Goal: Book appointment/travel/reservation

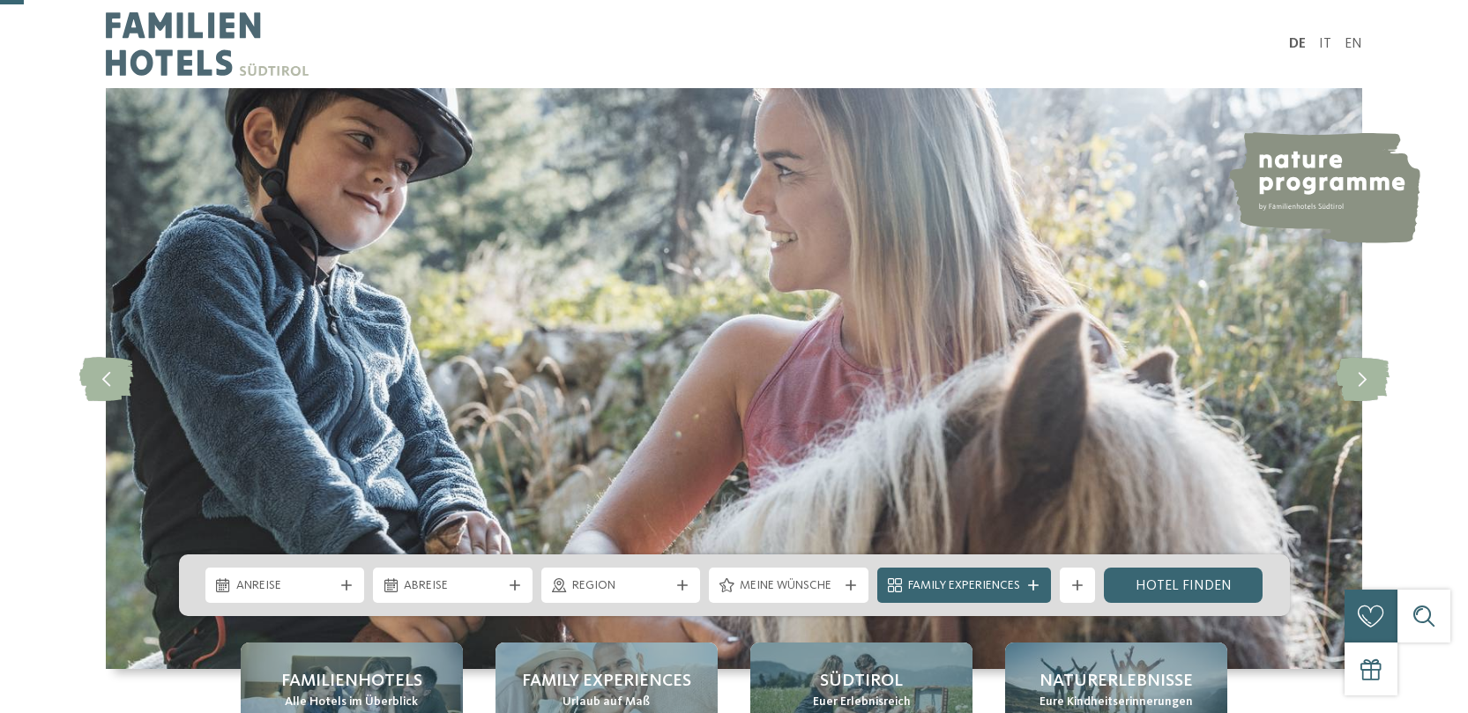
scroll to position [168, 0]
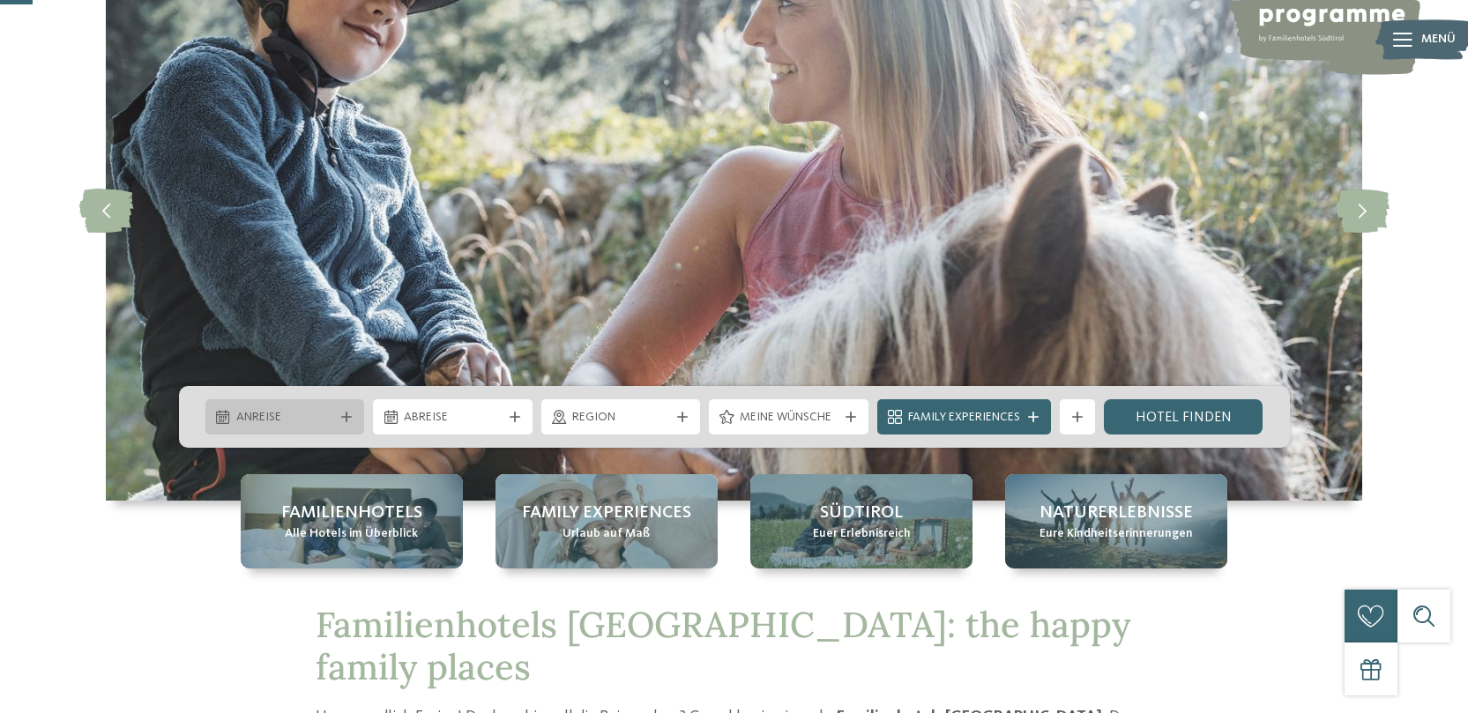
click at [337, 402] on div "Anreise" at bounding box center [285, 416] width 160 height 35
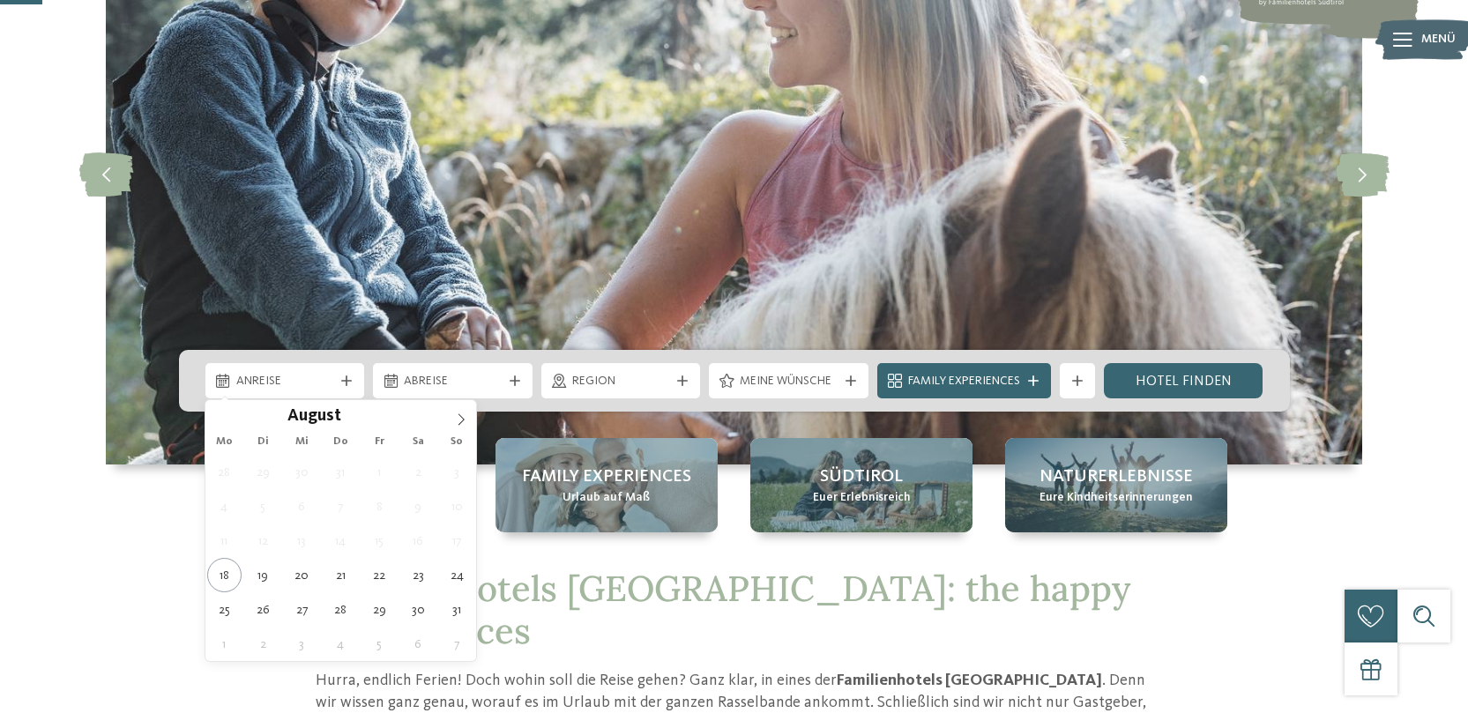
scroll to position [236, 0]
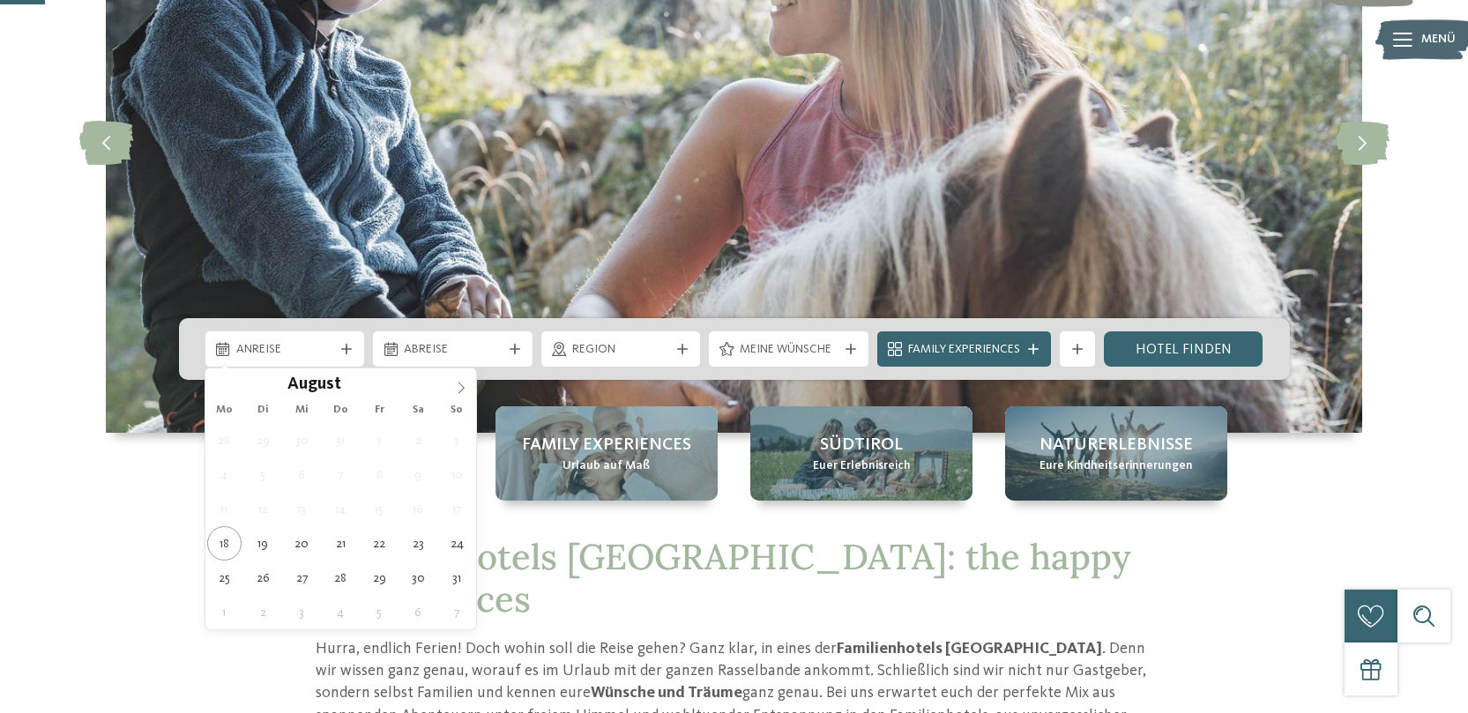
click at [464, 387] on icon at bounding box center [461, 388] width 6 height 11
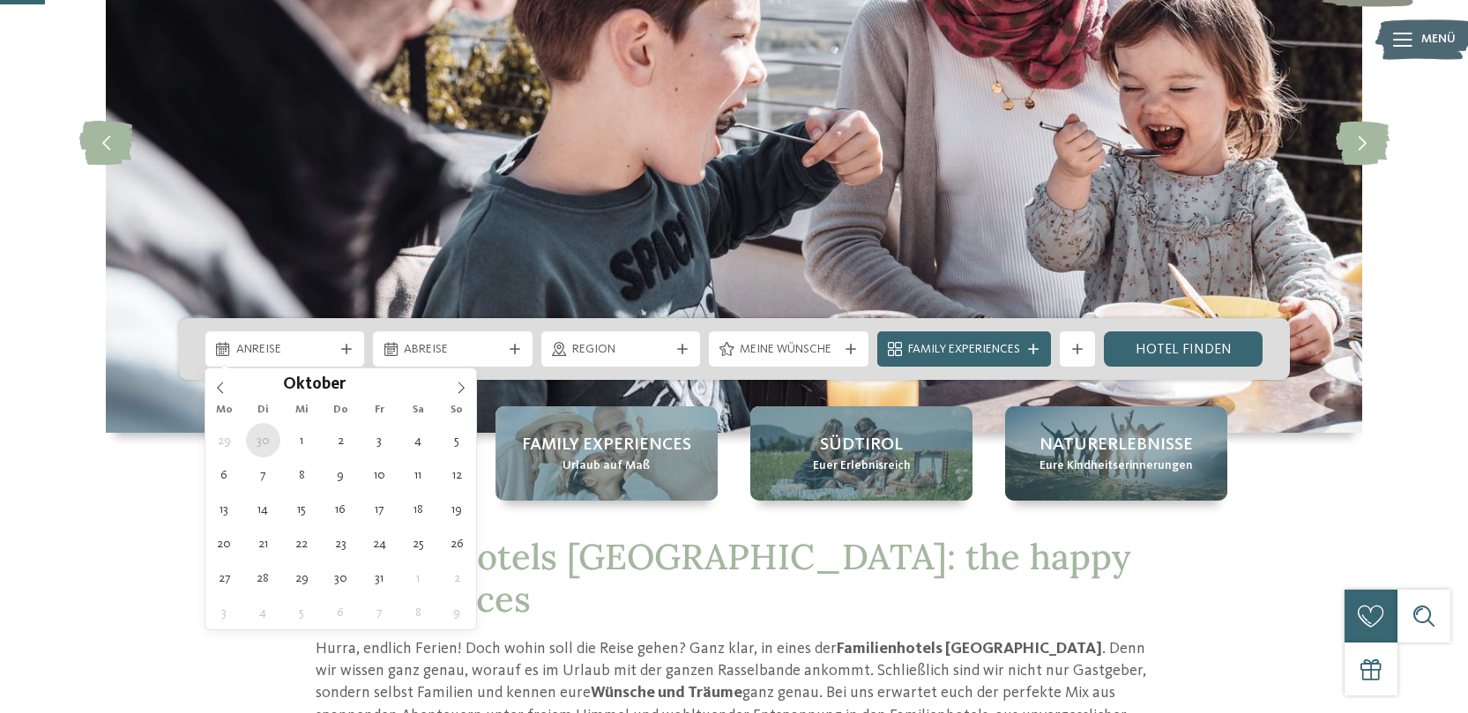
type div "30.09.2025"
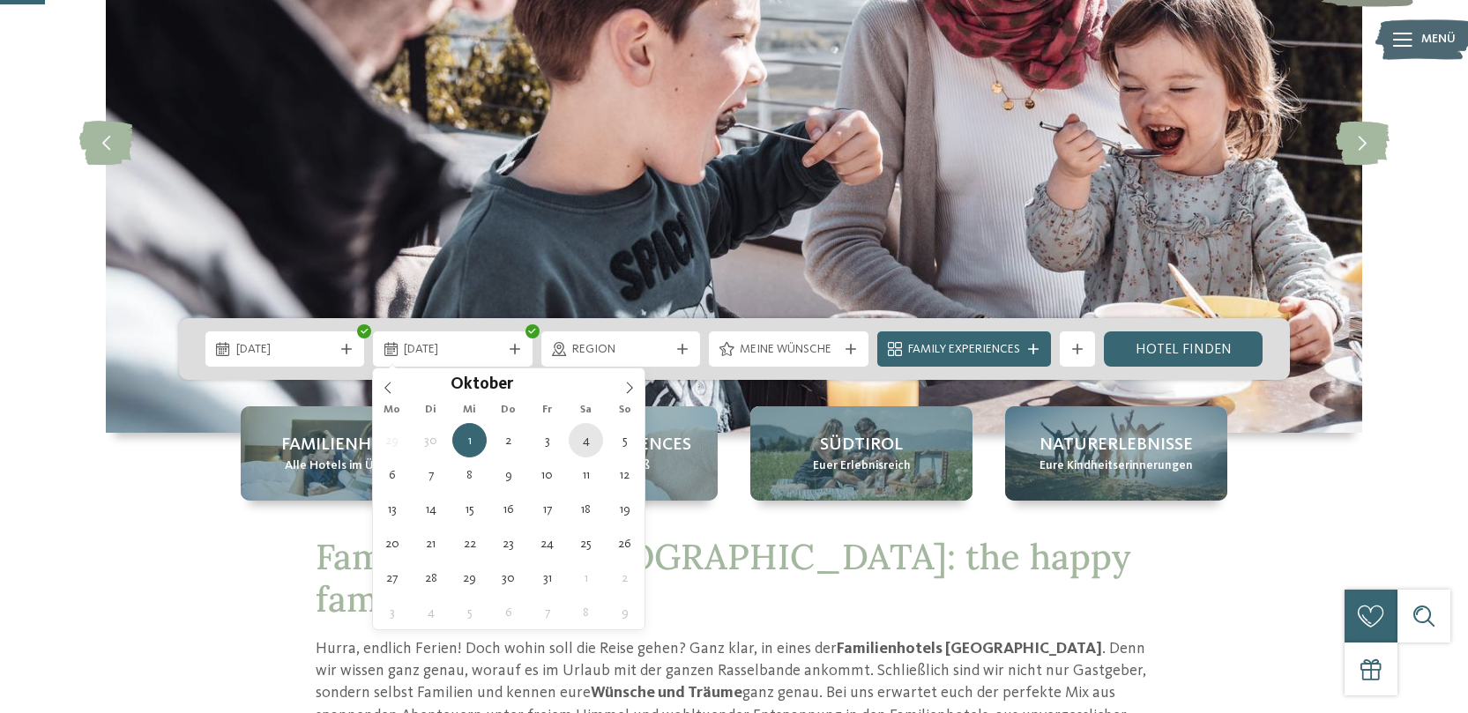
type div "04.10.2025"
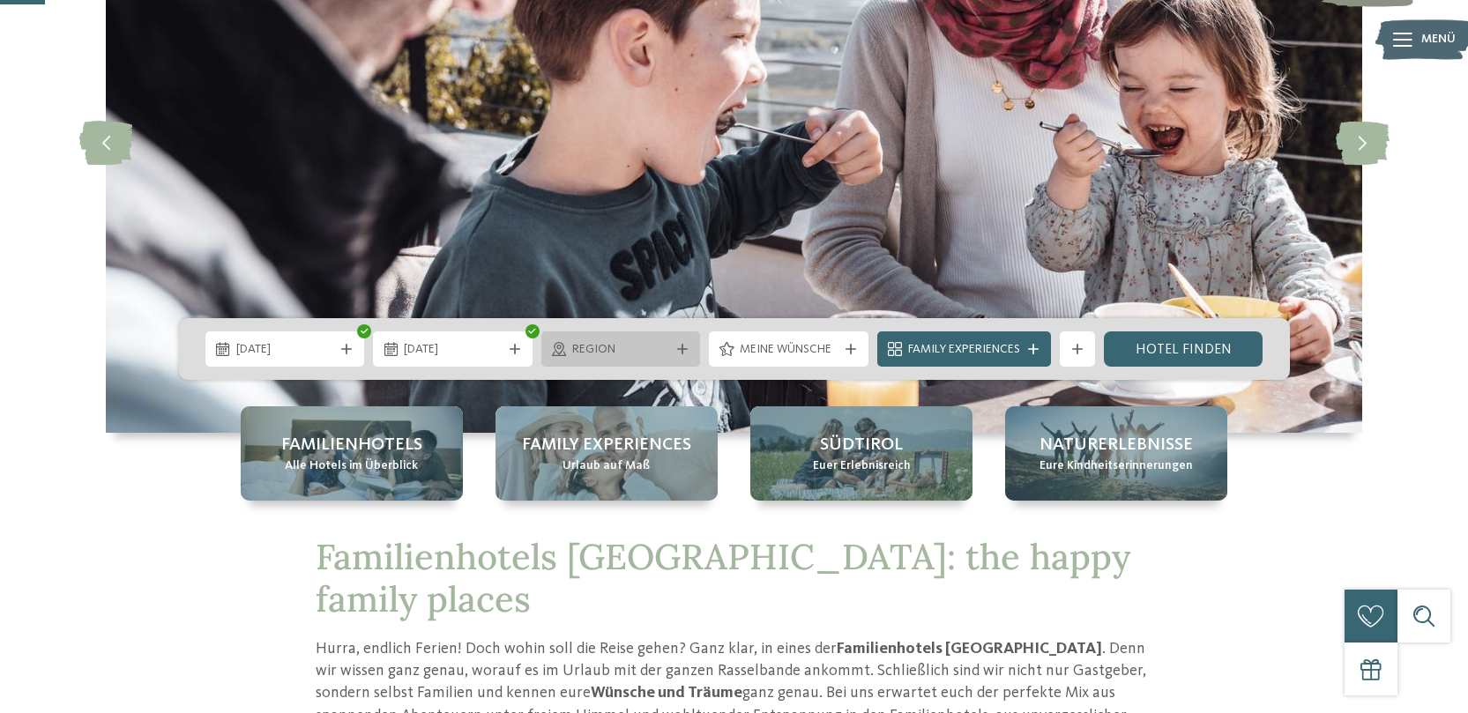
click at [658, 354] on span "Region" at bounding box center [621, 350] width 98 height 18
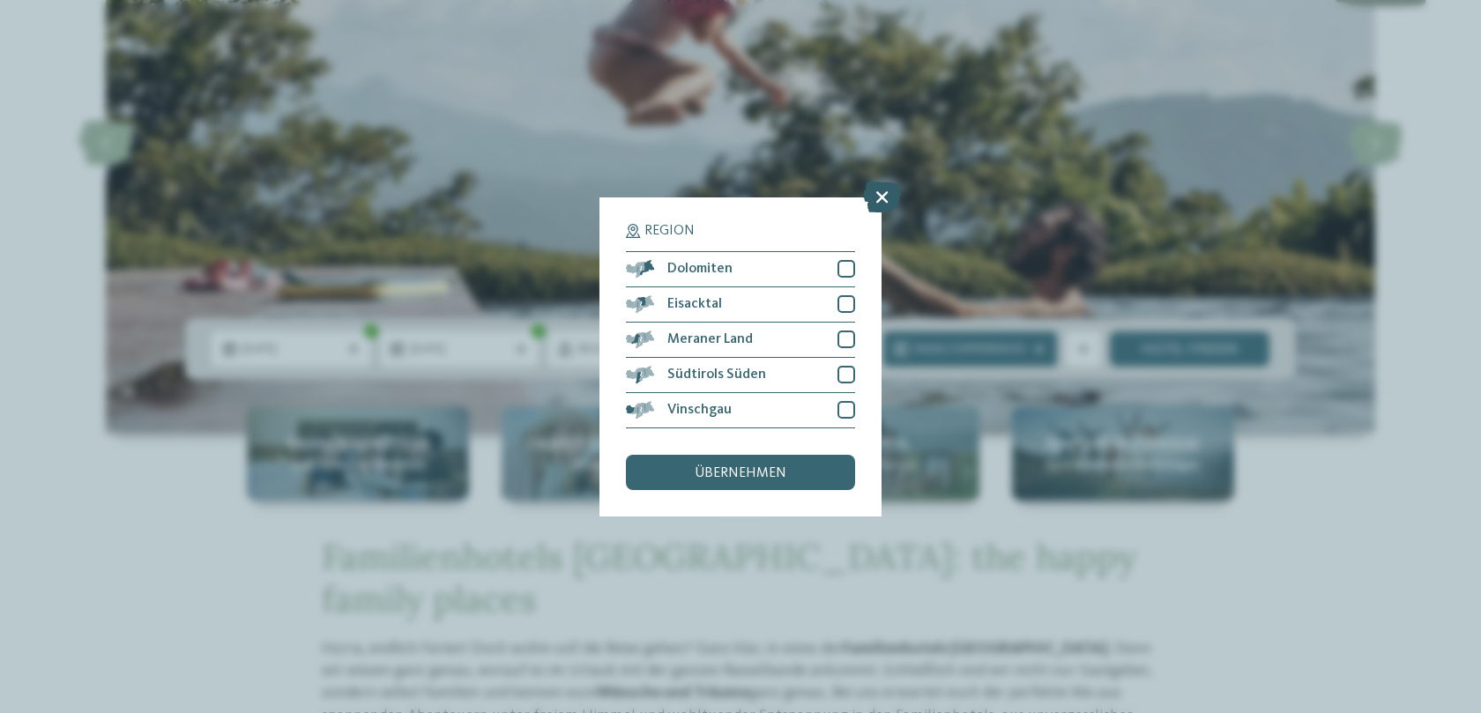
click at [883, 199] on icon at bounding box center [882, 196] width 38 height 31
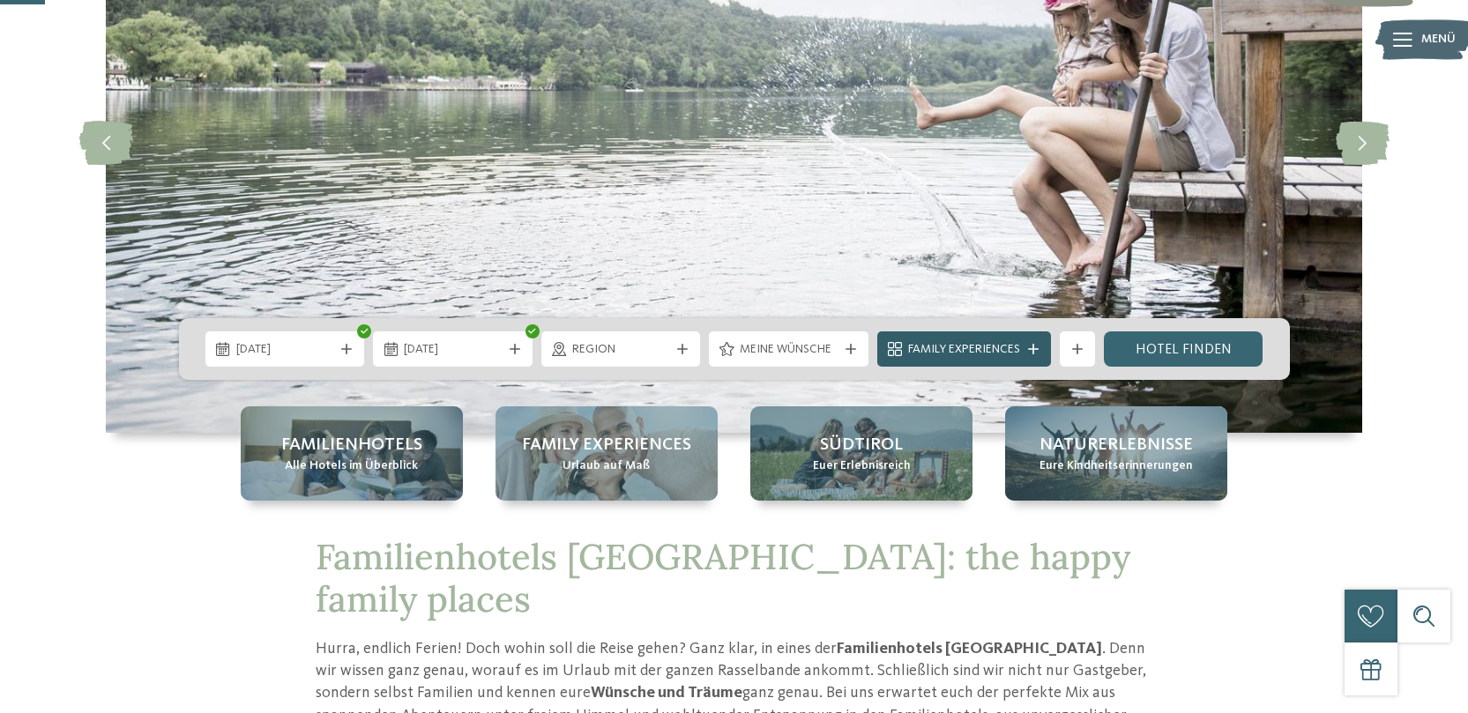
click at [1008, 352] on span "Family Experiences" at bounding box center [964, 350] width 112 height 18
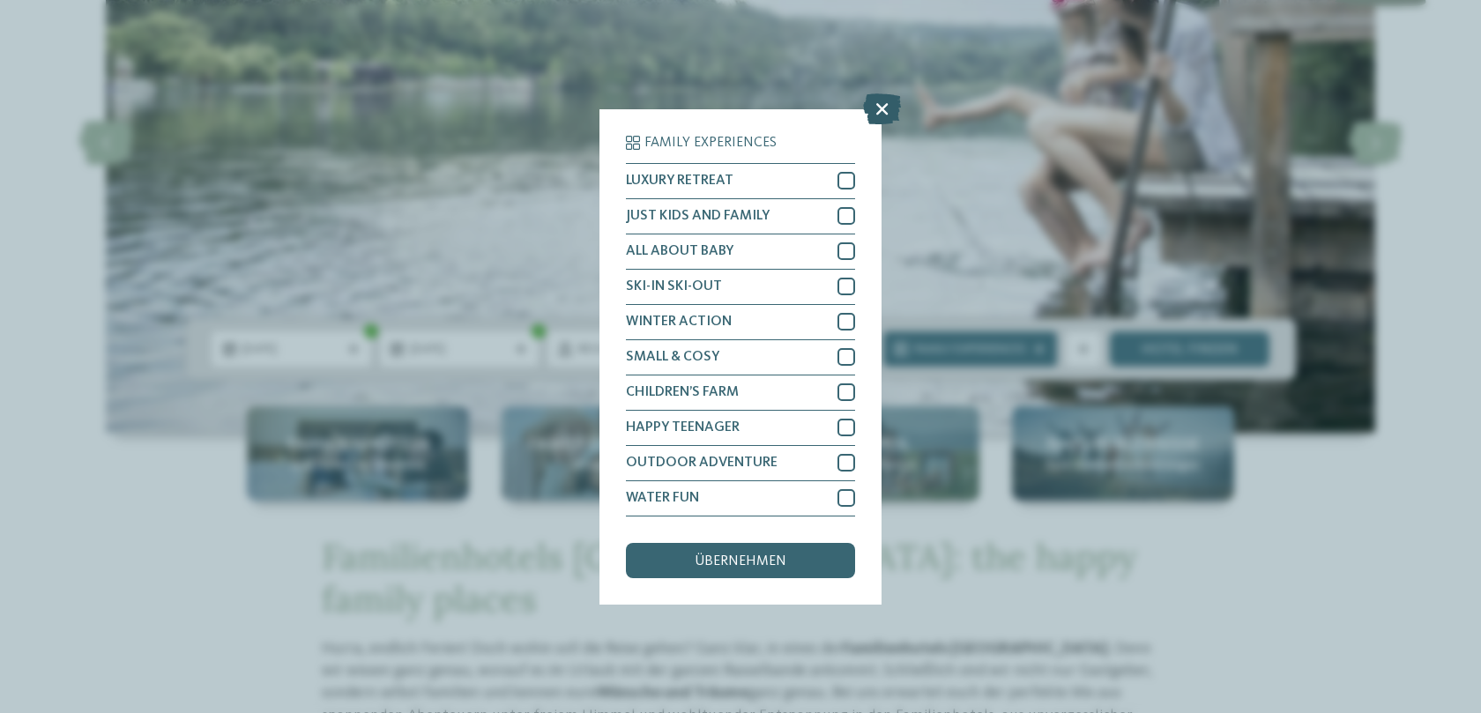
click at [879, 117] on icon at bounding box center [882, 108] width 38 height 31
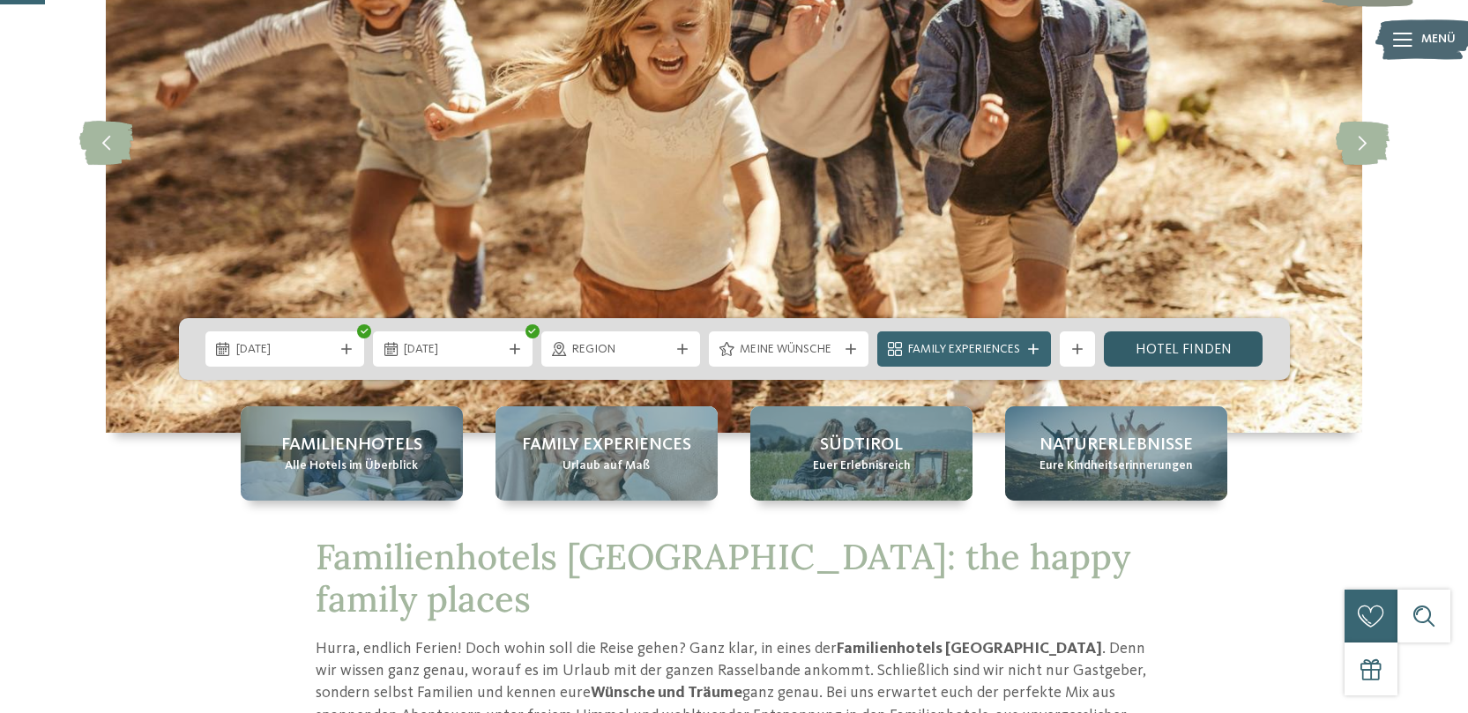
click at [1187, 336] on link "Hotel finden" at bounding box center [1184, 348] width 160 height 35
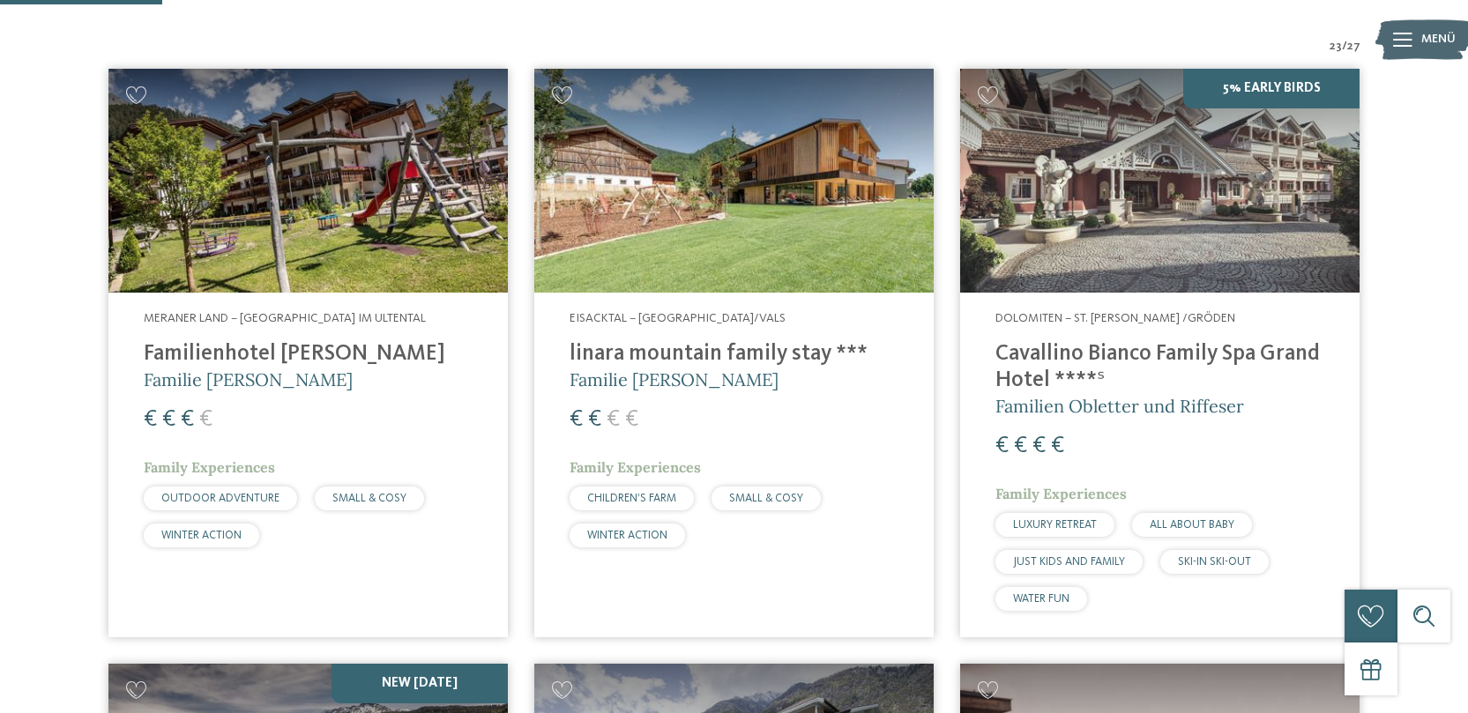
scroll to position [627, 0]
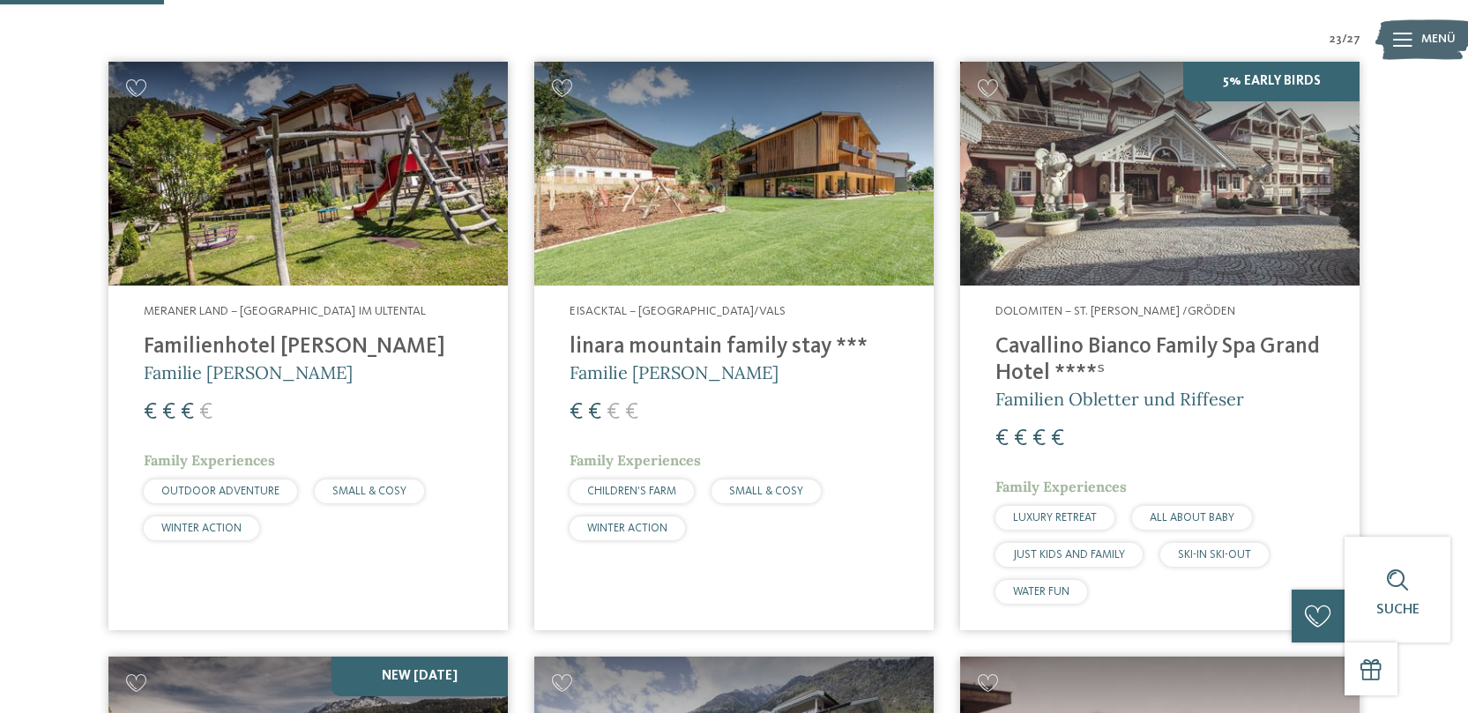
click at [783, 227] on img at bounding box center [733, 174] width 399 height 225
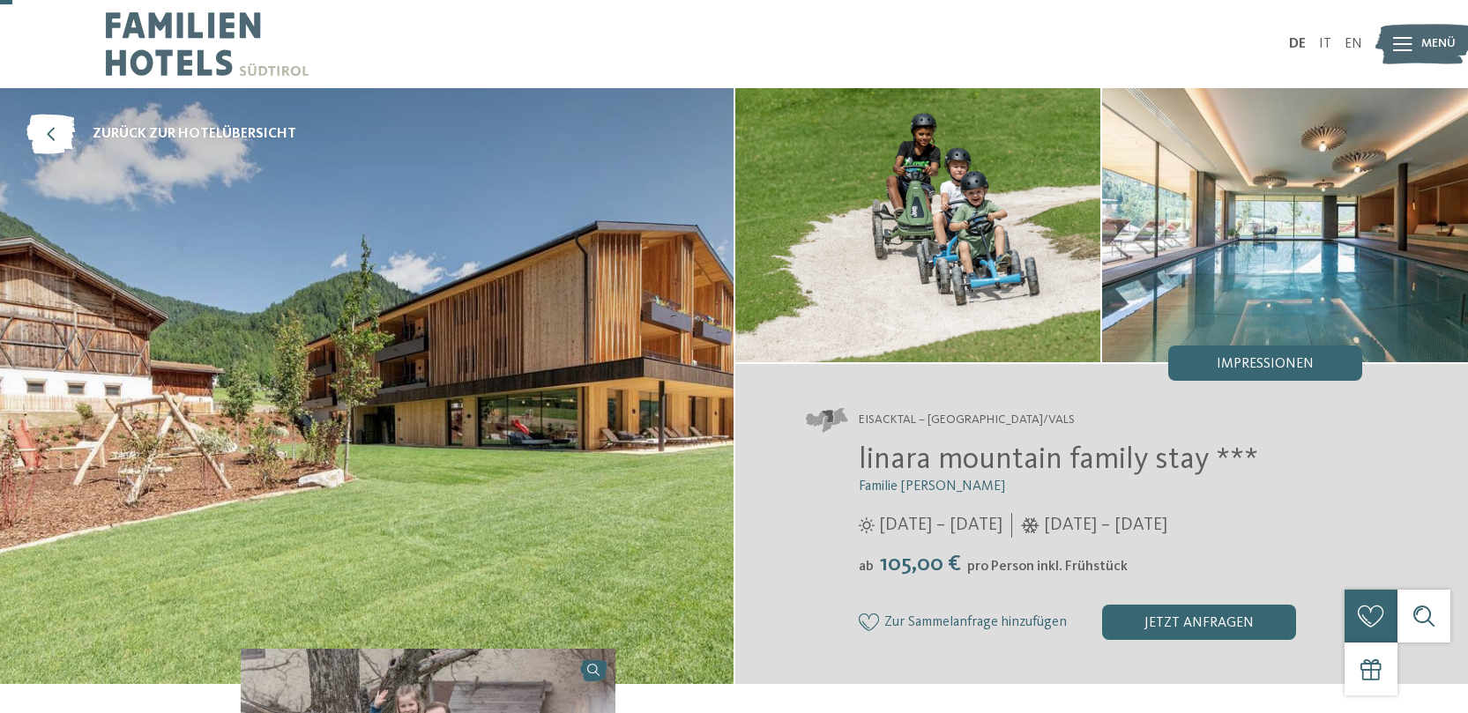
scroll to position [68, 0]
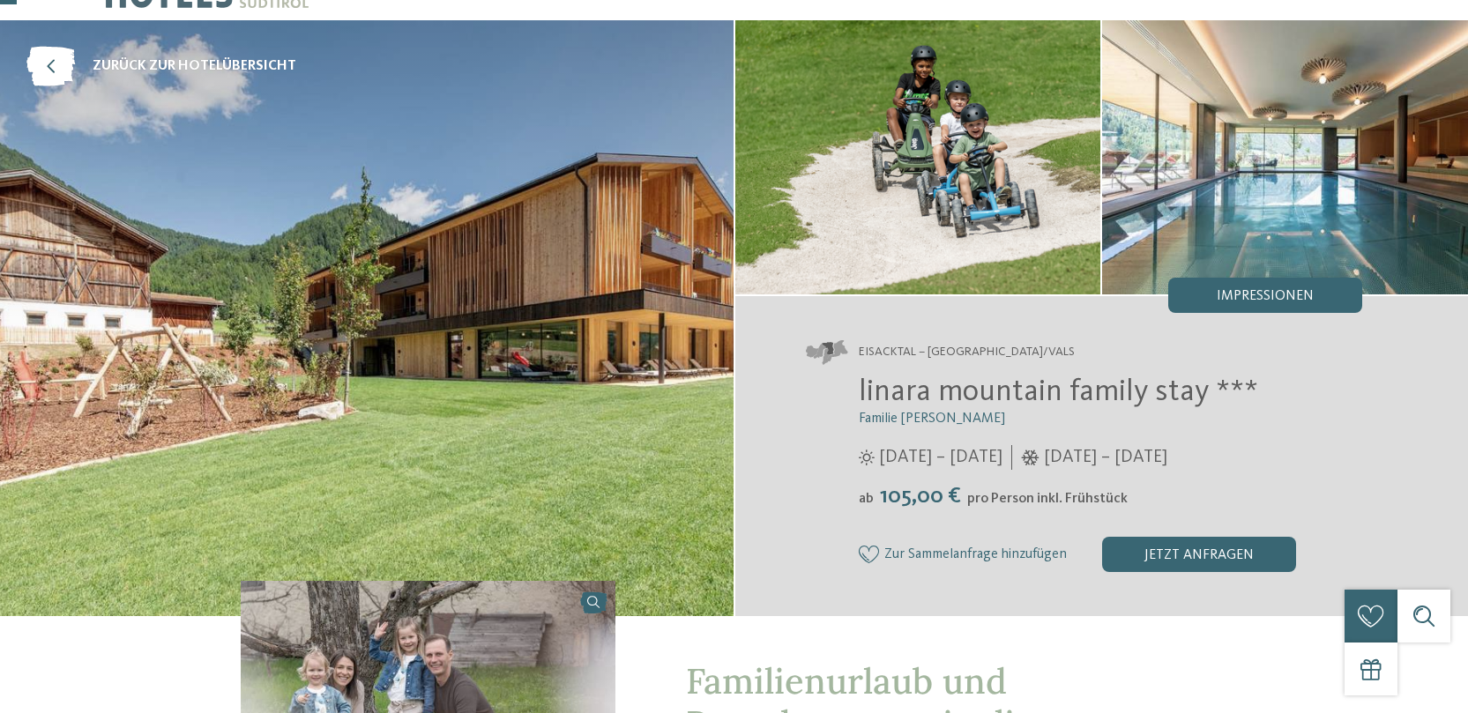
click at [491, 248] on img at bounding box center [366, 318] width 733 height 596
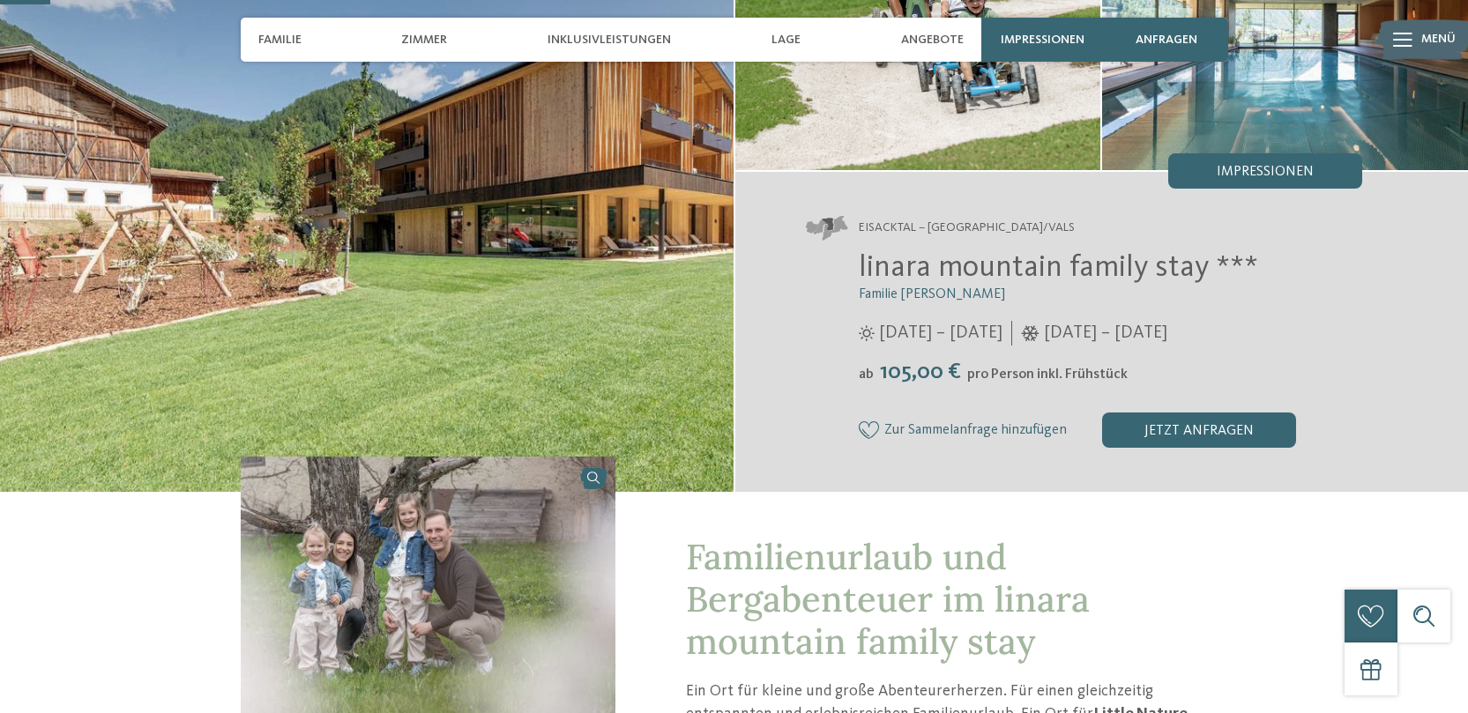
scroll to position [180, 0]
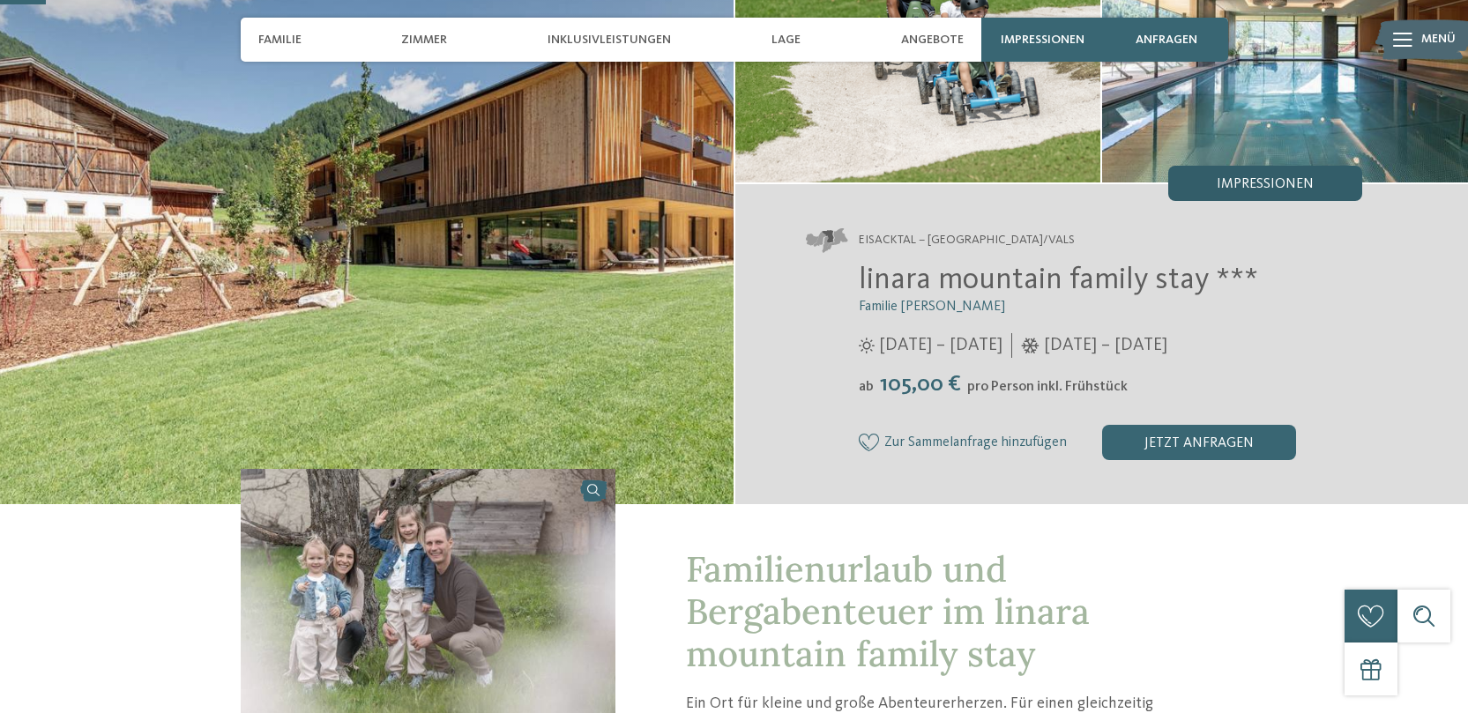
click at [1308, 175] on div "Impressionen" at bounding box center [1265, 183] width 194 height 35
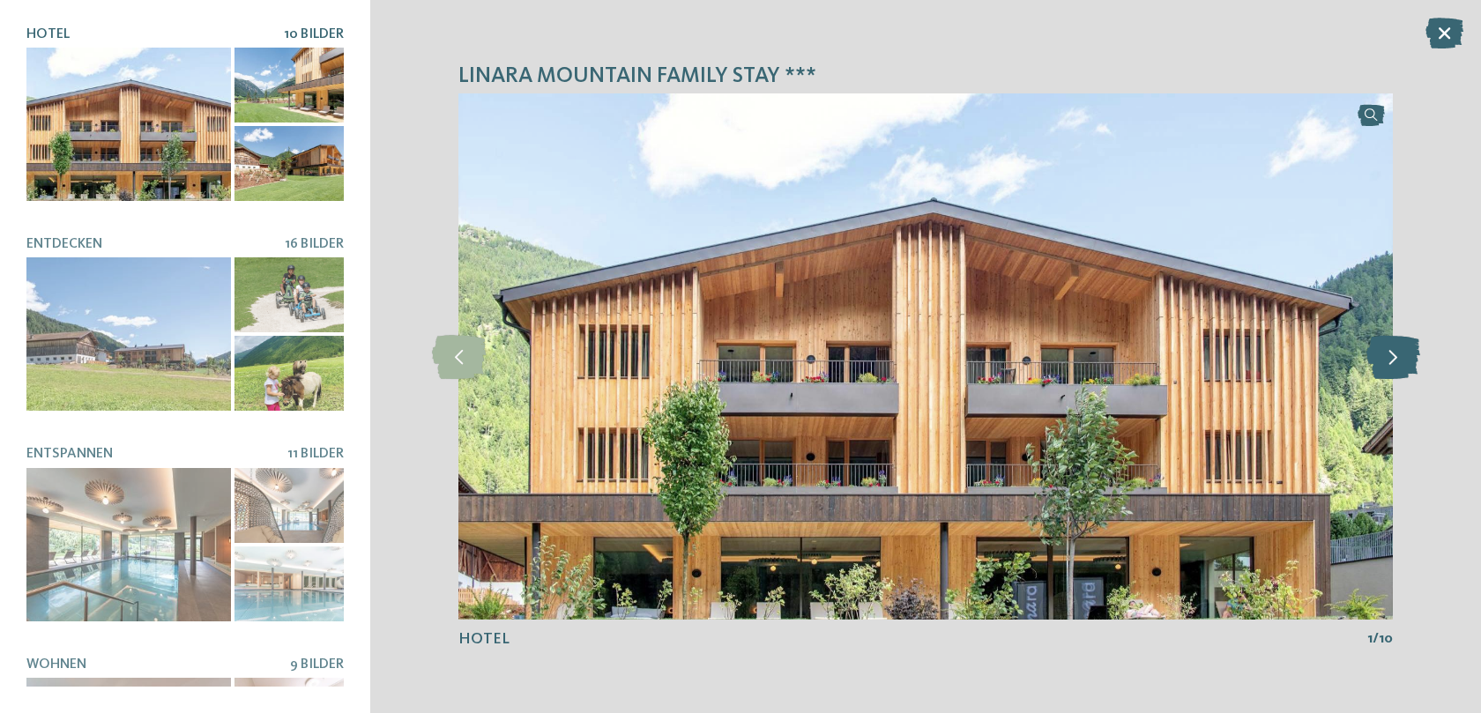
click at [1389, 359] on icon at bounding box center [1393, 357] width 54 height 44
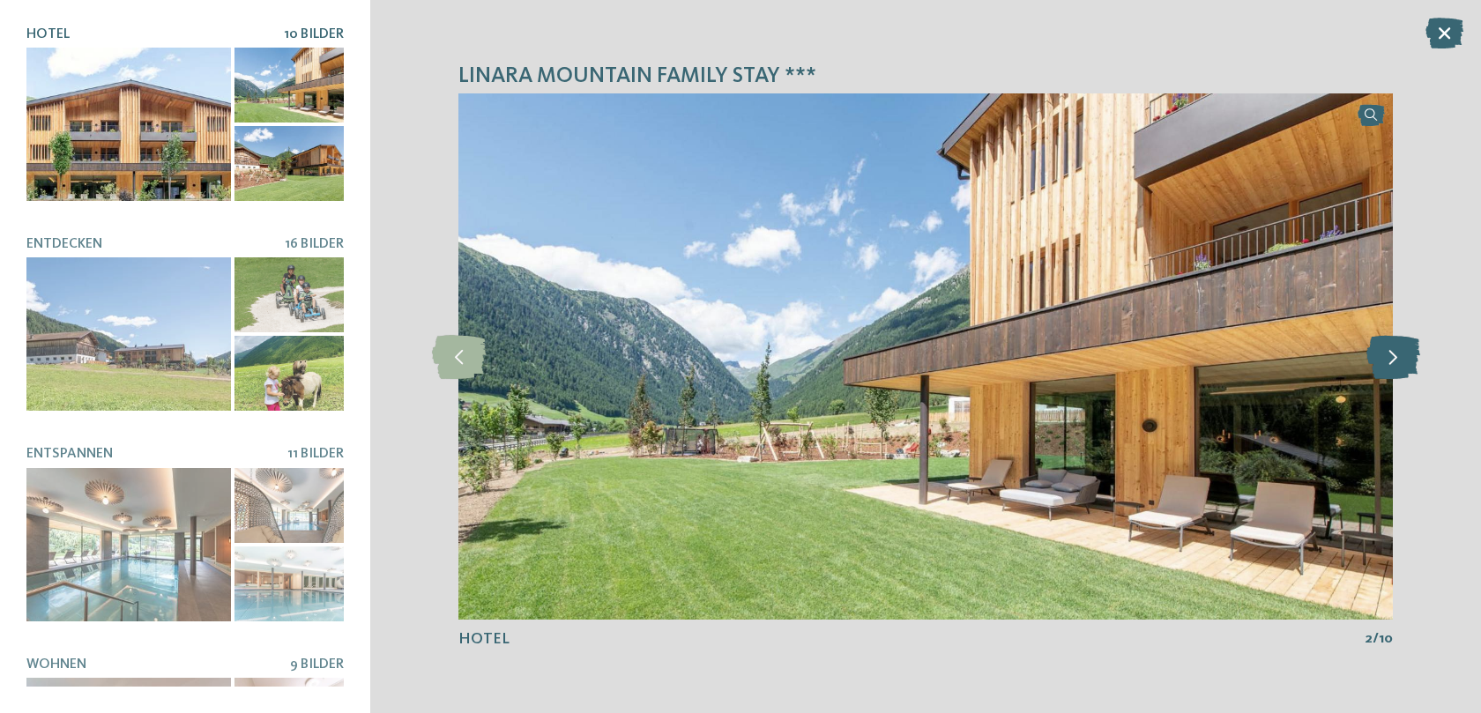
click at [1389, 359] on icon at bounding box center [1393, 357] width 54 height 44
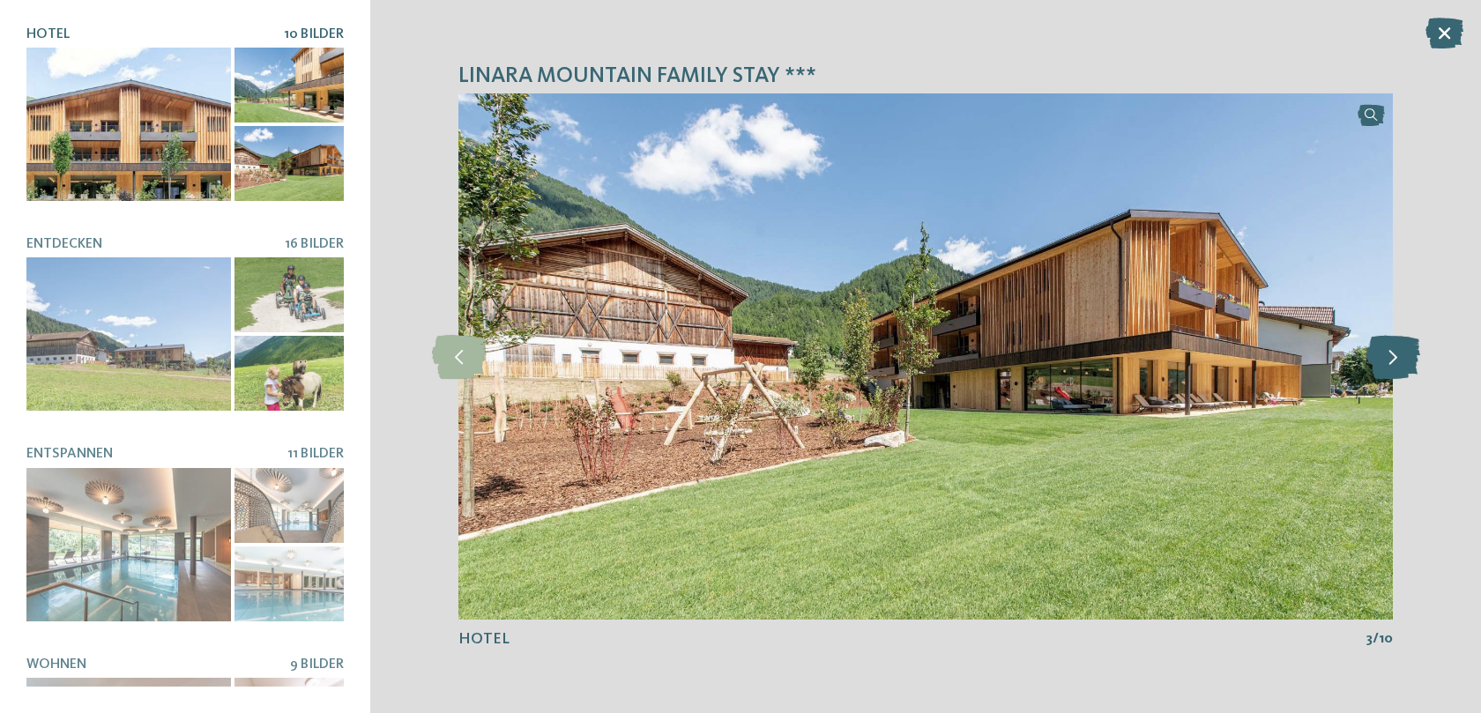
click at [1389, 359] on icon at bounding box center [1393, 357] width 54 height 44
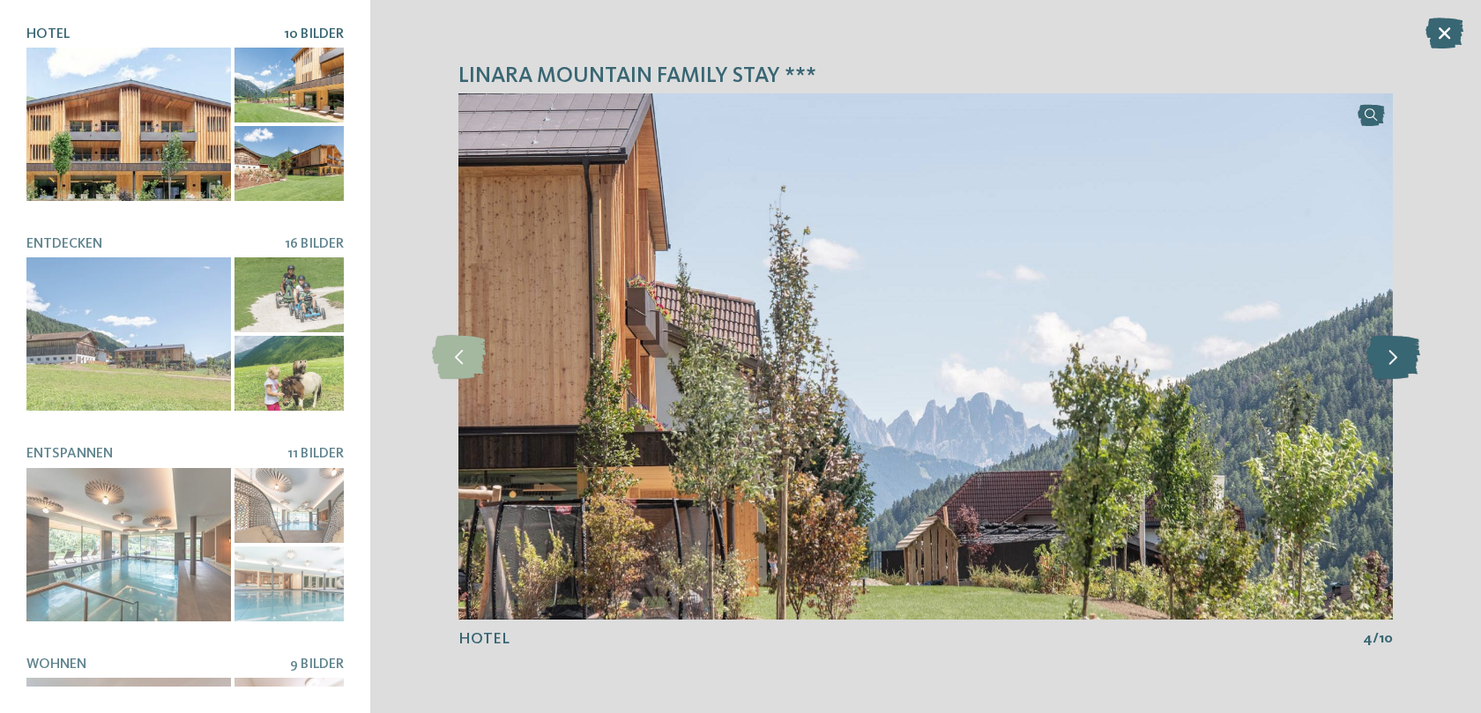
click at [1389, 359] on icon at bounding box center [1393, 357] width 54 height 44
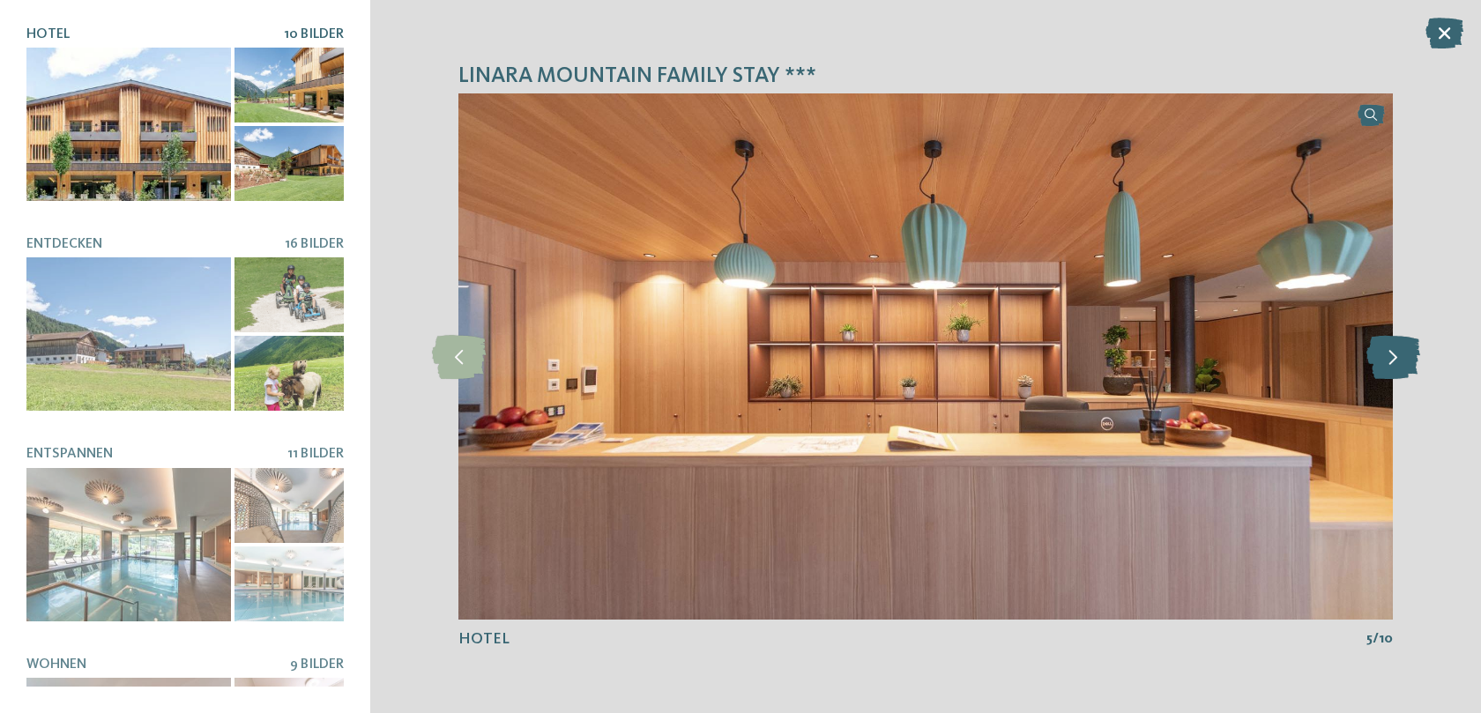
click at [1389, 359] on icon at bounding box center [1393, 357] width 54 height 44
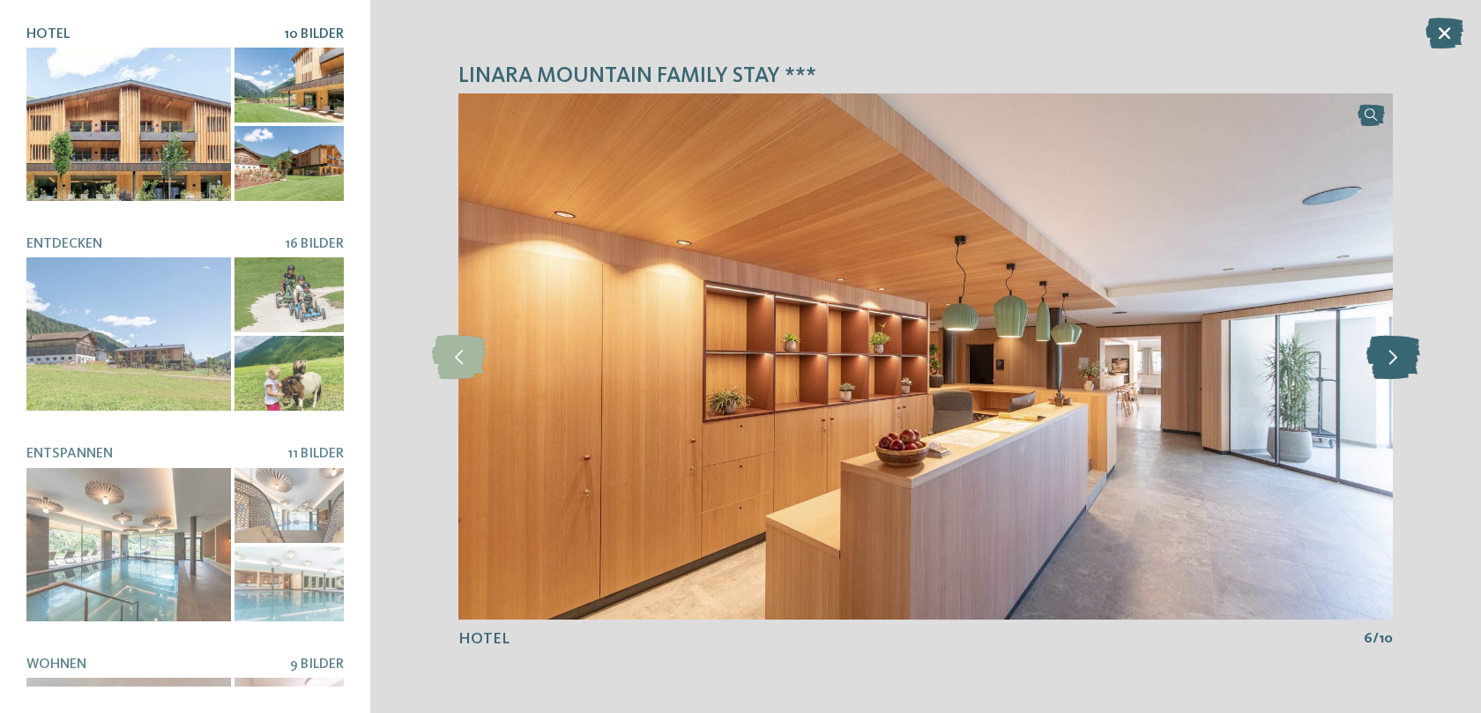
click at [1389, 359] on icon at bounding box center [1393, 357] width 54 height 44
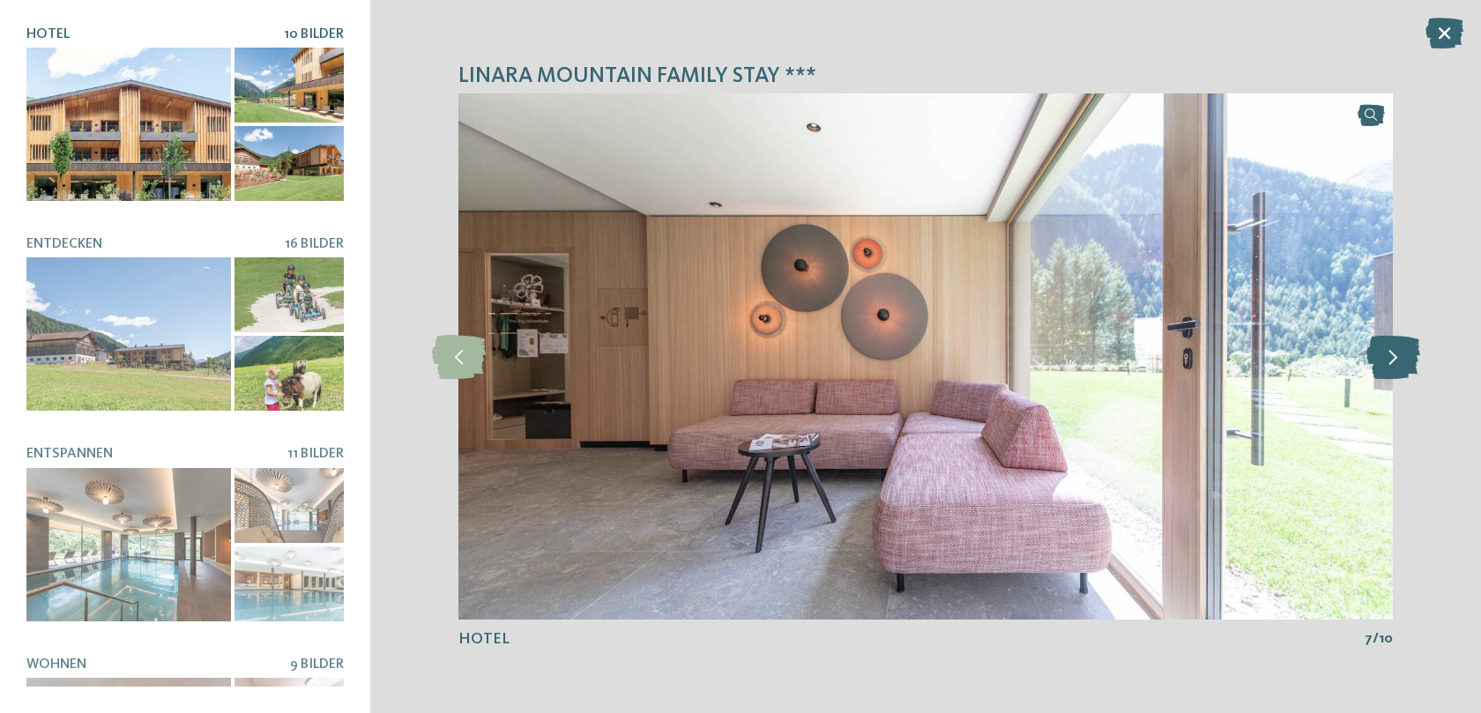
click at [1389, 359] on icon at bounding box center [1393, 357] width 54 height 44
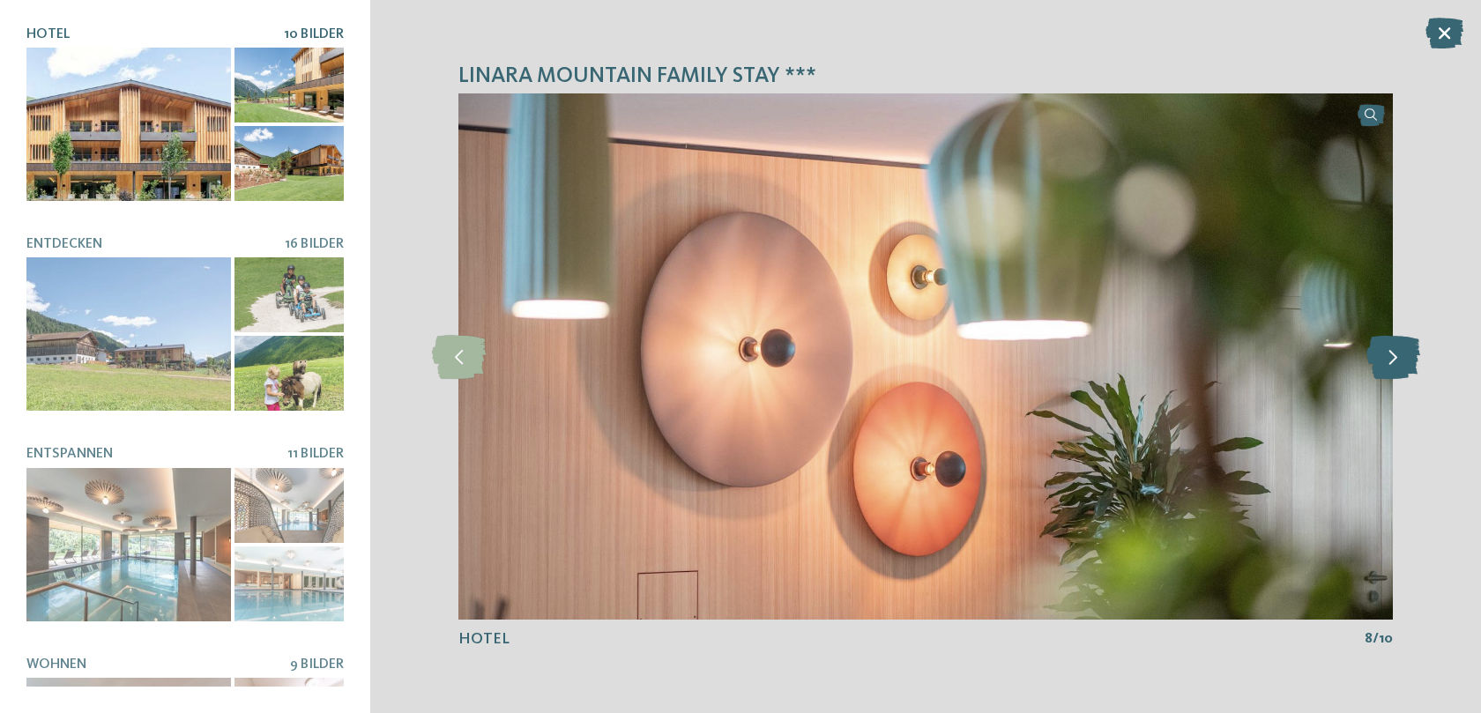
click at [1389, 359] on icon at bounding box center [1393, 357] width 54 height 44
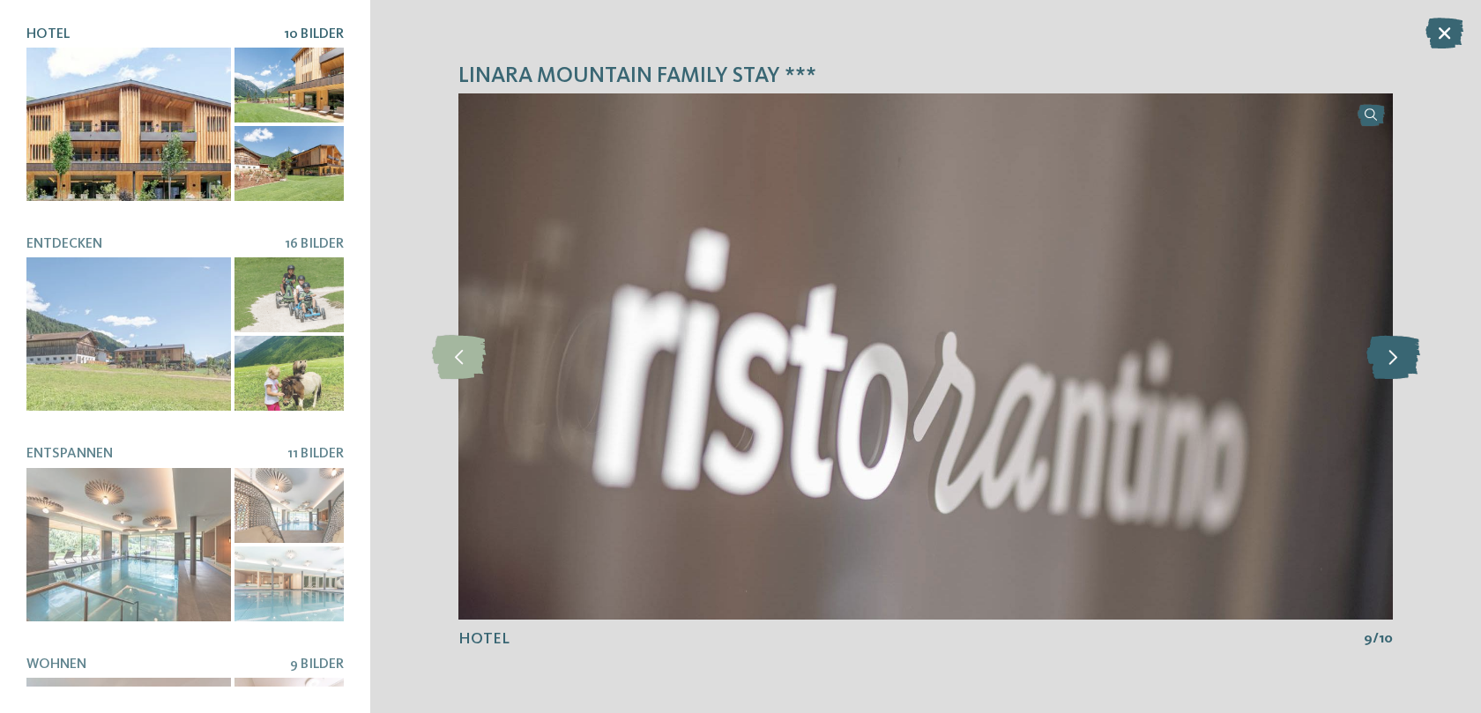
click at [1389, 359] on icon at bounding box center [1393, 357] width 54 height 44
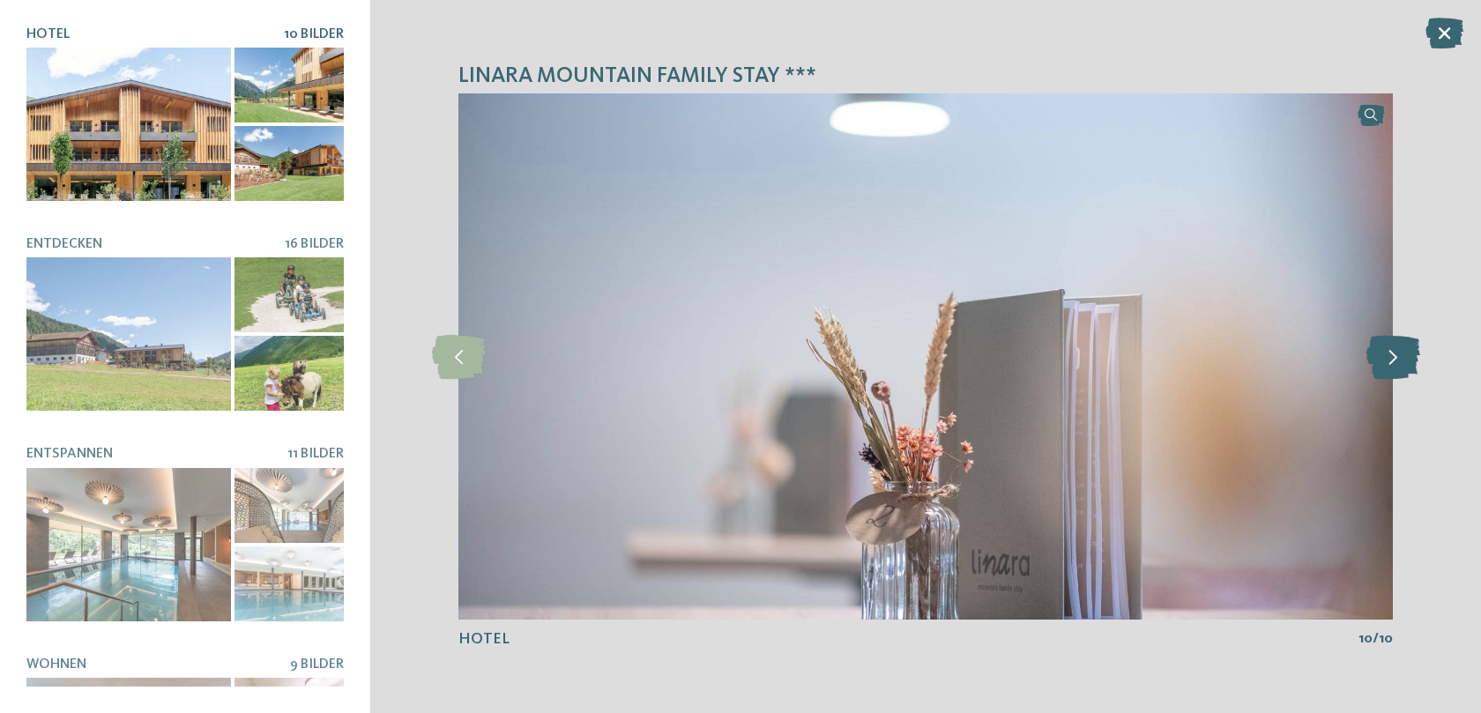
click at [1389, 359] on icon at bounding box center [1393, 357] width 54 height 44
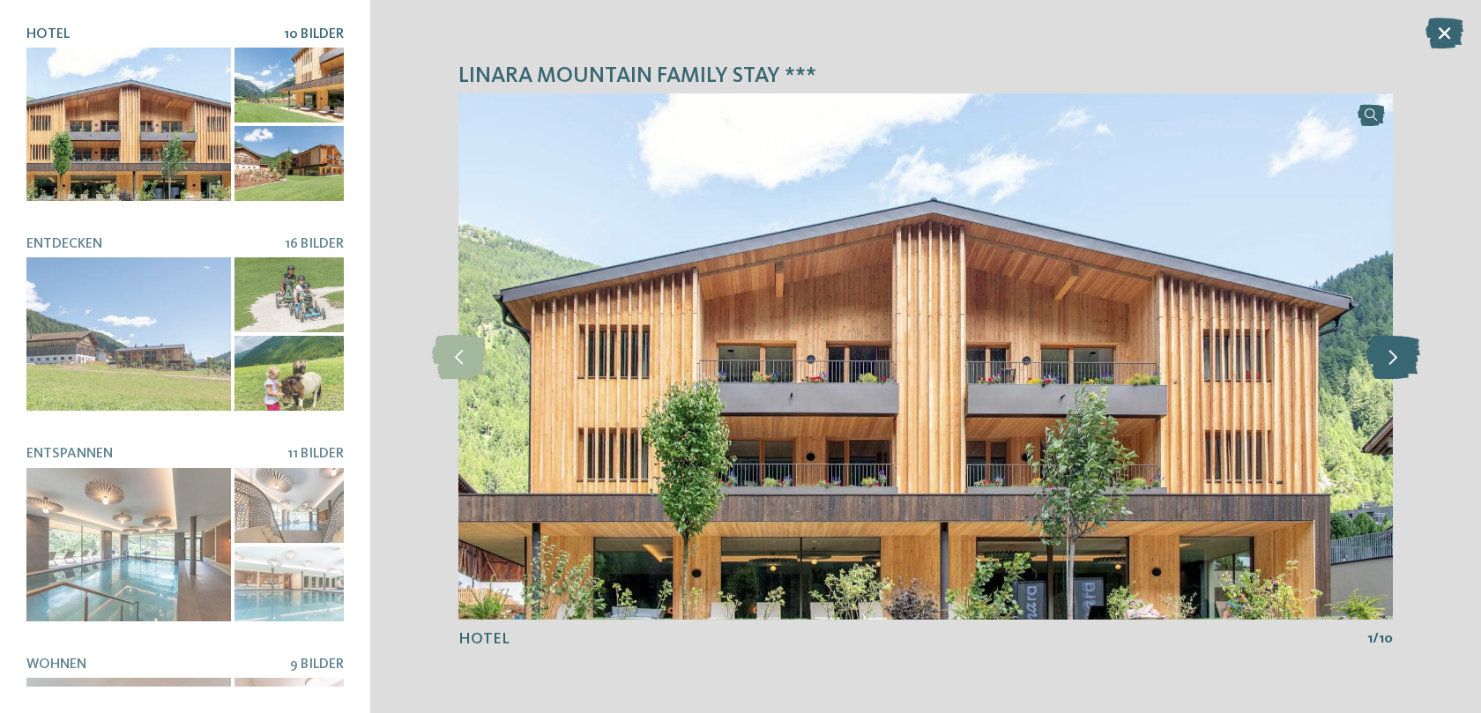
click at [1389, 359] on icon at bounding box center [1393, 357] width 54 height 44
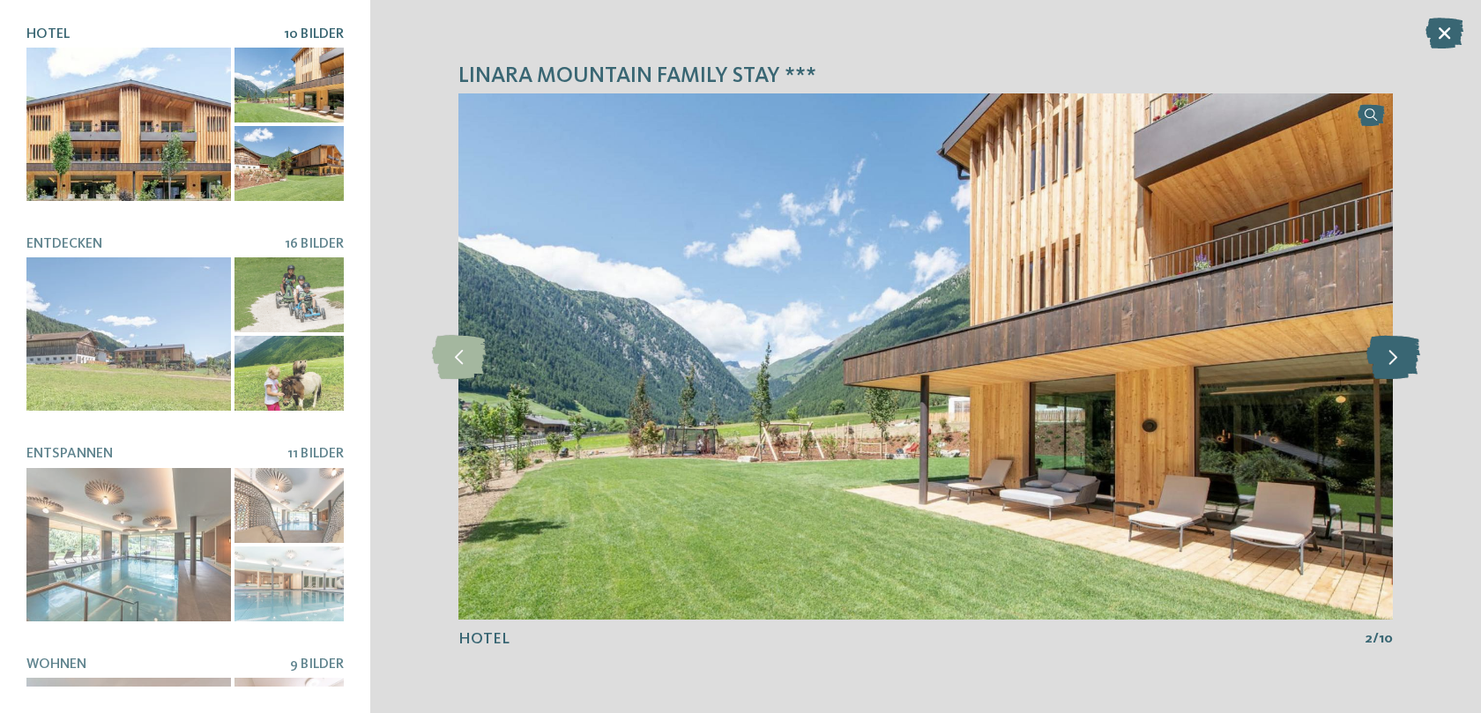
click at [1389, 359] on icon at bounding box center [1393, 357] width 54 height 44
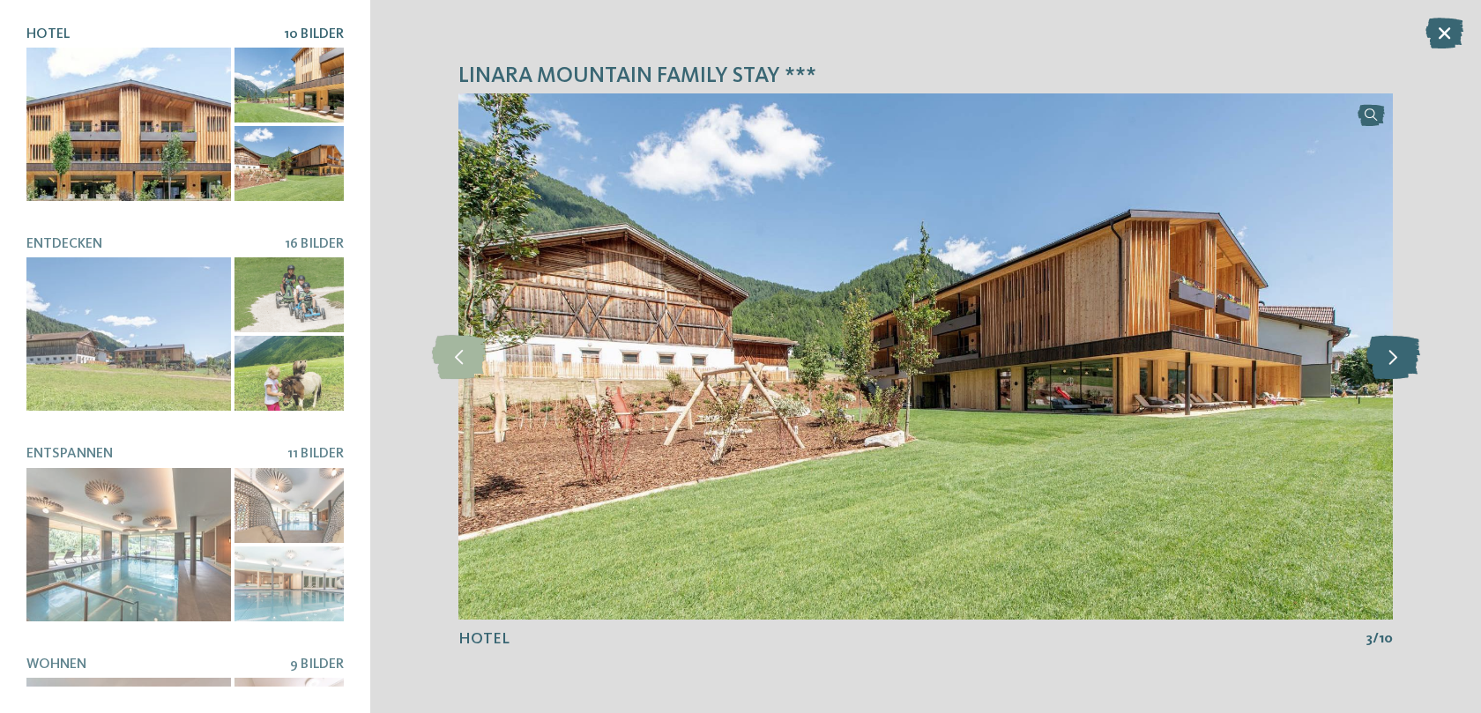
click at [1389, 359] on icon at bounding box center [1393, 357] width 54 height 44
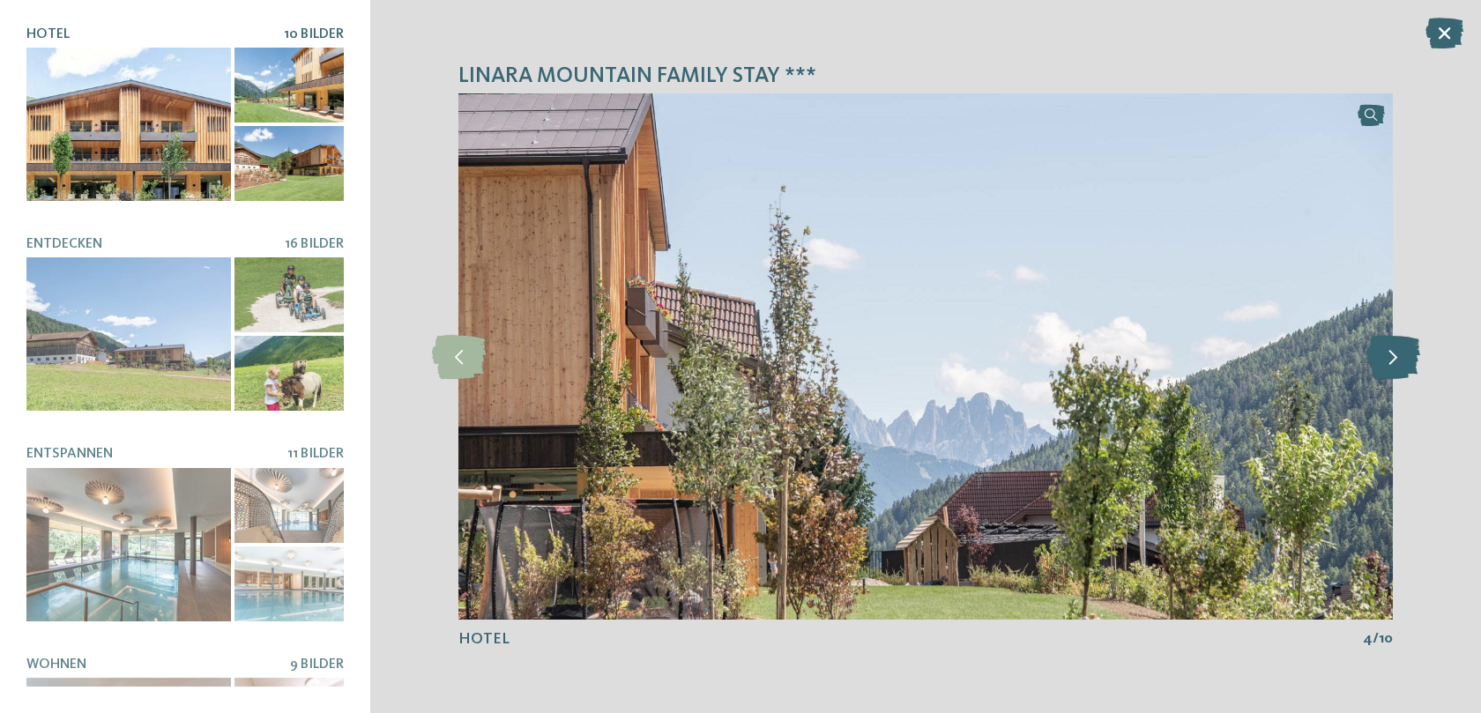
click at [1389, 359] on icon at bounding box center [1393, 357] width 54 height 44
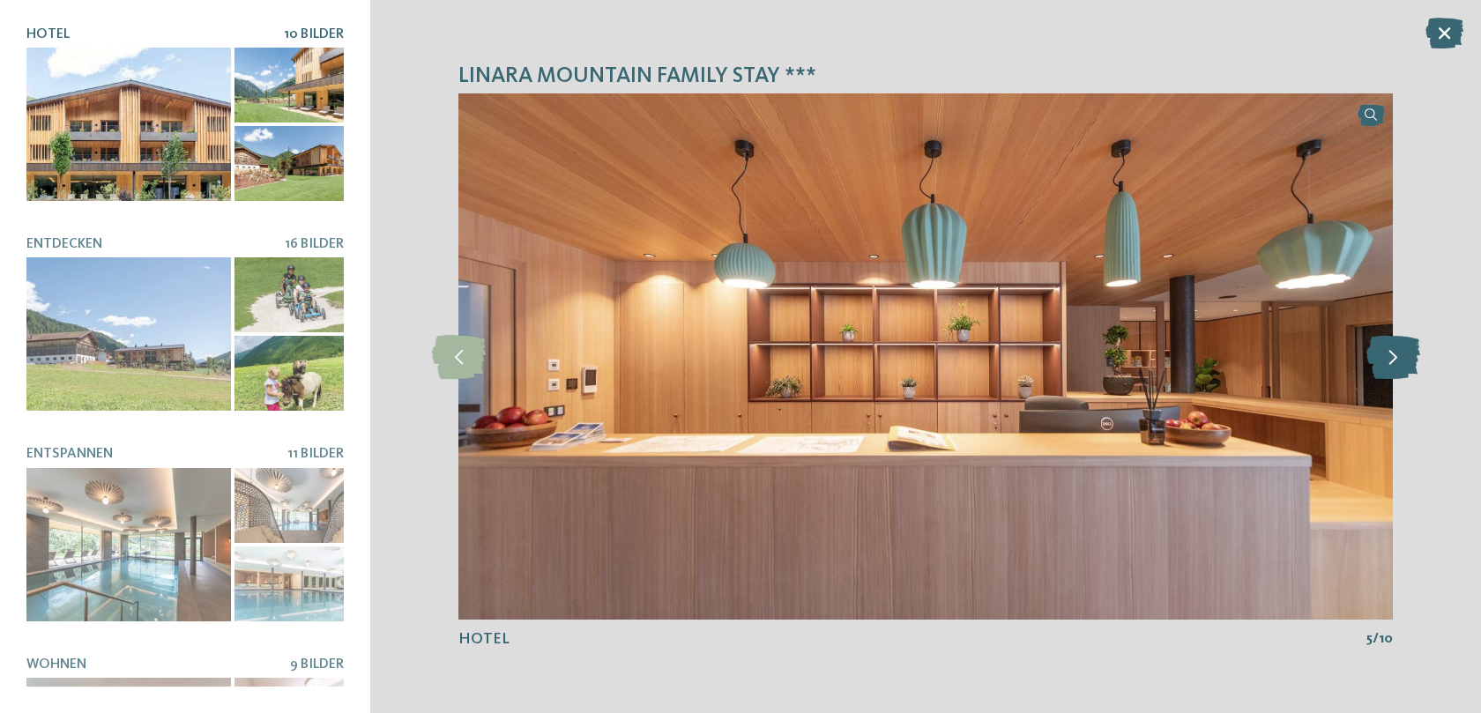
click at [1389, 359] on icon at bounding box center [1393, 357] width 54 height 44
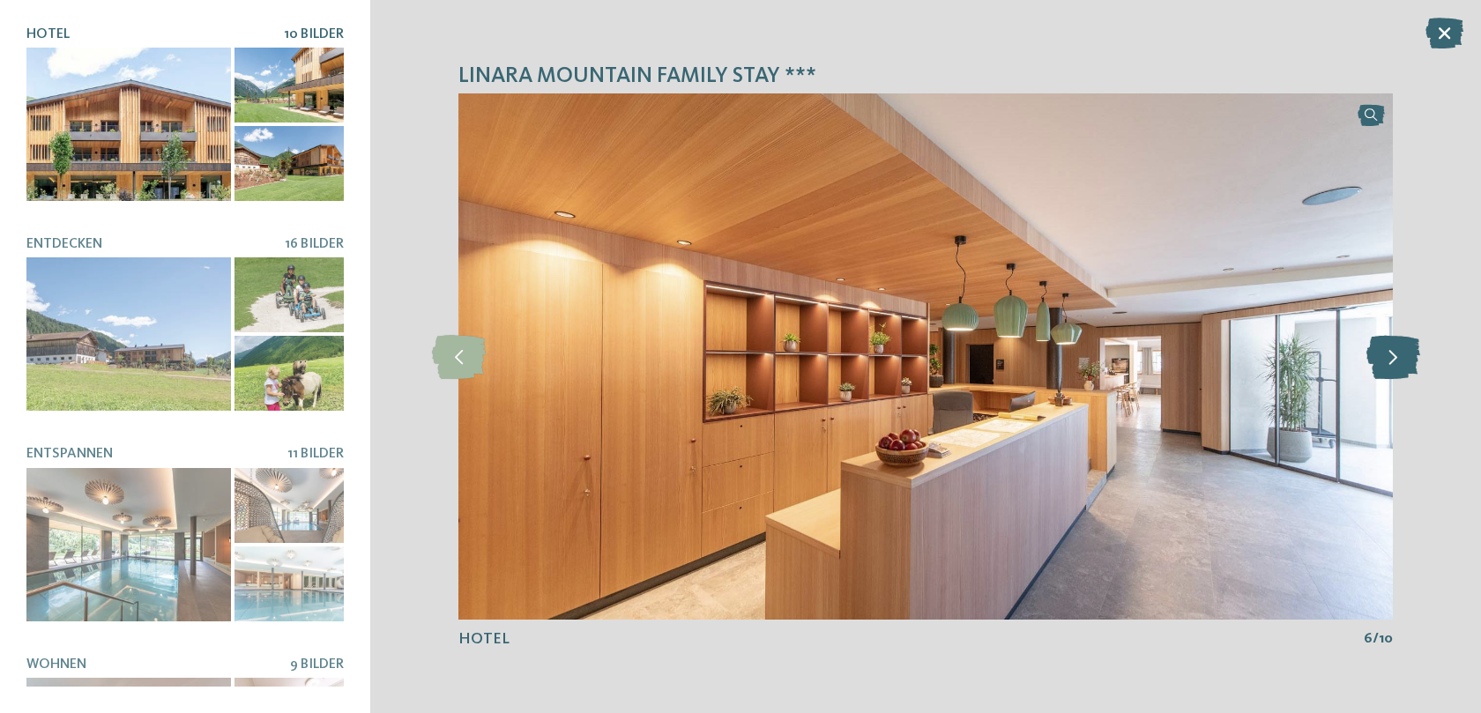
click at [1389, 359] on icon at bounding box center [1393, 357] width 54 height 44
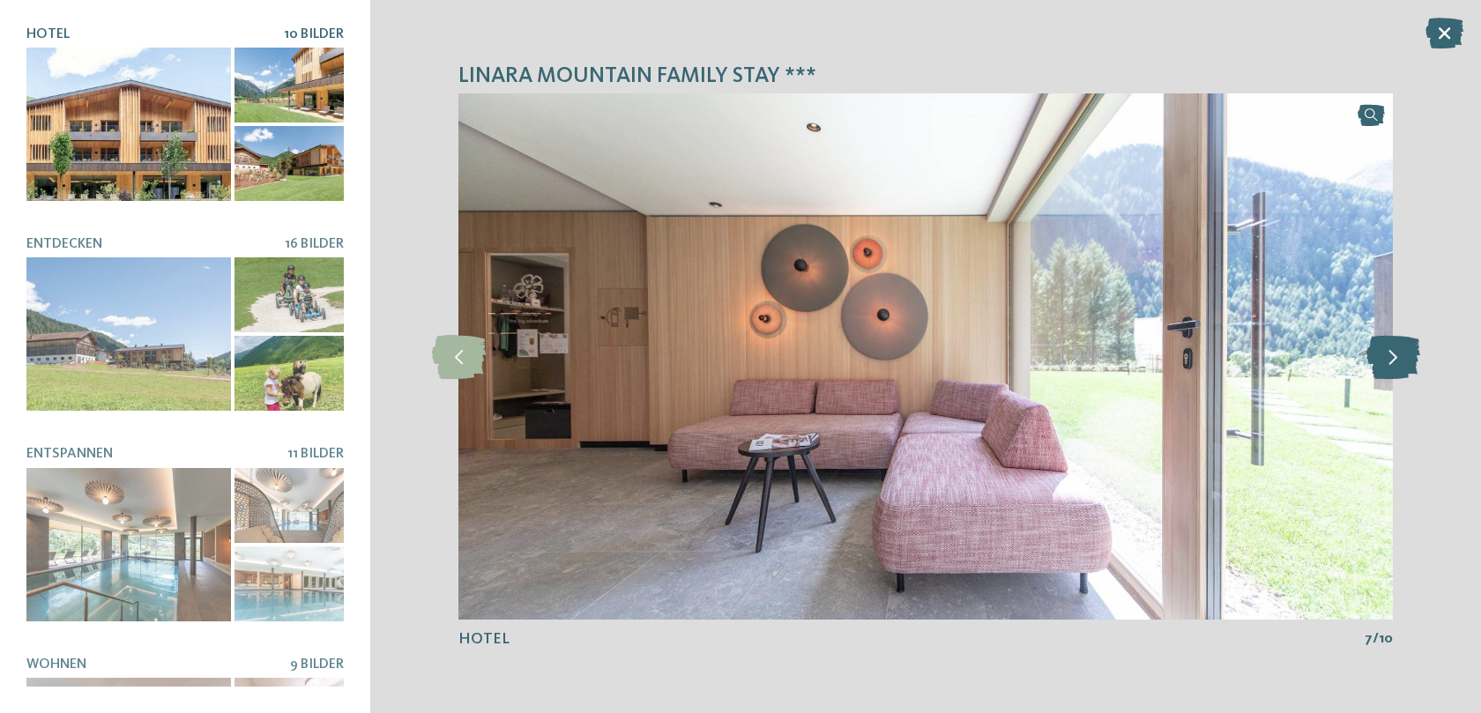
click at [1389, 359] on icon at bounding box center [1393, 357] width 54 height 44
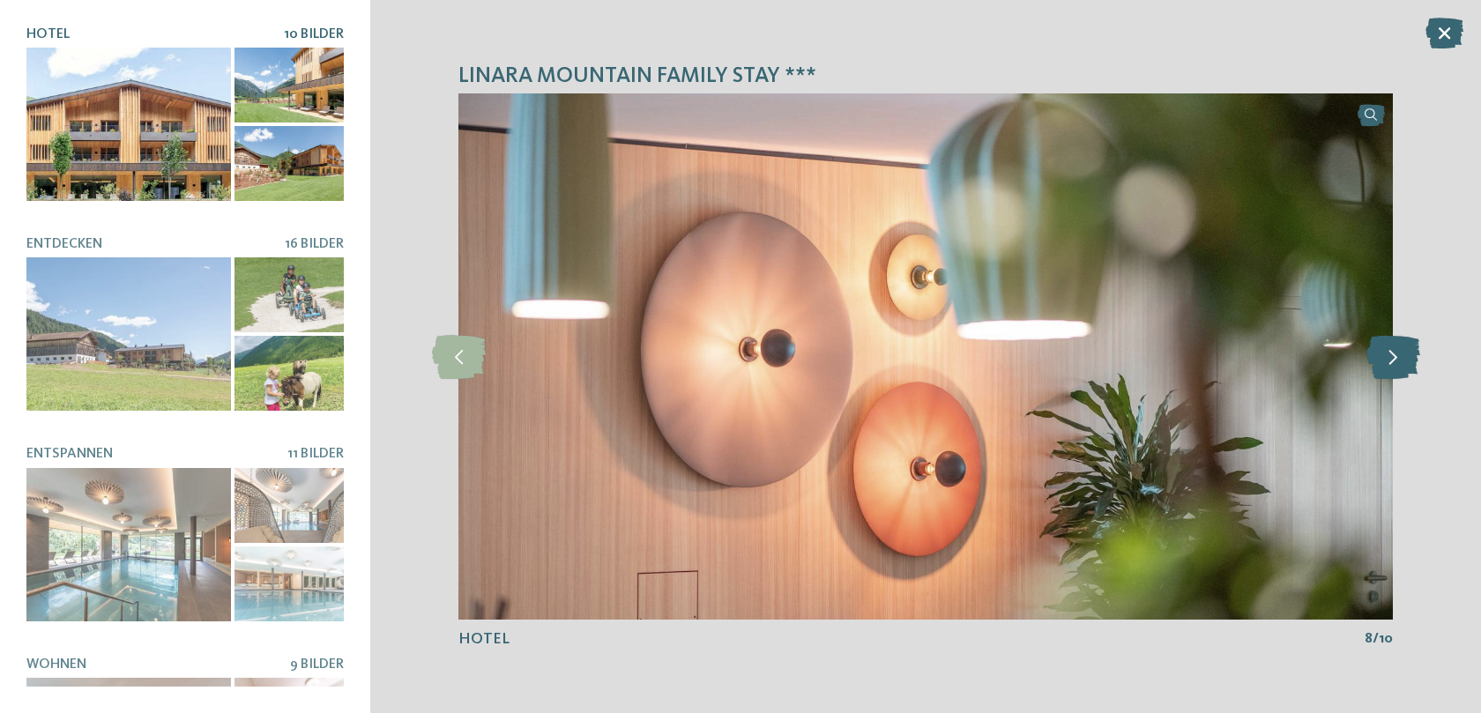
click at [1389, 359] on icon at bounding box center [1393, 357] width 54 height 44
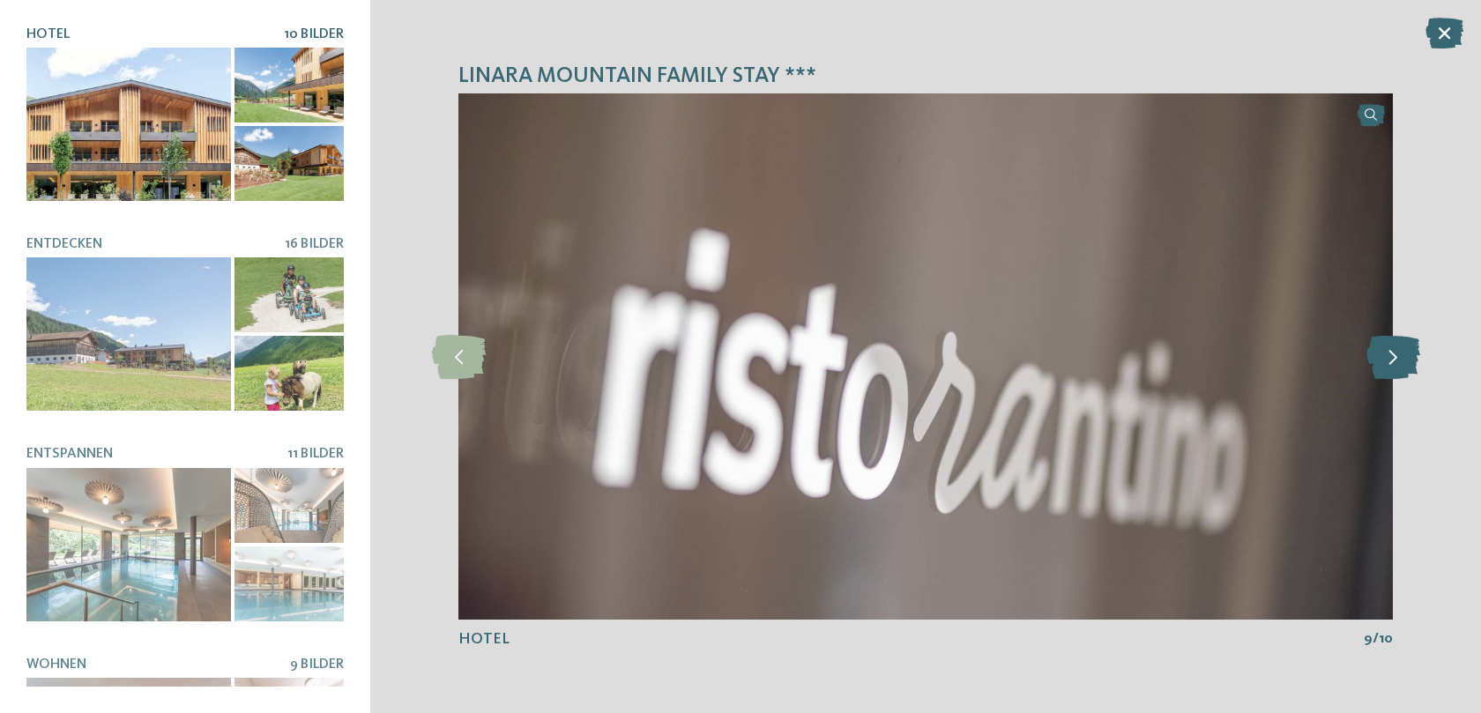
click at [1389, 359] on icon at bounding box center [1393, 357] width 54 height 44
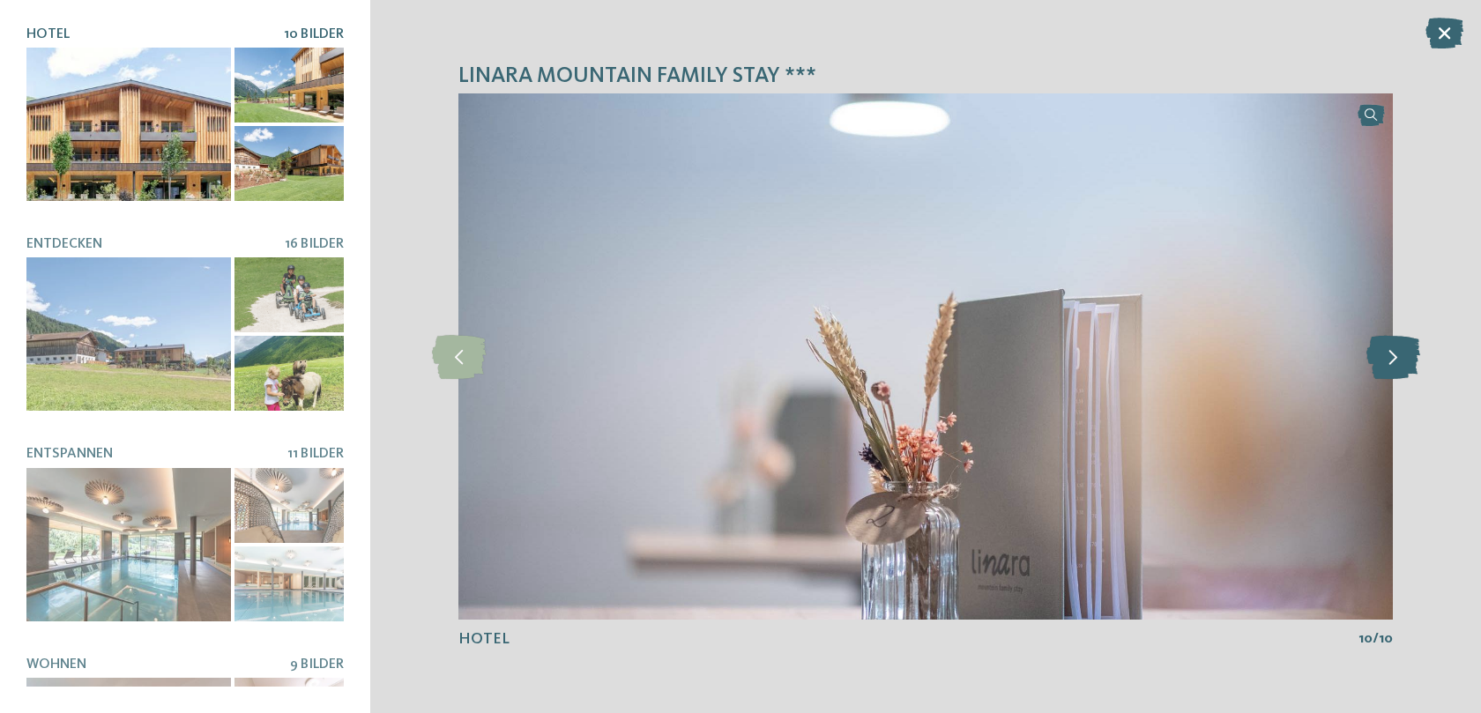
click at [1389, 359] on icon at bounding box center [1393, 357] width 54 height 44
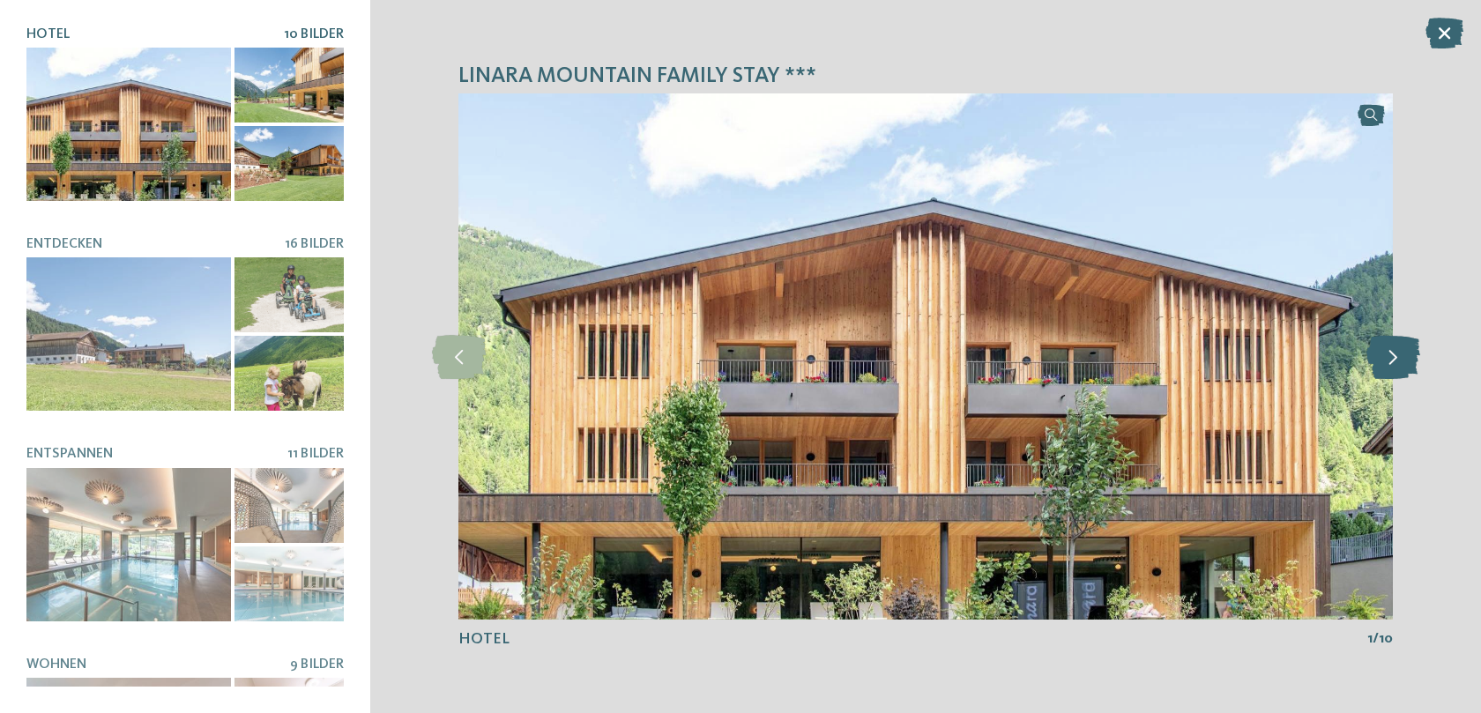
click at [1389, 359] on icon at bounding box center [1393, 357] width 54 height 44
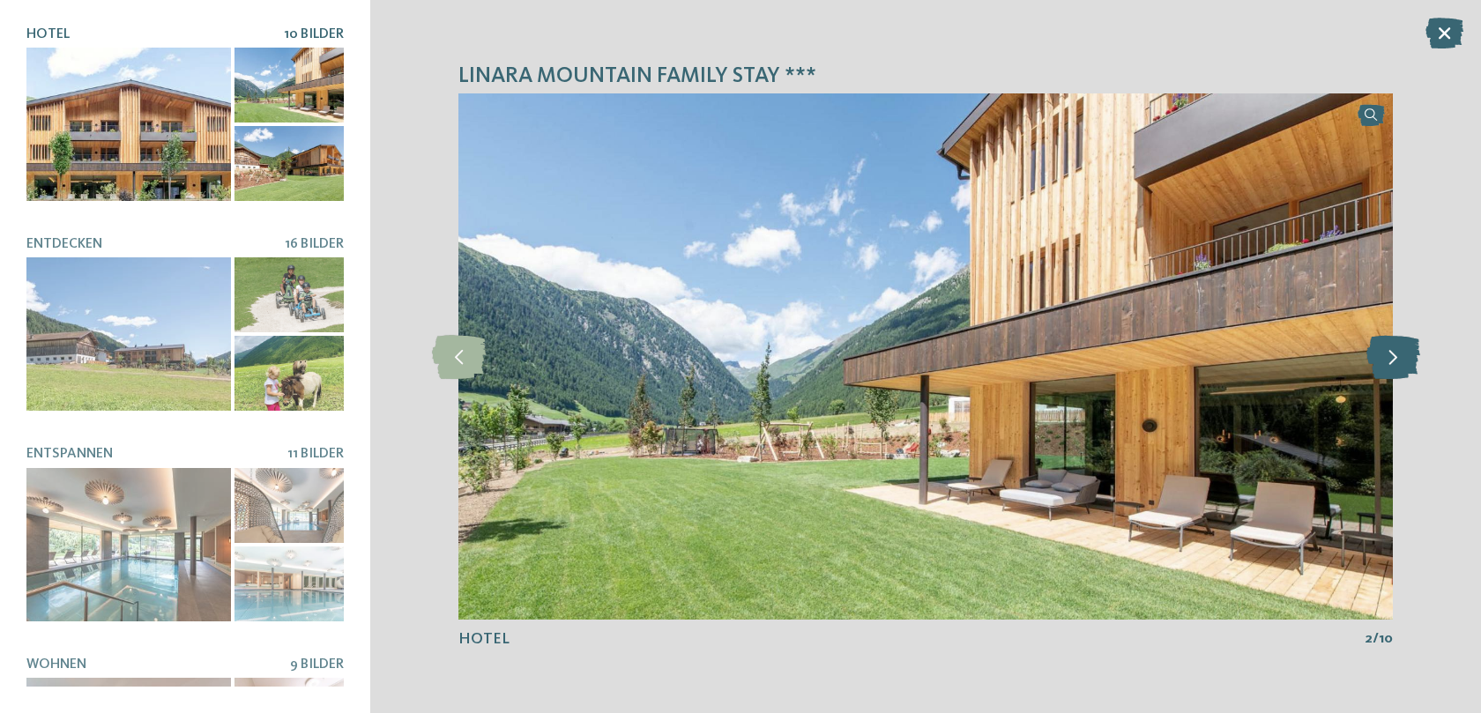
click at [1389, 359] on icon at bounding box center [1393, 357] width 54 height 44
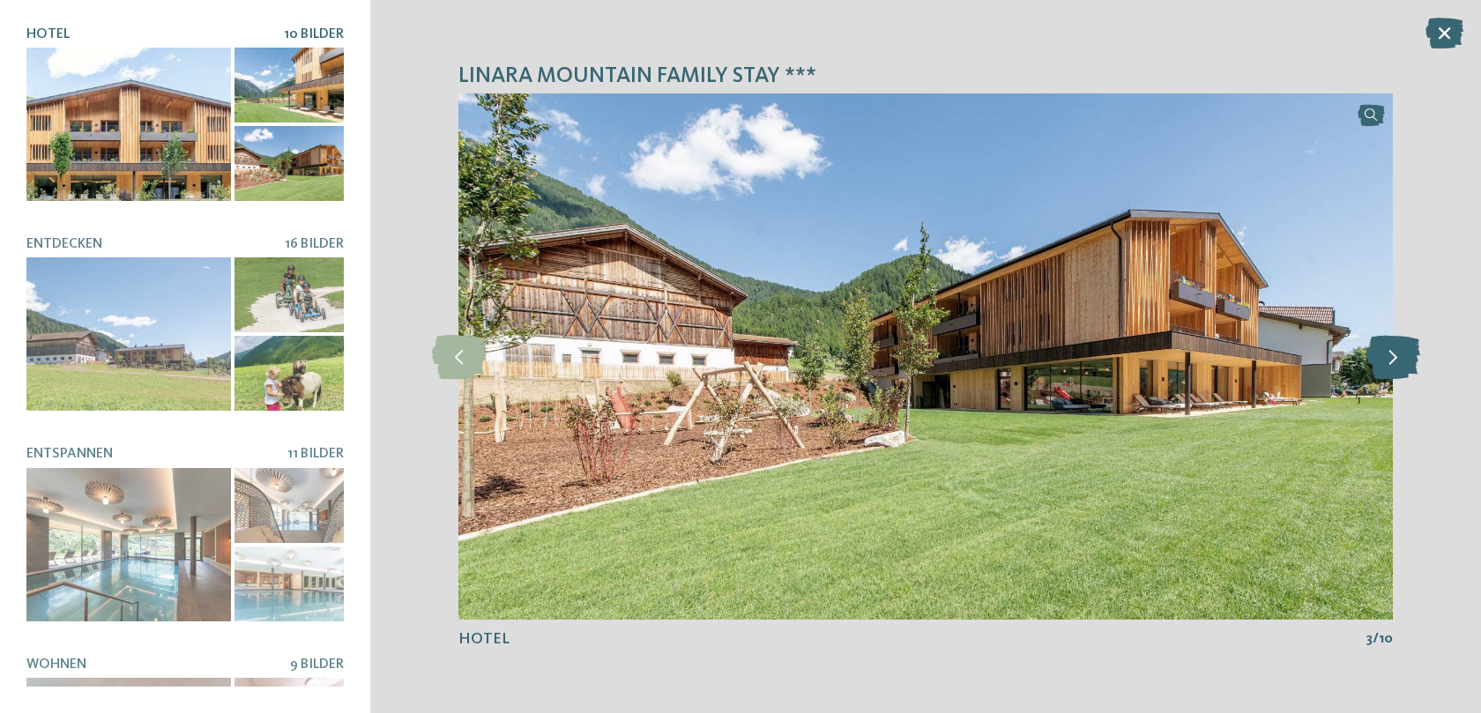
click at [1389, 359] on icon at bounding box center [1393, 357] width 54 height 44
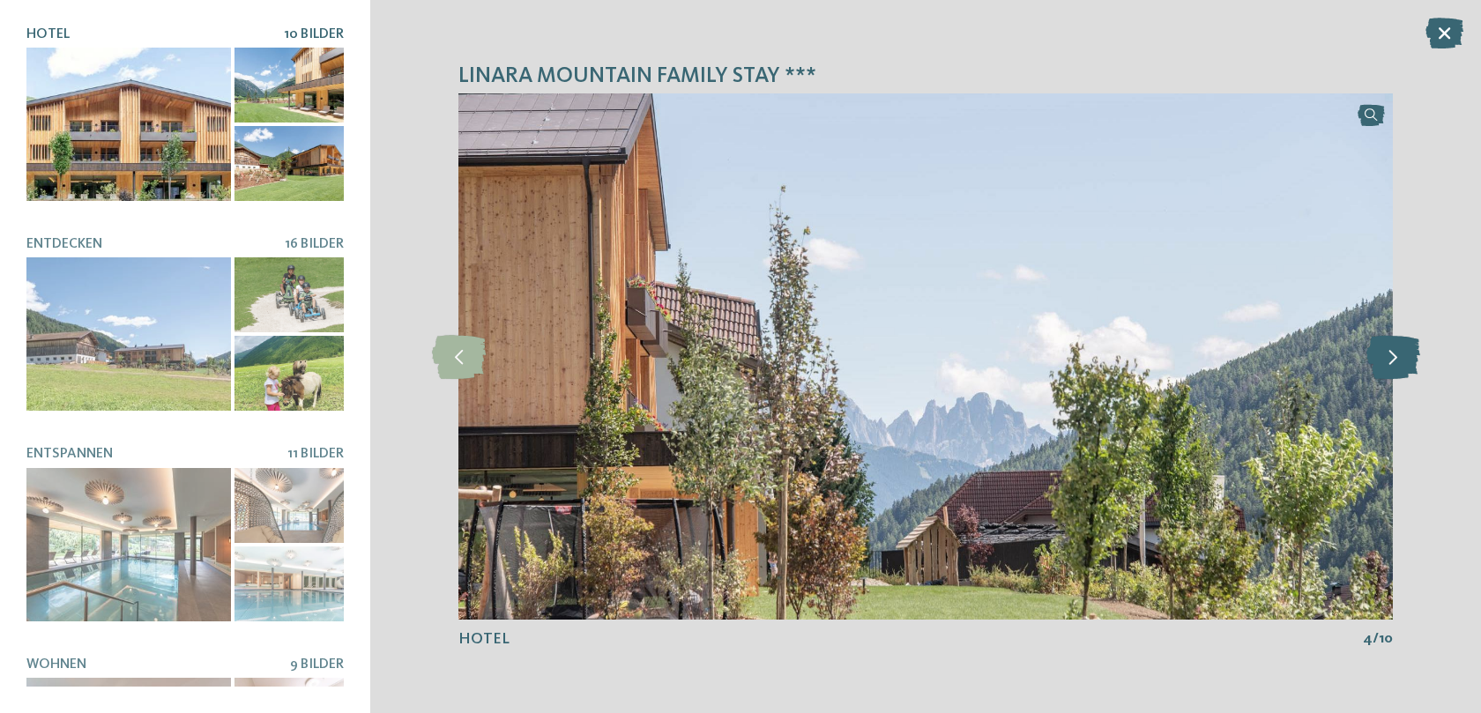
click at [1389, 359] on icon at bounding box center [1393, 357] width 54 height 44
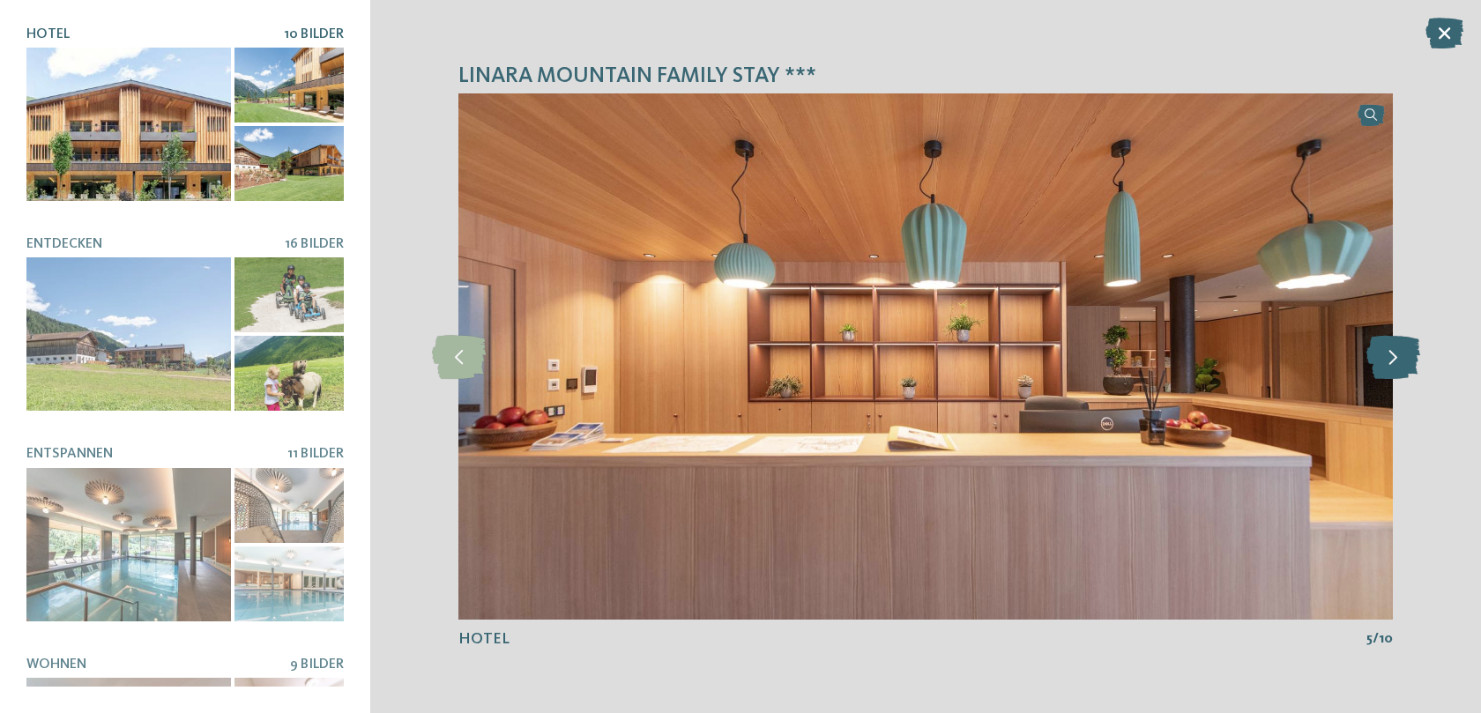
click at [1389, 359] on icon at bounding box center [1393, 357] width 54 height 44
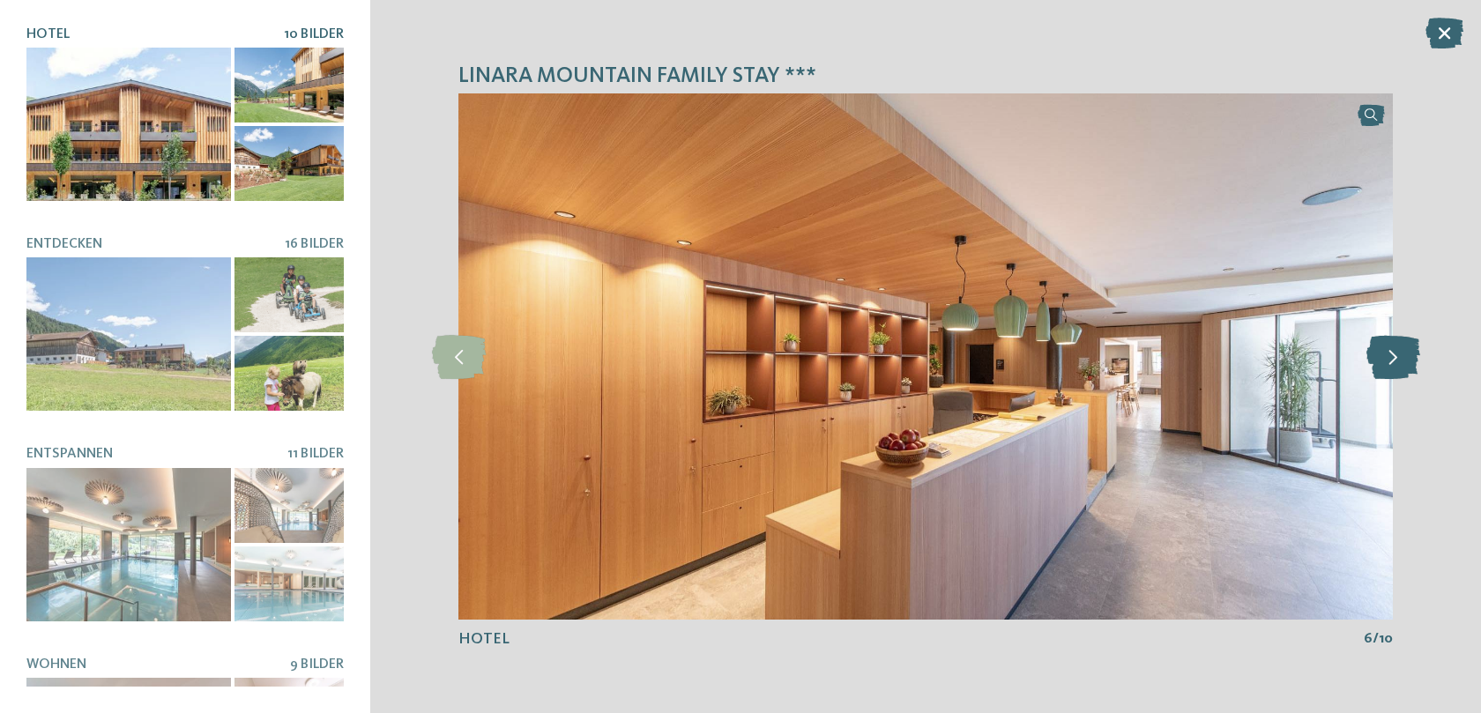
click at [1389, 359] on icon at bounding box center [1393, 357] width 54 height 44
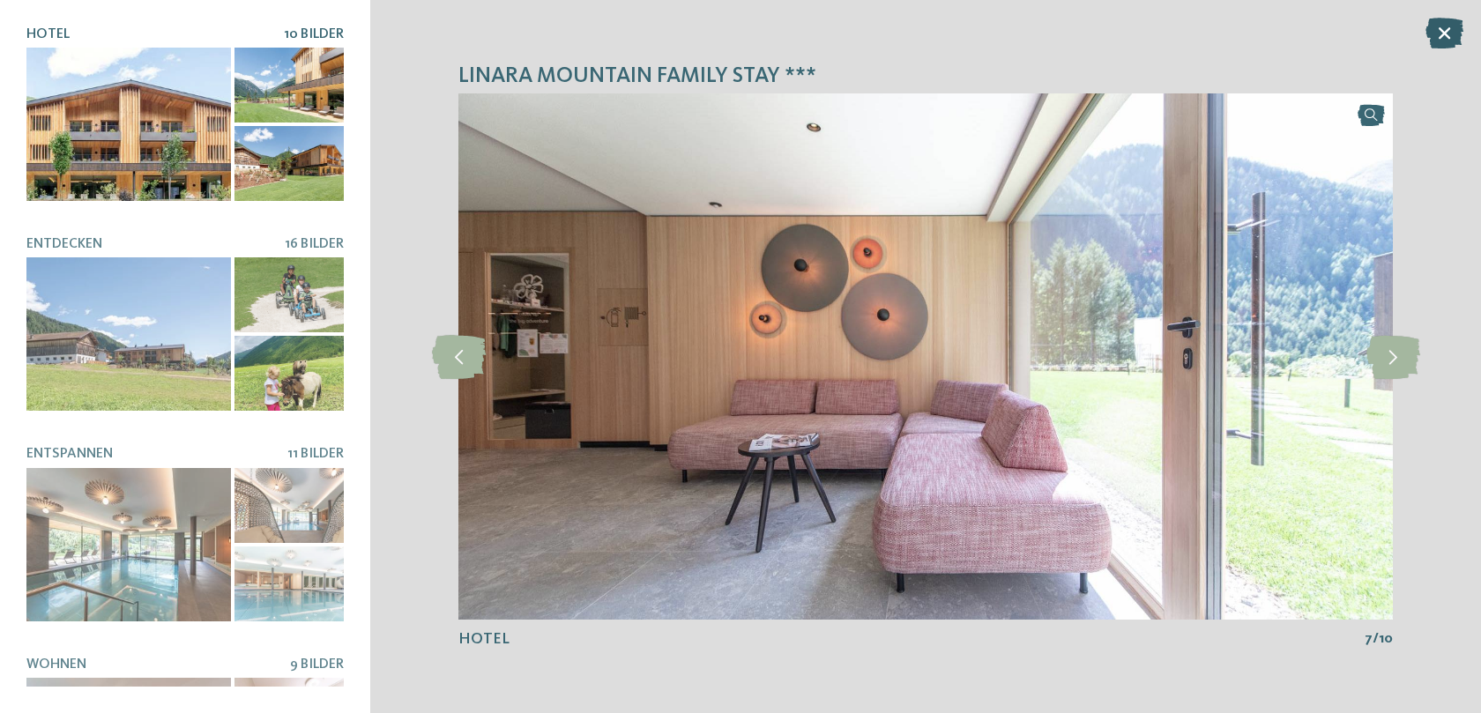
click at [1455, 36] on icon at bounding box center [1445, 33] width 38 height 31
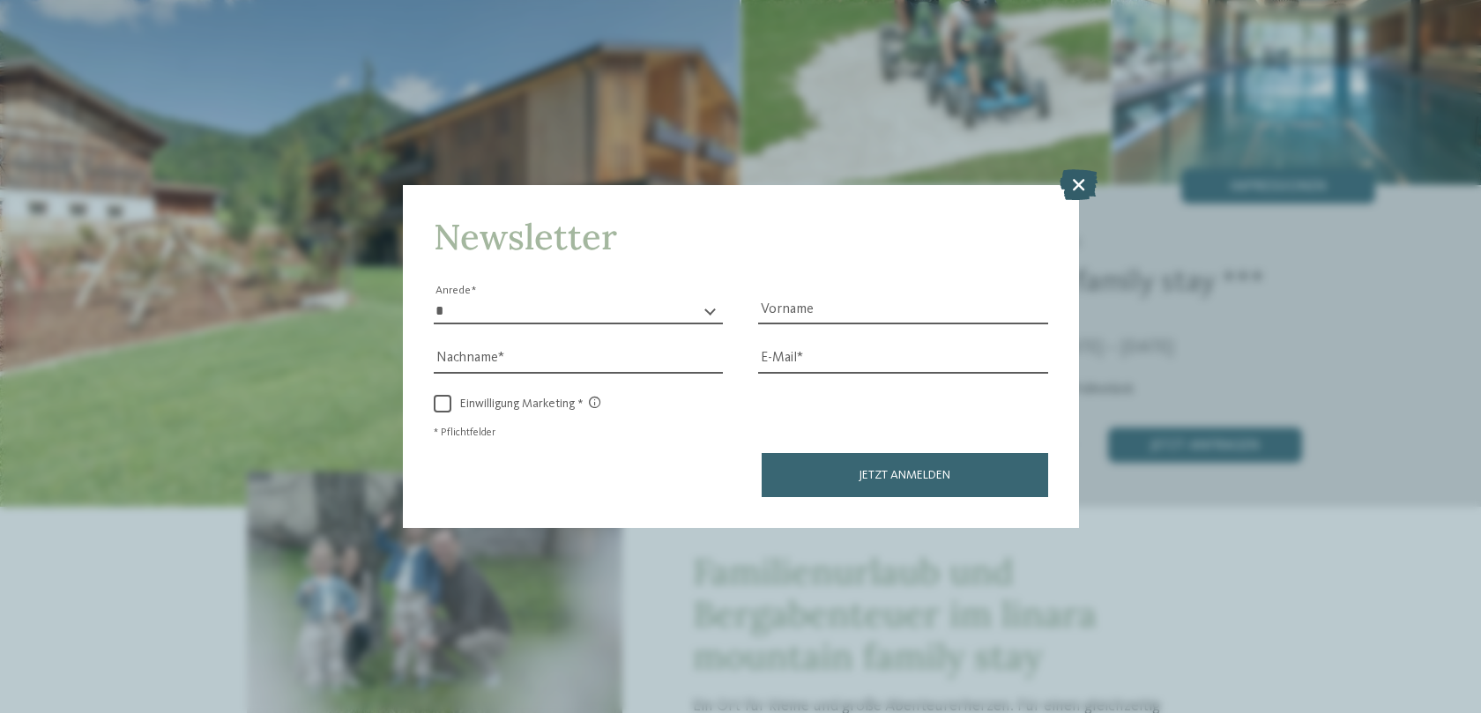
click at [1077, 186] on icon at bounding box center [1079, 184] width 38 height 31
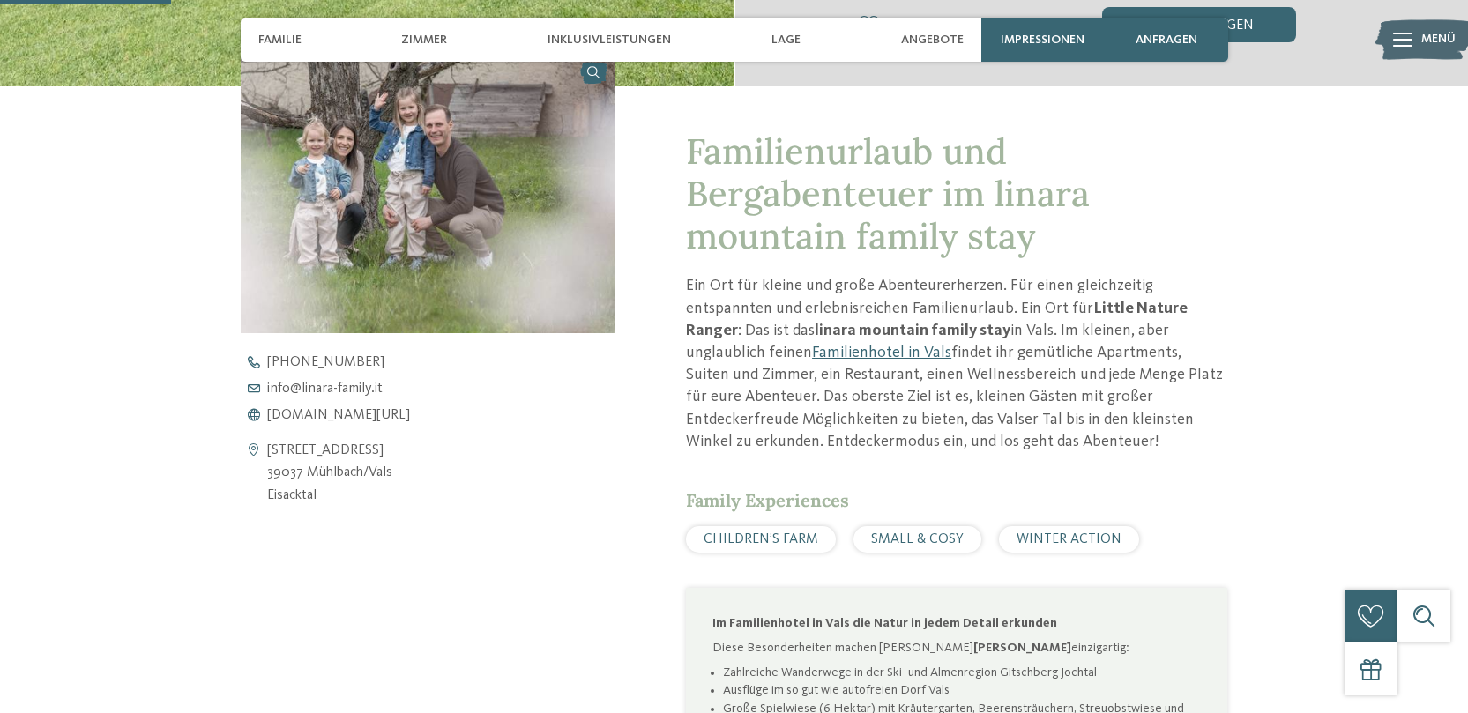
scroll to position [583, 0]
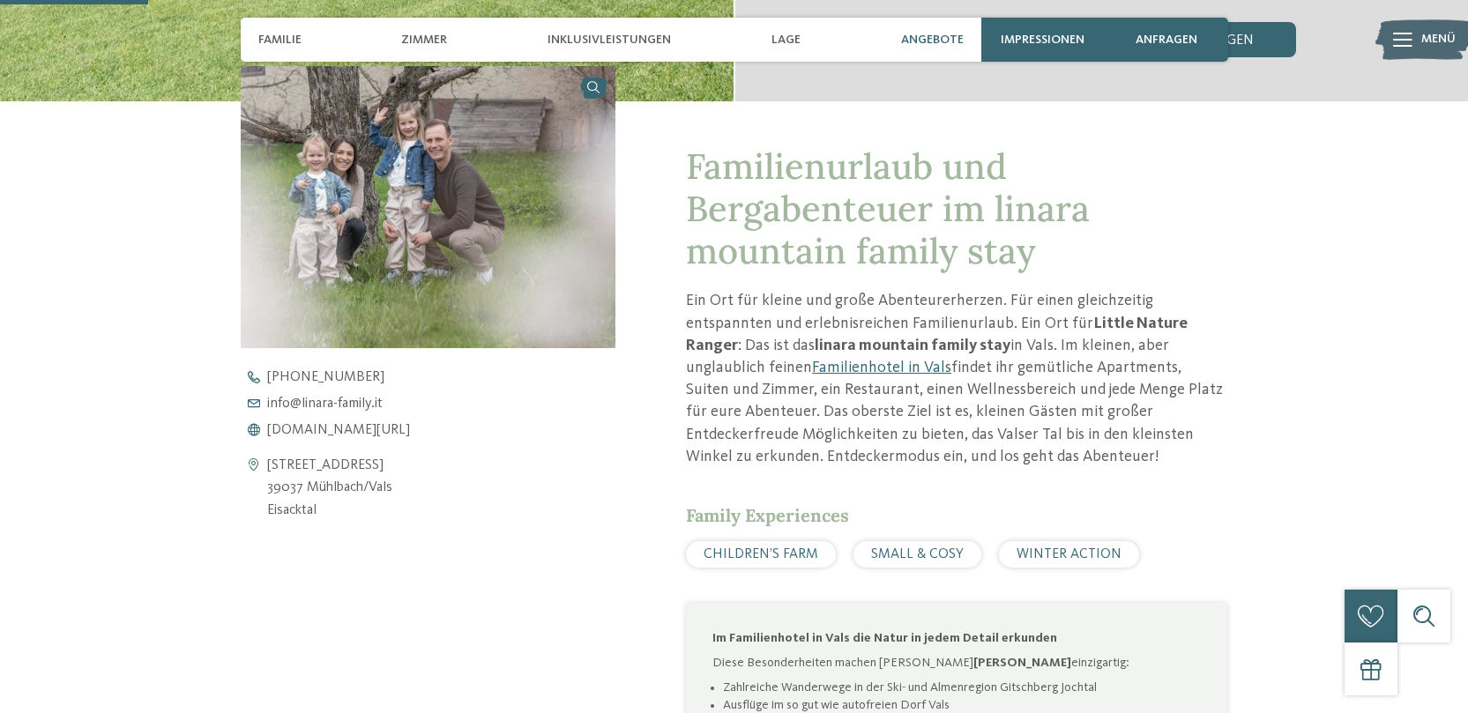
click at [918, 39] on span "Angebote" at bounding box center [932, 40] width 63 height 15
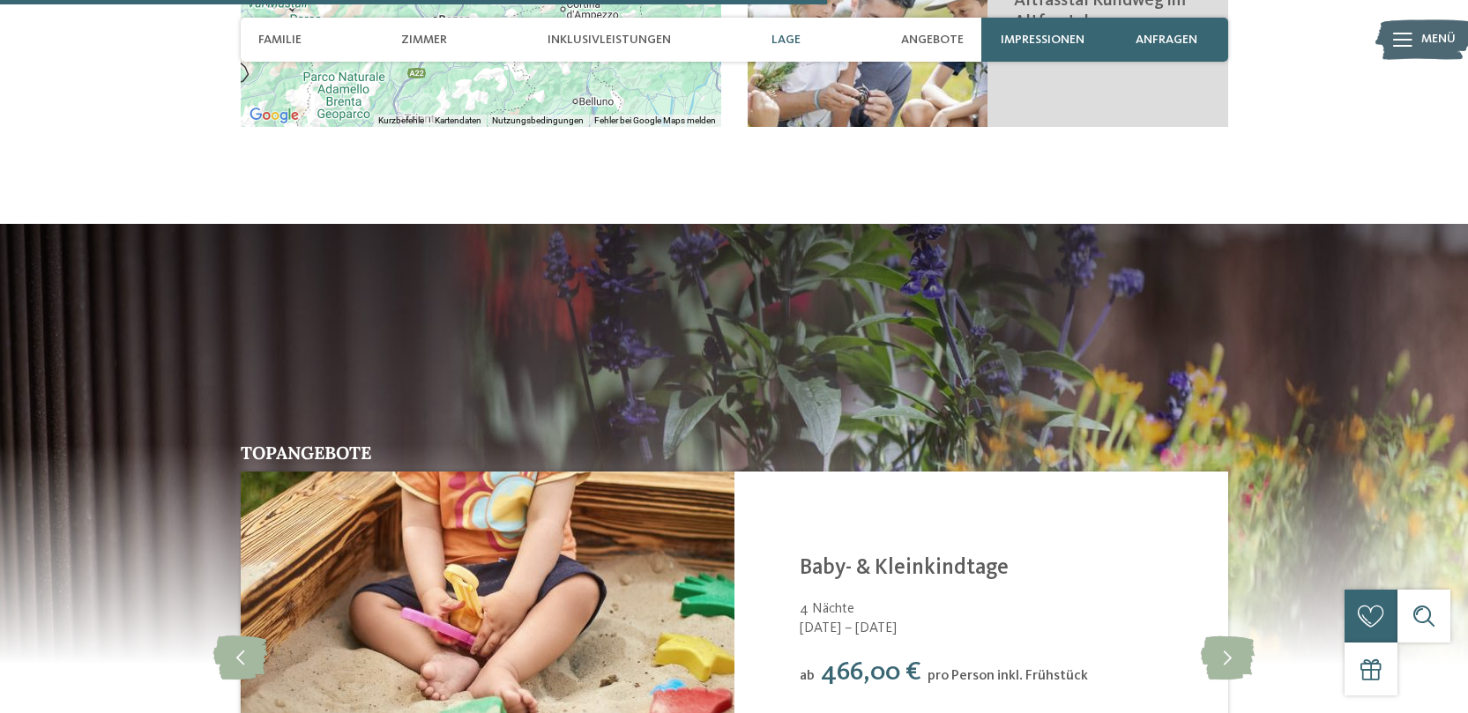
scroll to position [3225, 0]
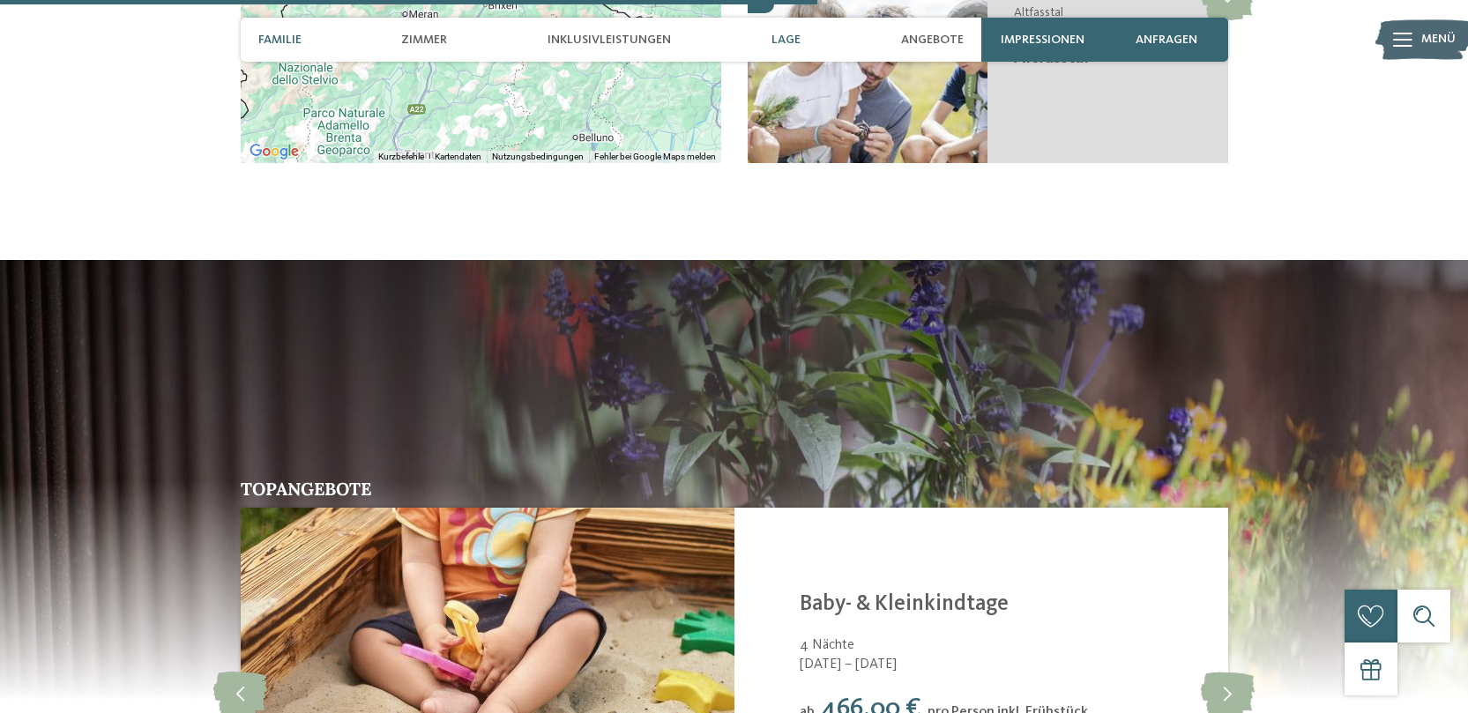
click at [268, 34] on span "Familie" at bounding box center [279, 40] width 43 height 15
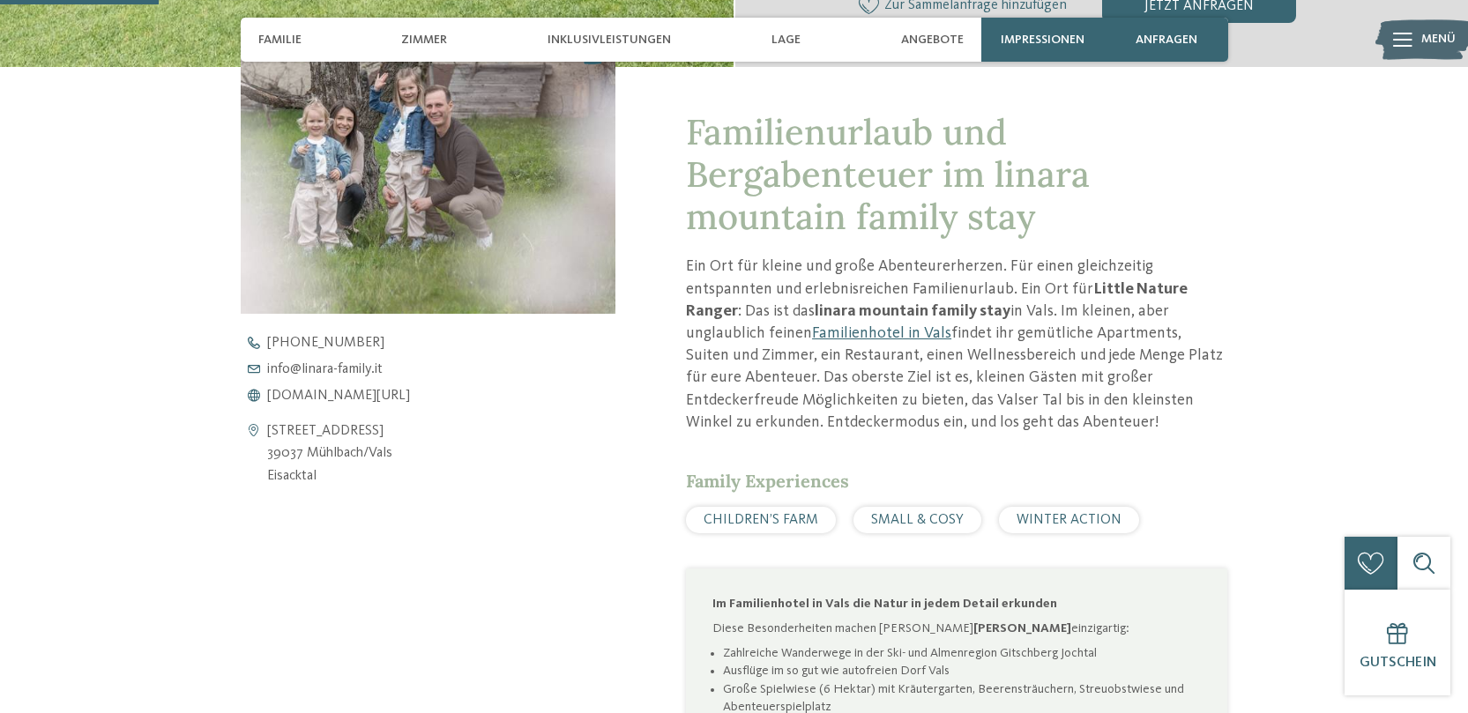
scroll to position [632, 0]
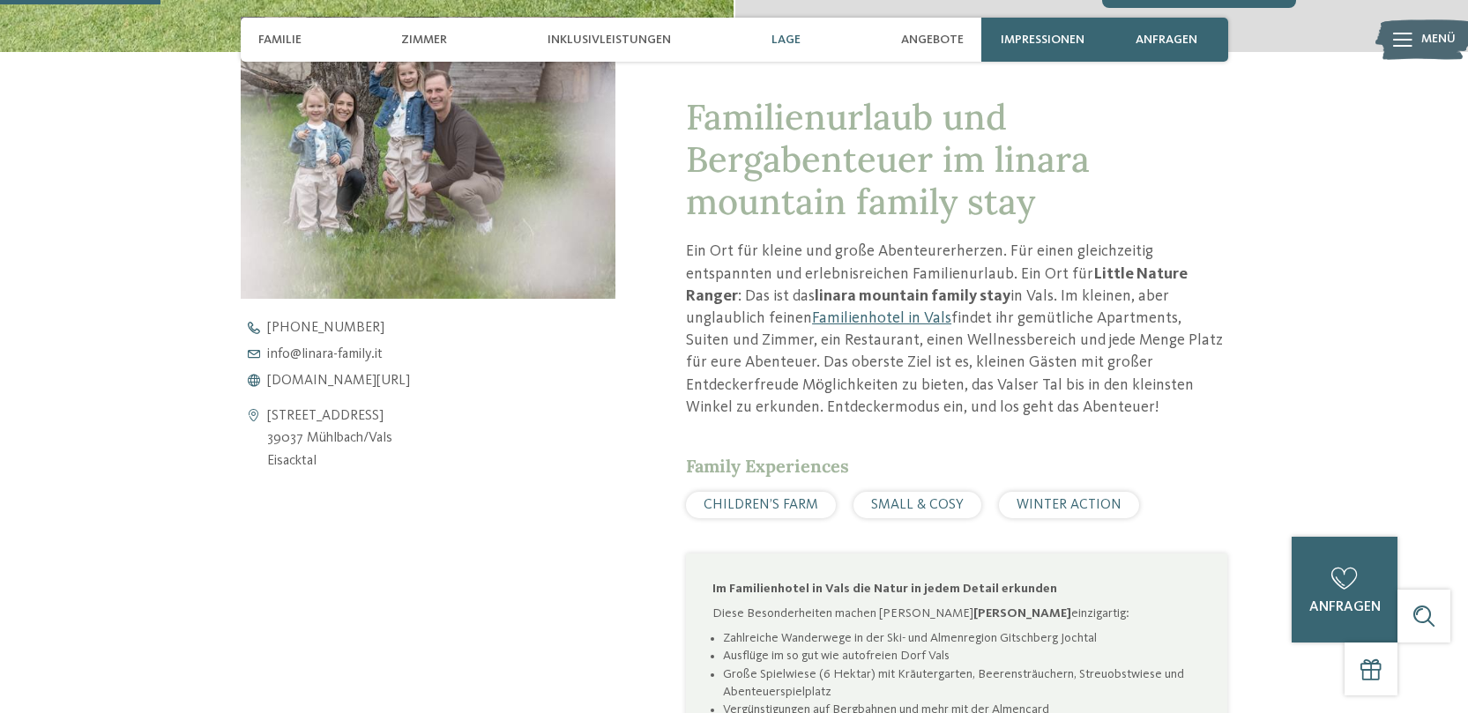
click at [784, 36] on span "Lage" at bounding box center [785, 40] width 29 height 15
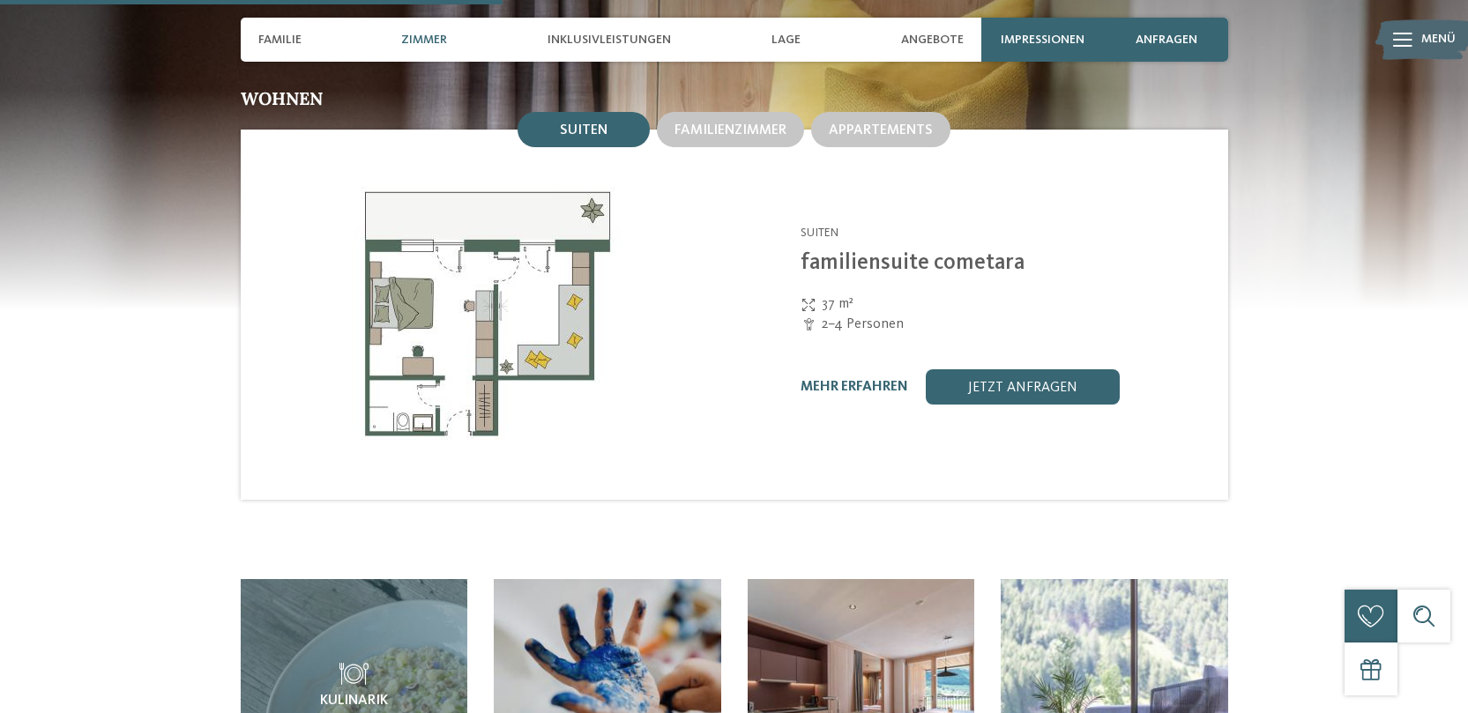
scroll to position [1974, 0]
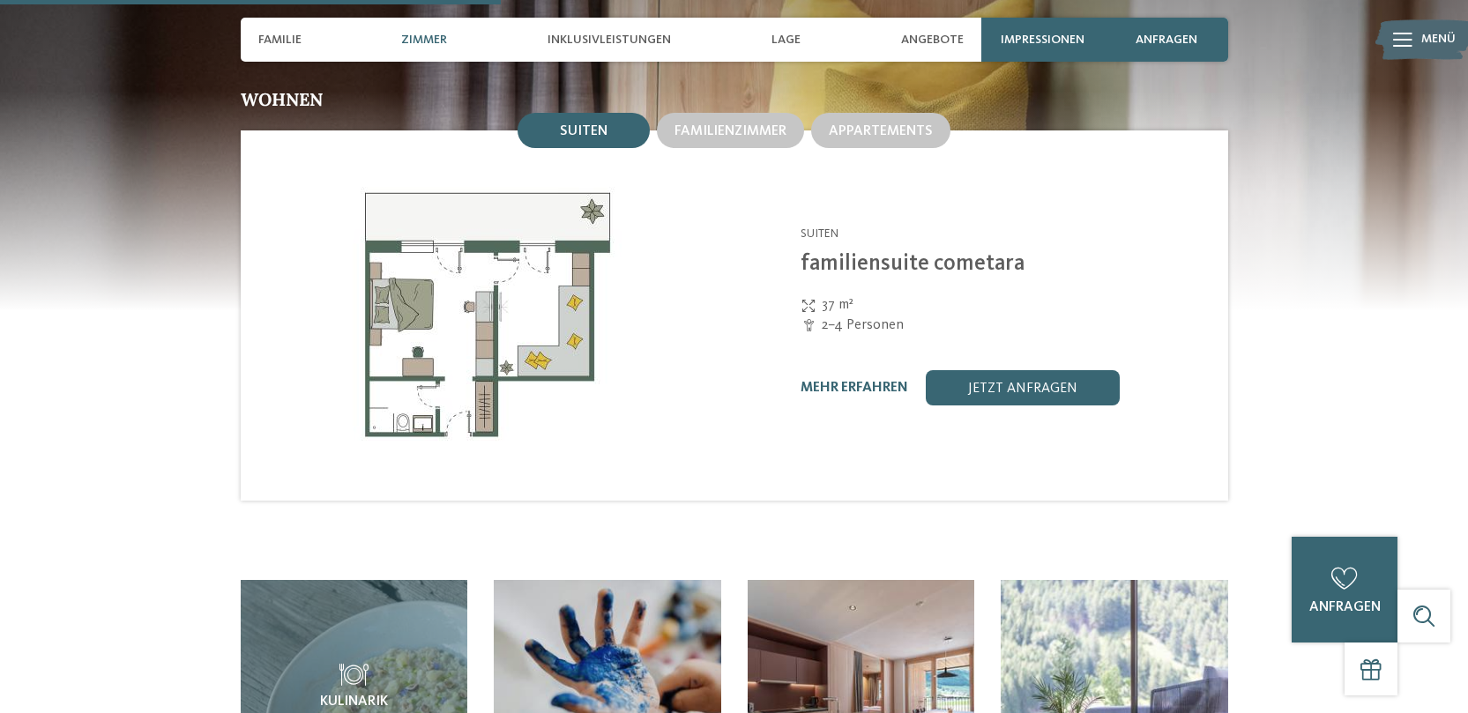
click at [465, 302] on img at bounding box center [488, 315] width 494 height 370
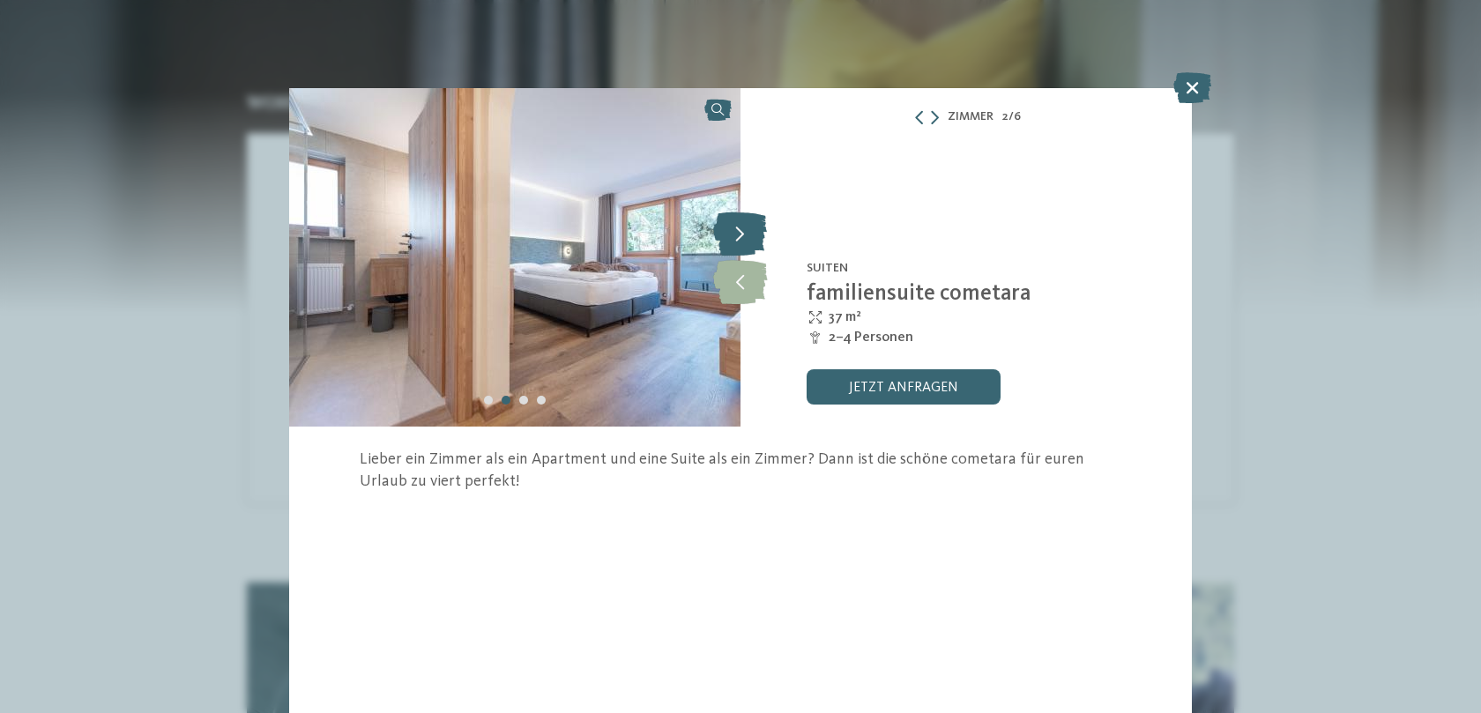
click at [748, 231] on icon at bounding box center [740, 234] width 54 height 44
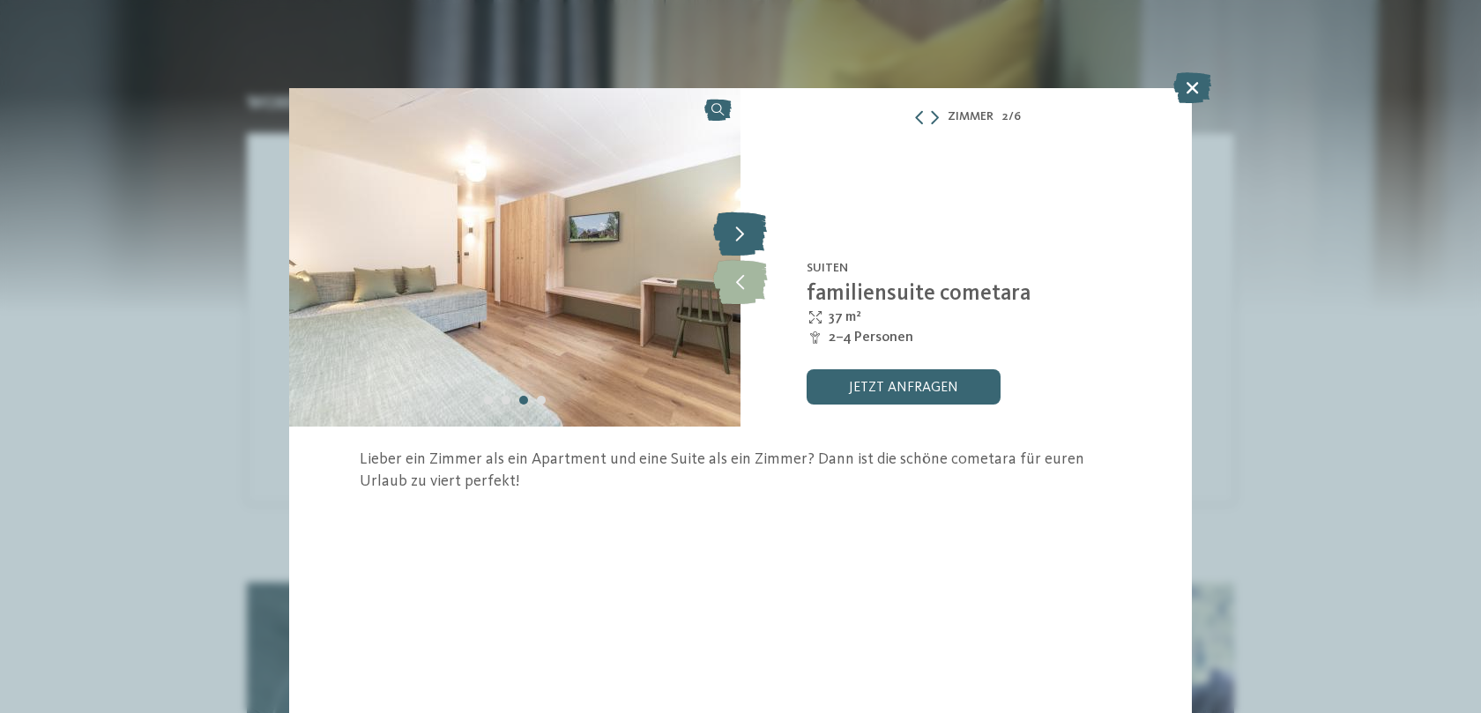
click at [748, 231] on icon at bounding box center [740, 234] width 54 height 44
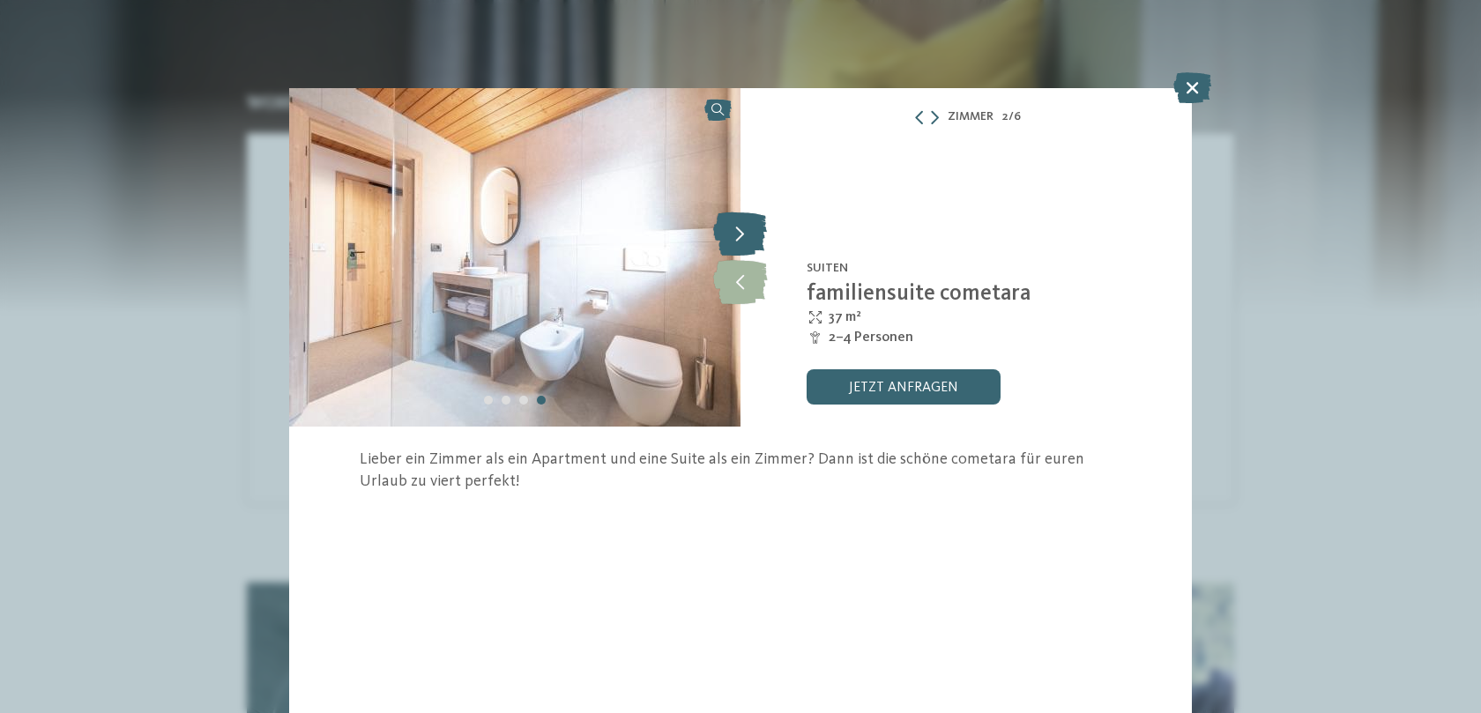
click at [748, 231] on icon at bounding box center [740, 234] width 54 height 44
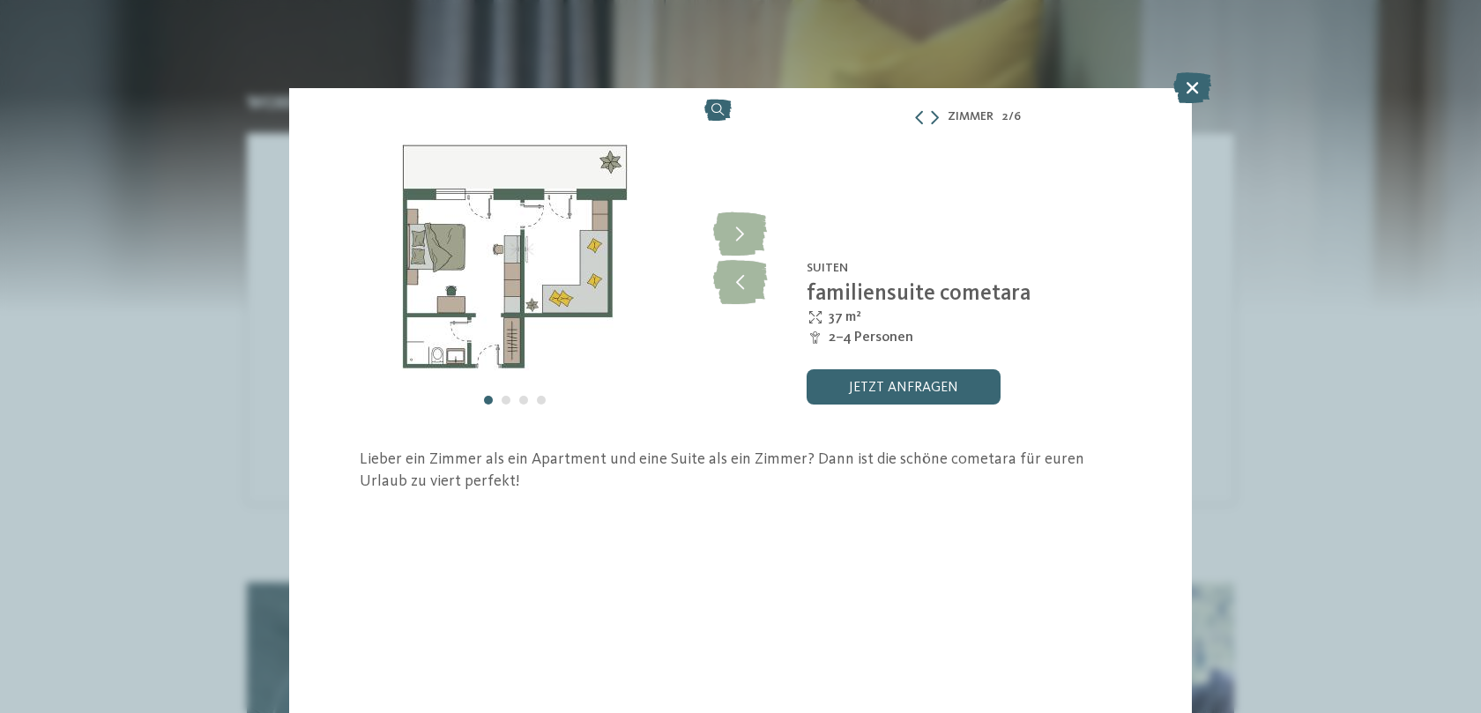
click at [1169, 93] on div "Linara Mühlbach/Vals - Eisacktal Suiten familiensuite cometara 37 m² 2–4 Person…" at bounding box center [966, 257] width 451 height 339
click at [1183, 87] on icon at bounding box center [1192, 87] width 38 height 31
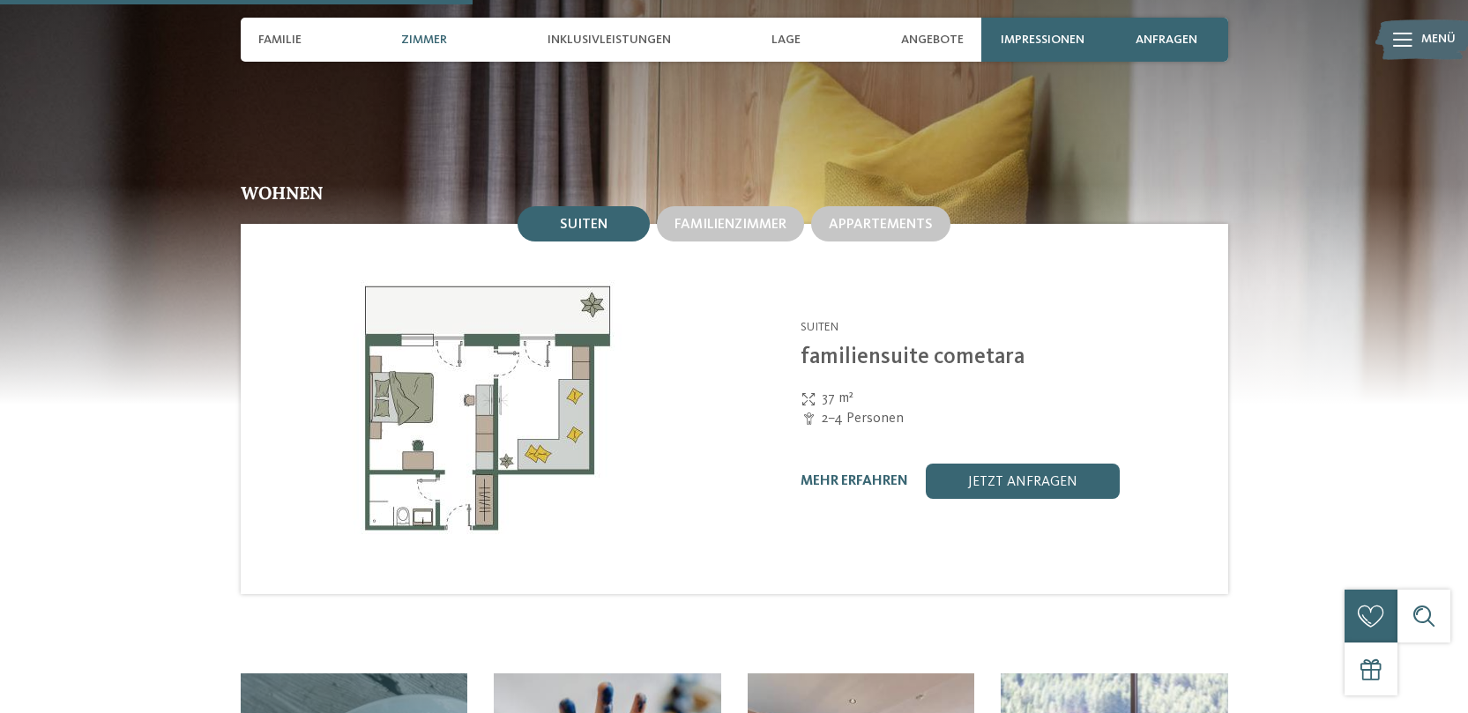
scroll to position [1860, 0]
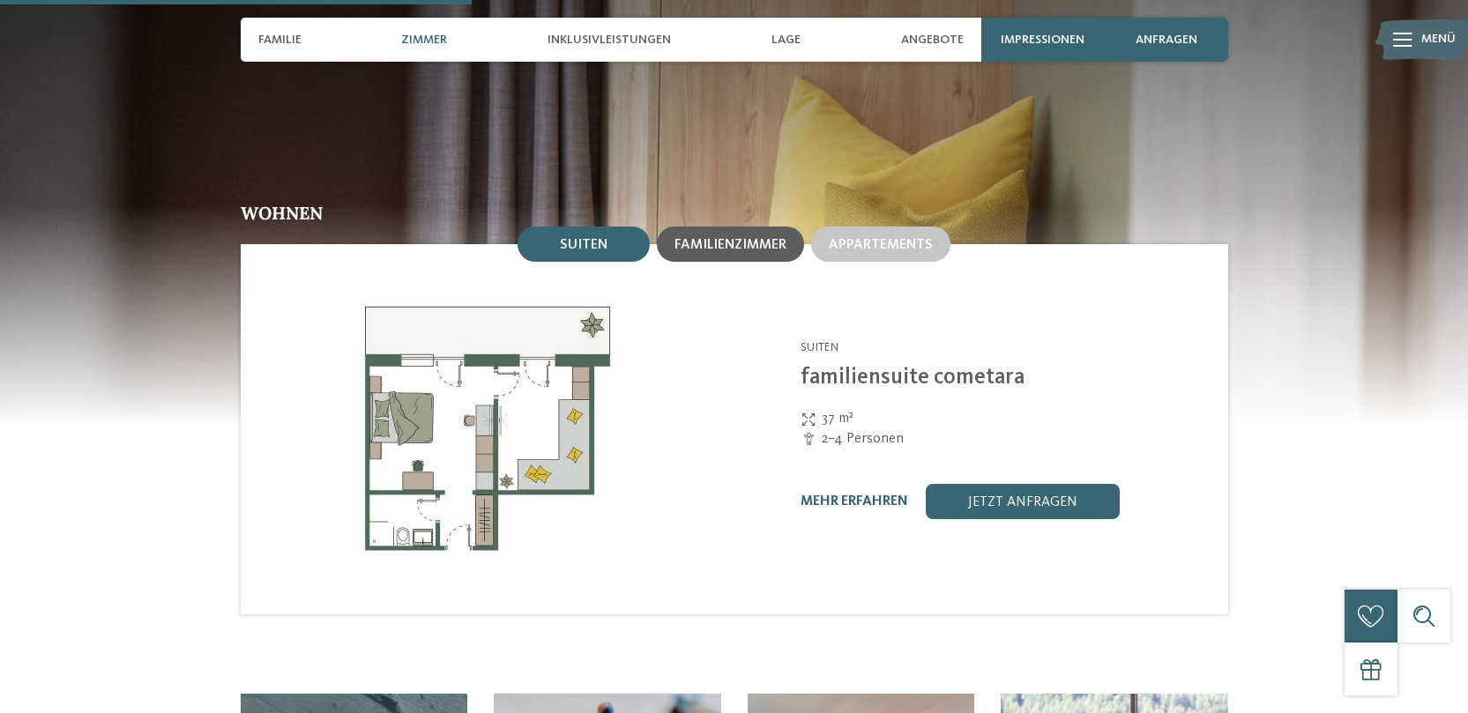
click at [746, 238] on span "Familienzimmer" at bounding box center [730, 245] width 112 height 14
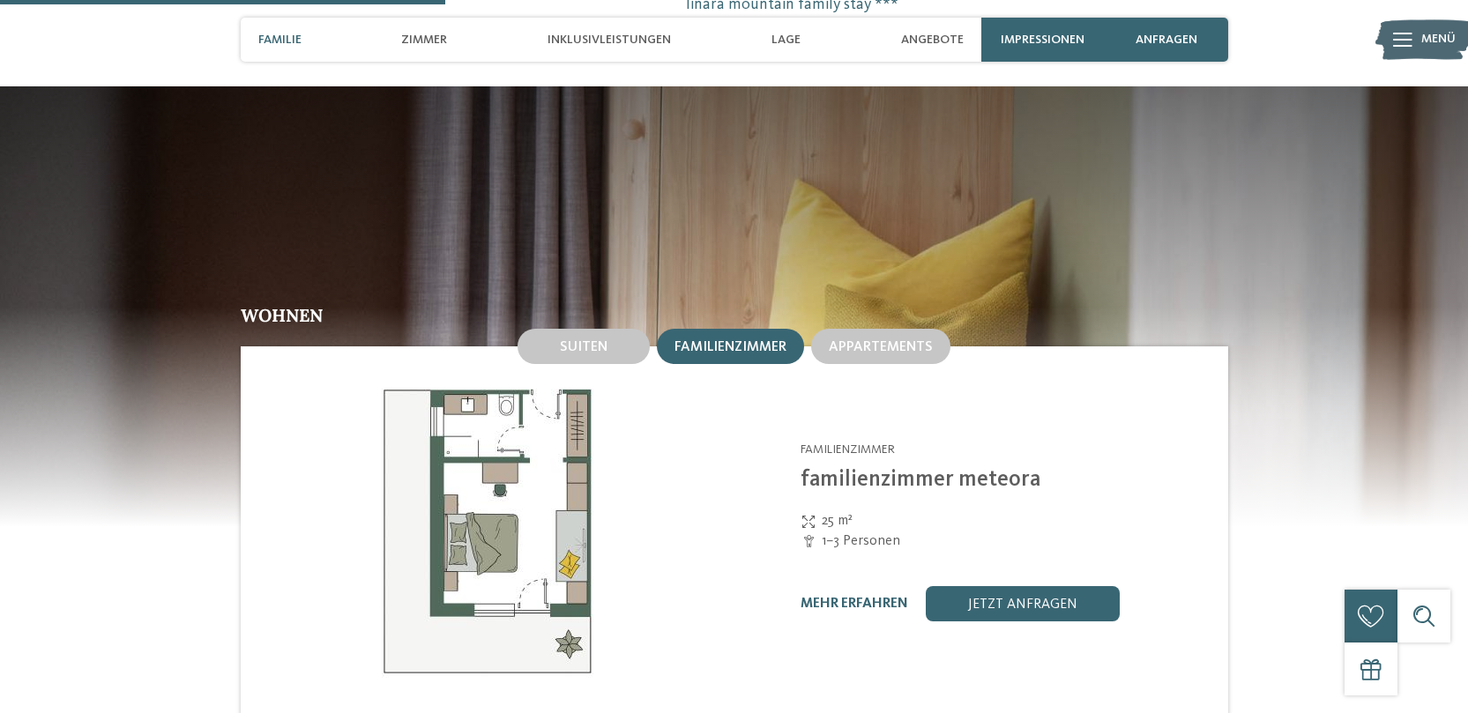
scroll to position [1752, 0]
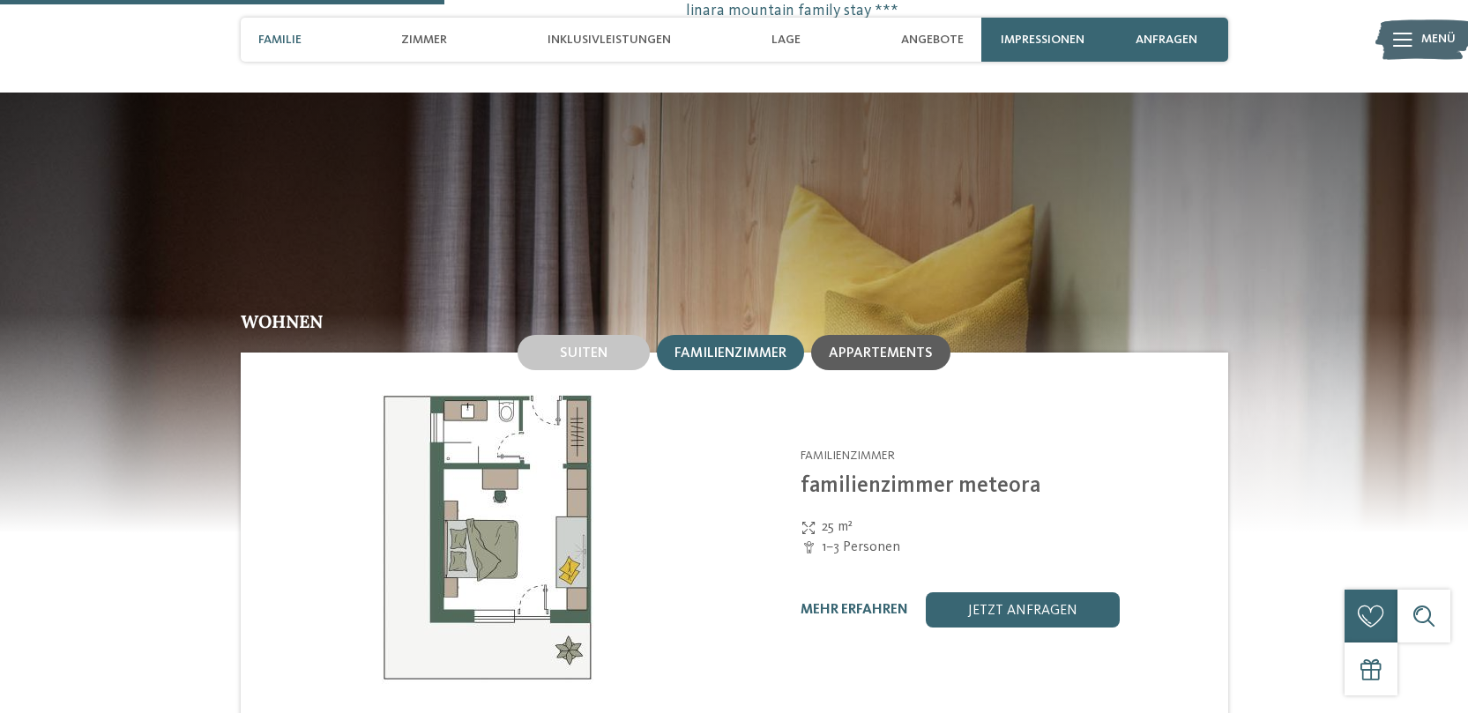
click at [860, 345] on div "Appartements" at bounding box center [881, 353] width 104 height 16
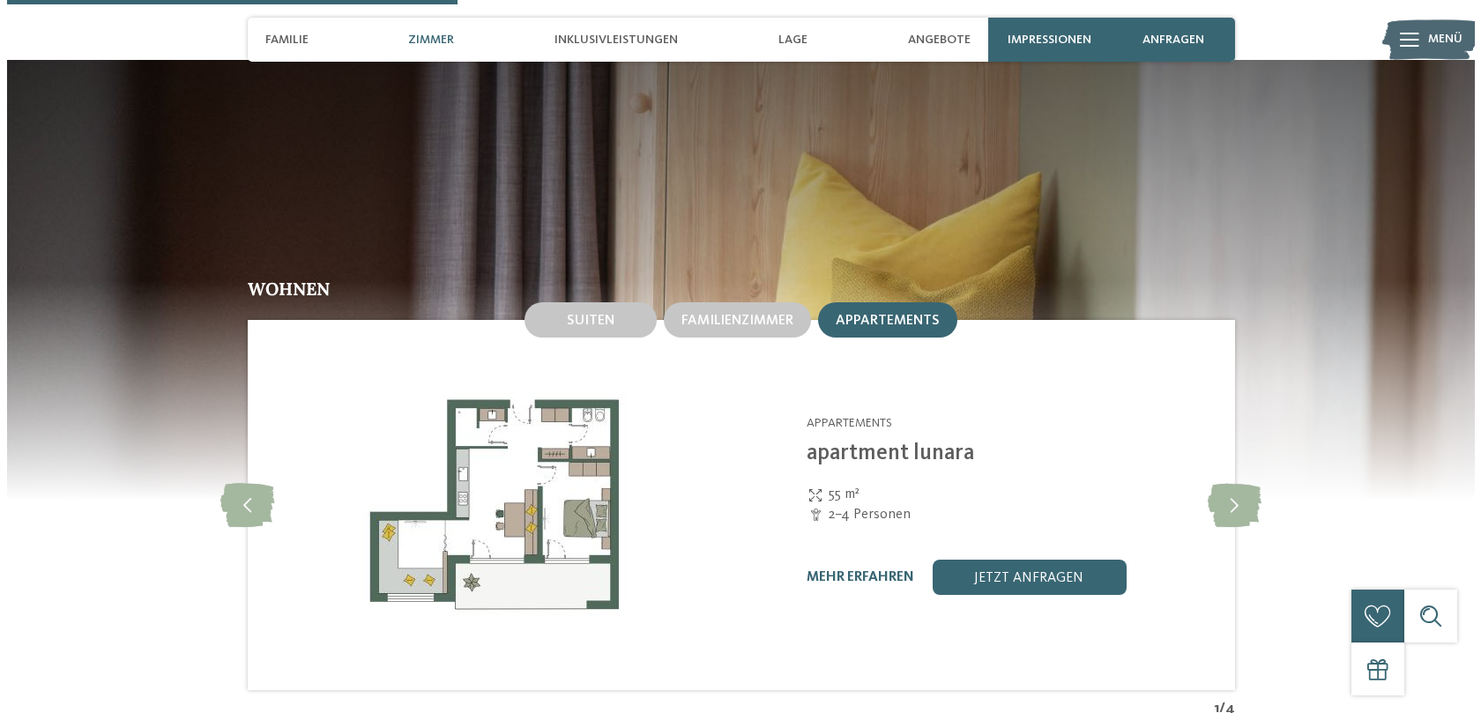
scroll to position [1790, 0]
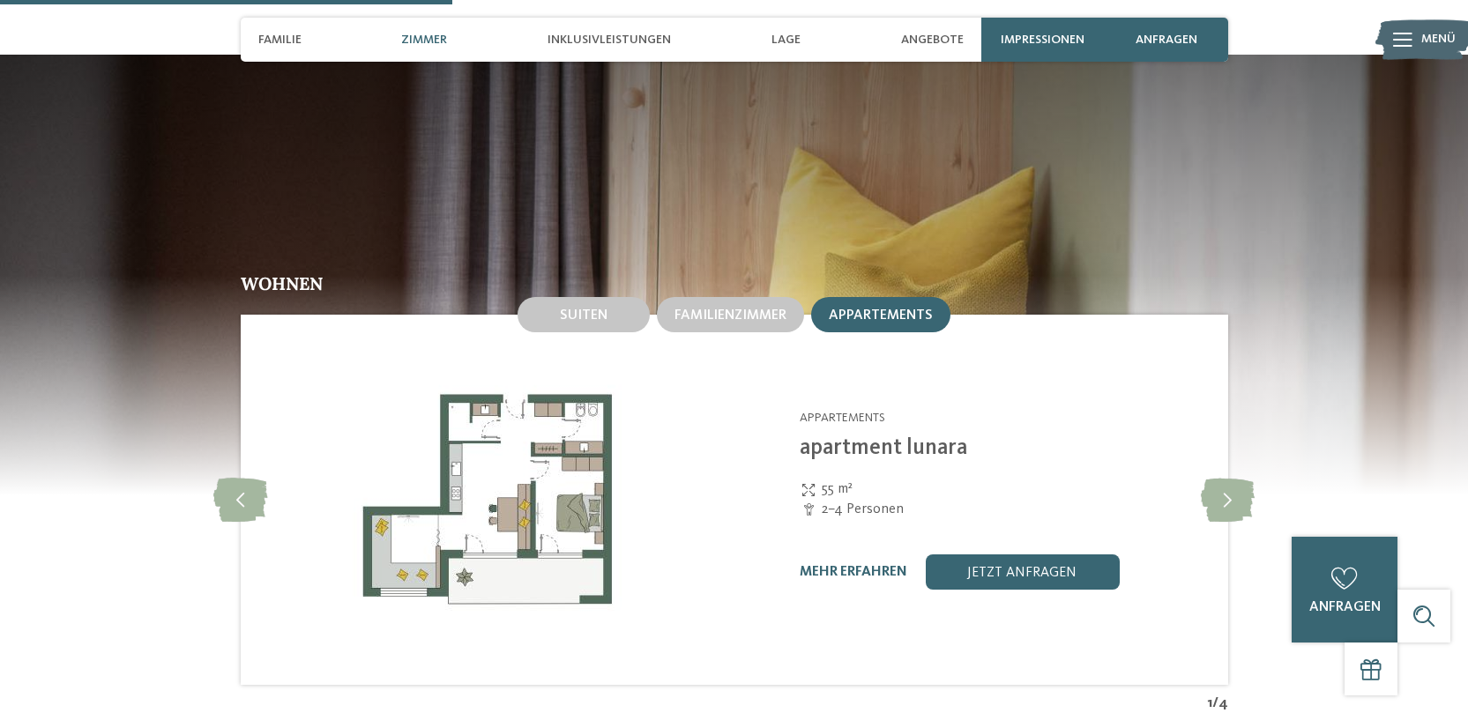
click at [561, 494] on img at bounding box center [487, 500] width 494 height 370
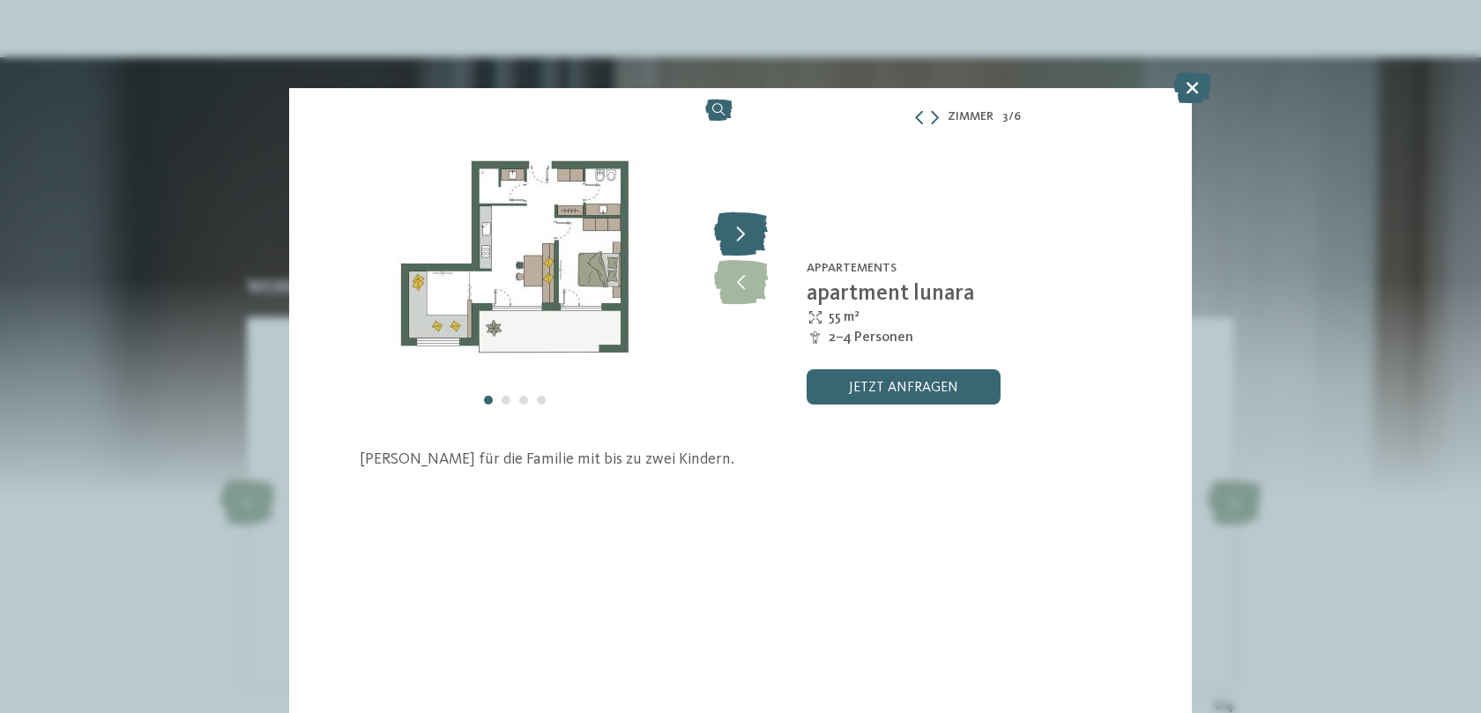
click at [740, 232] on icon at bounding box center [741, 234] width 54 height 44
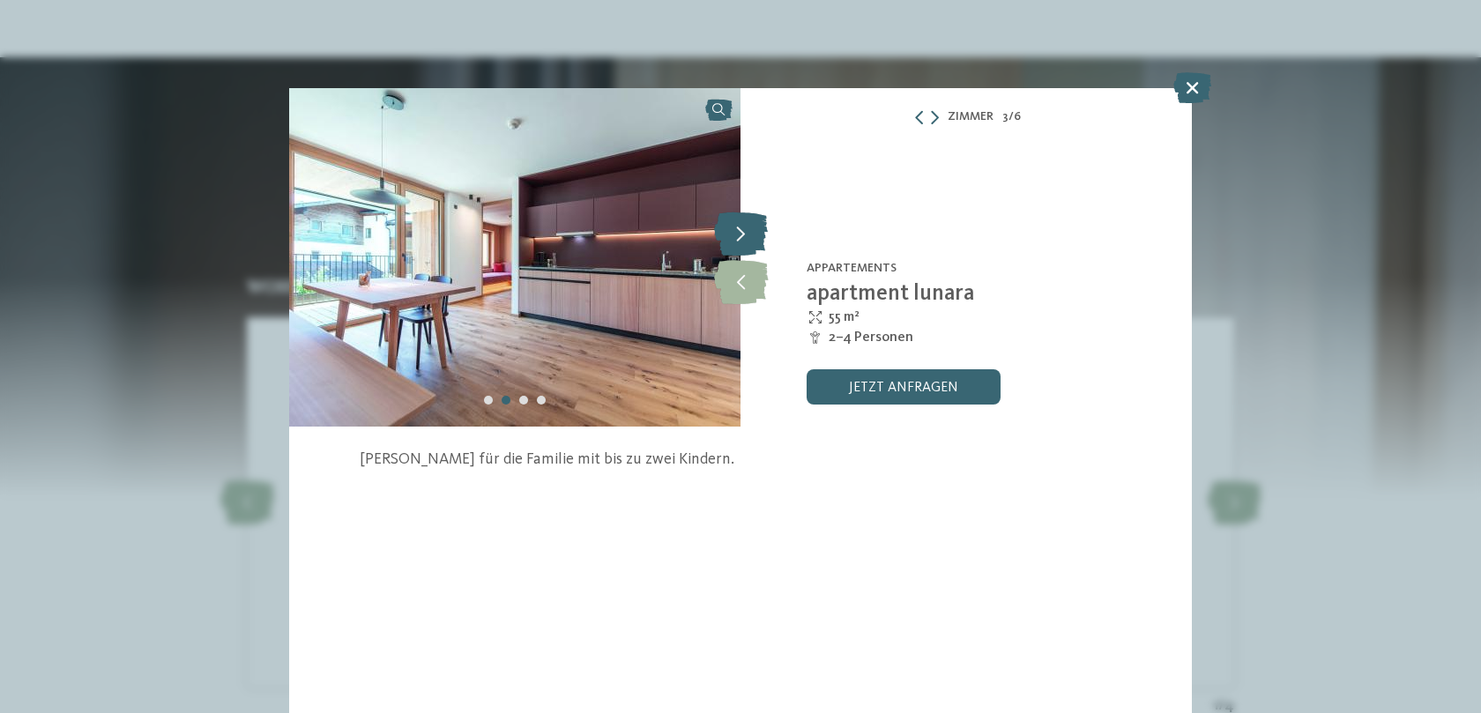
click at [740, 232] on icon at bounding box center [741, 234] width 54 height 44
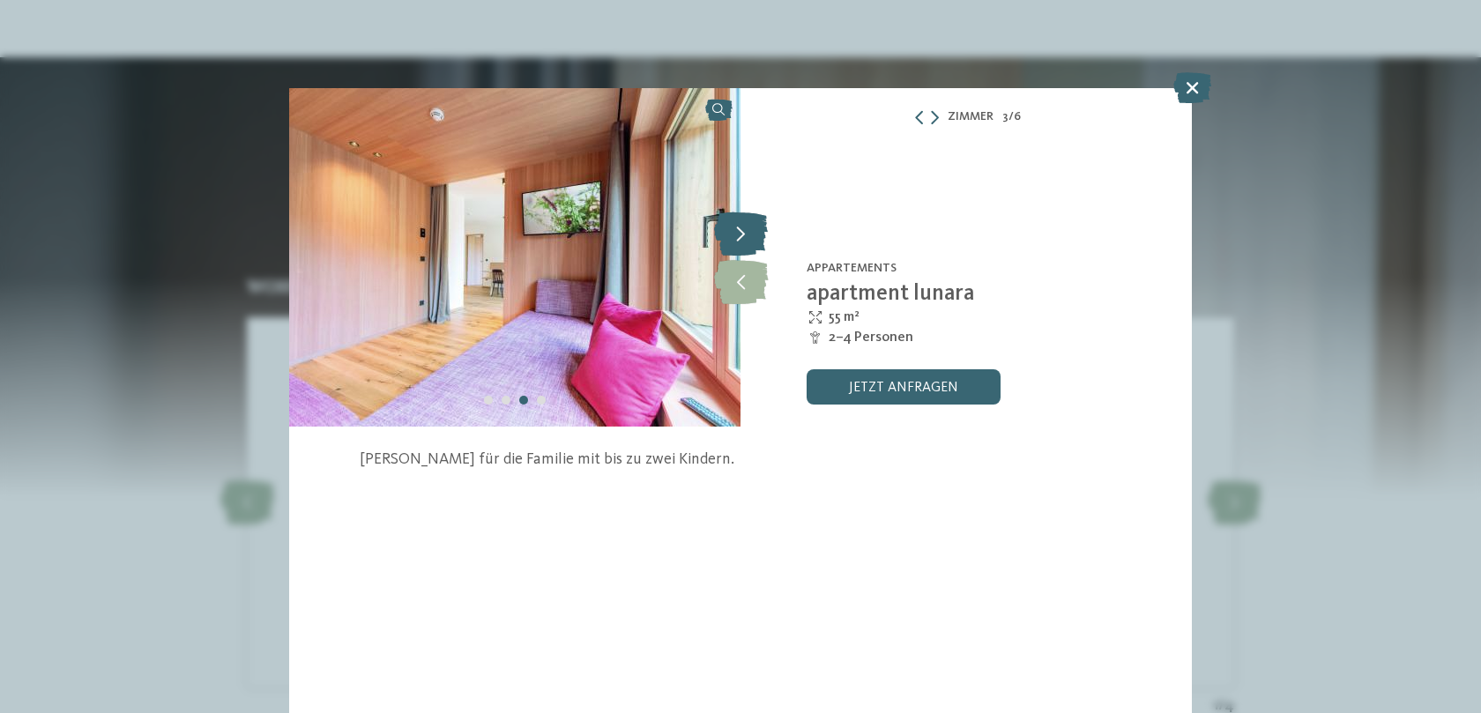
click at [740, 232] on icon at bounding box center [741, 234] width 54 height 44
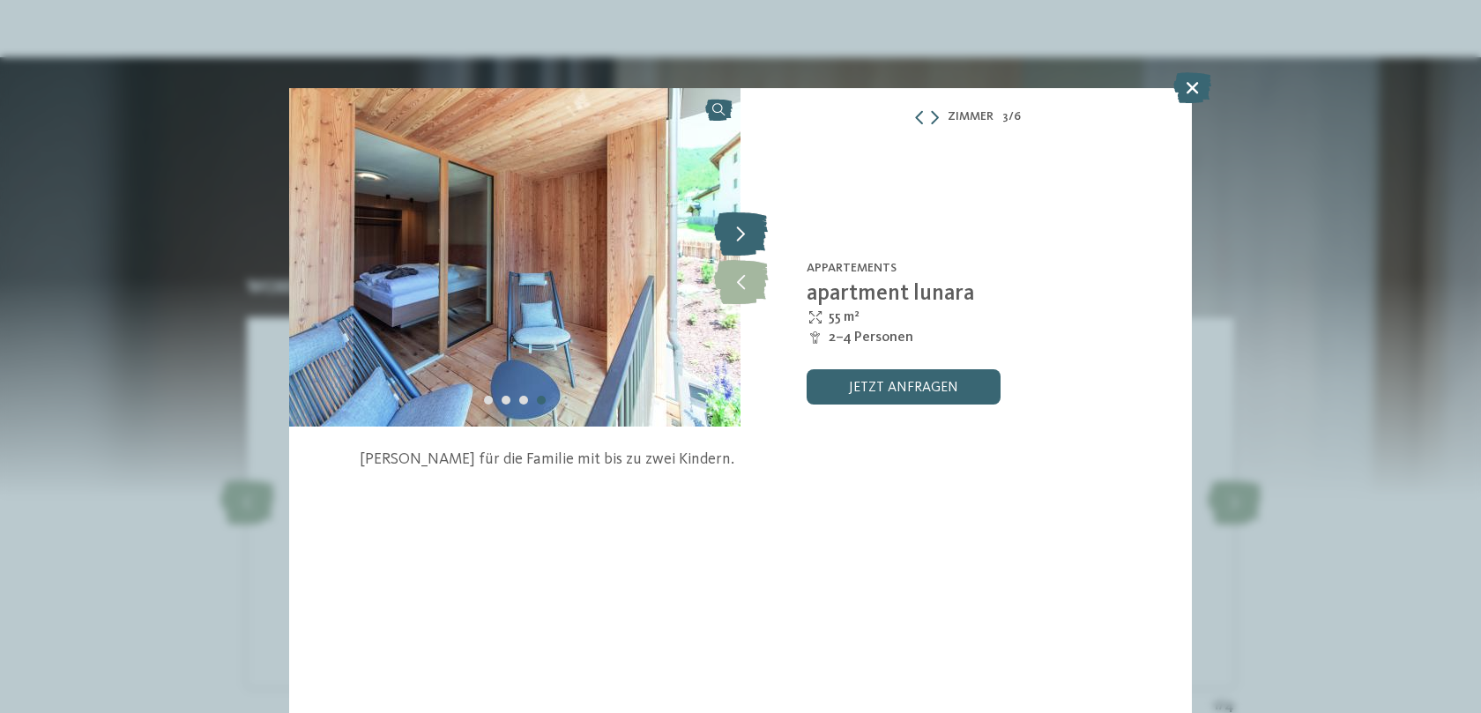
click at [740, 232] on icon at bounding box center [741, 234] width 54 height 44
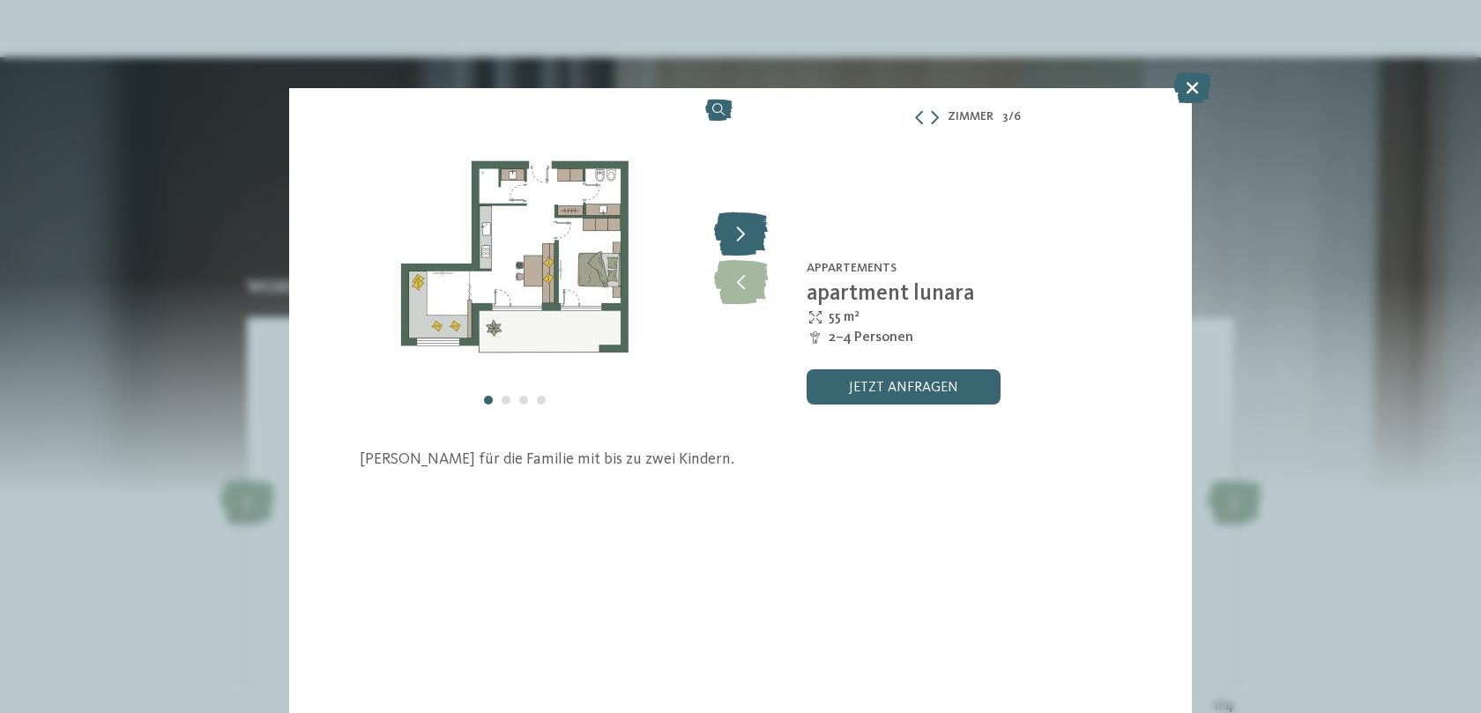
click at [740, 232] on icon at bounding box center [741, 234] width 54 height 44
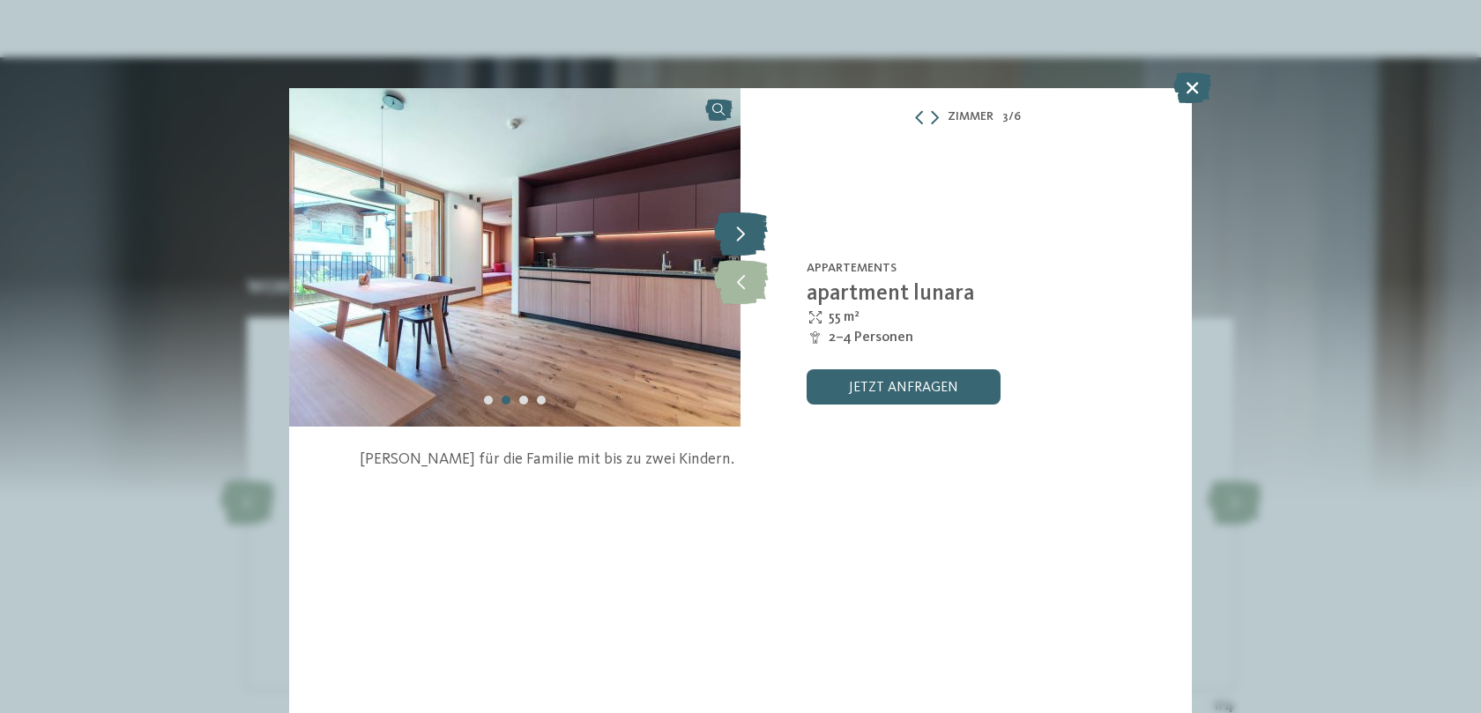
click at [740, 232] on icon at bounding box center [741, 234] width 54 height 44
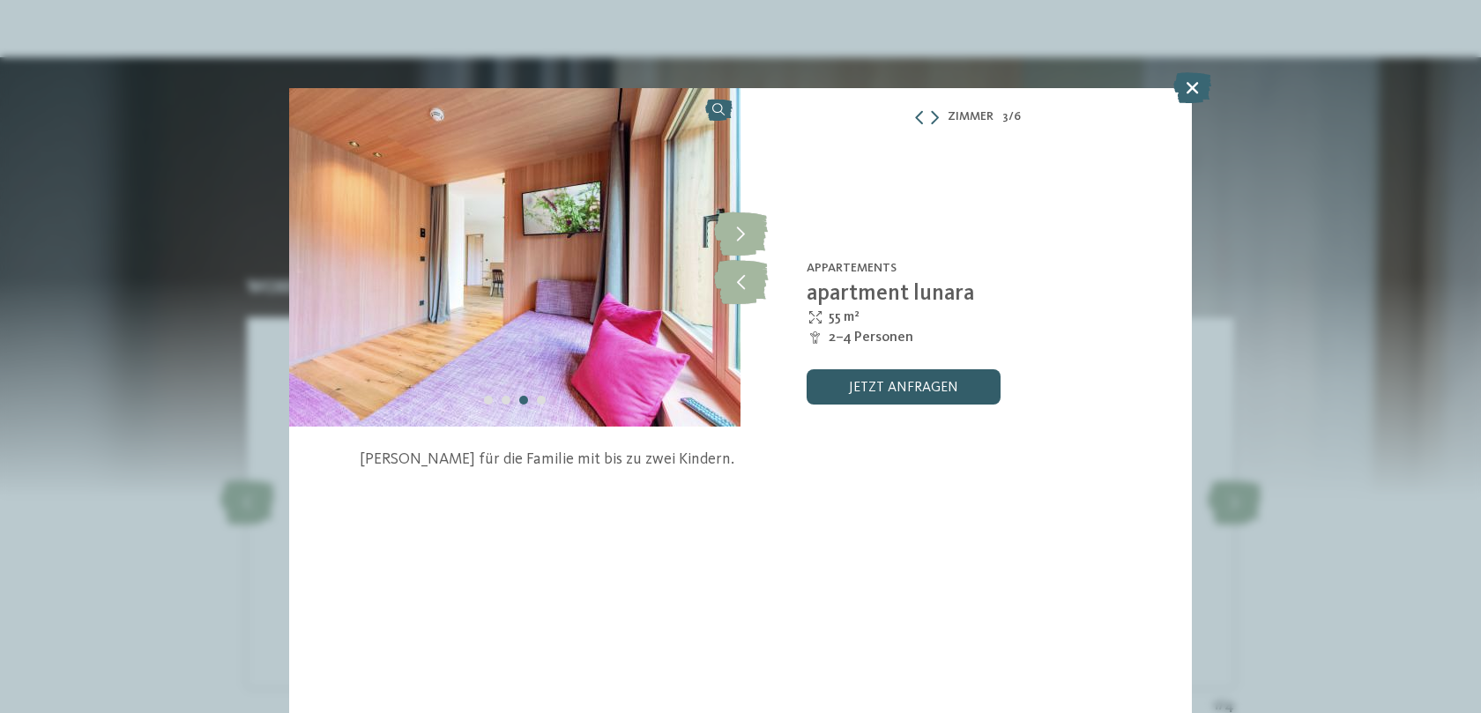
click at [868, 385] on link "jetzt anfragen" at bounding box center [904, 386] width 194 height 35
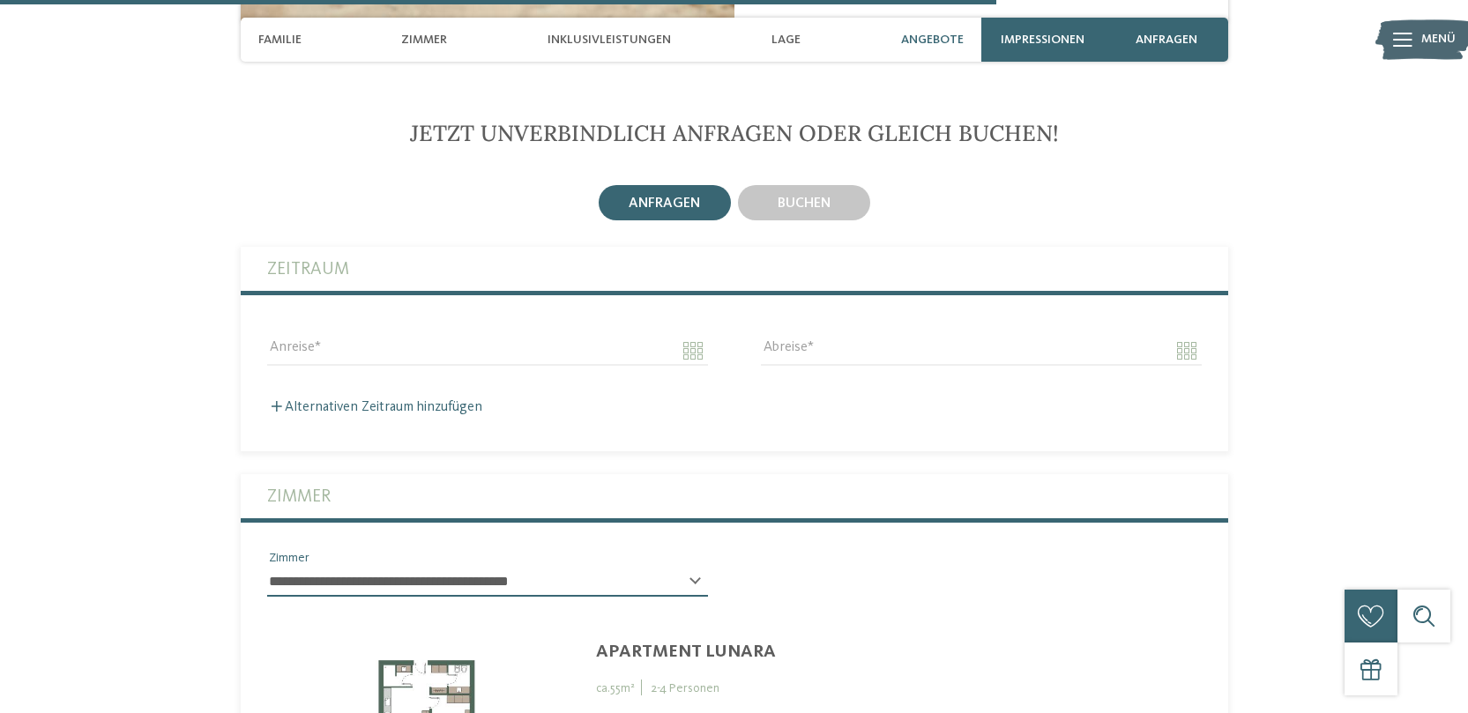
scroll to position [4099, 0]
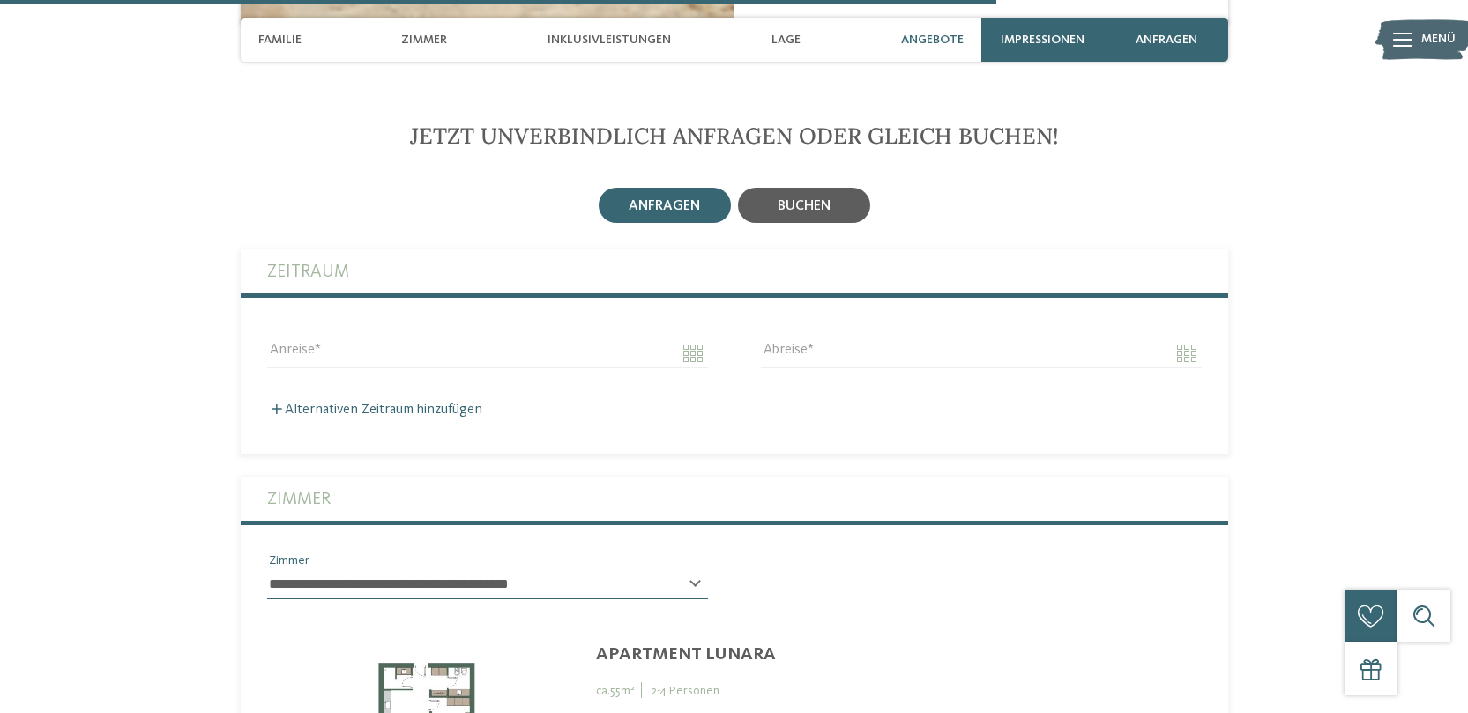
click at [821, 207] on div "buchen" at bounding box center [804, 205] width 132 height 35
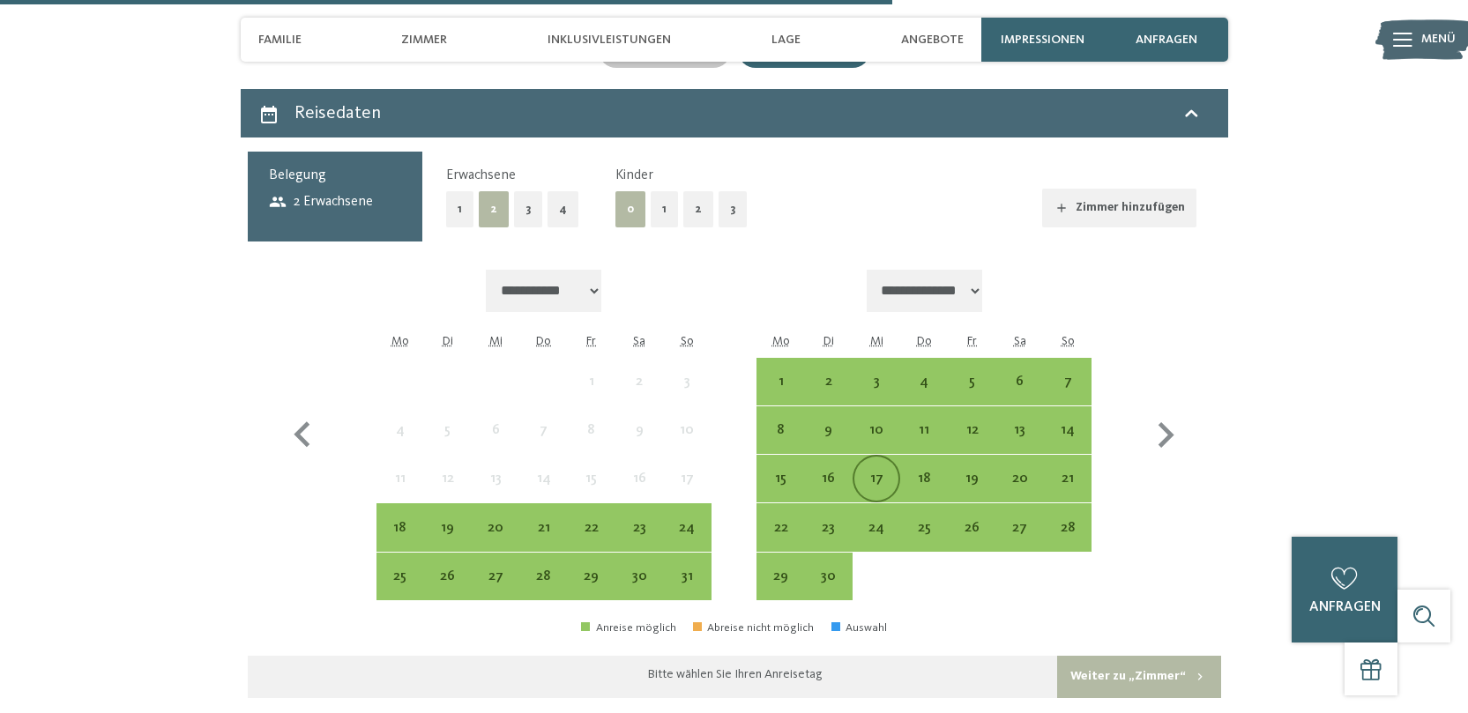
scroll to position [4257, 0]
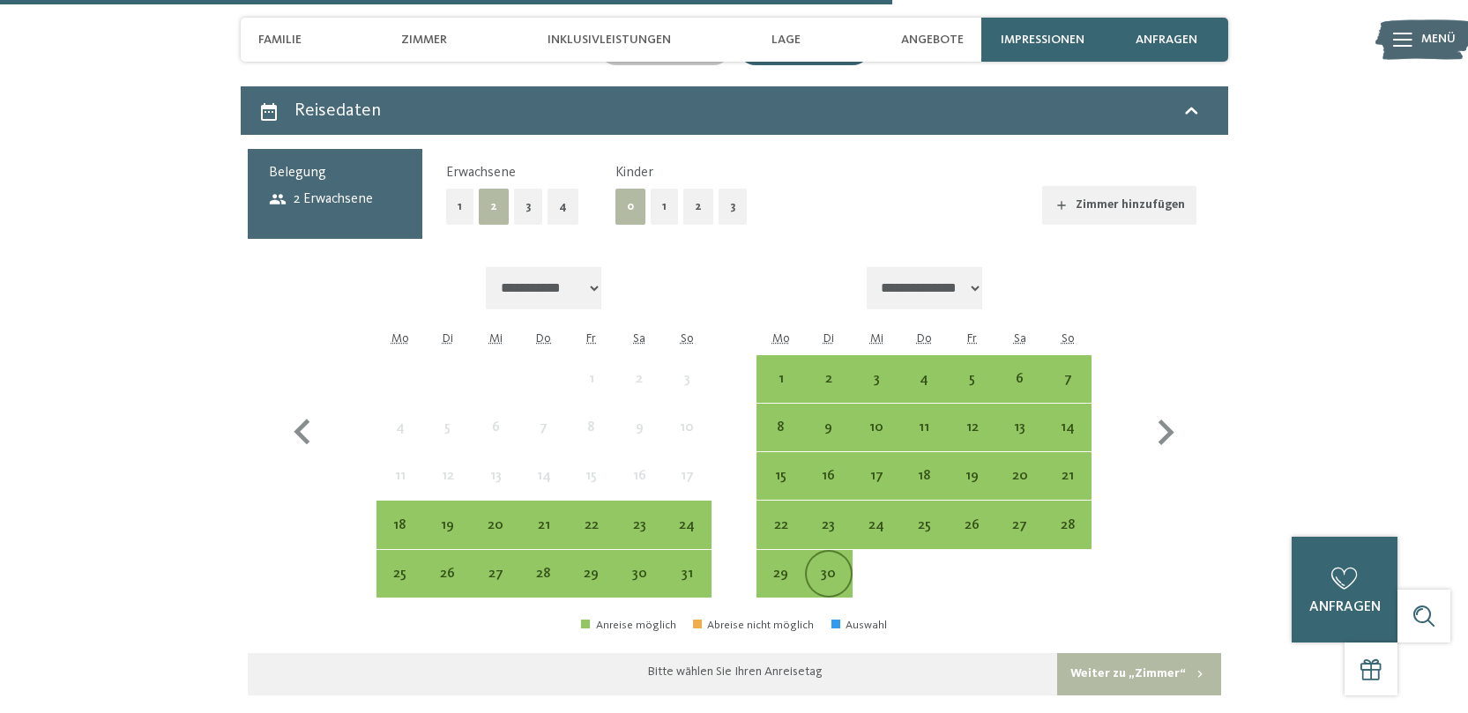
click at [831, 569] on div "30" at bounding box center [829, 589] width 44 height 44
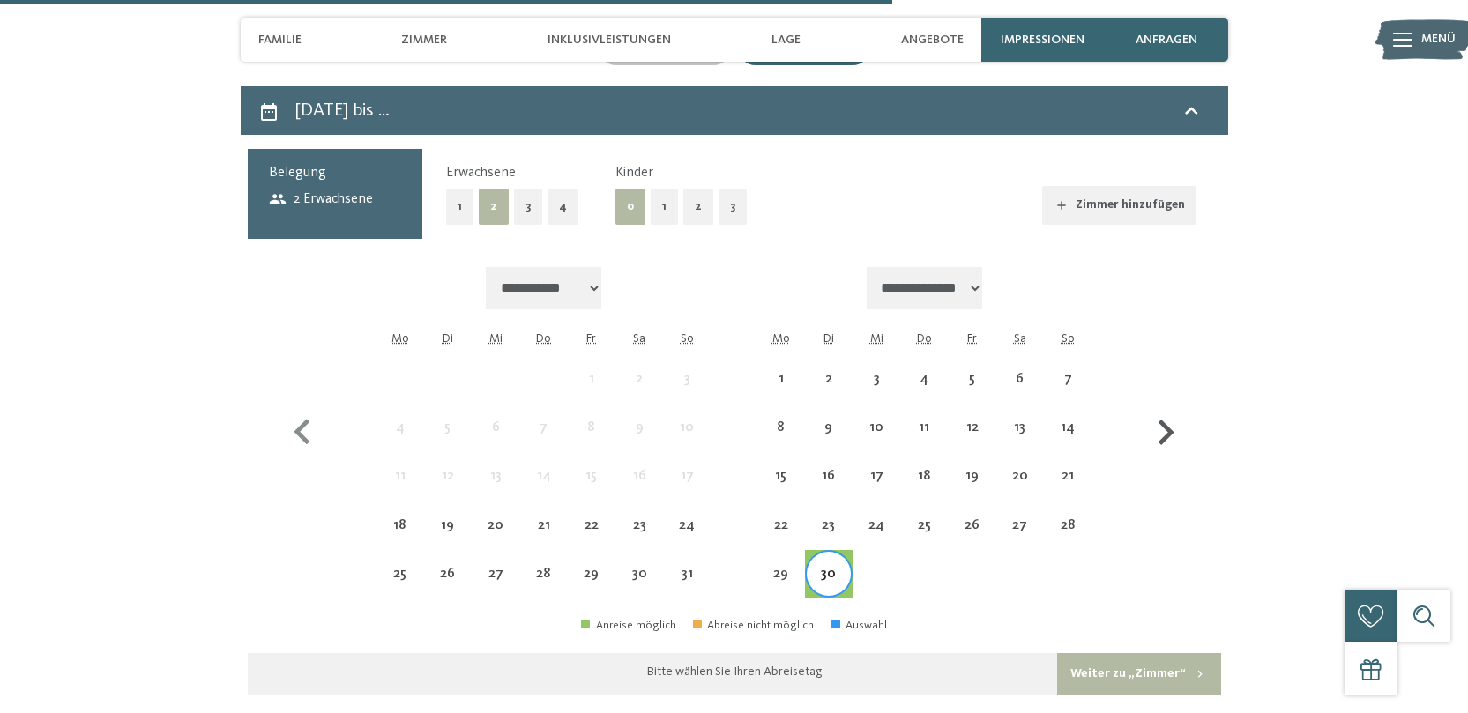
click at [1161, 423] on icon "button" at bounding box center [1165, 432] width 51 height 51
select select "**********"
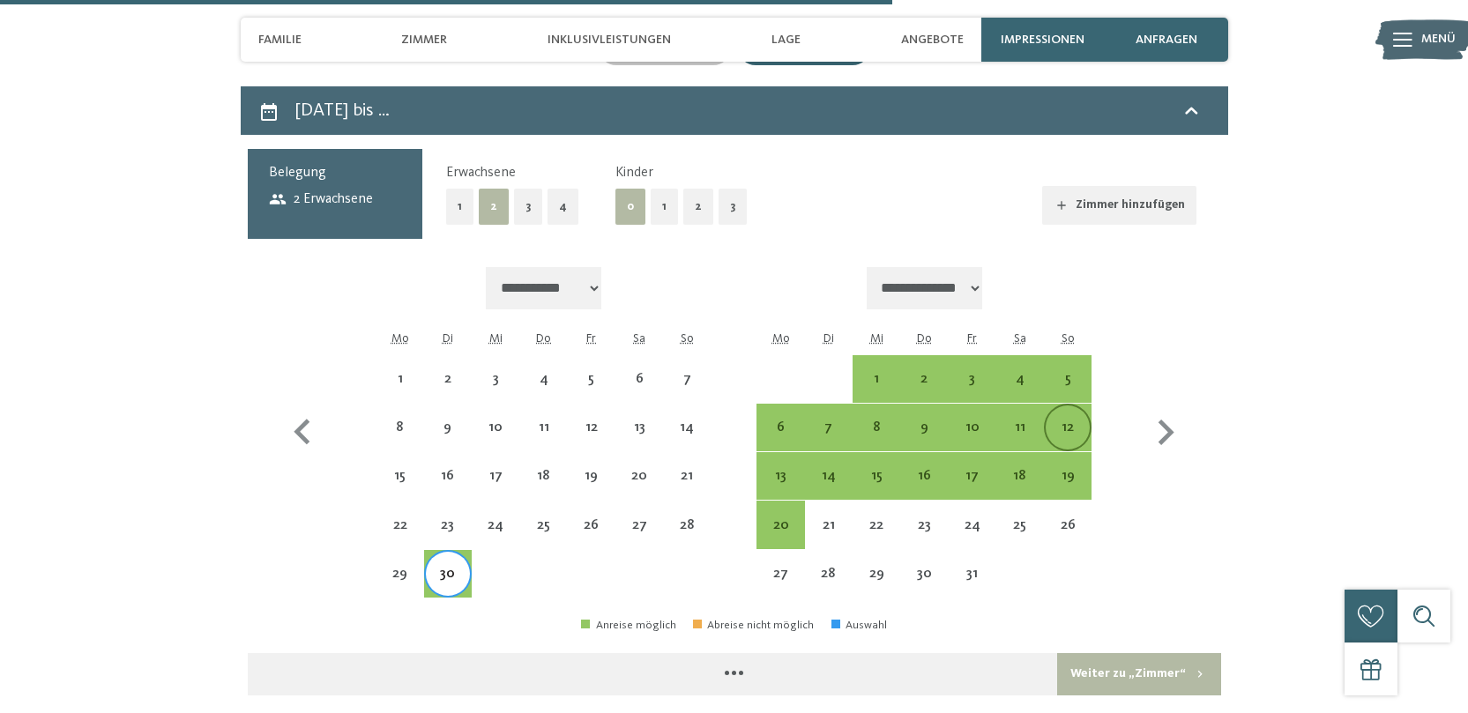
select select "**********"
click at [1030, 383] on div "4" at bounding box center [1020, 394] width 44 height 44
select select "**********"
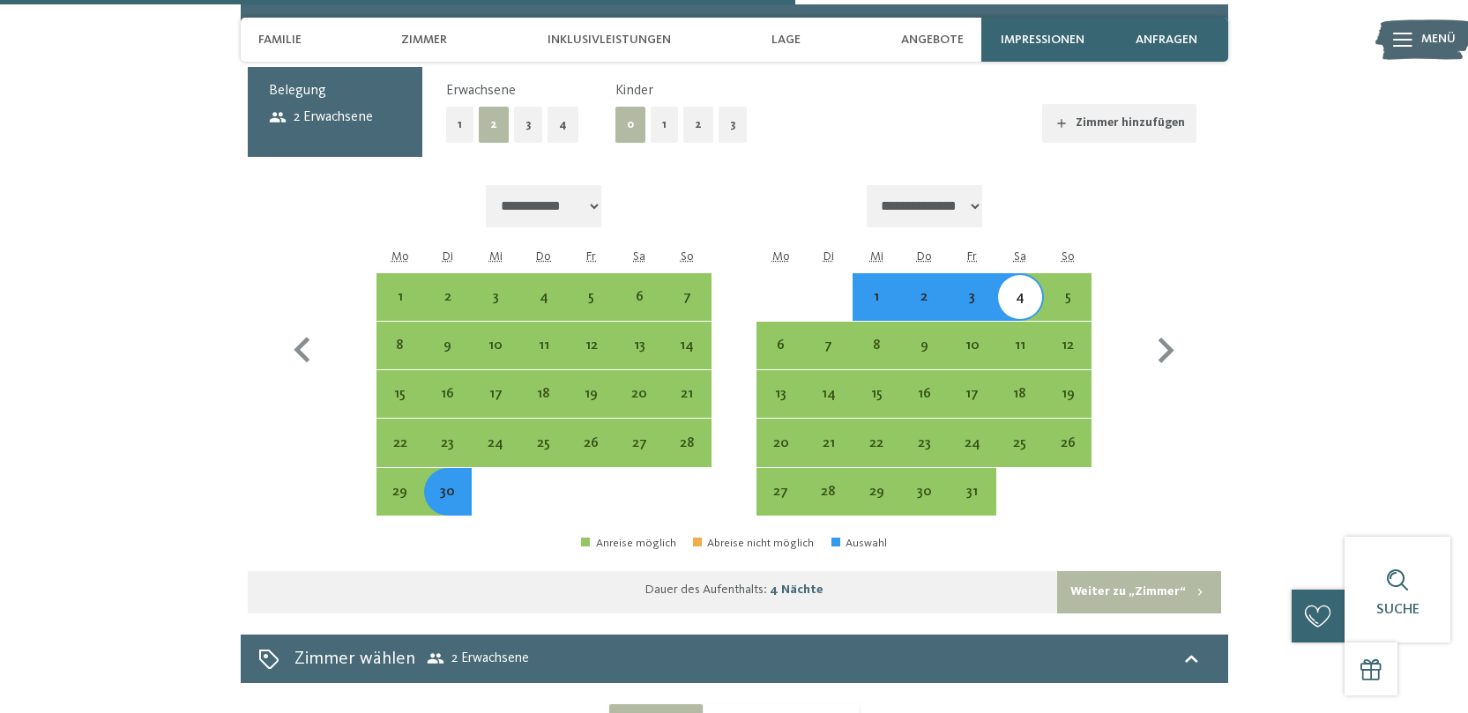
click at [1139, 575] on button "Weiter zu „Zimmer“" at bounding box center [1138, 592] width 163 height 42
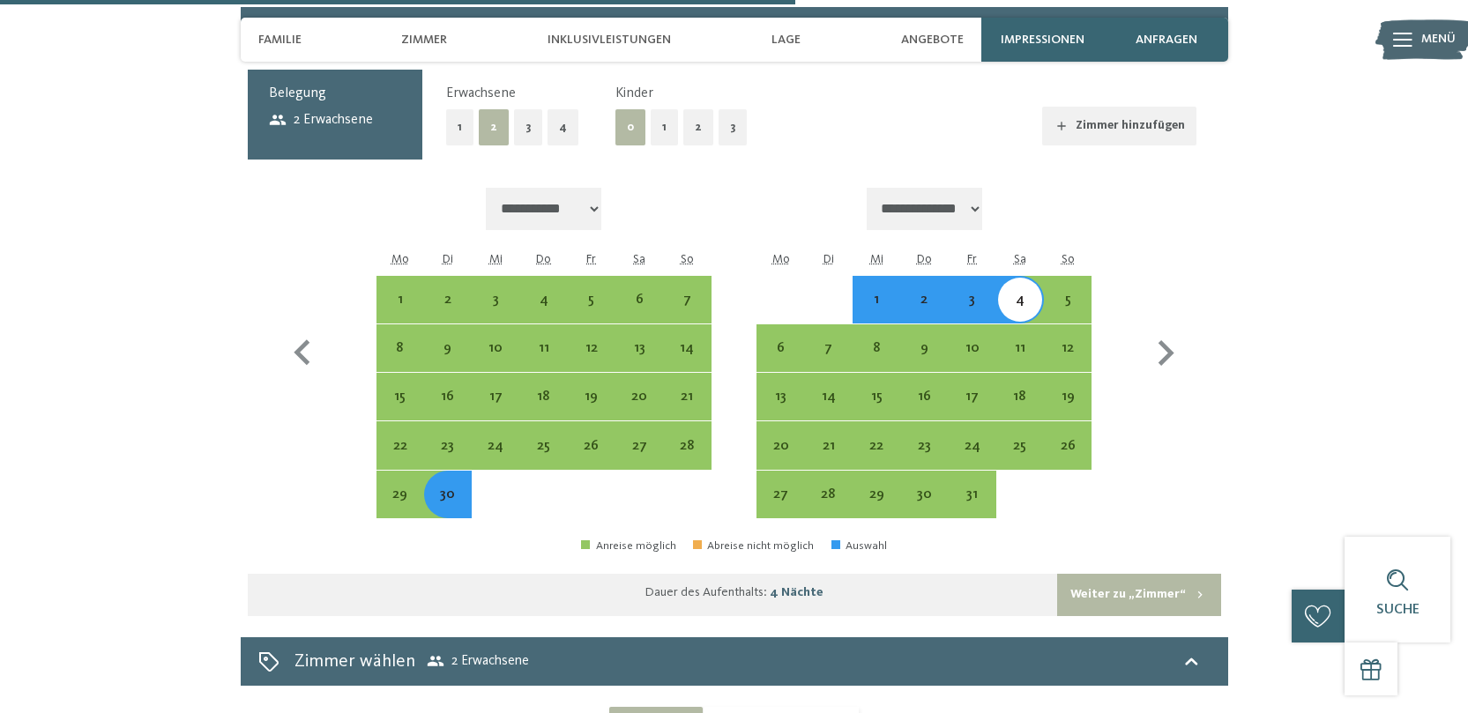
select select "**********"
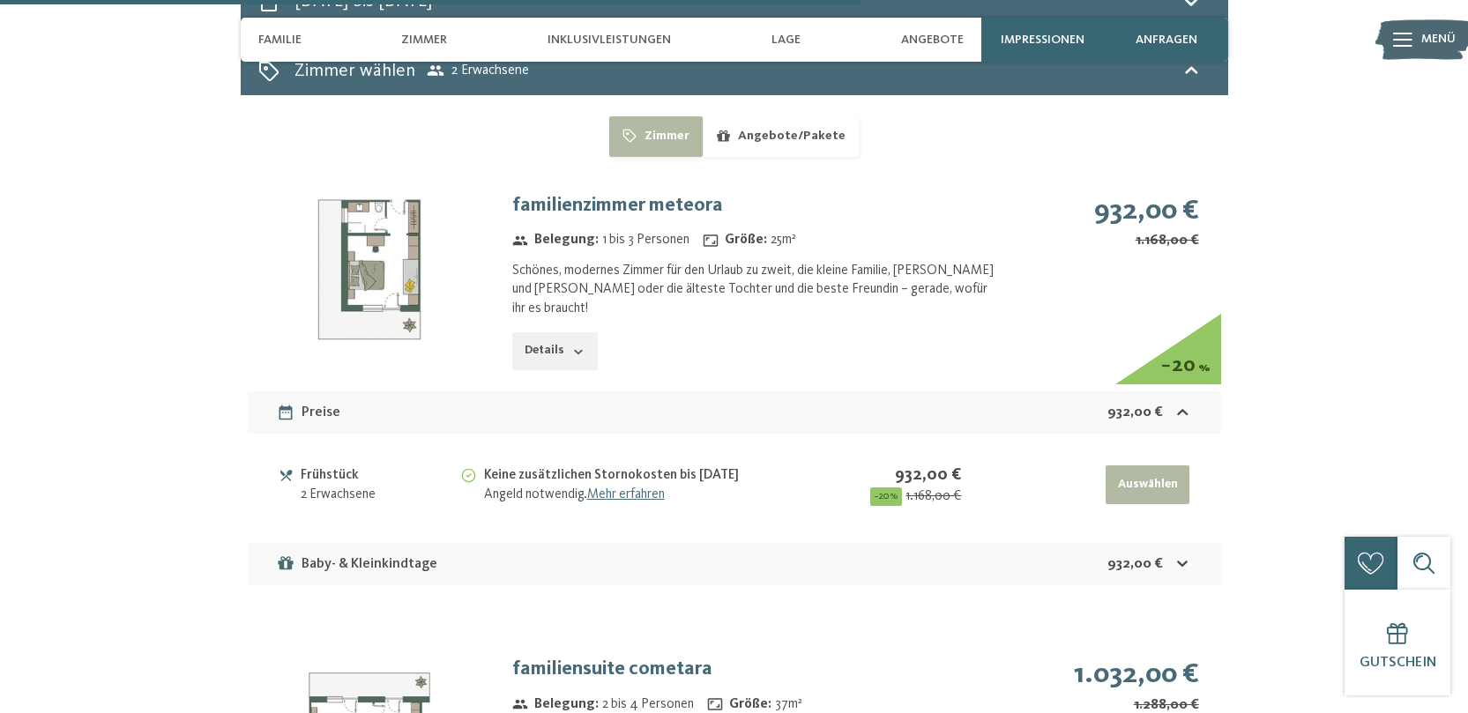
scroll to position [4368, 0]
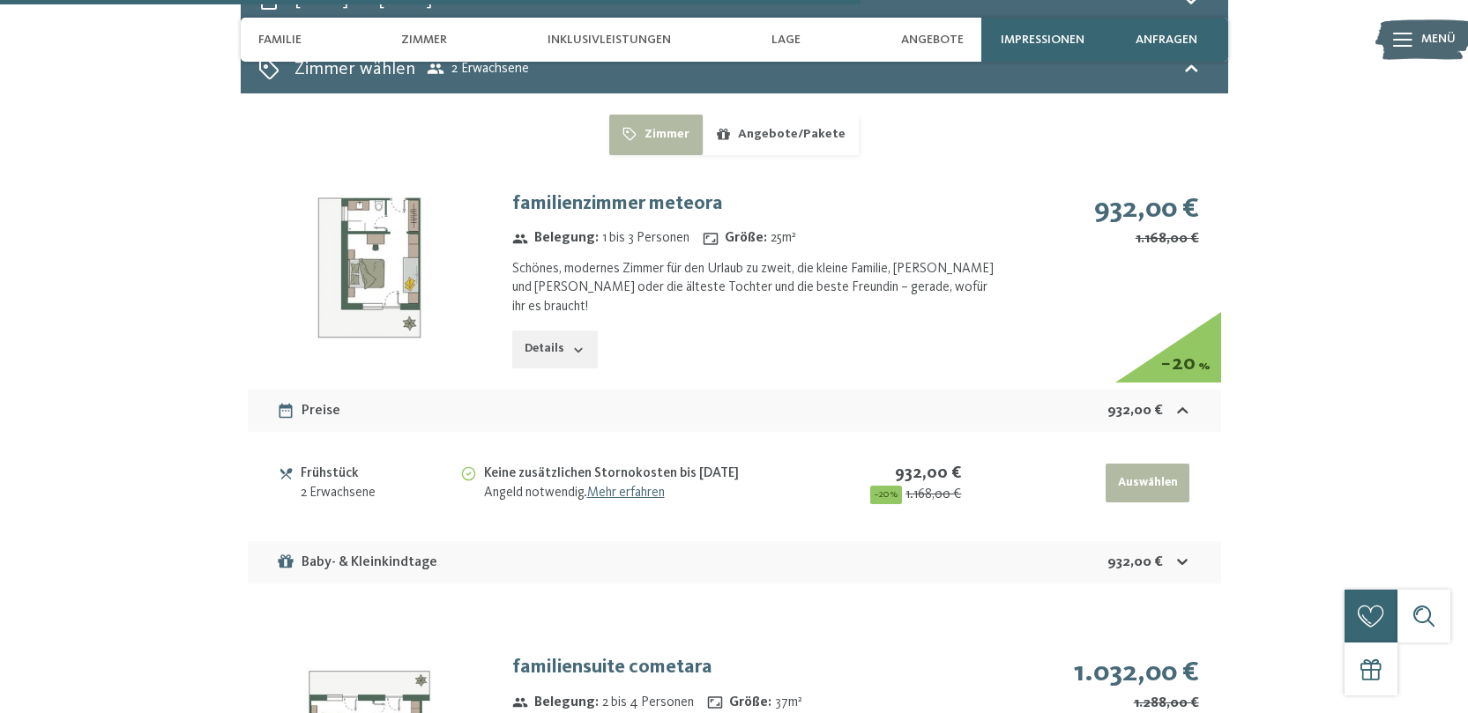
click at [577, 331] on button "Details" at bounding box center [554, 350] width 85 height 39
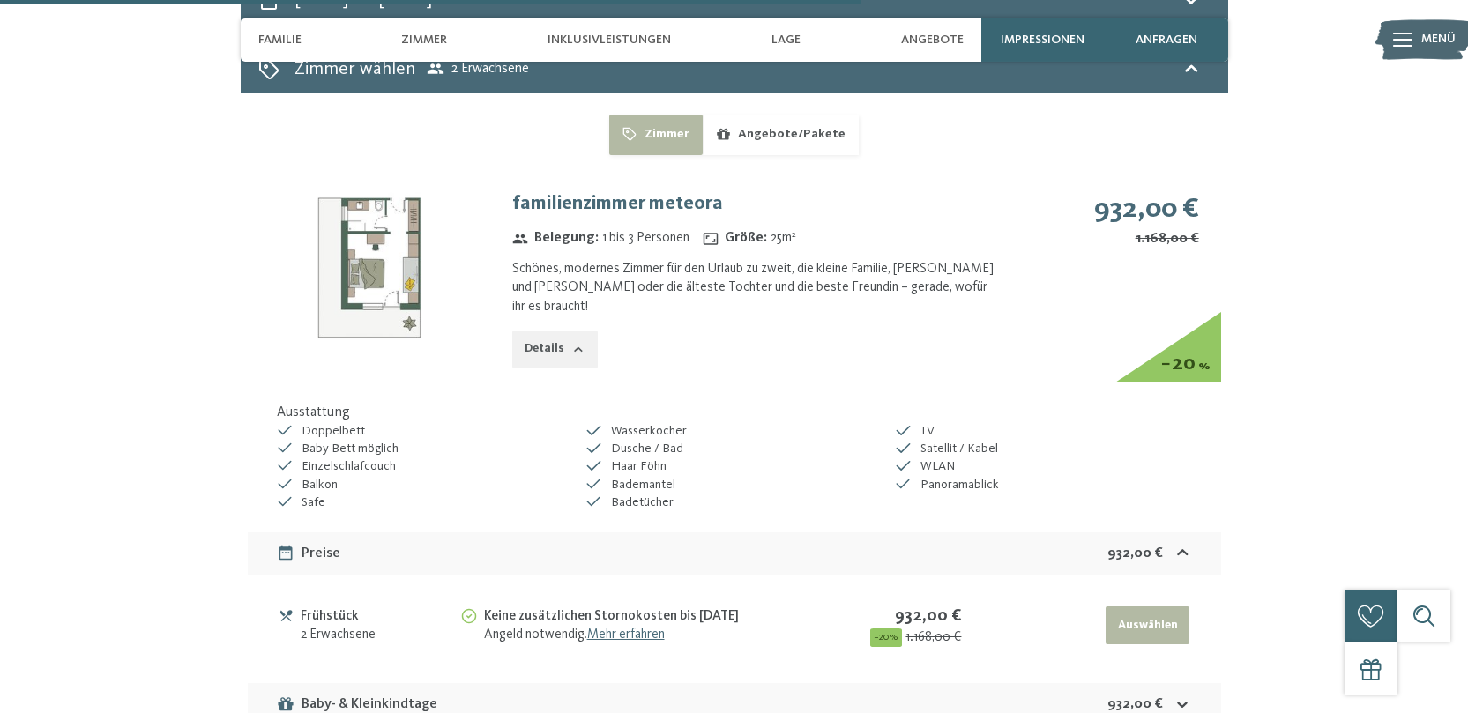
click at [577, 331] on button "Details" at bounding box center [554, 350] width 85 height 39
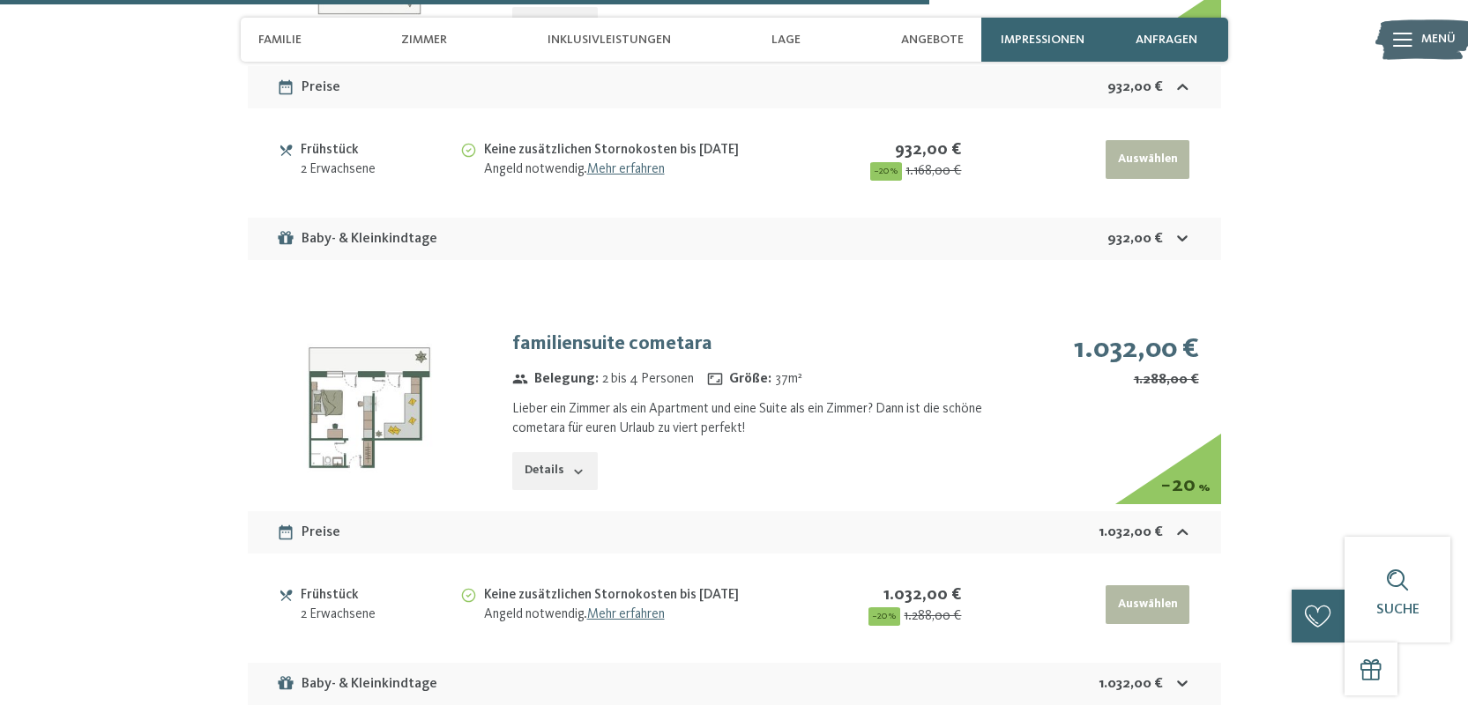
scroll to position [4722, 0]
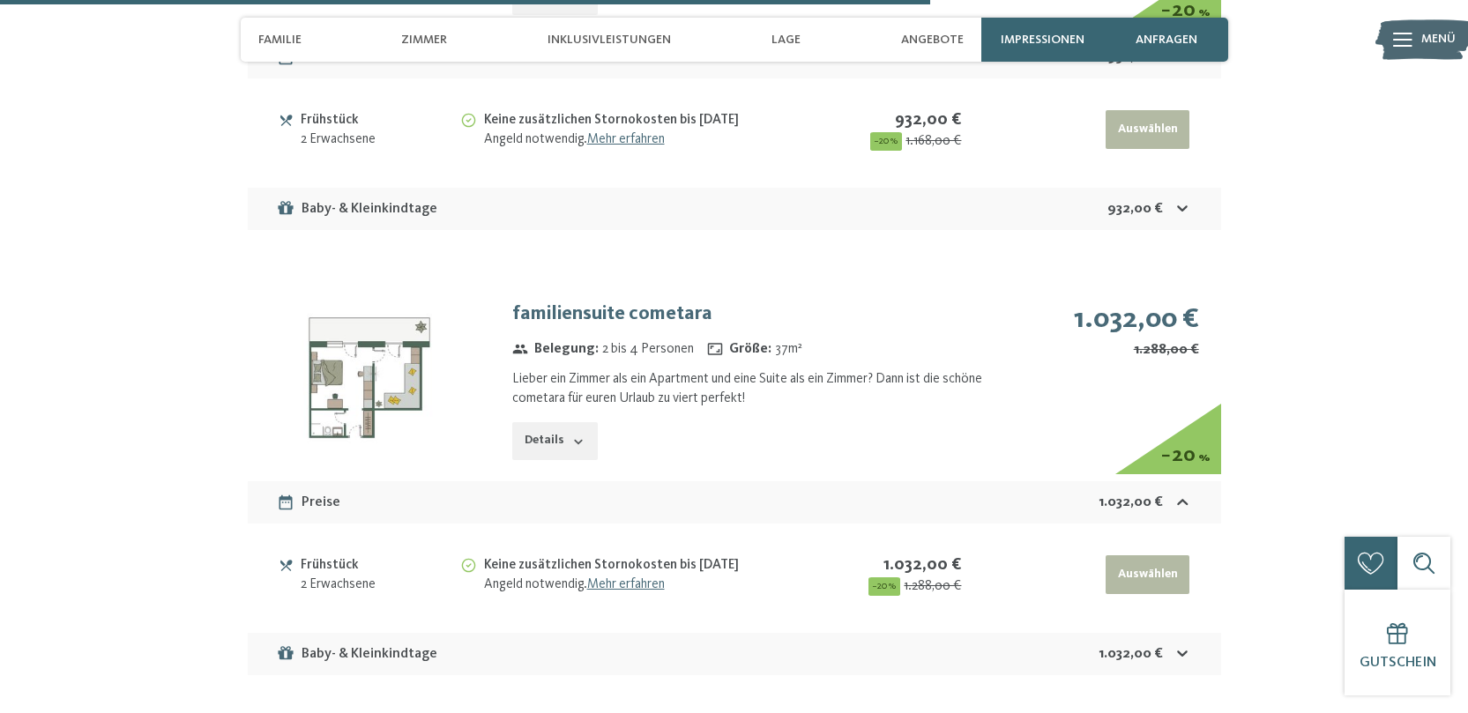
click at [578, 439] on icon "button" at bounding box center [578, 441] width 8 height 4
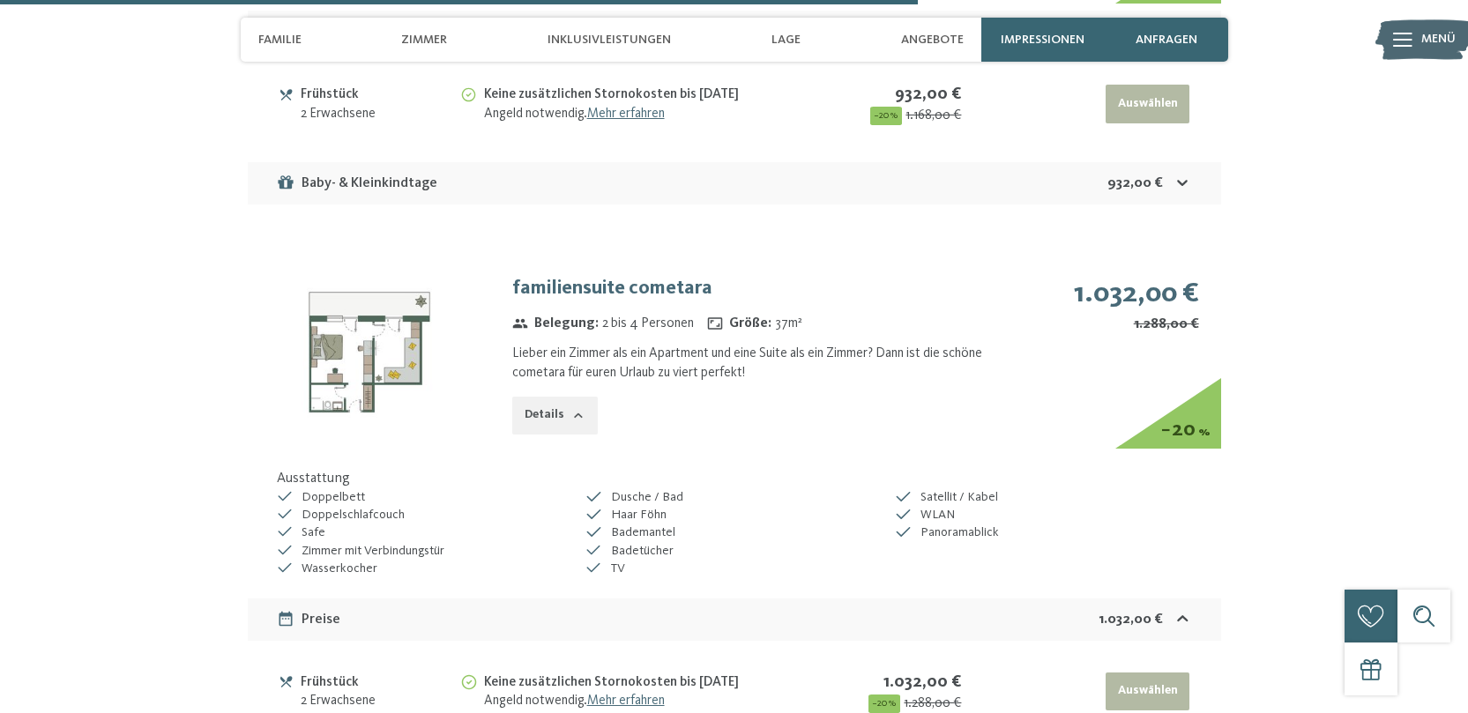
scroll to position [4749, 0]
click at [394, 330] on img at bounding box center [369, 350] width 243 height 182
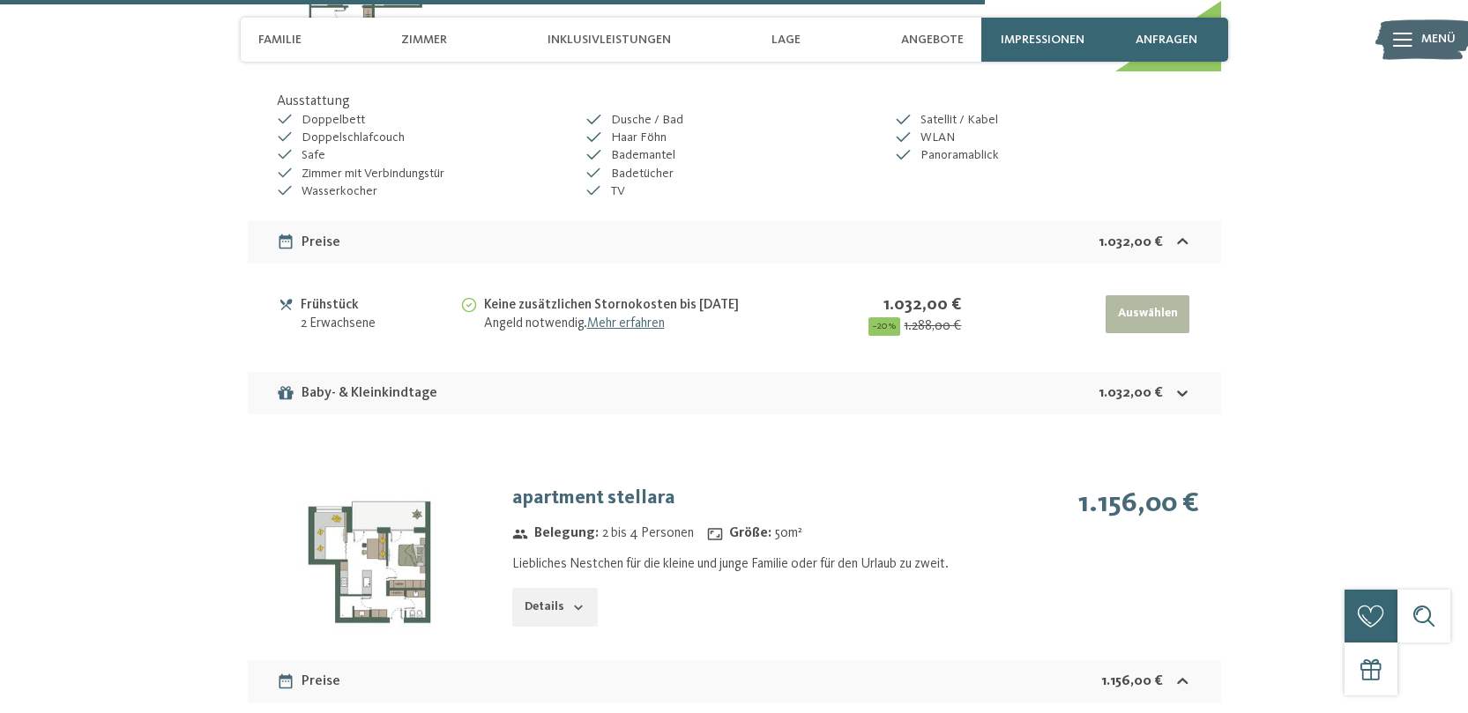
scroll to position [5141, 0]
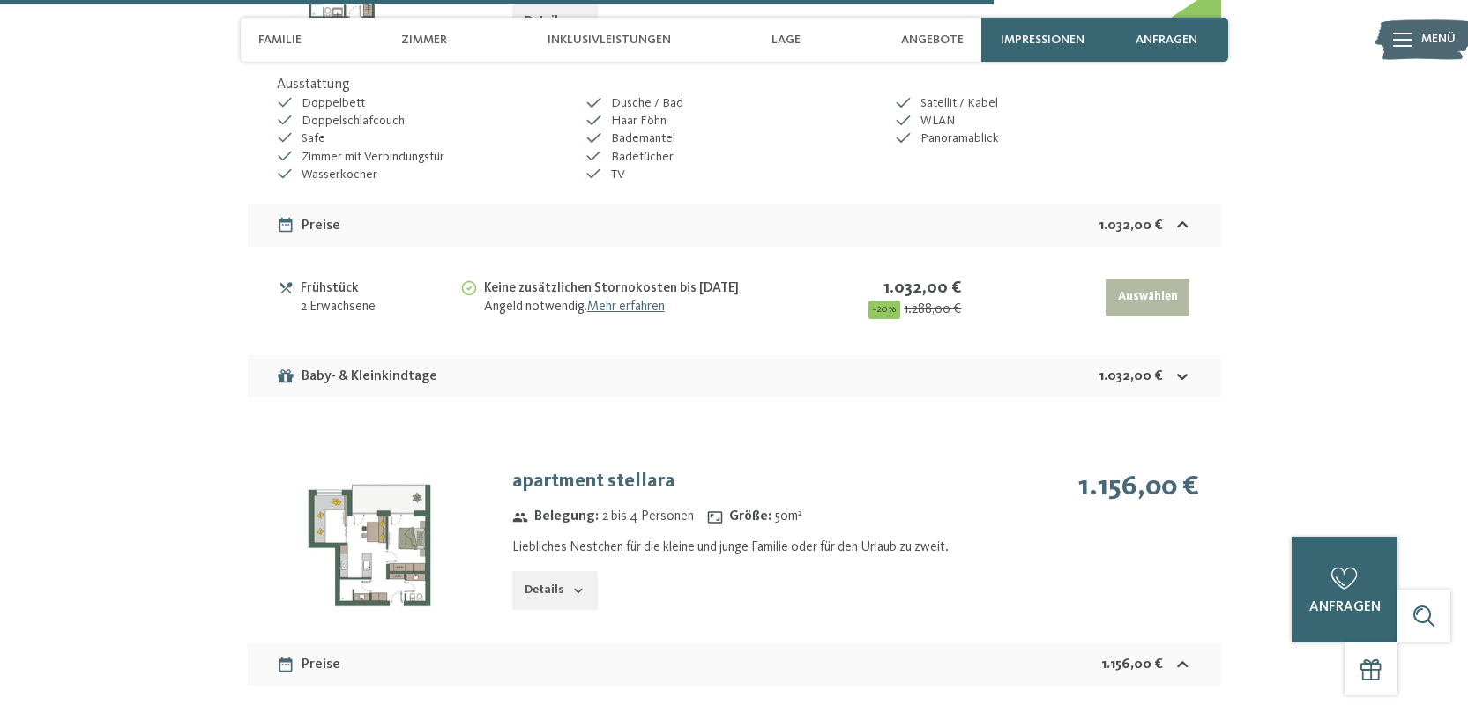
click at [557, 571] on button "Details" at bounding box center [554, 590] width 85 height 39
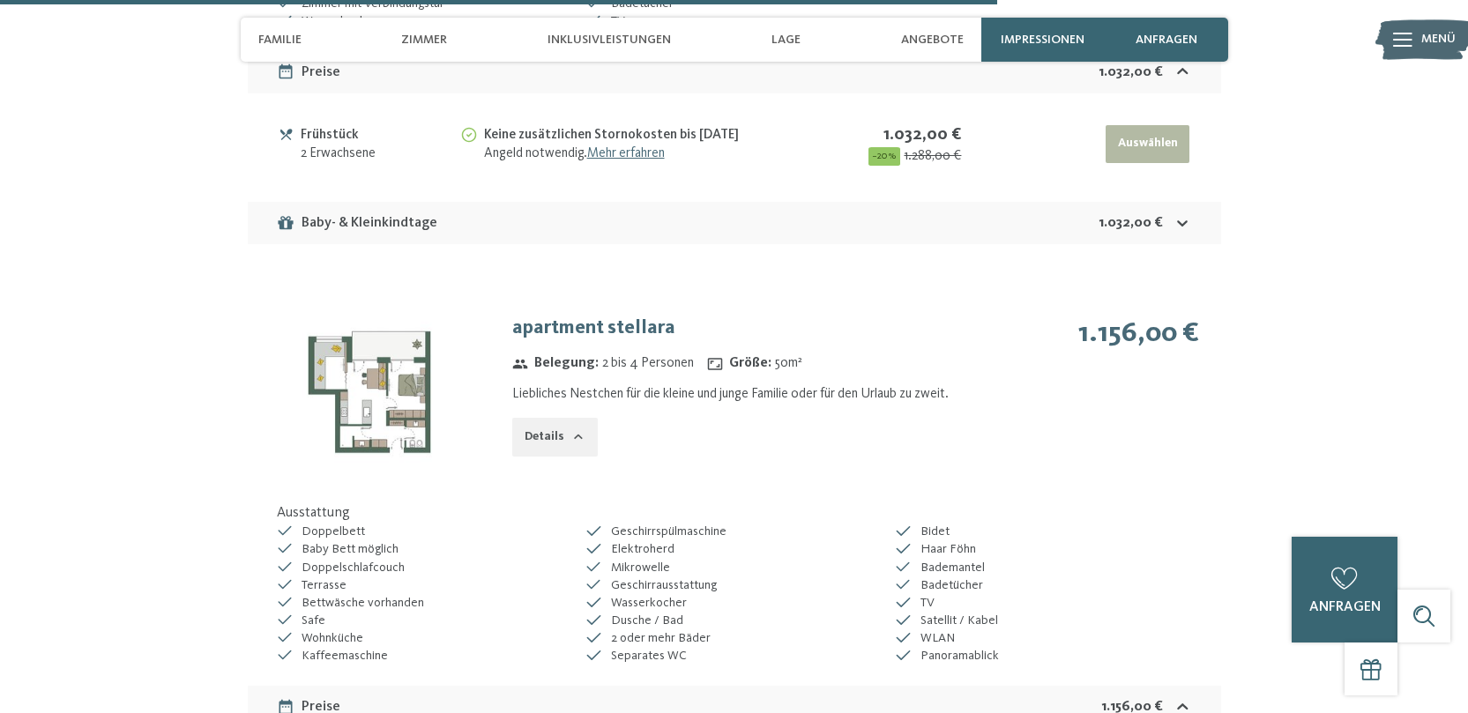
scroll to position [5297, 0]
click at [411, 402] on img at bounding box center [369, 390] width 243 height 182
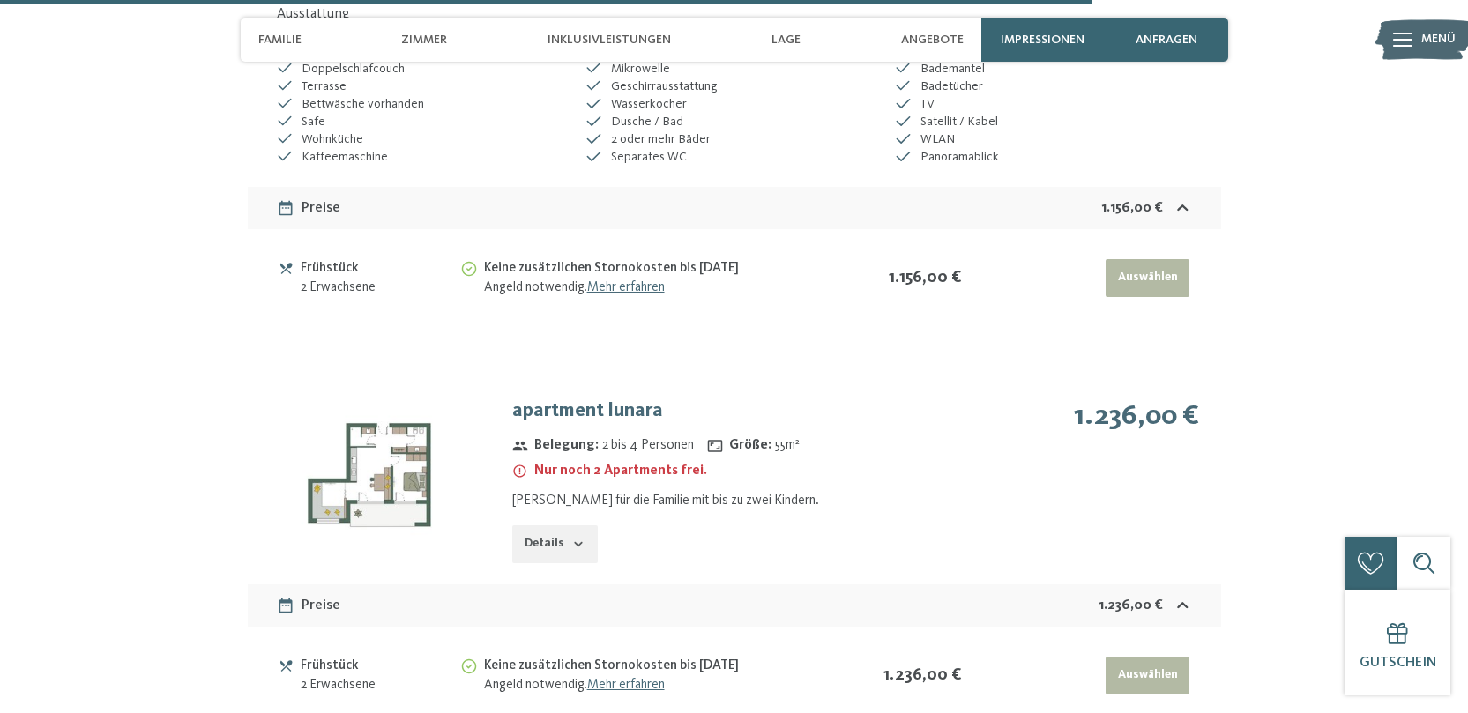
scroll to position [5802, 0]
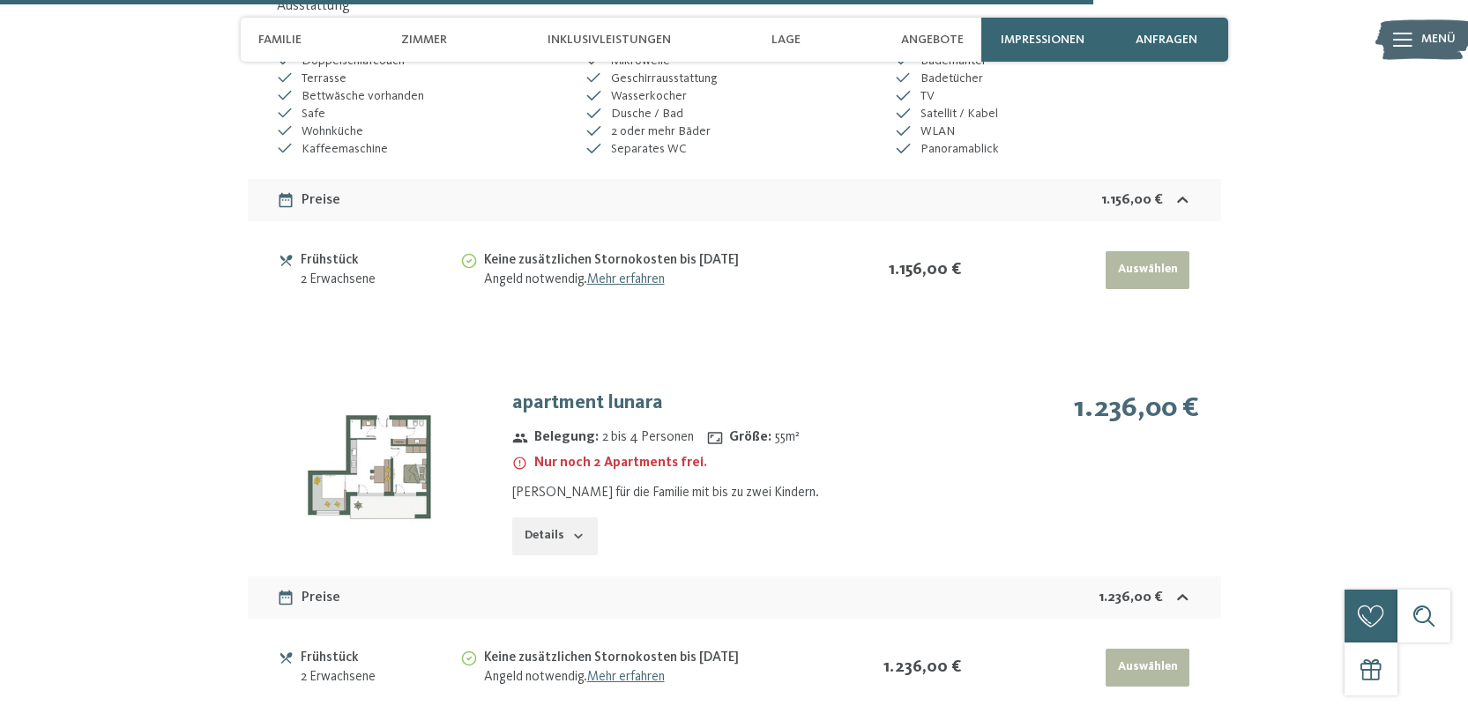
click at [419, 459] on img at bounding box center [369, 467] width 243 height 182
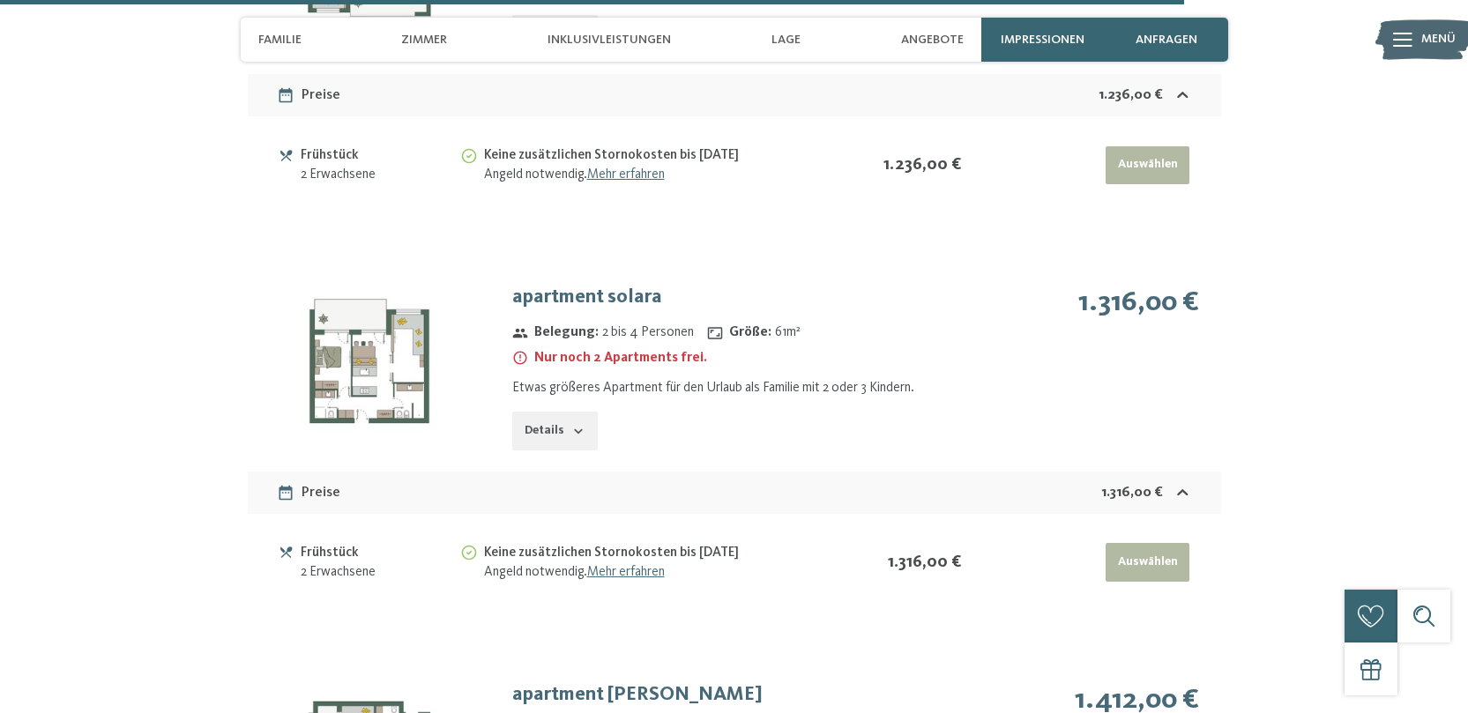
scroll to position [6306, 0]
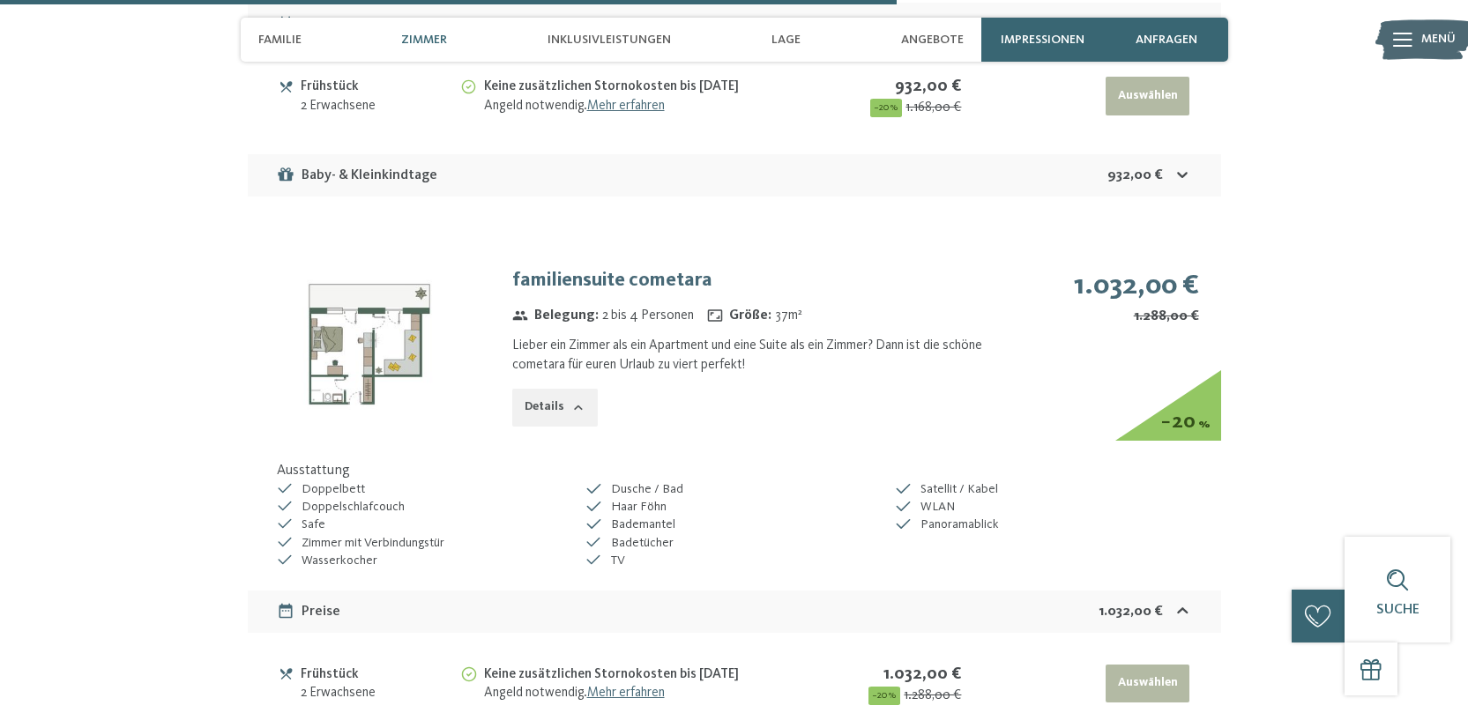
click at [440, 30] on div "Zimmer" at bounding box center [423, 40] width 63 height 44
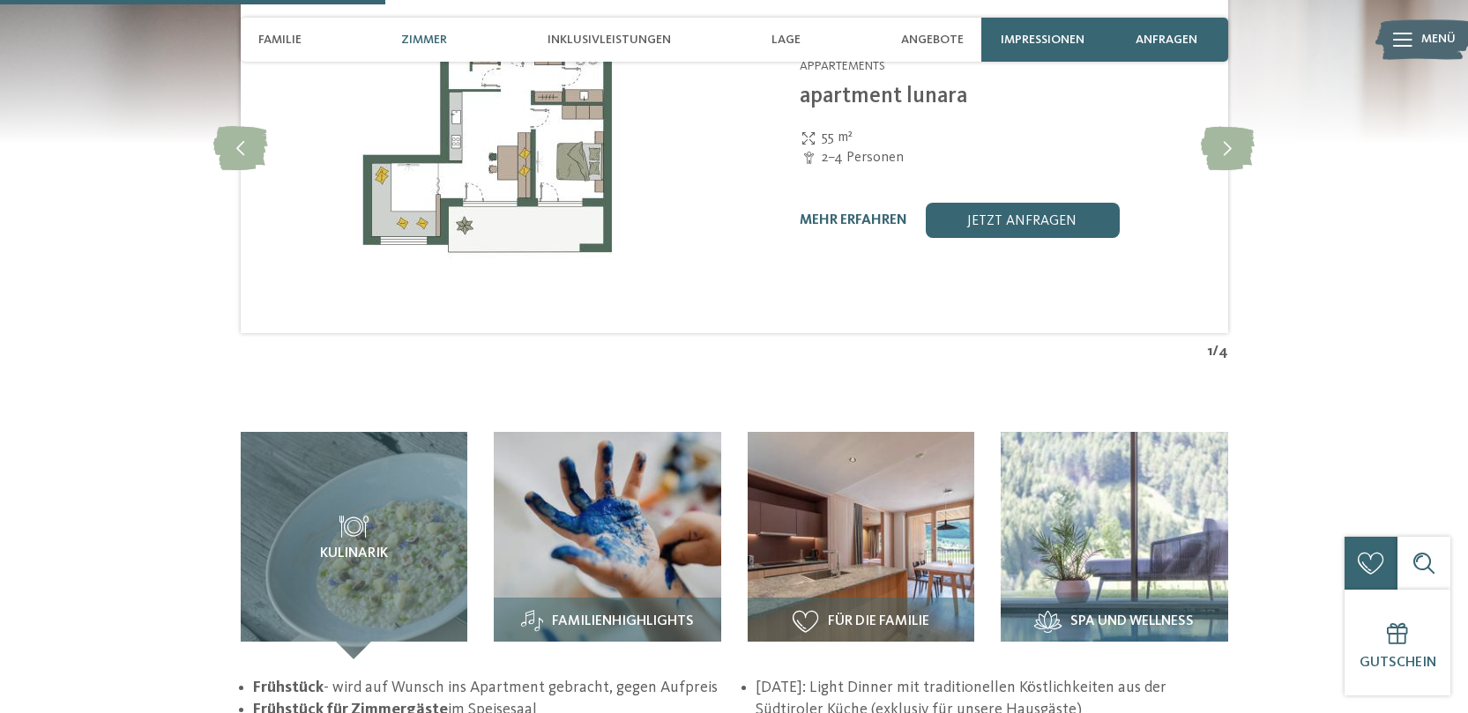
scroll to position [2015, 0]
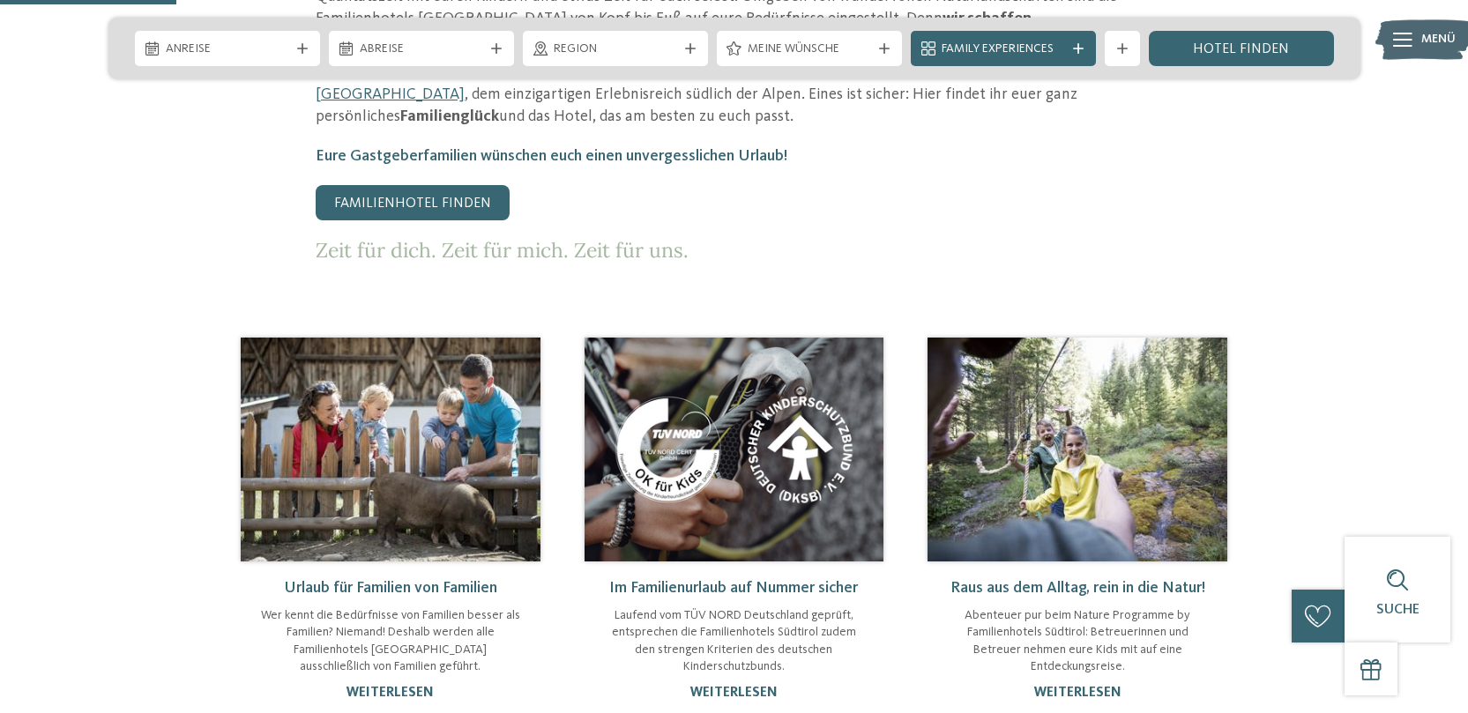
scroll to position [983, 0]
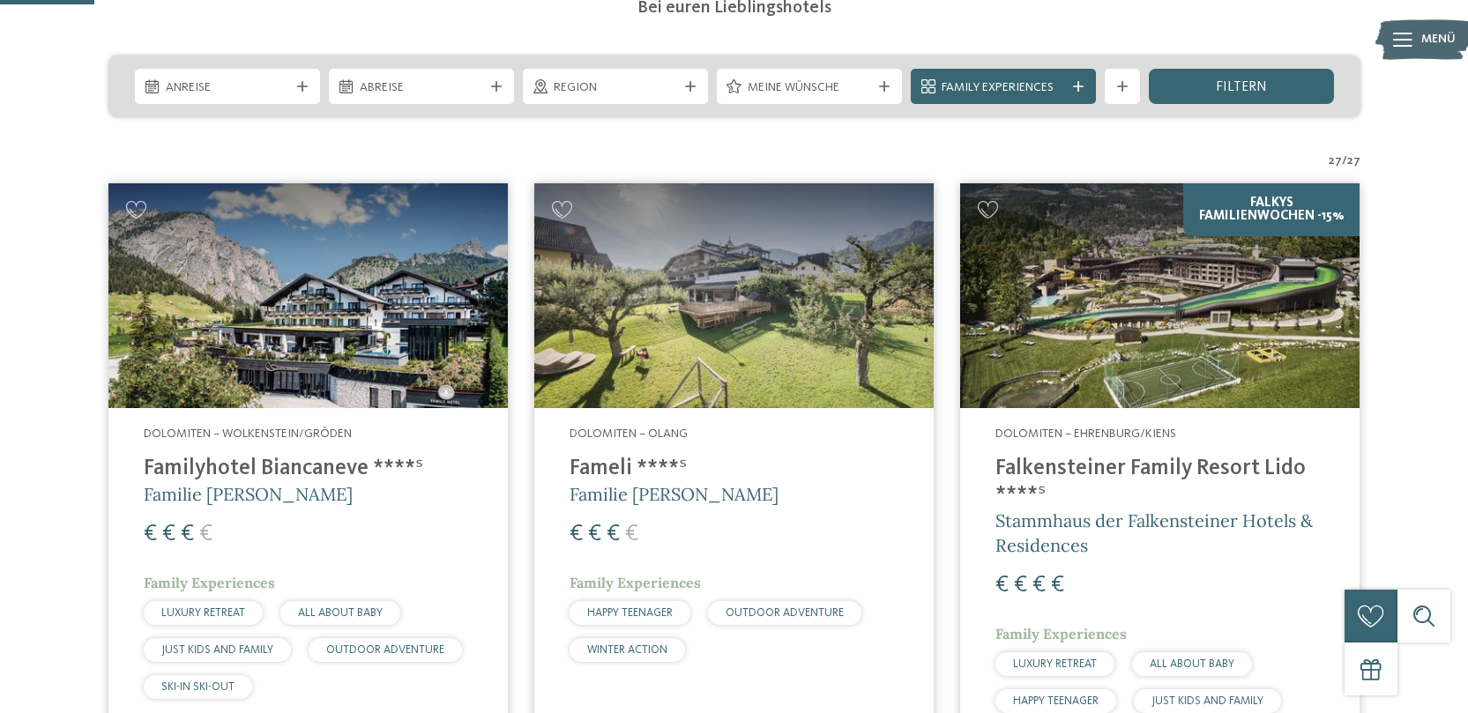
scroll to position [425, 0]
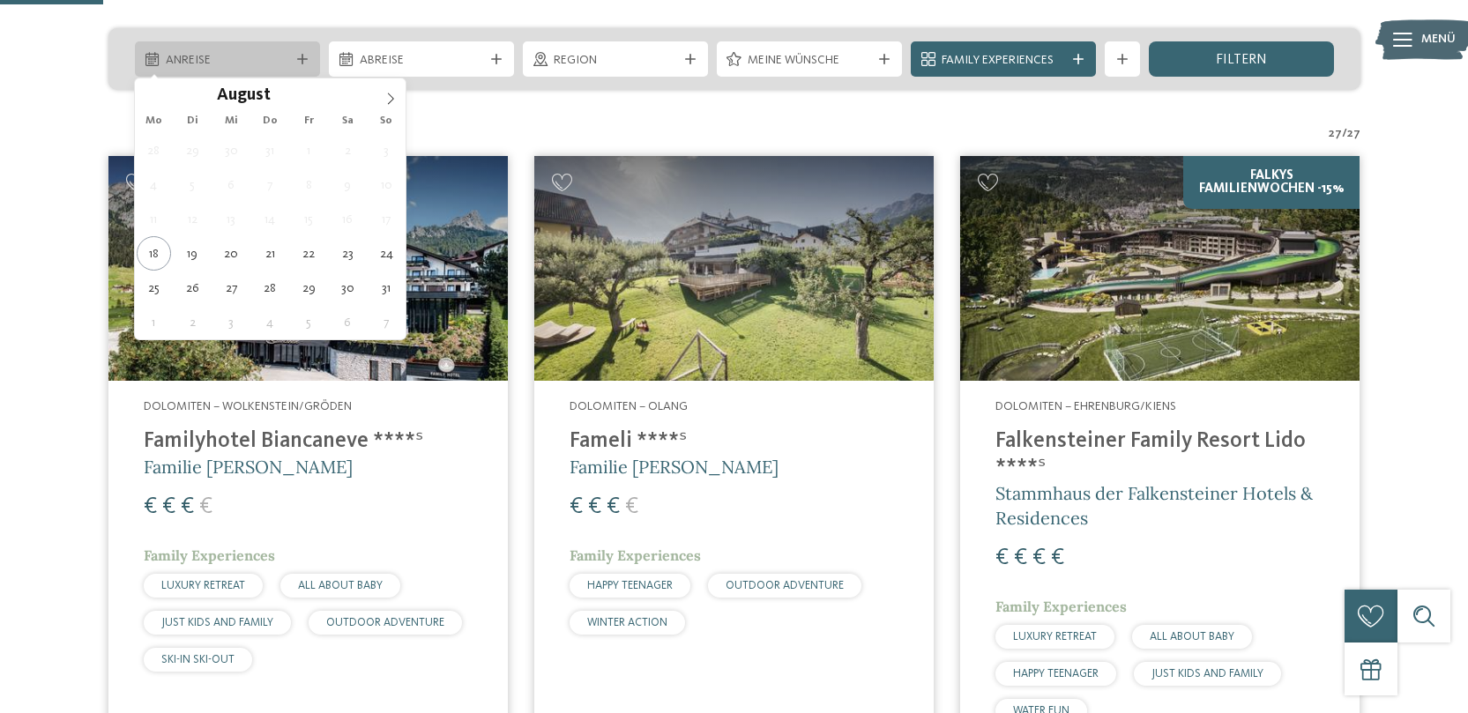
click at [281, 58] on span "Anreise" at bounding box center [227, 61] width 123 height 18
click at [392, 99] on icon at bounding box center [390, 99] width 12 height 12
type div "[DATE]"
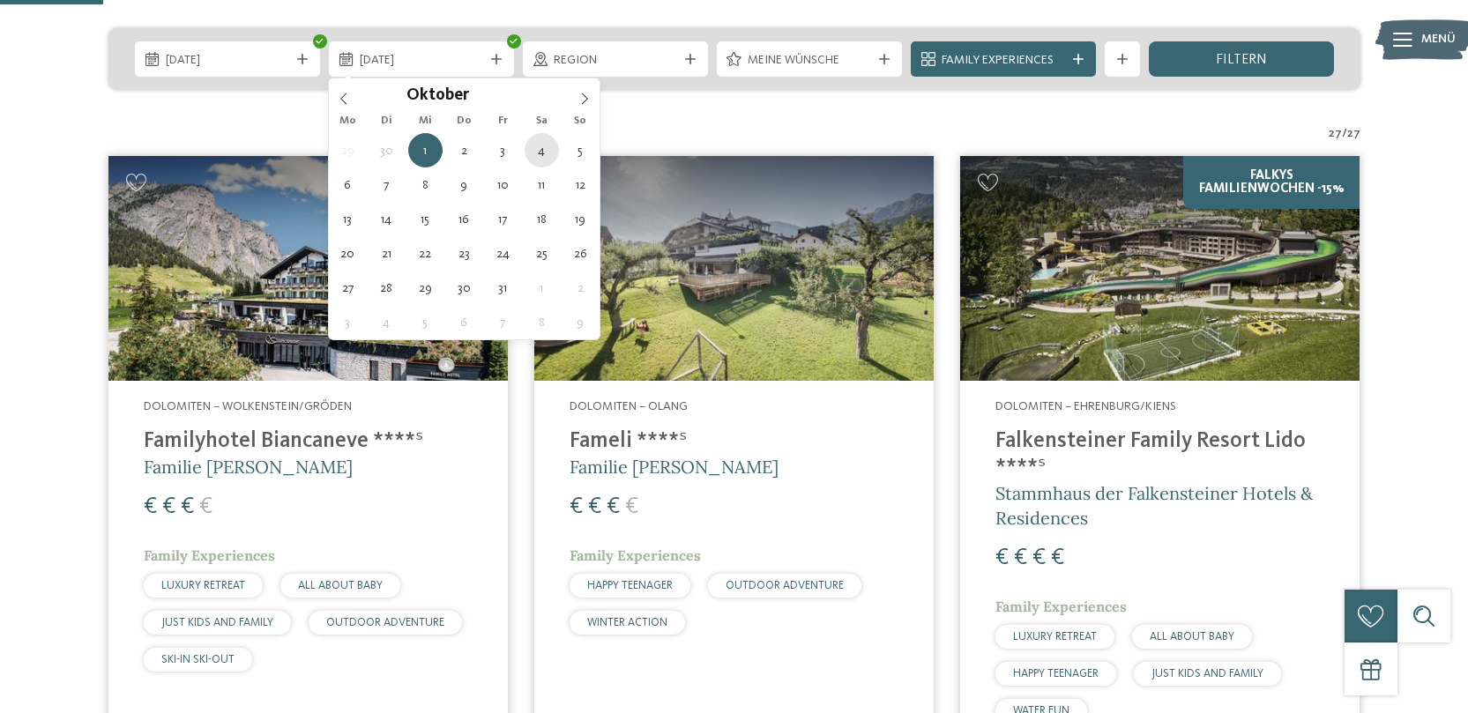
type div "[DATE]"
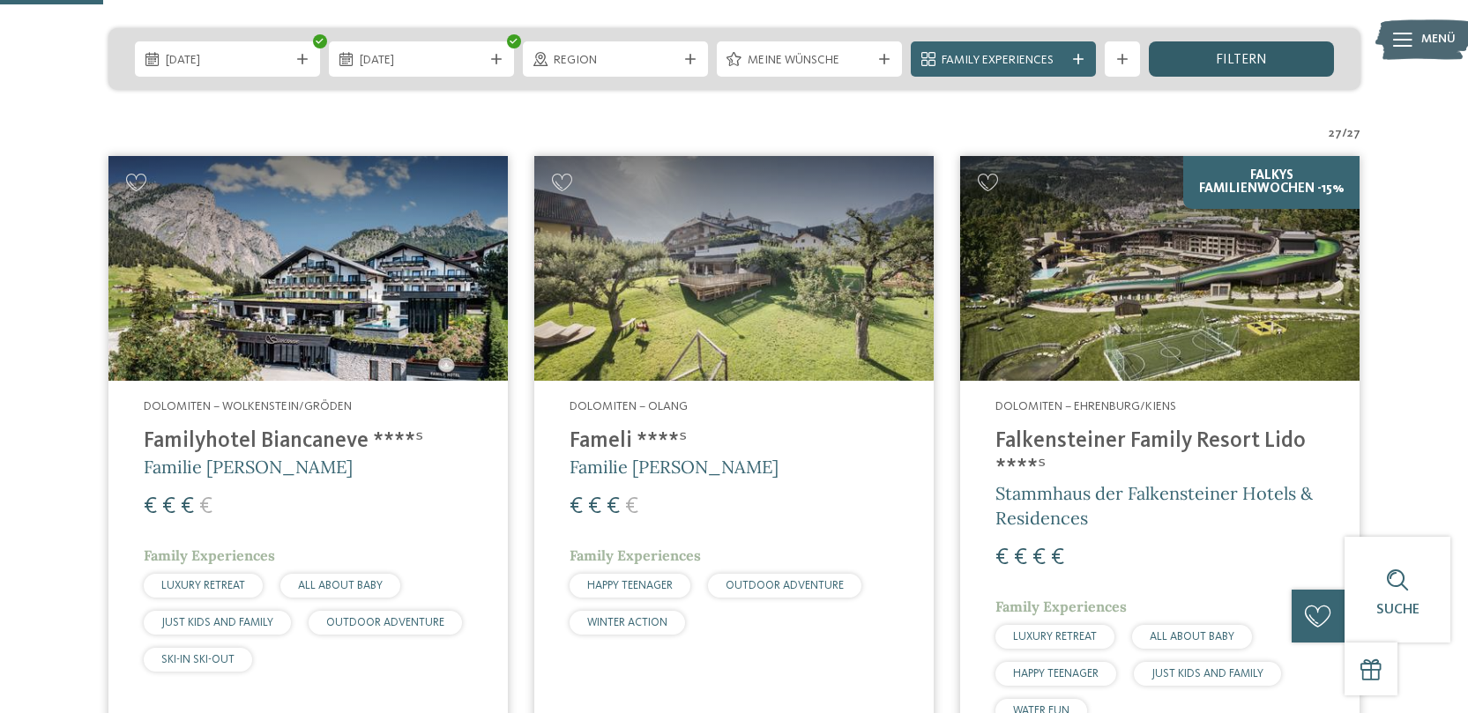
click at [1244, 66] on span "filtern" at bounding box center [1241, 60] width 51 height 14
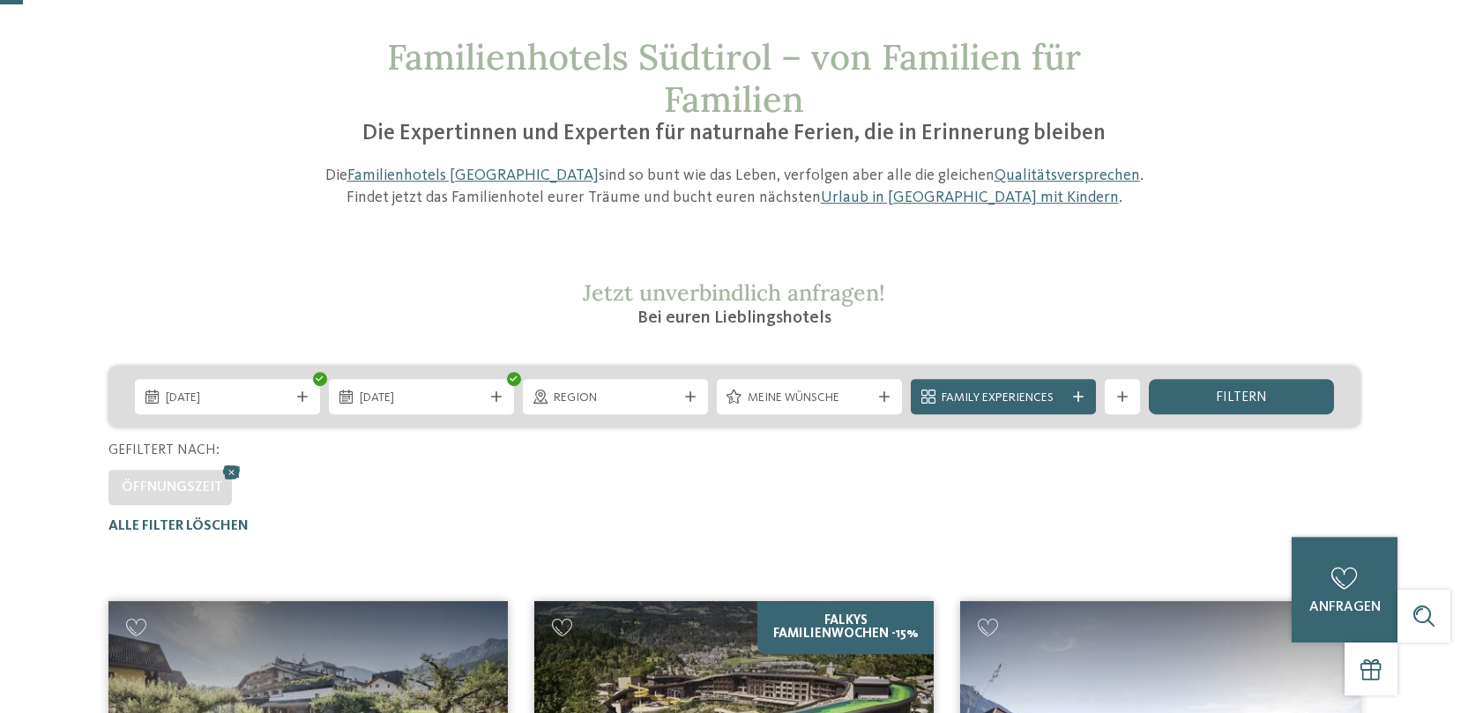
scroll to position [102, 0]
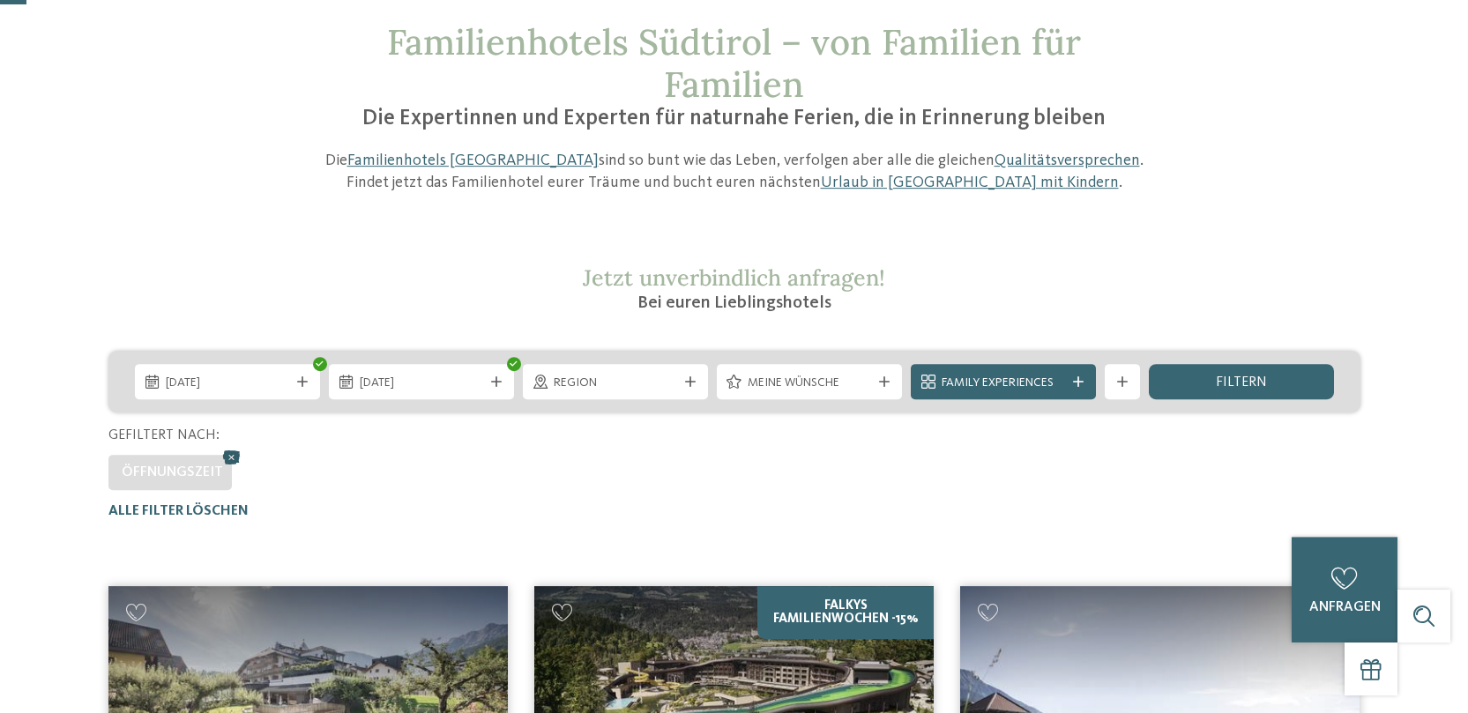
click at [230, 454] on icon at bounding box center [232, 457] width 26 height 23
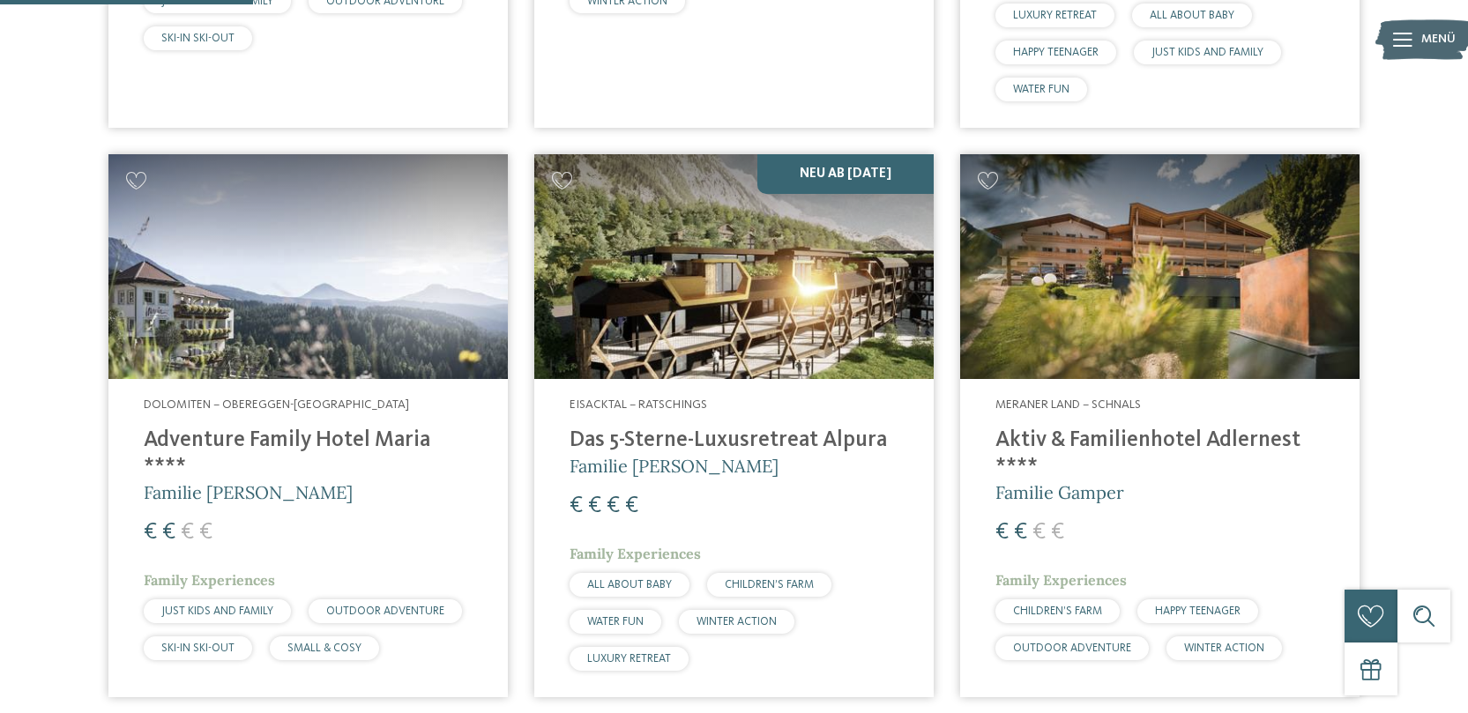
scroll to position [1045, 0]
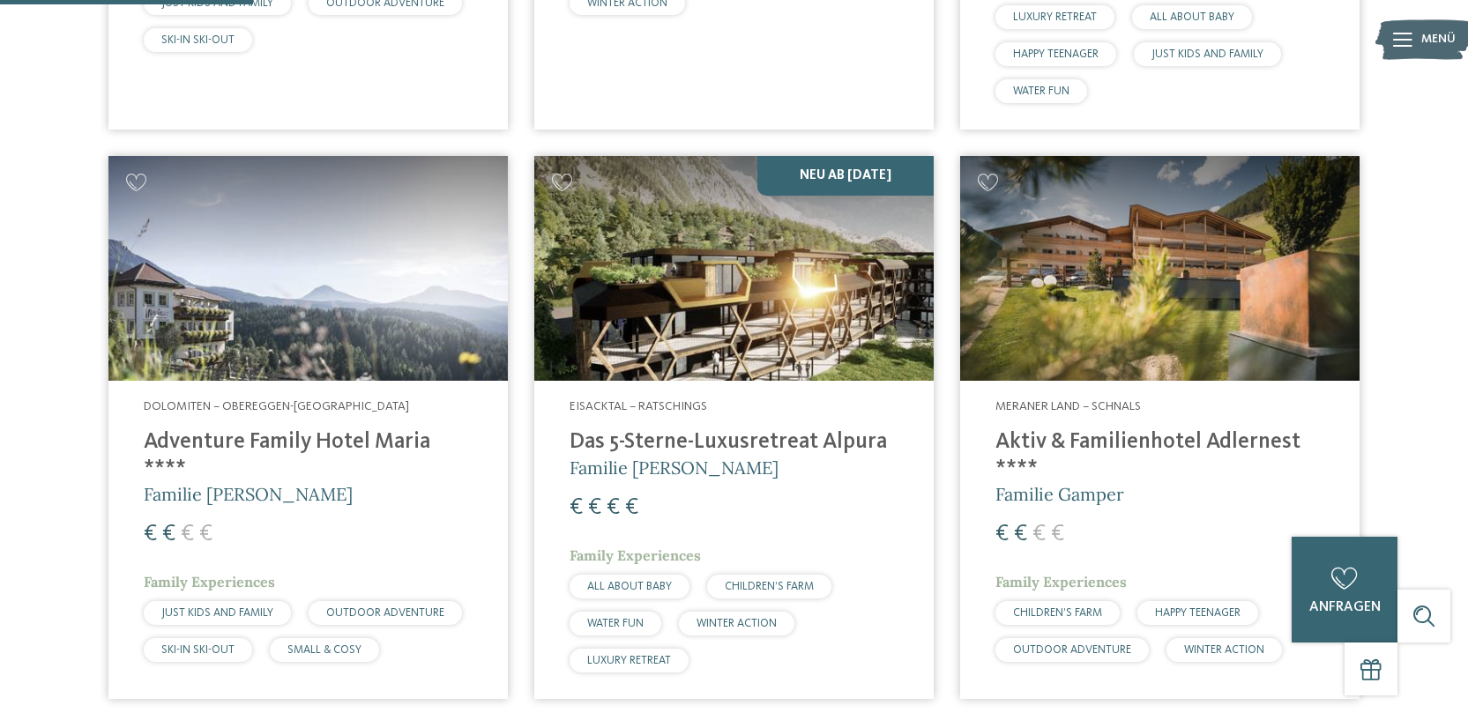
click at [1136, 274] on img at bounding box center [1159, 268] width 399 height 225
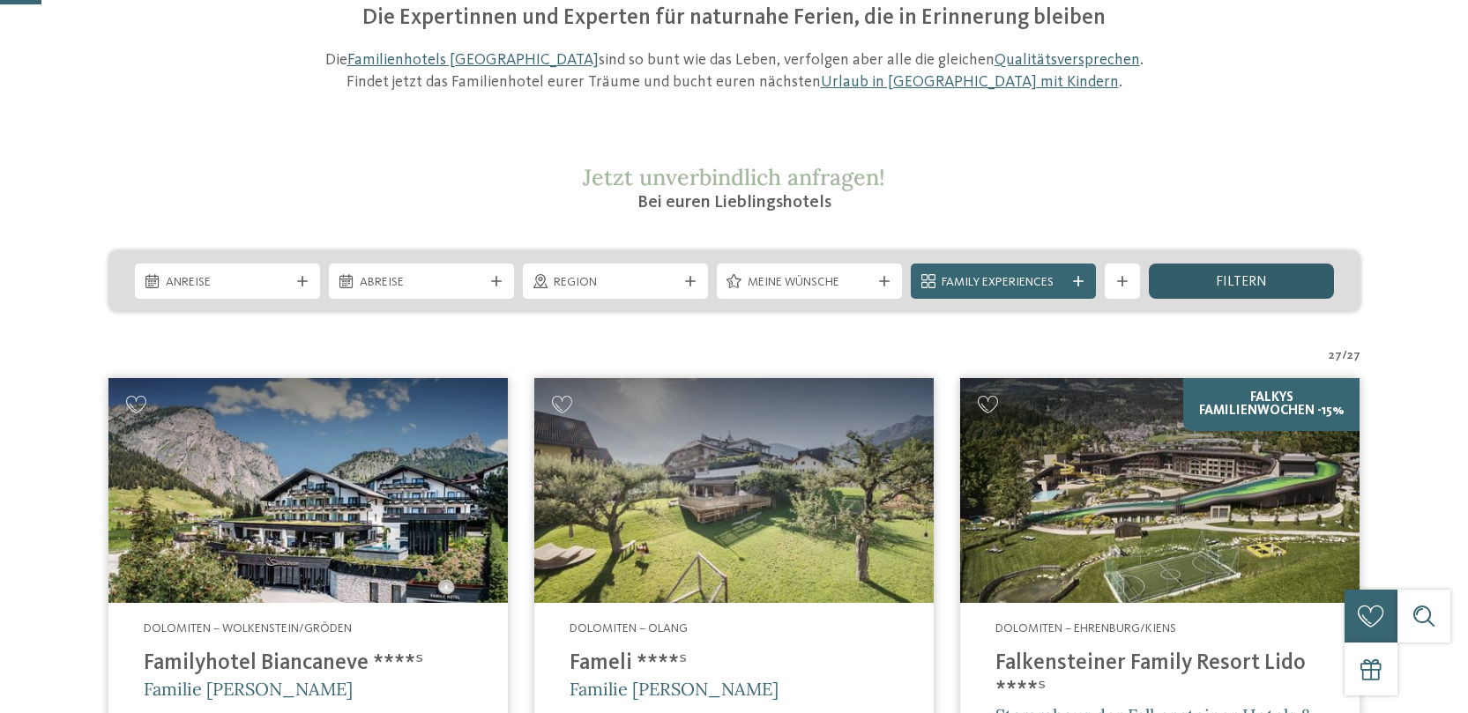
scroll to position [217, 0]
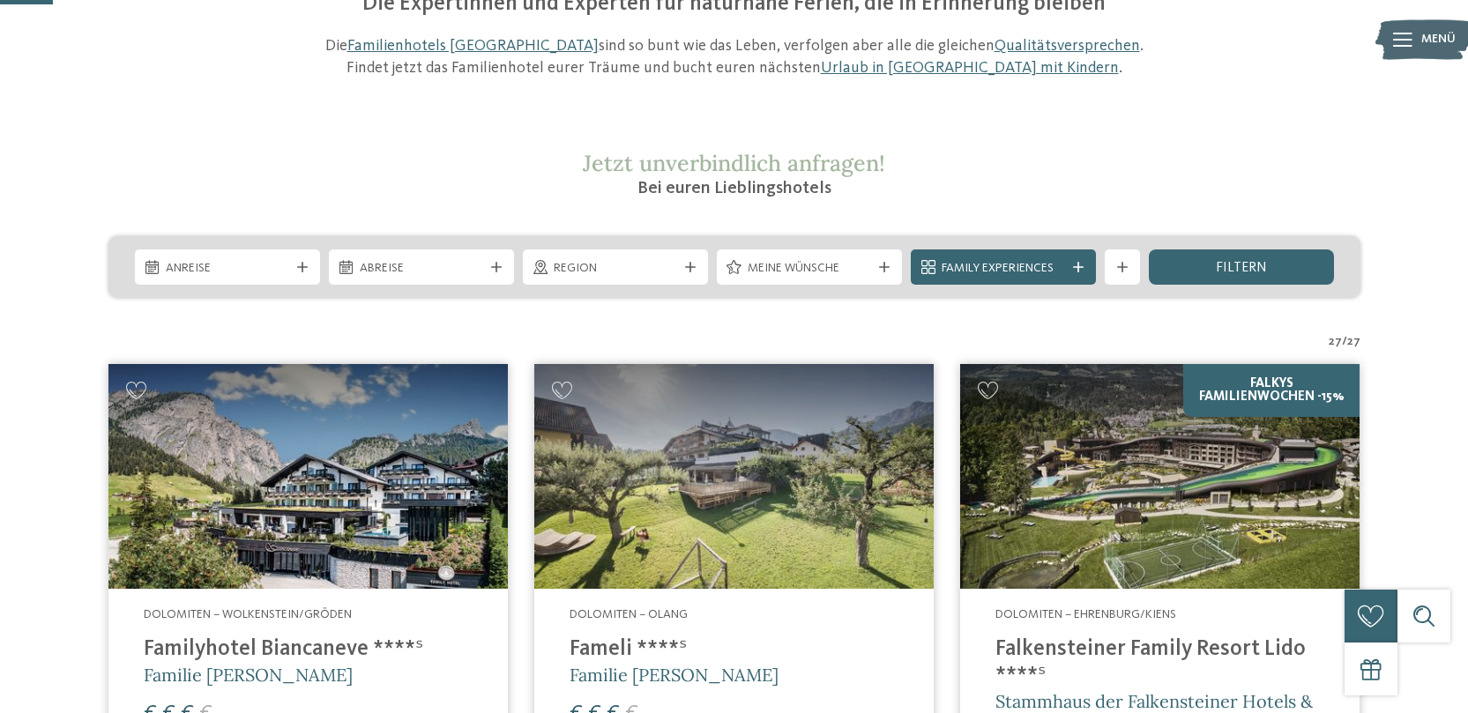
click at [1356, 338] on span "27" at bounding box center [1353, 342] width 13 height 18
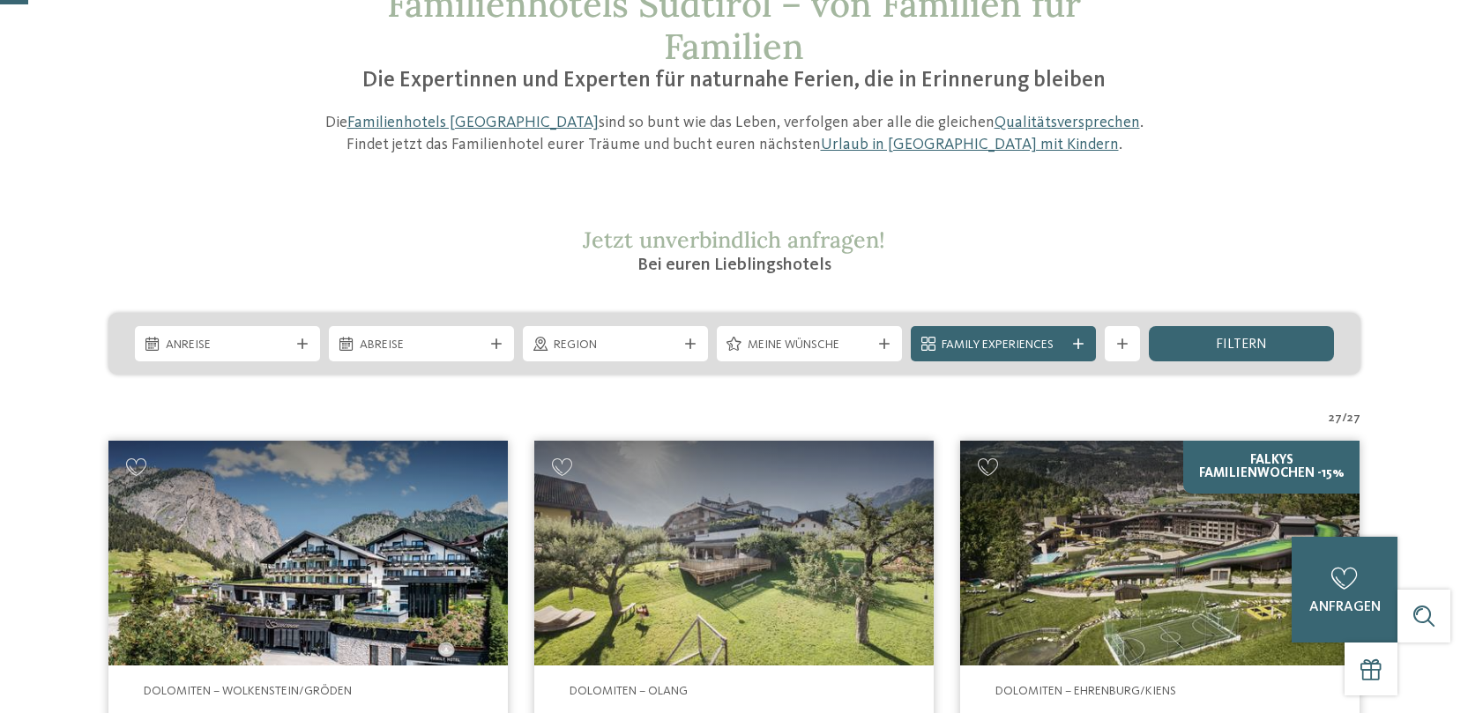
scroll to position [0, 0]
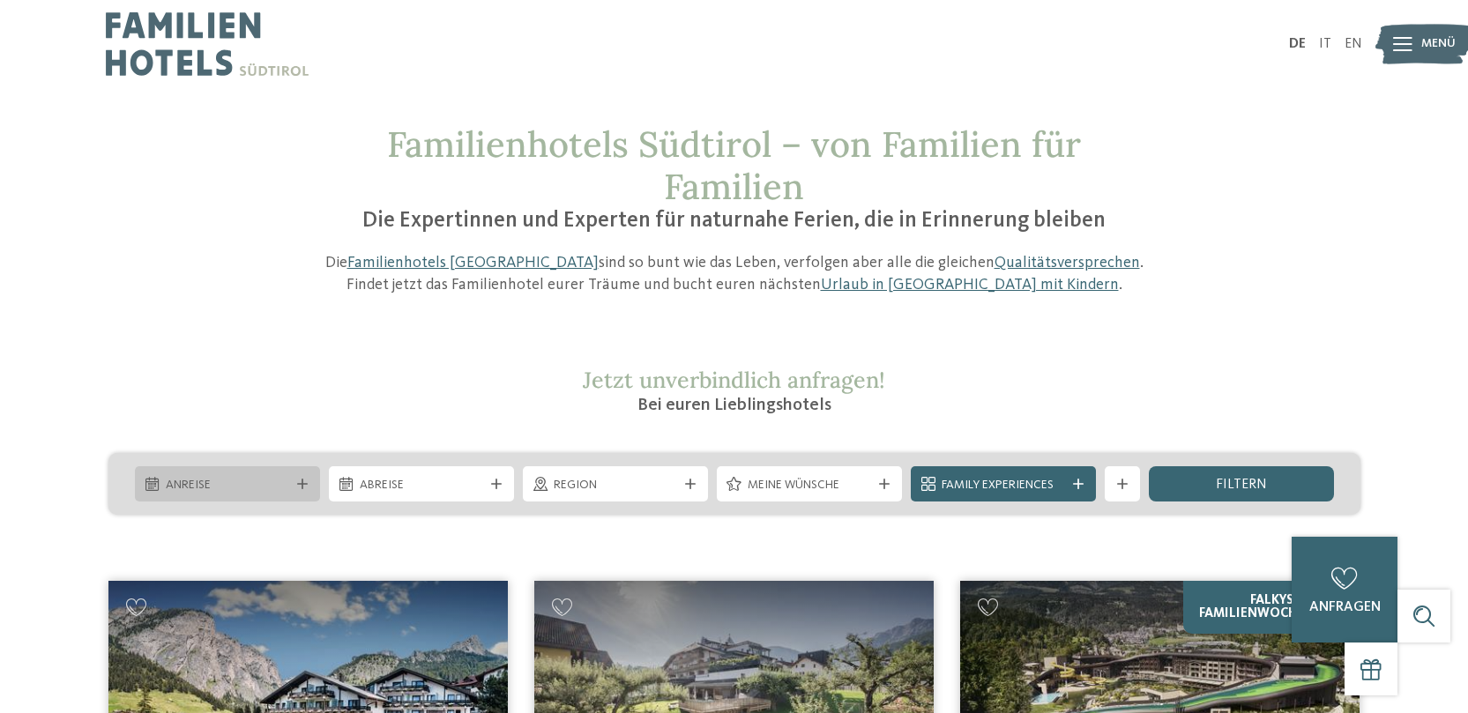
click at [264, 493] on span "Anreise" at bounding box center [227, 486] width 123 height 18
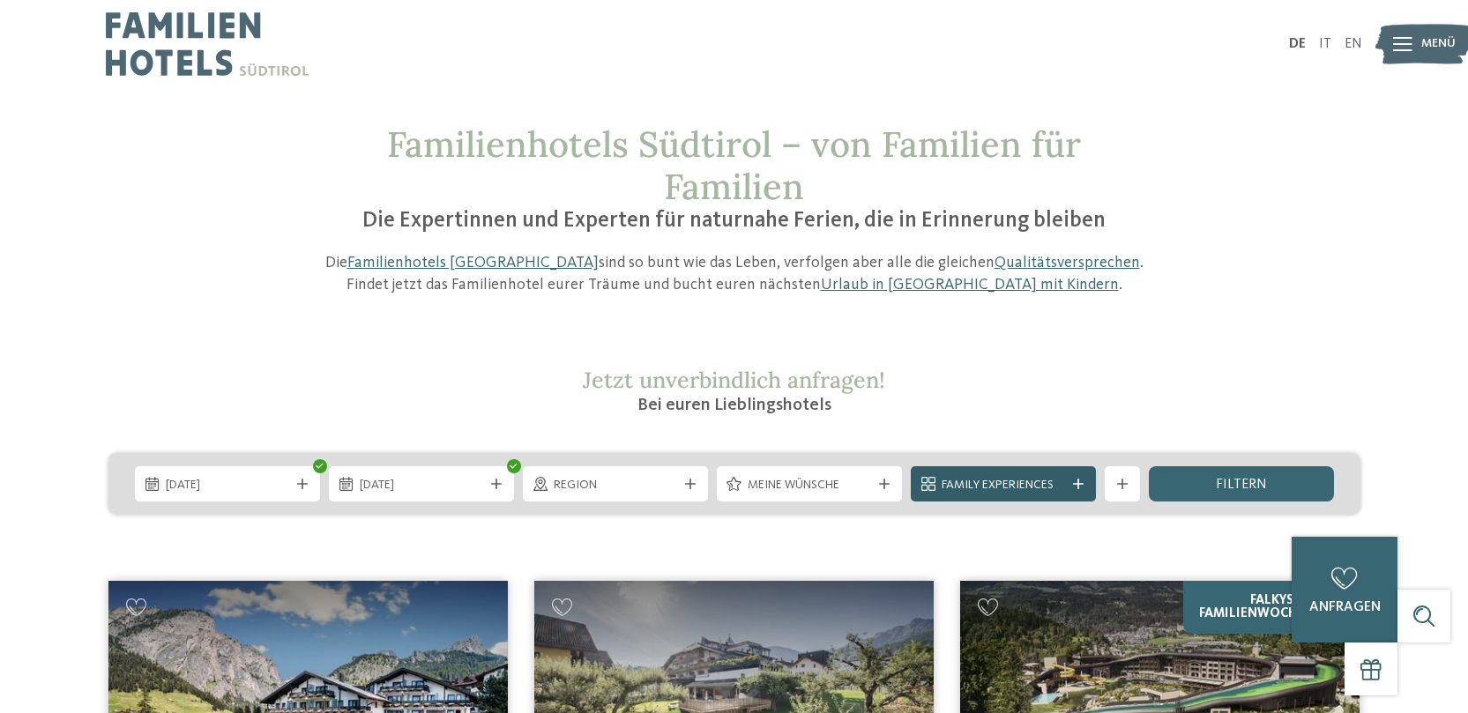
click at [1077, 488] on icon at bounding box center [1078, 484] width 11 height 11
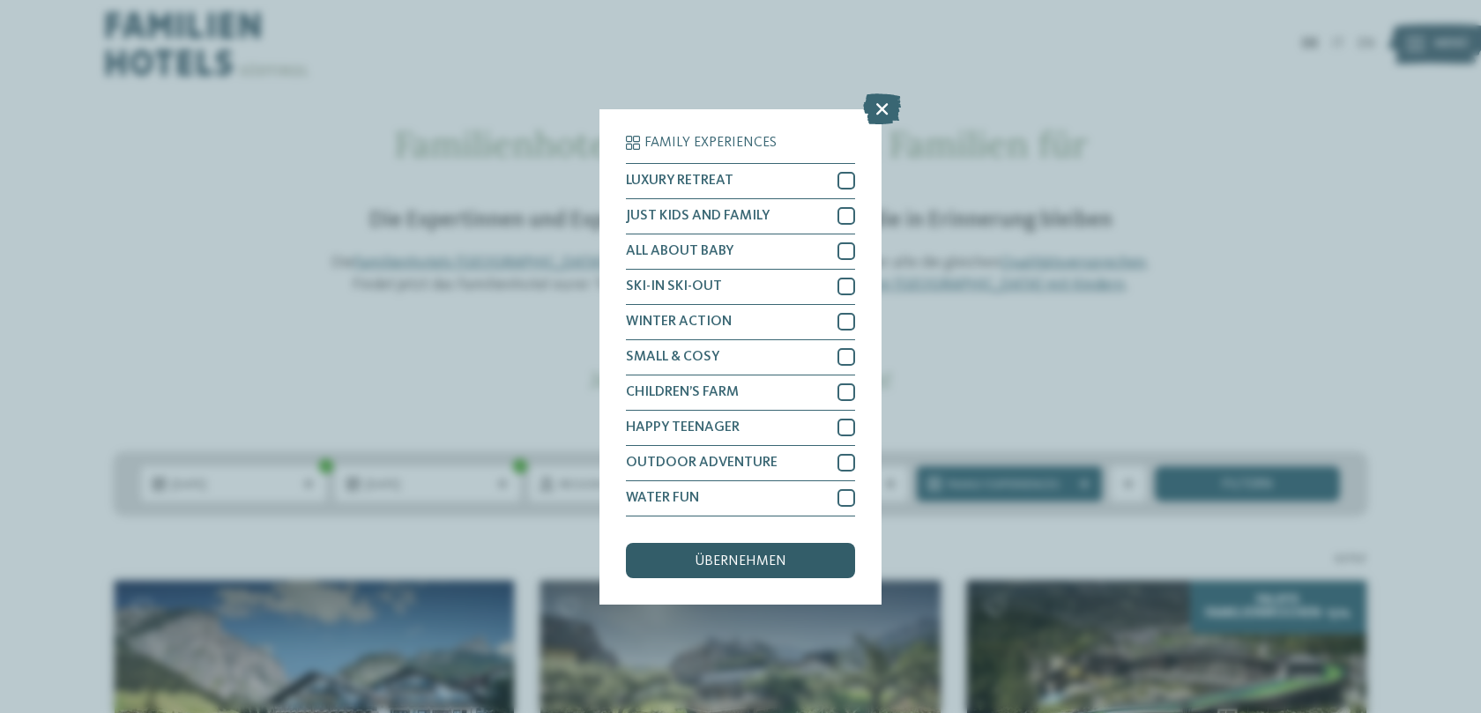
click at [788, 559] on div "übernehmen" at bounding box center [740, 560] width 229 height 35
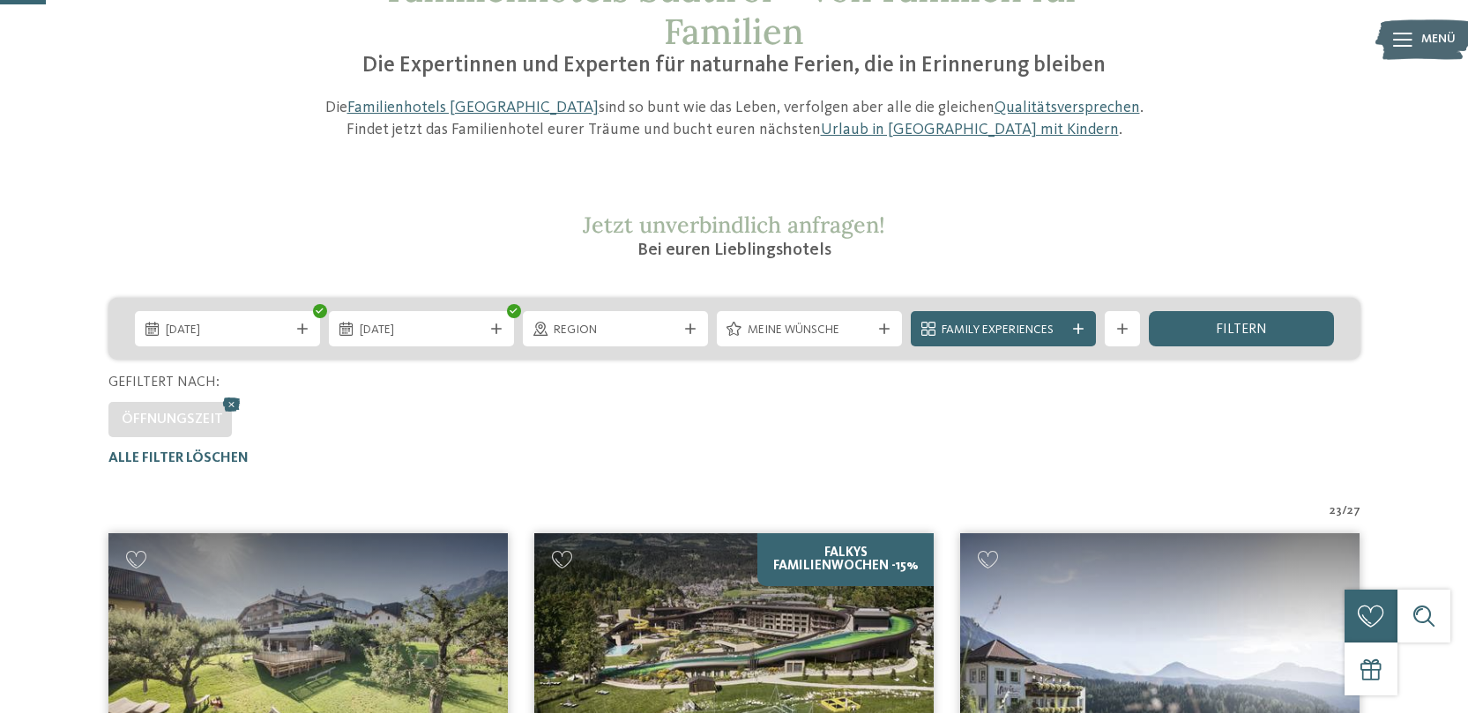
scroll to position [138, 0]
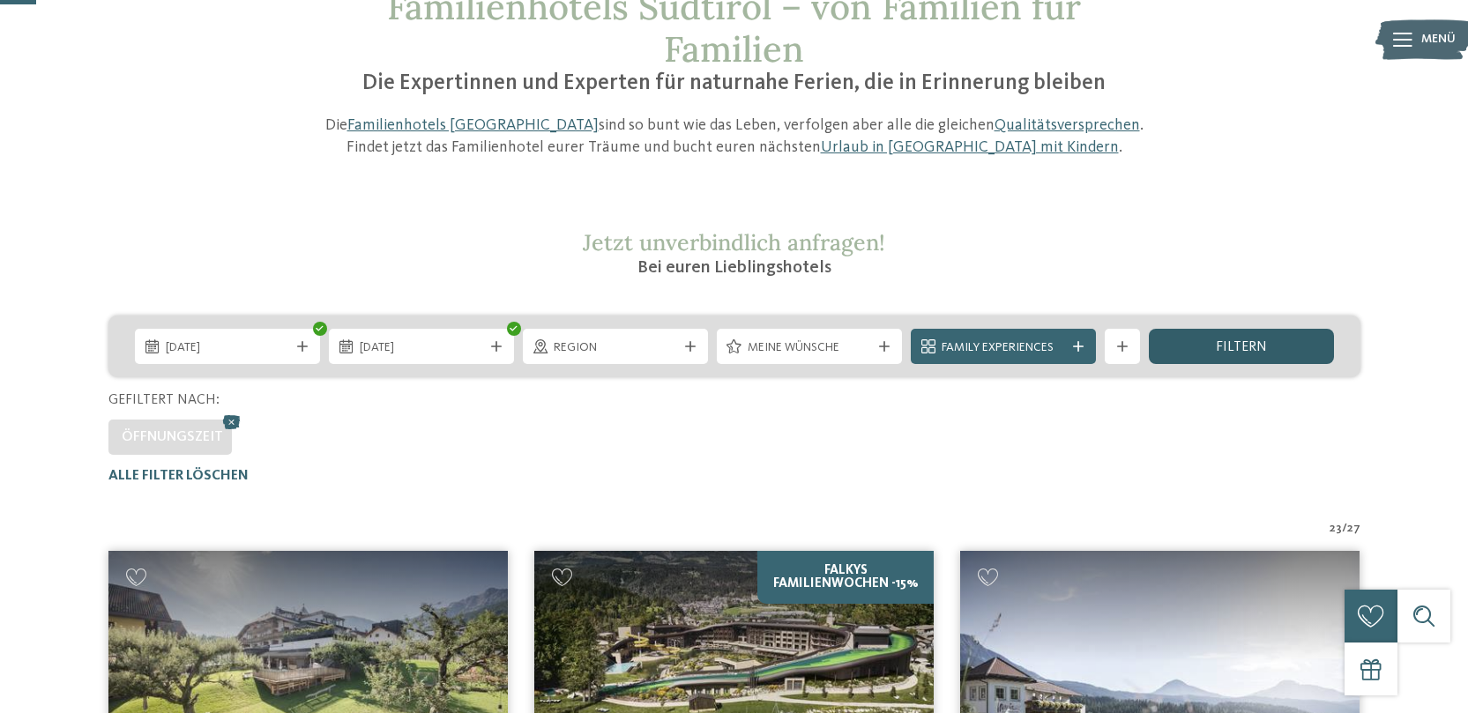
click at [1225, 339] on div "filtern" at bounding box center [1241, 346] width 185 height 35
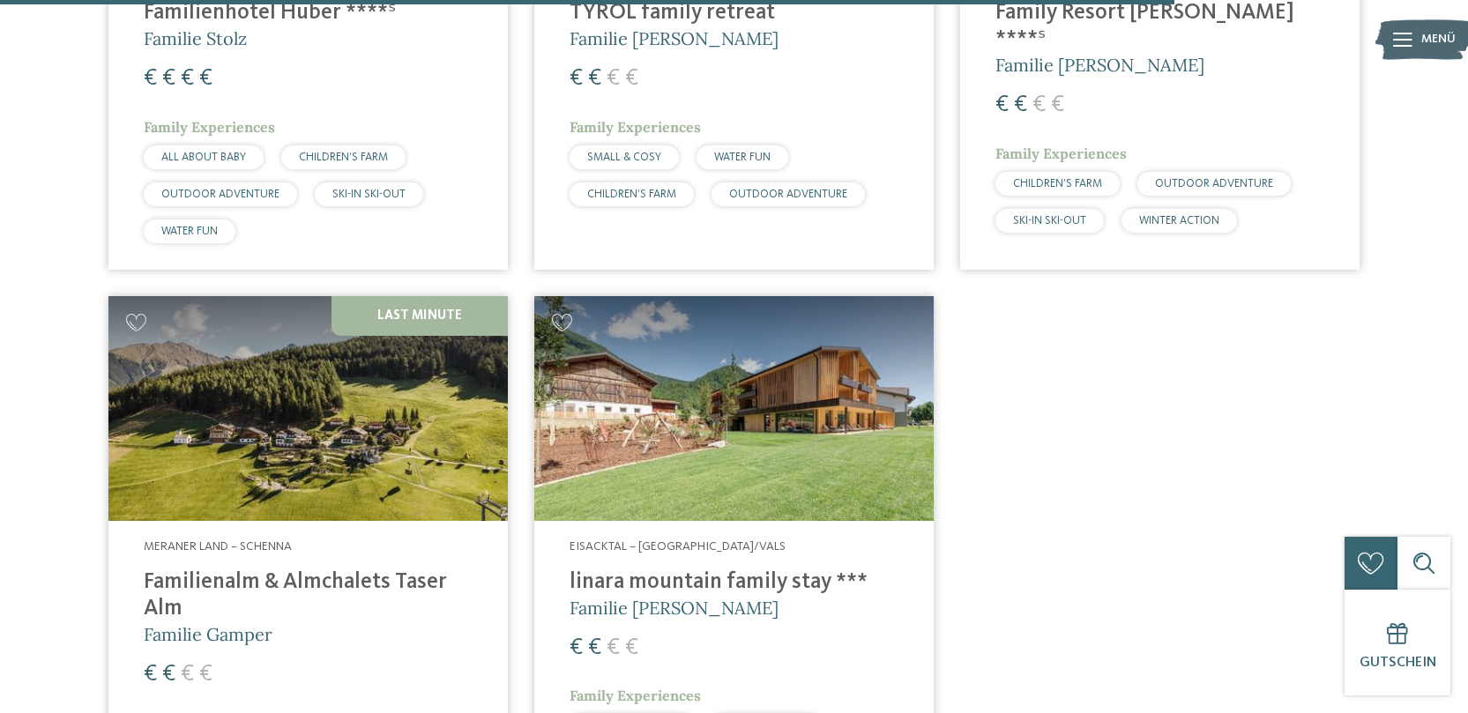
scroll to position [4486, 0]
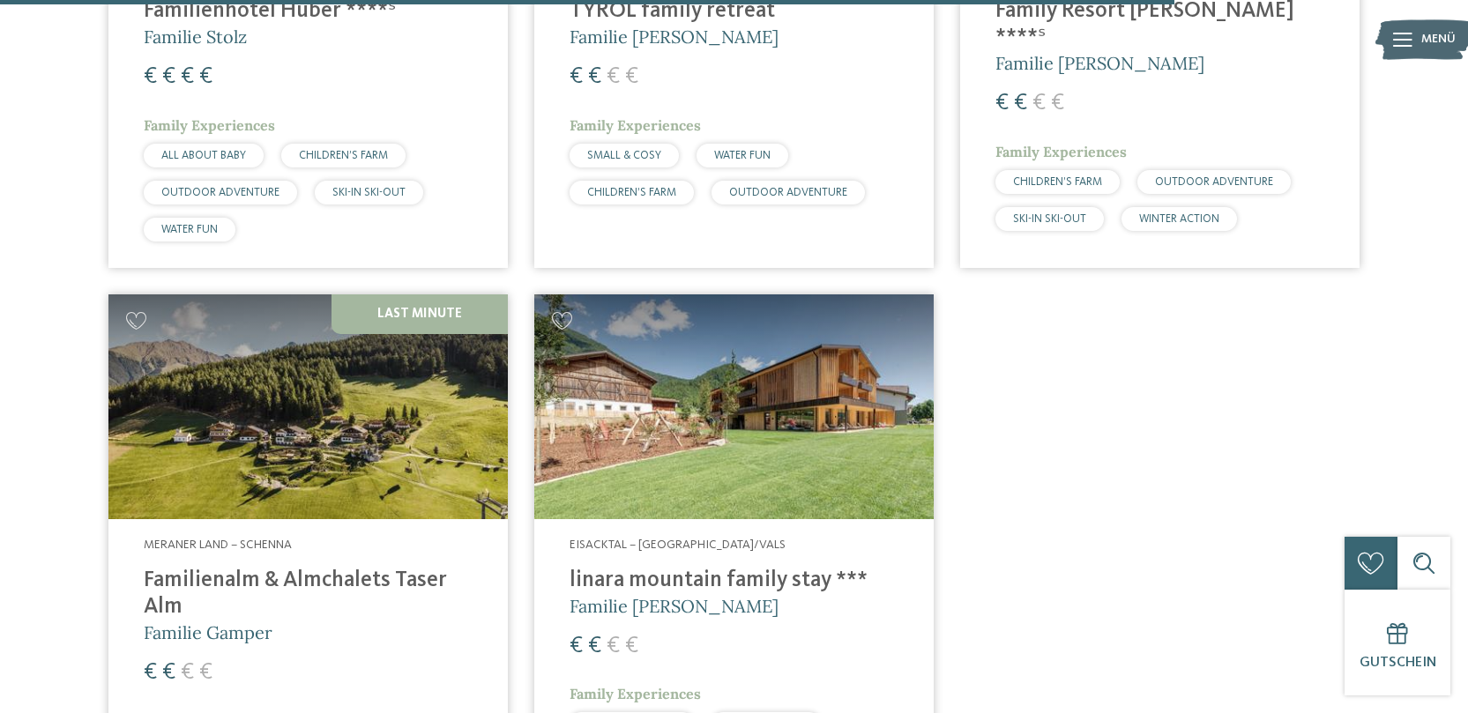
click at [756, 568] on h4 "linara mountain family stay ***" at bounding box center [734, 581] width 329 height 26
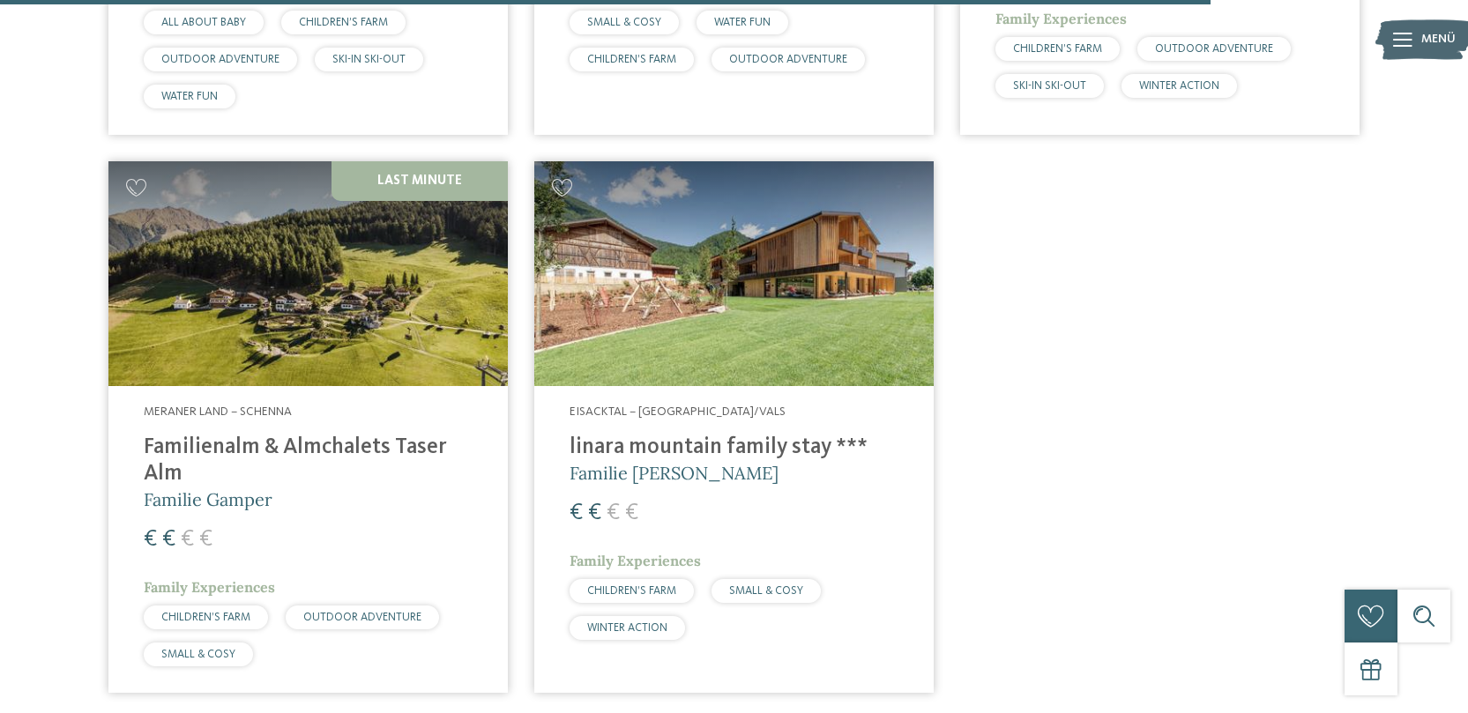
scroll to position [4615, 0]
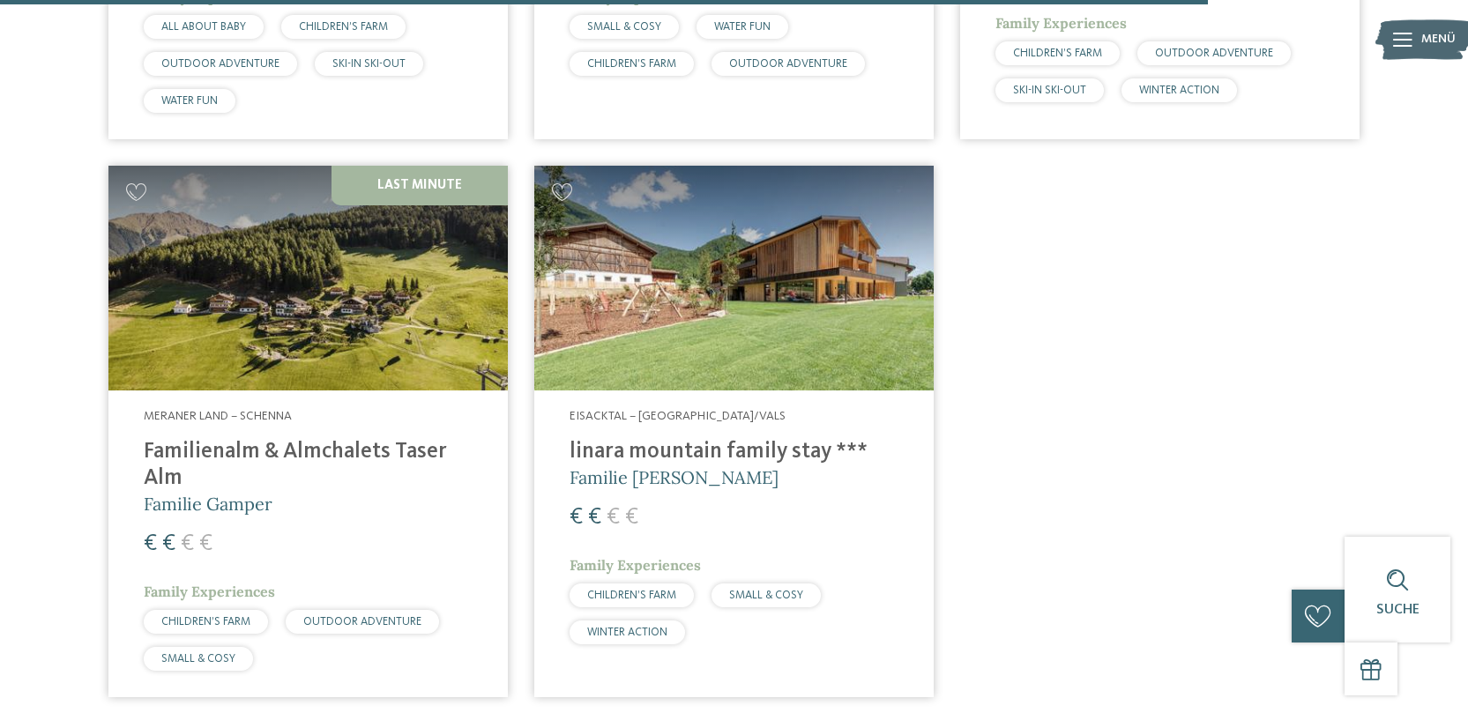
click at [319, 439] on h4 "Familienalm & Almchalets Taser Alm" at bounding box center [308, 465] width 329 height 53
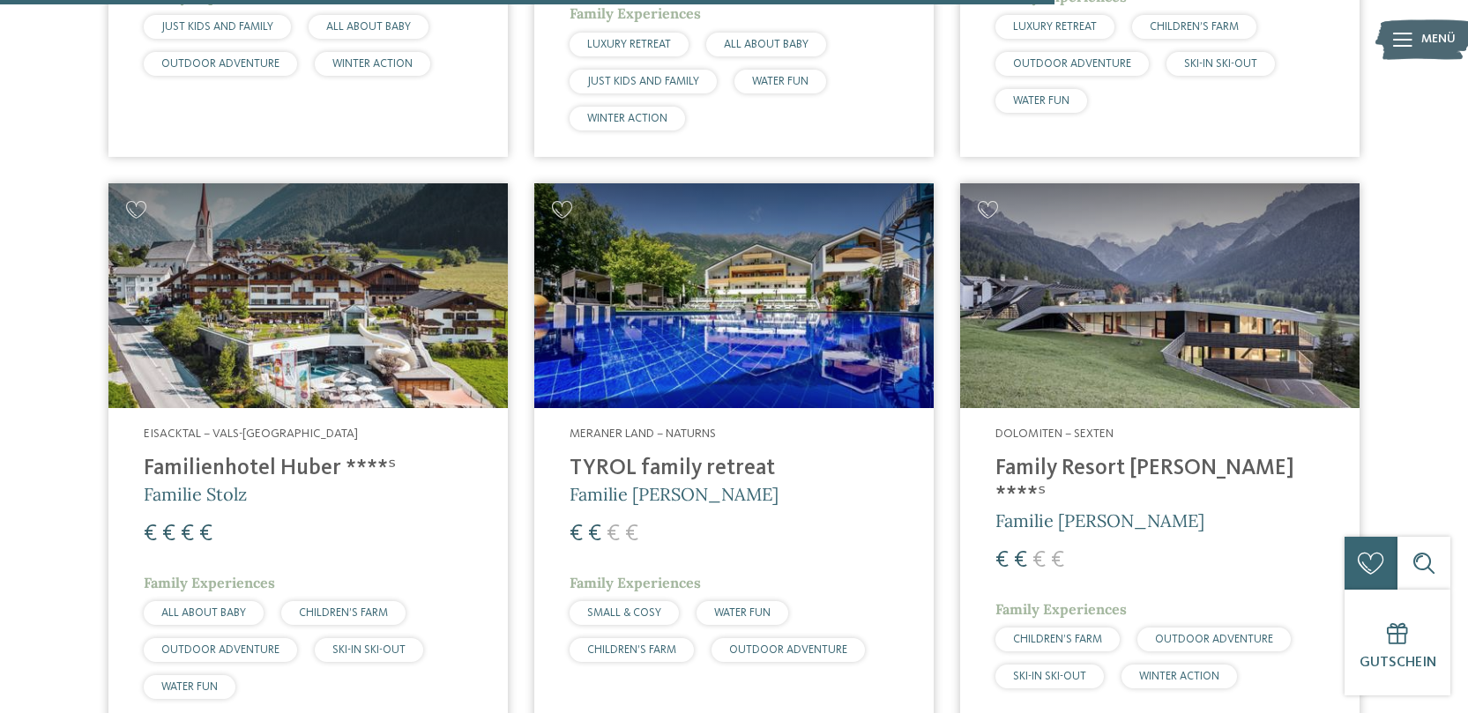
scroll to position [4025, 0]
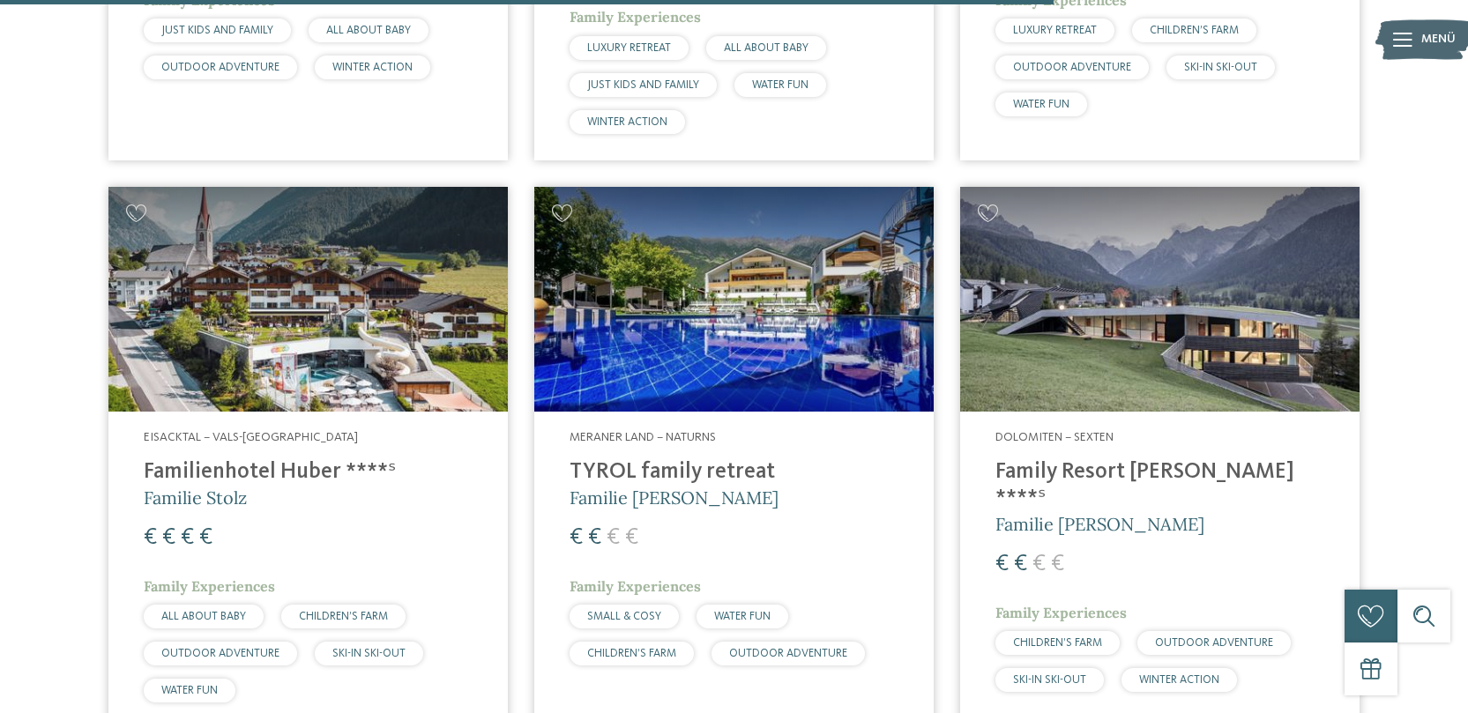
click at [1061, 459] on h4 "Family Resort Rainer ****ˢ" at bounding box center [1159, 485] width 329 height 53
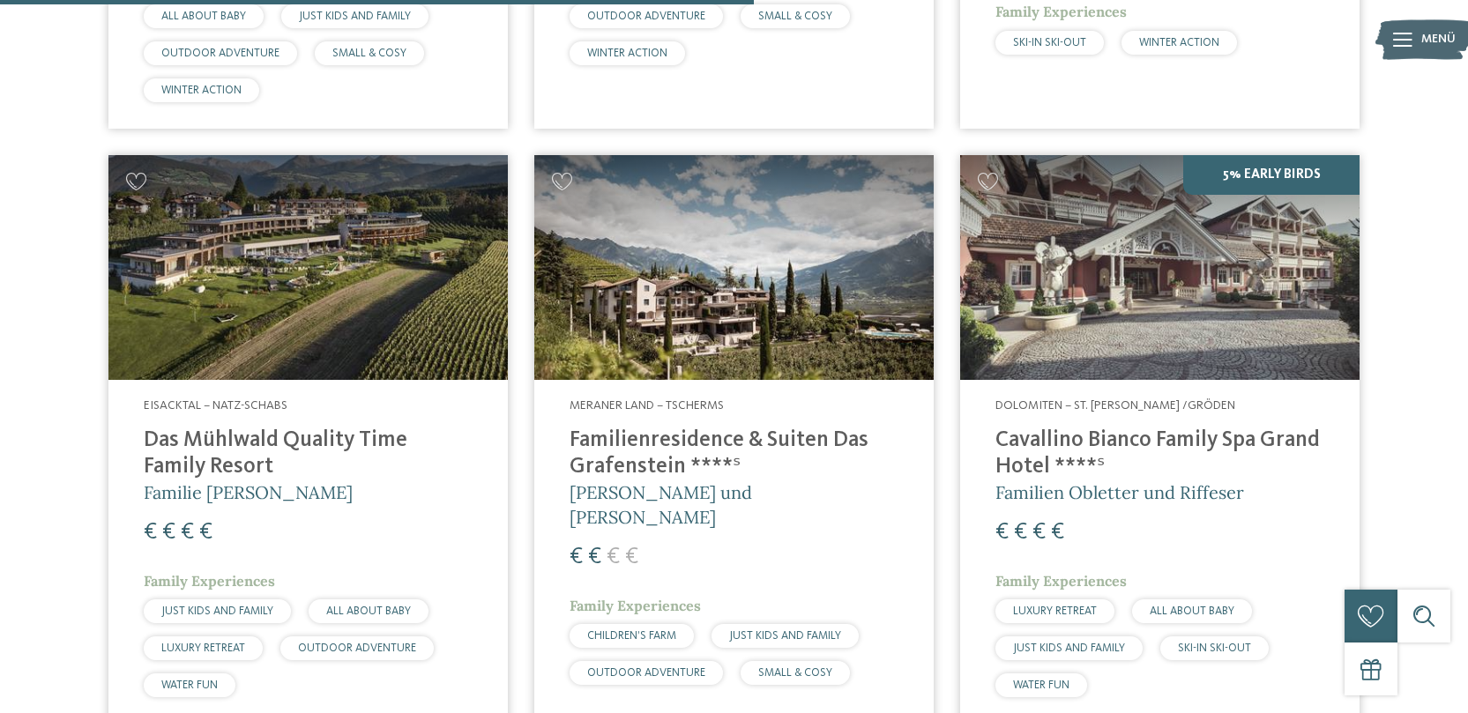
scroll to position [2862, 0]
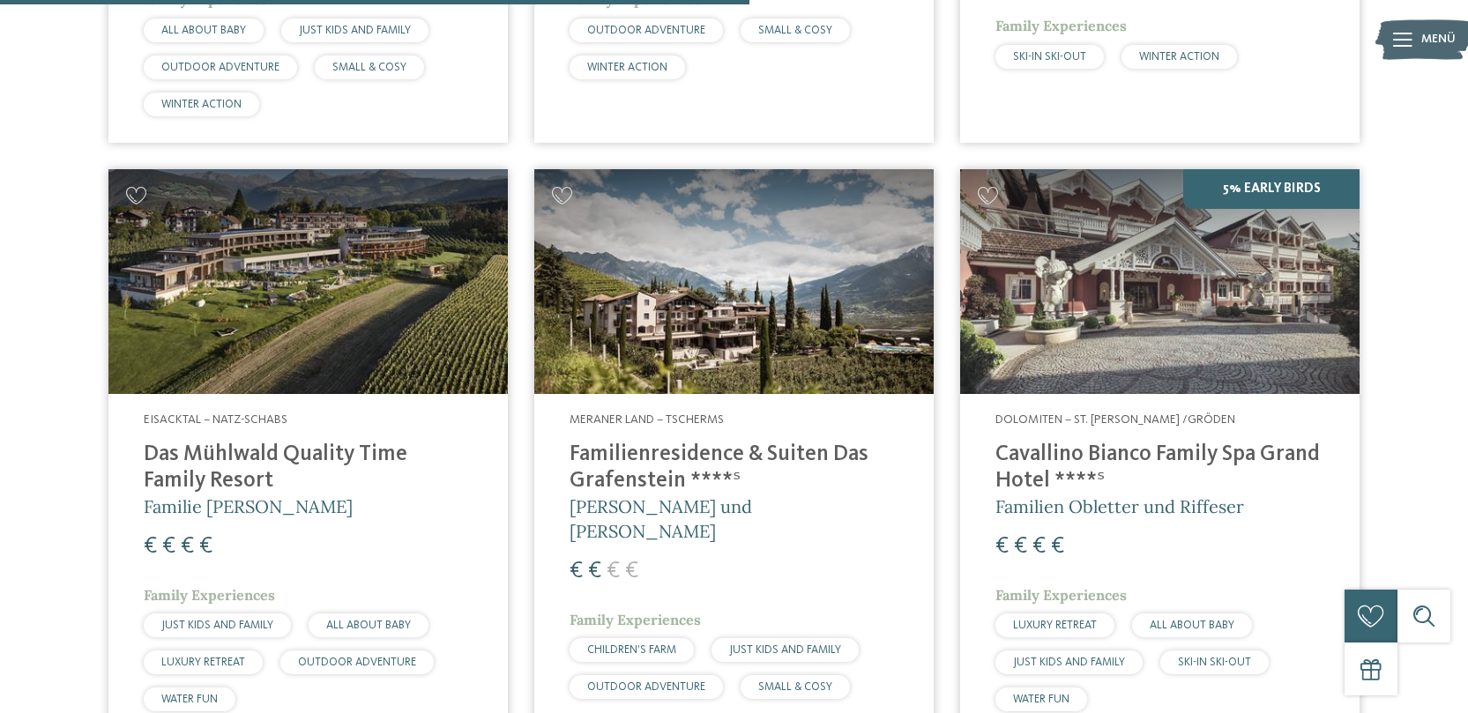
click at [702, 450] on h4 "Familienresidence & Suiten Das Grafenstein ****ˢ" at bounding box center [734, 468] width 329 height 53
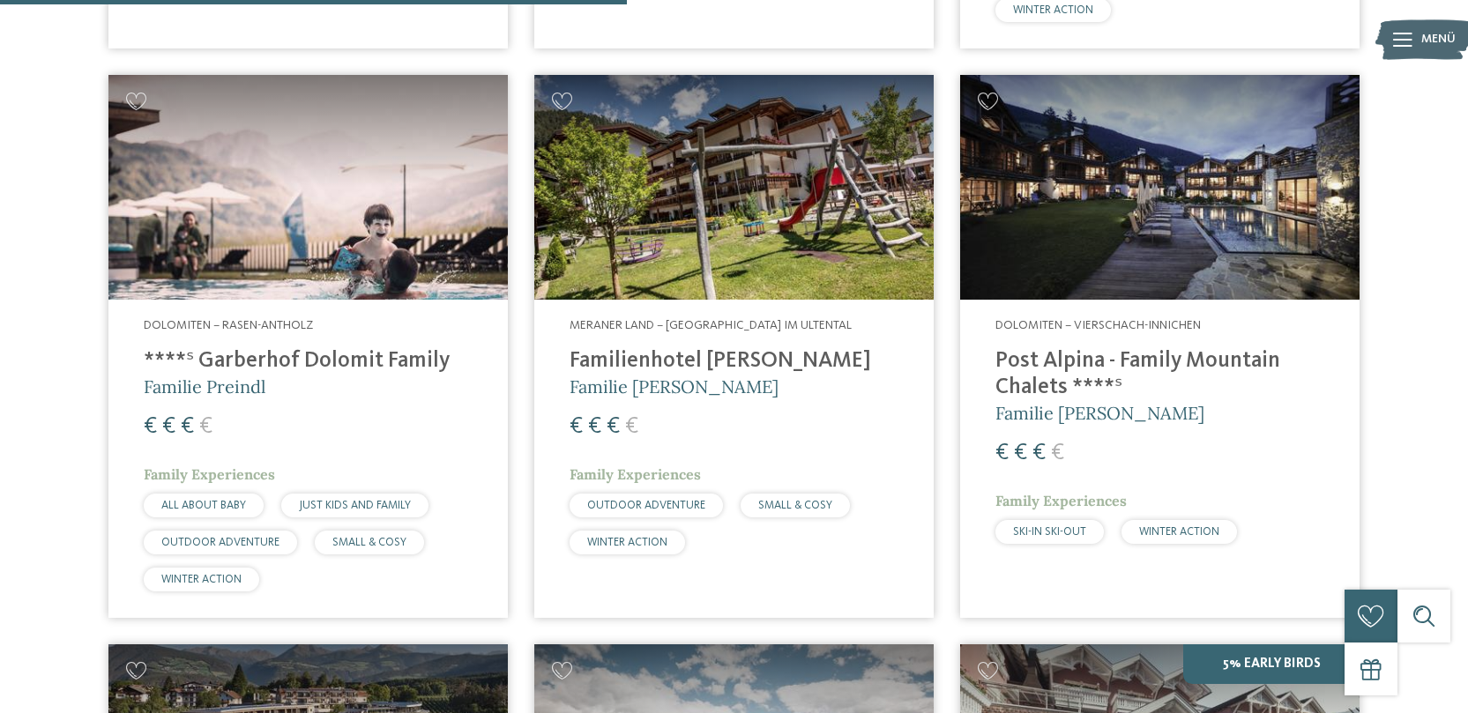
scroll to position [2366, 0]
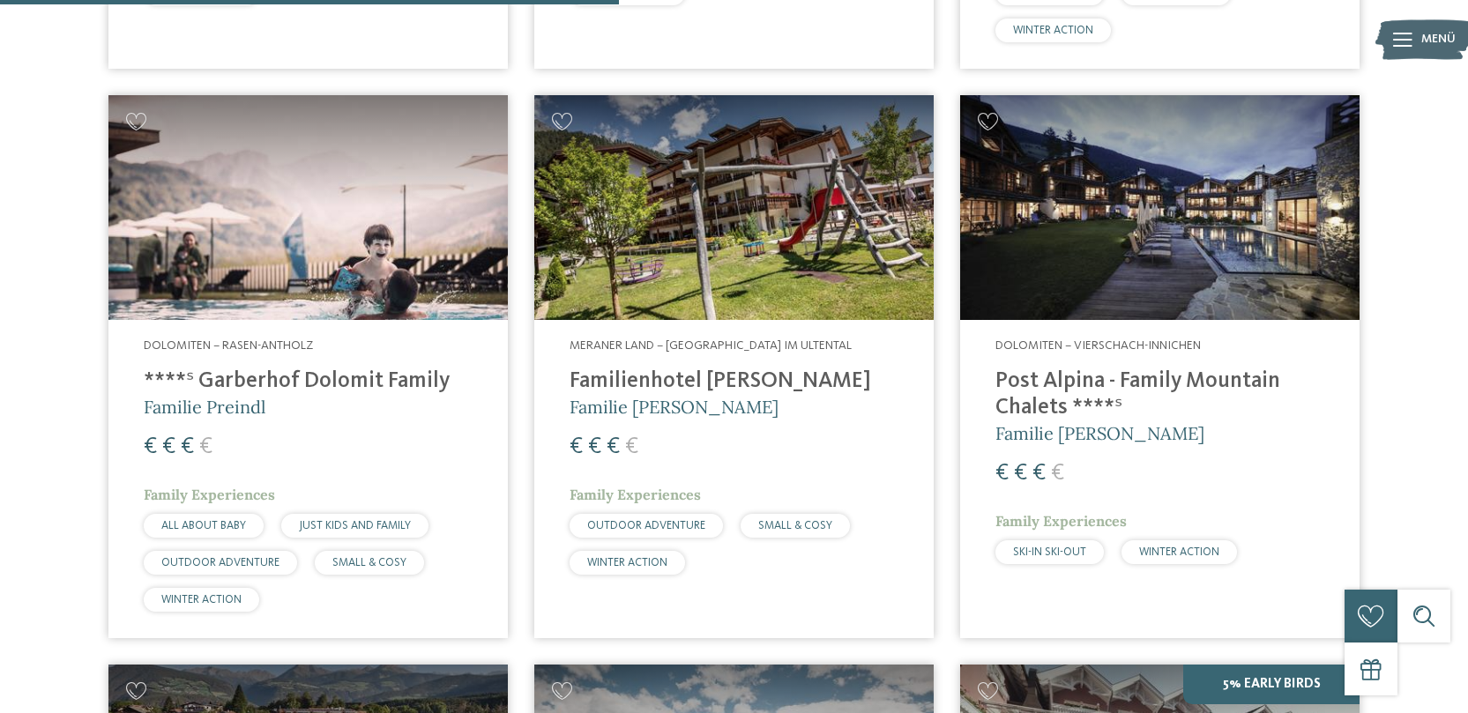
click at [301, 369] on h4 "****ˢ Garberhof Dolomit Family" at bounding box center [308, 382] width 329 height 26
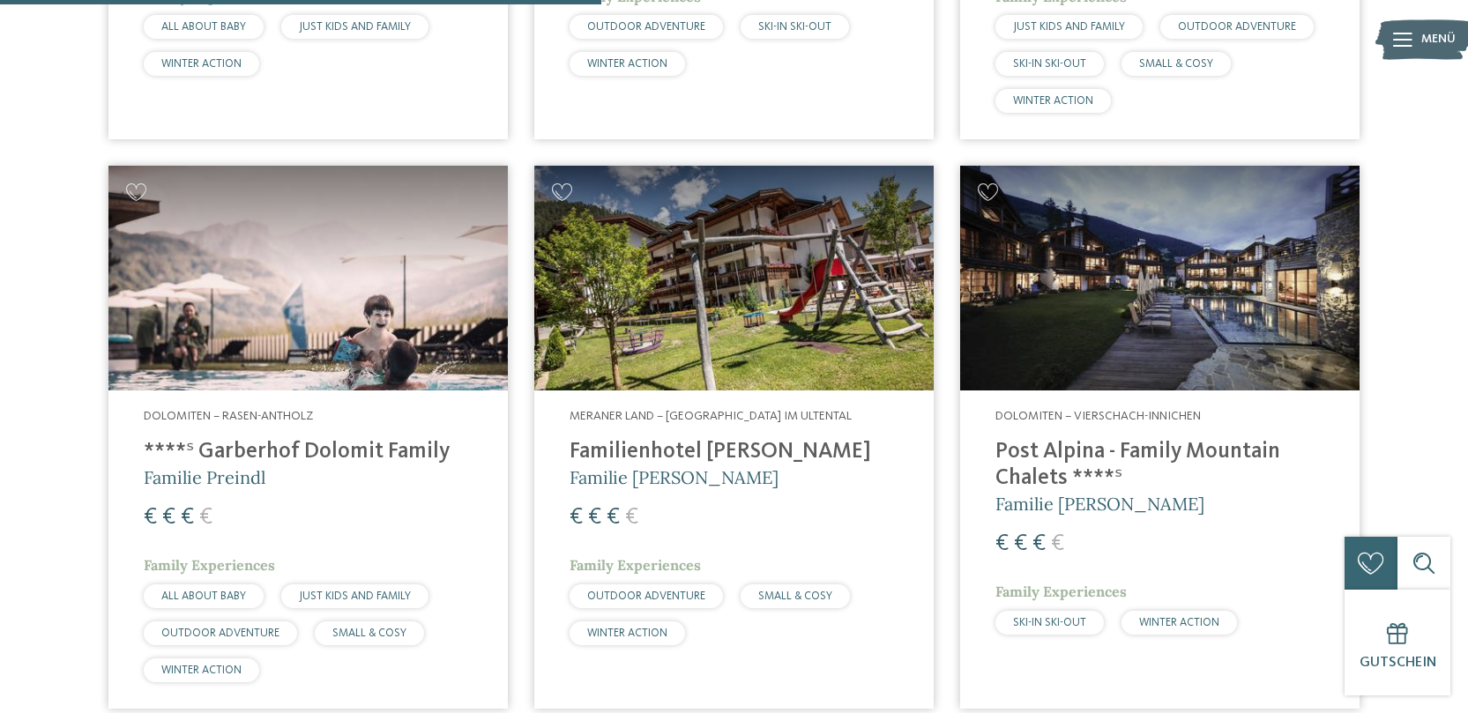
scroll to position [2293, 0]
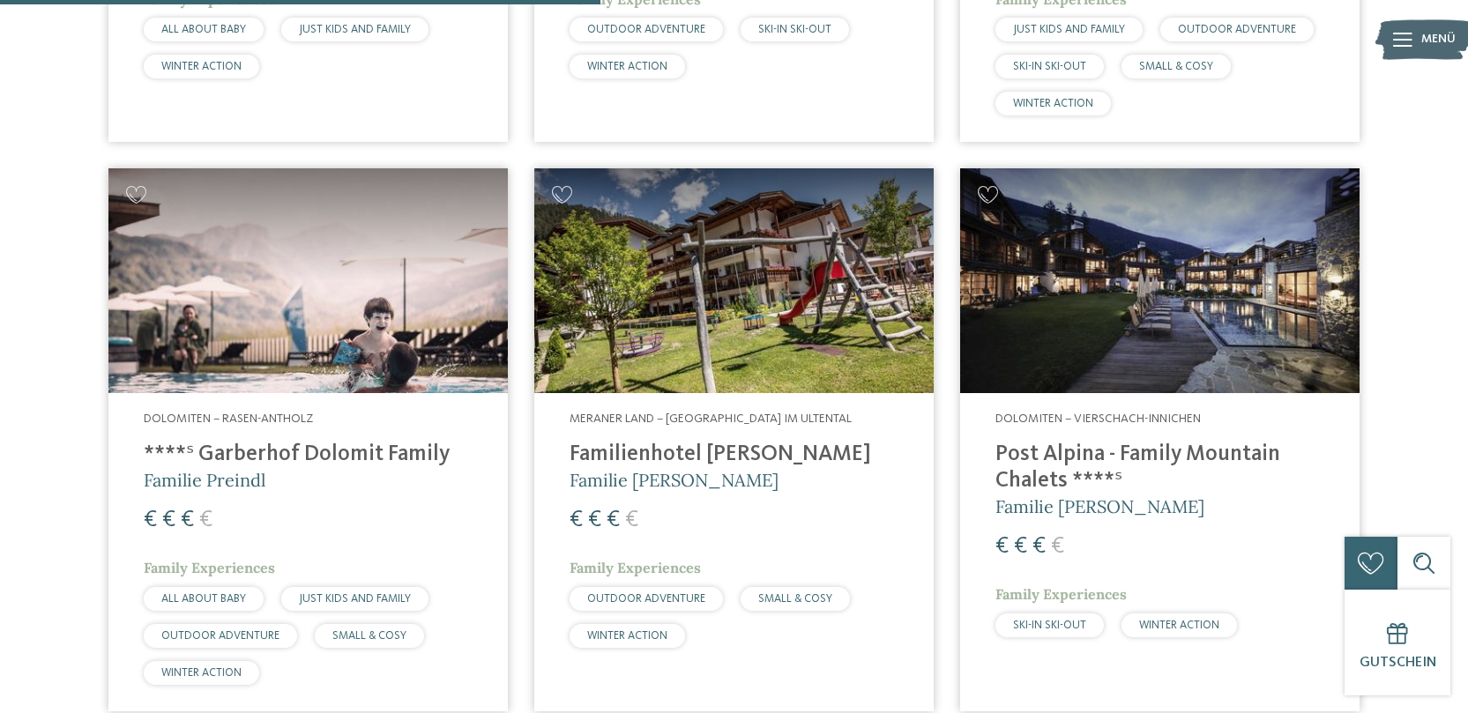
click at [1022, 465] on h4 "Post Alpina - Family Mountain Chalets ****ˢ" at bounding box center [1159, 468] width 329 height 53
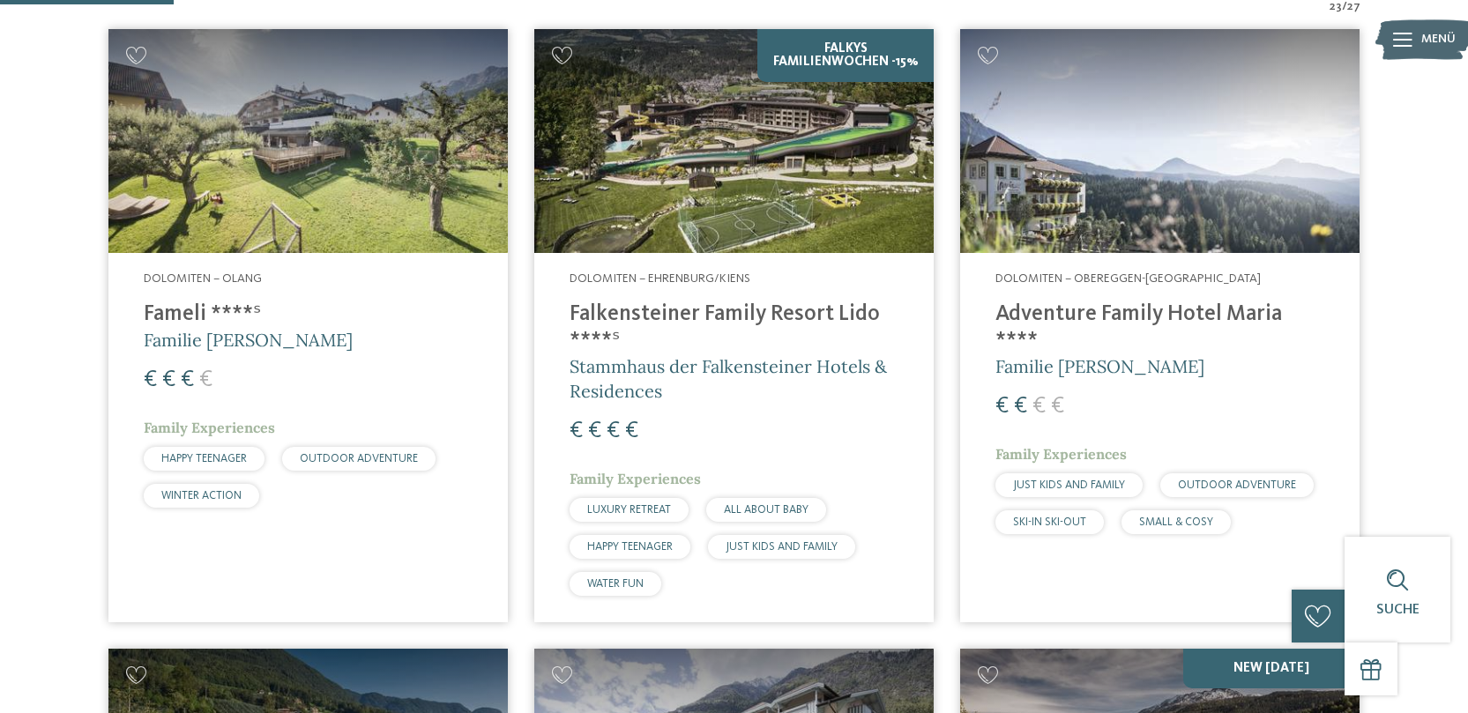
scroll to position [644, 0]
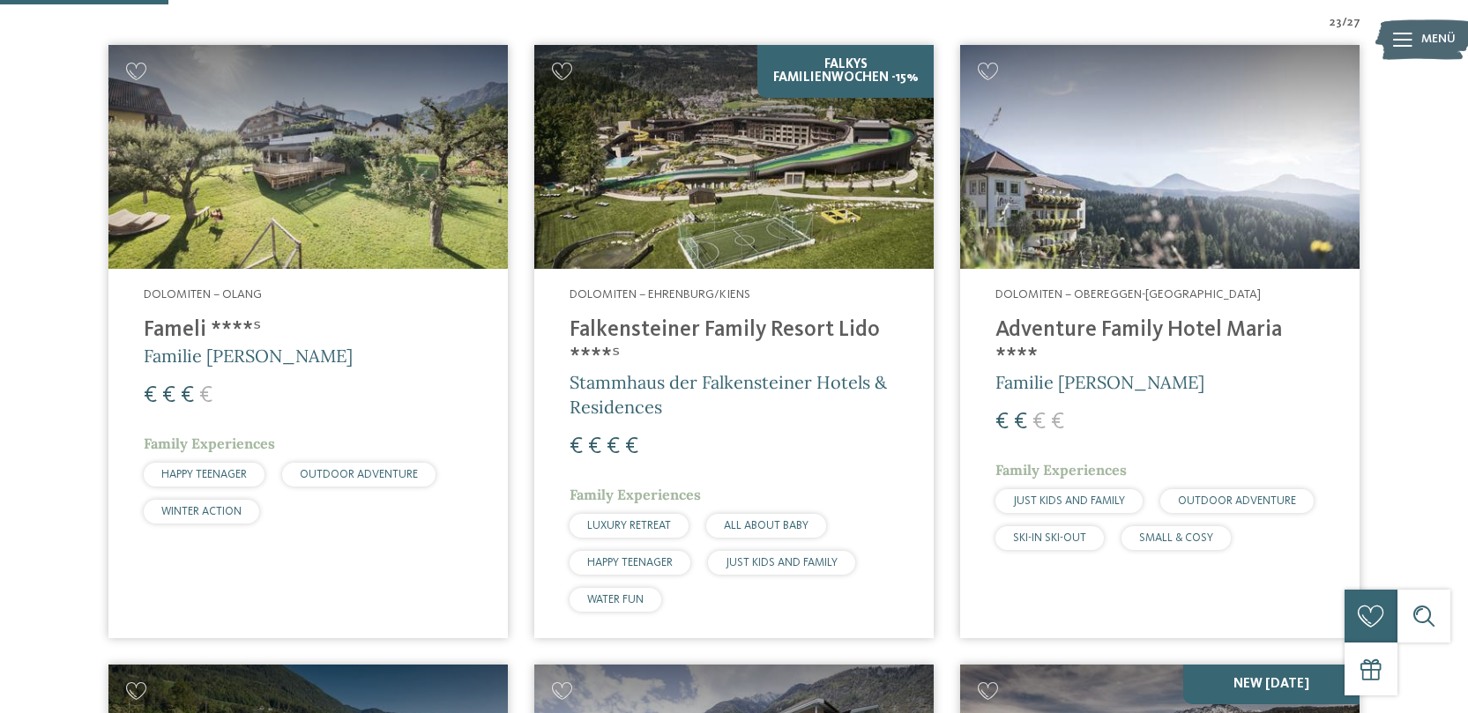
click at [1126, 329] on h4 "Adventure Family Hotel Maria ****" at bounding box center [1159, 343] width 329 height 53
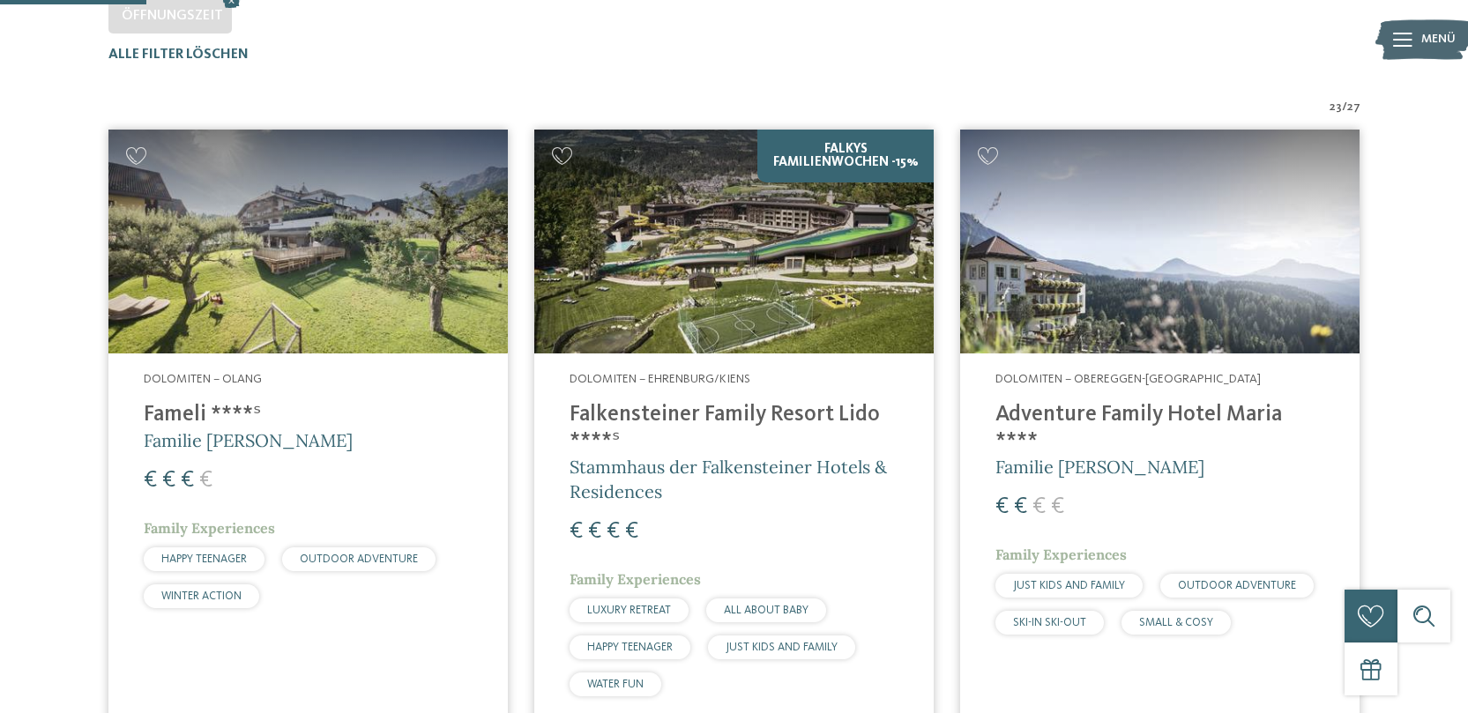
scroll to position [557, 0]
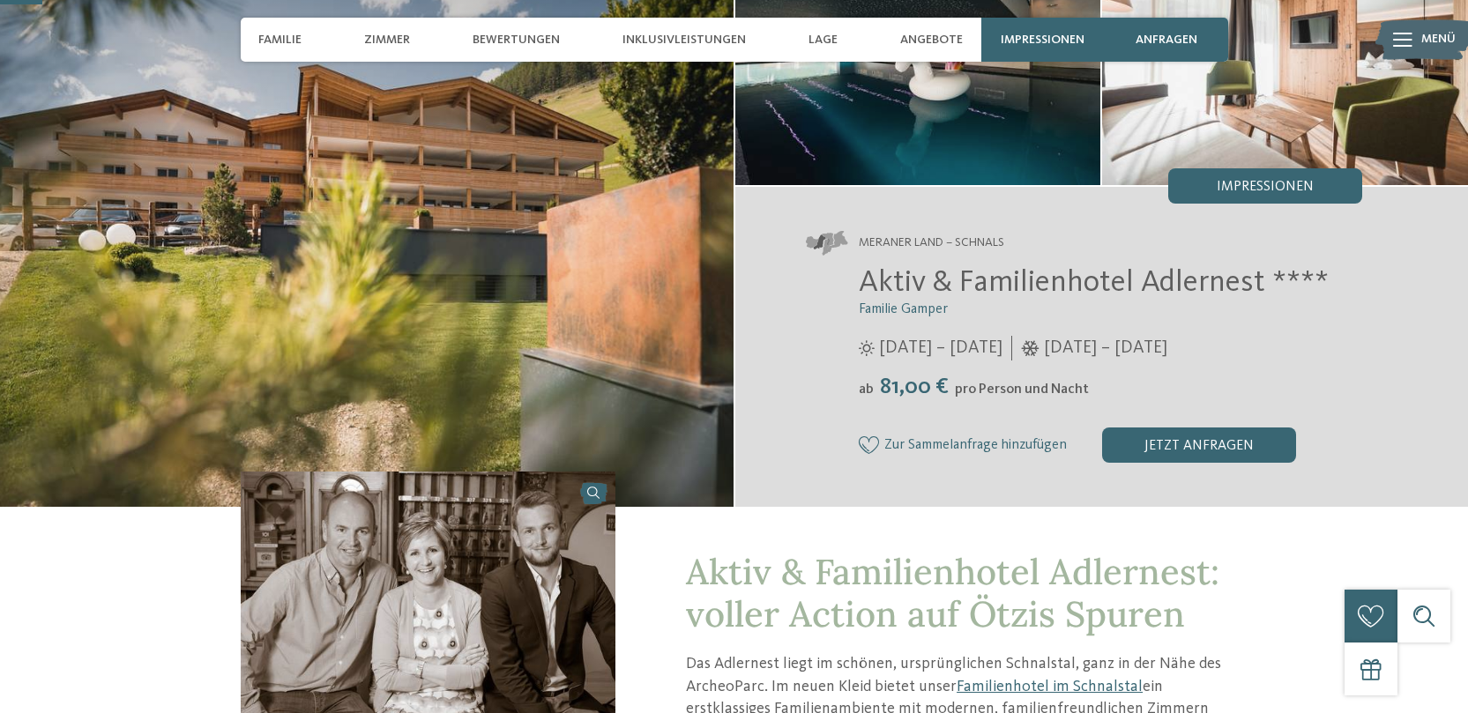
scroll to position [172, 0]
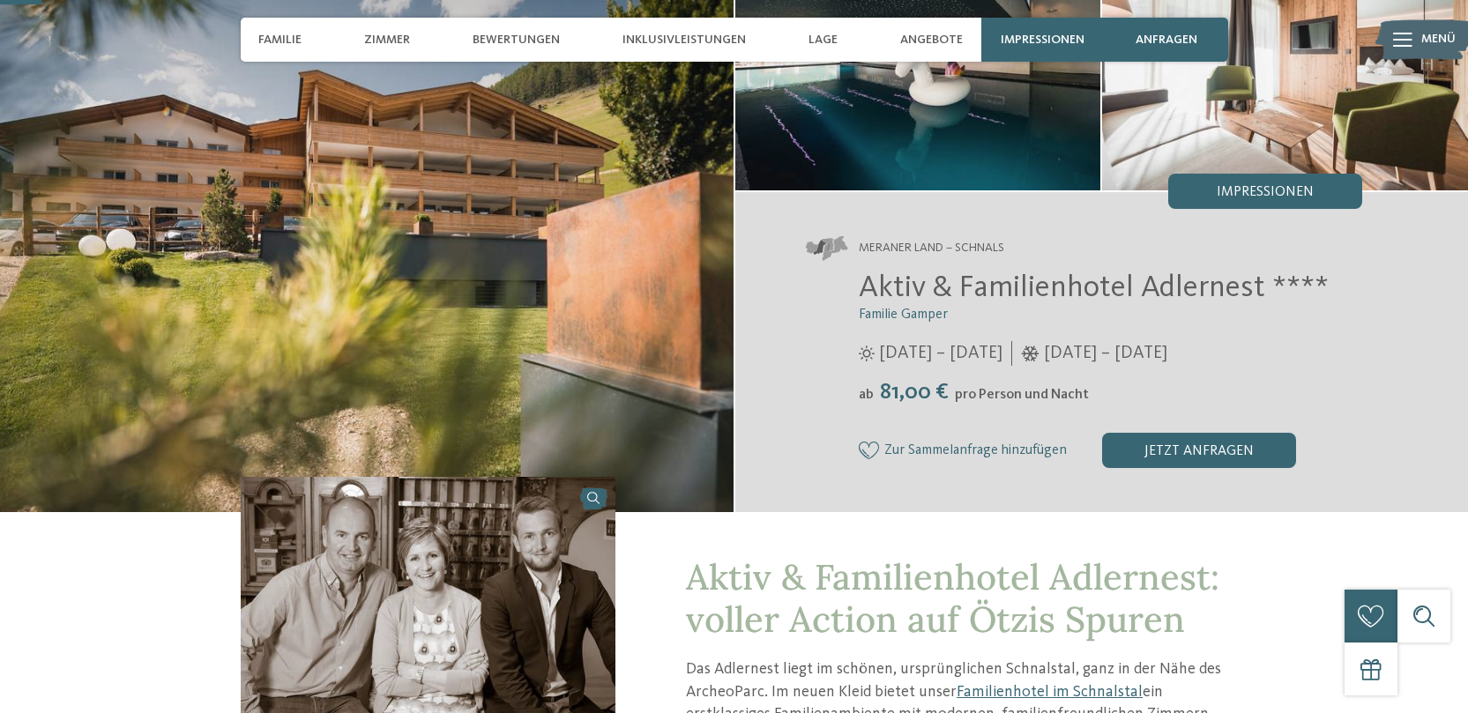
click at [590, 235] on img at bounding box center [366, 214] width 733 height 596
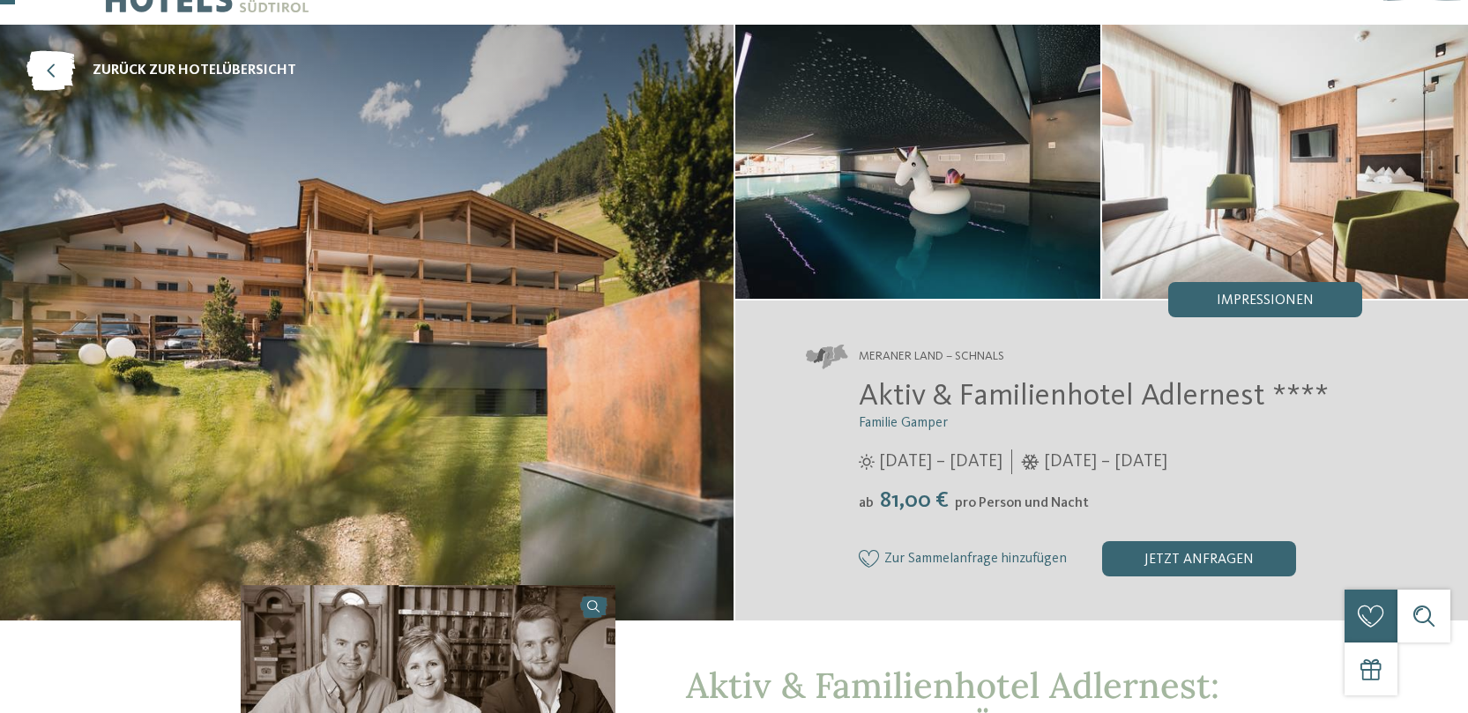
scroll to position [0, 0]
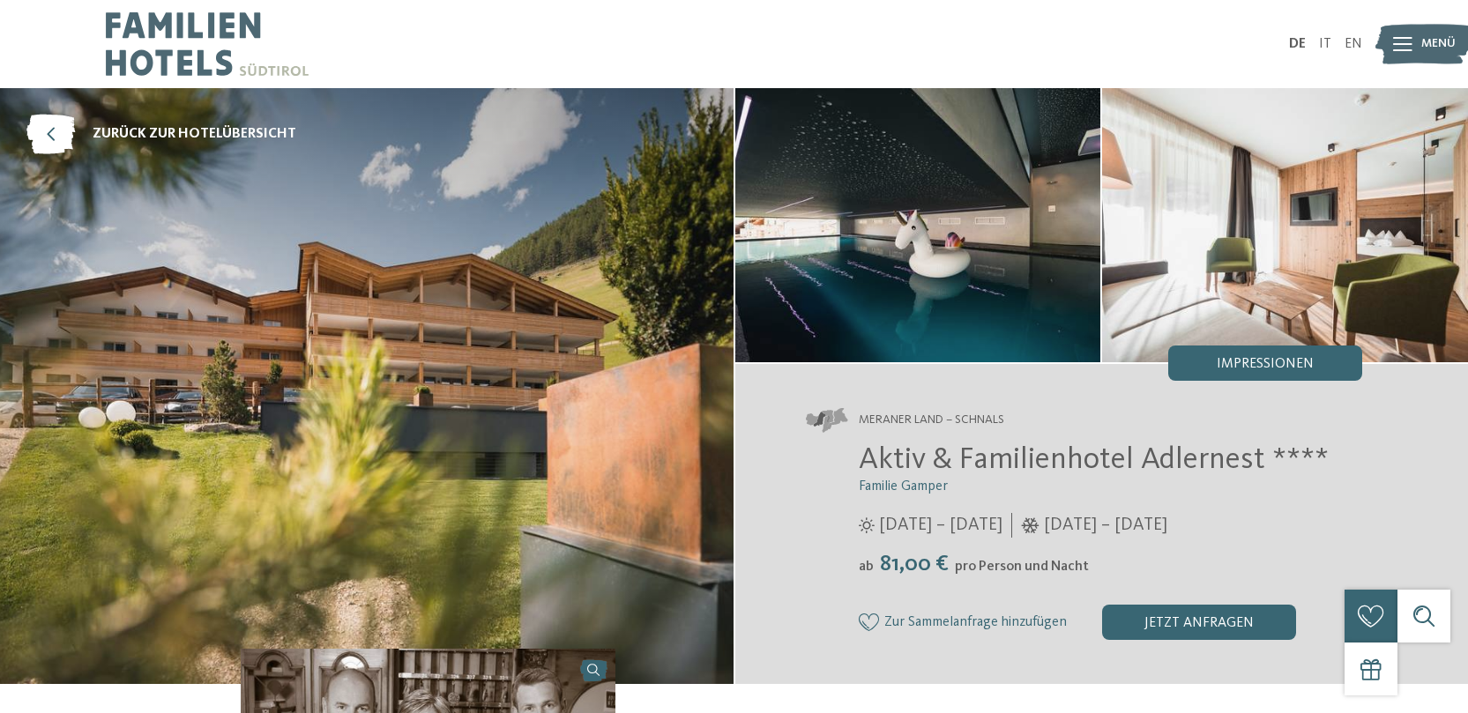
click at [962, 294] on img at bounding box center [918, 225] width 366 height 274
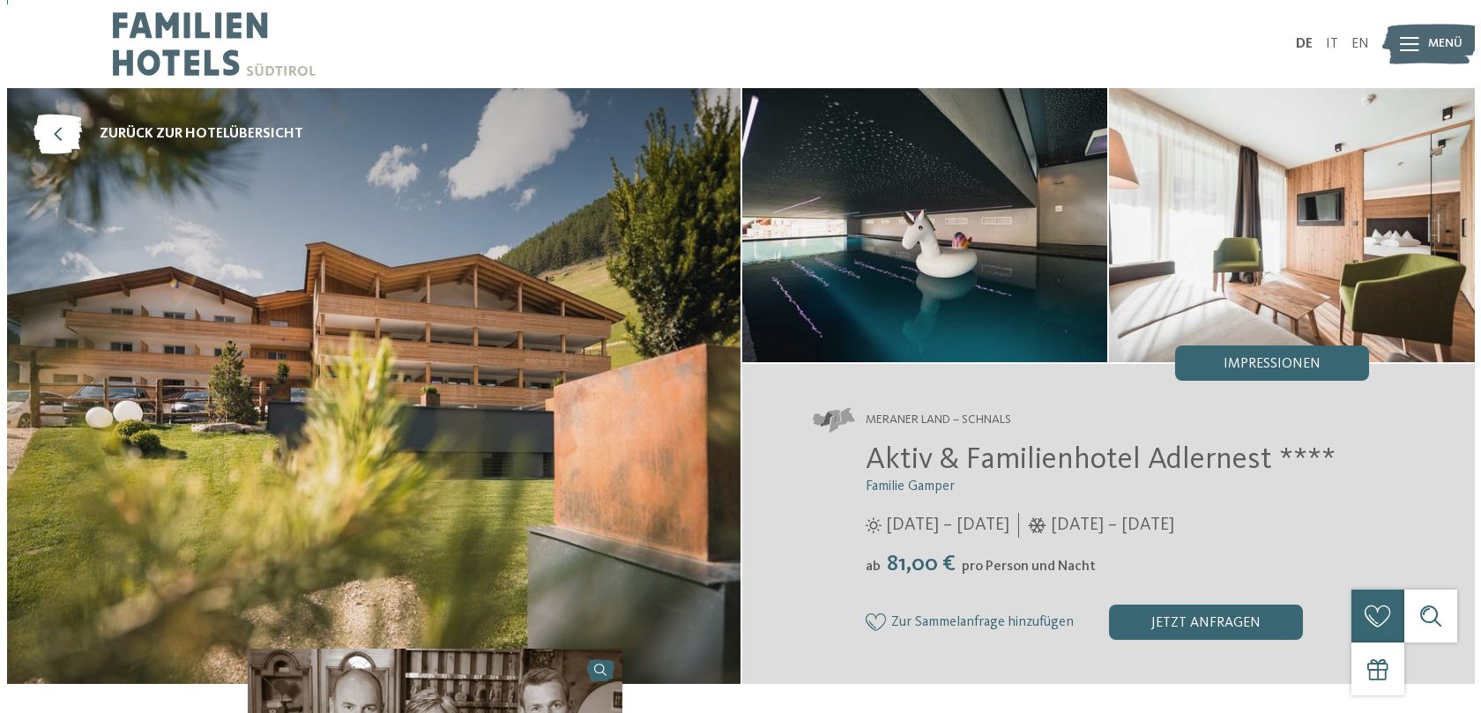
scroll to position [20, 0]
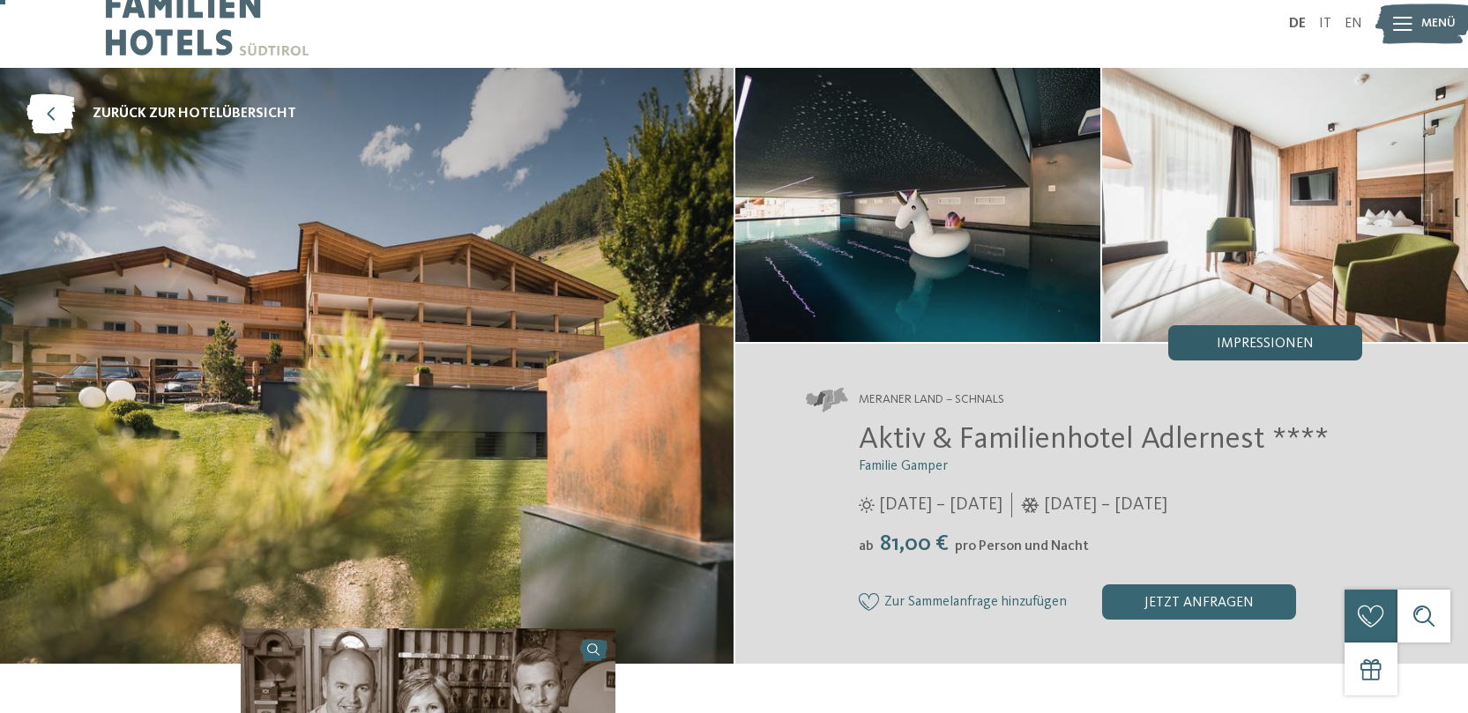
click at [1280, 346] on span "Impressionen" at bounding box center [1265, 344] width 97 height 14
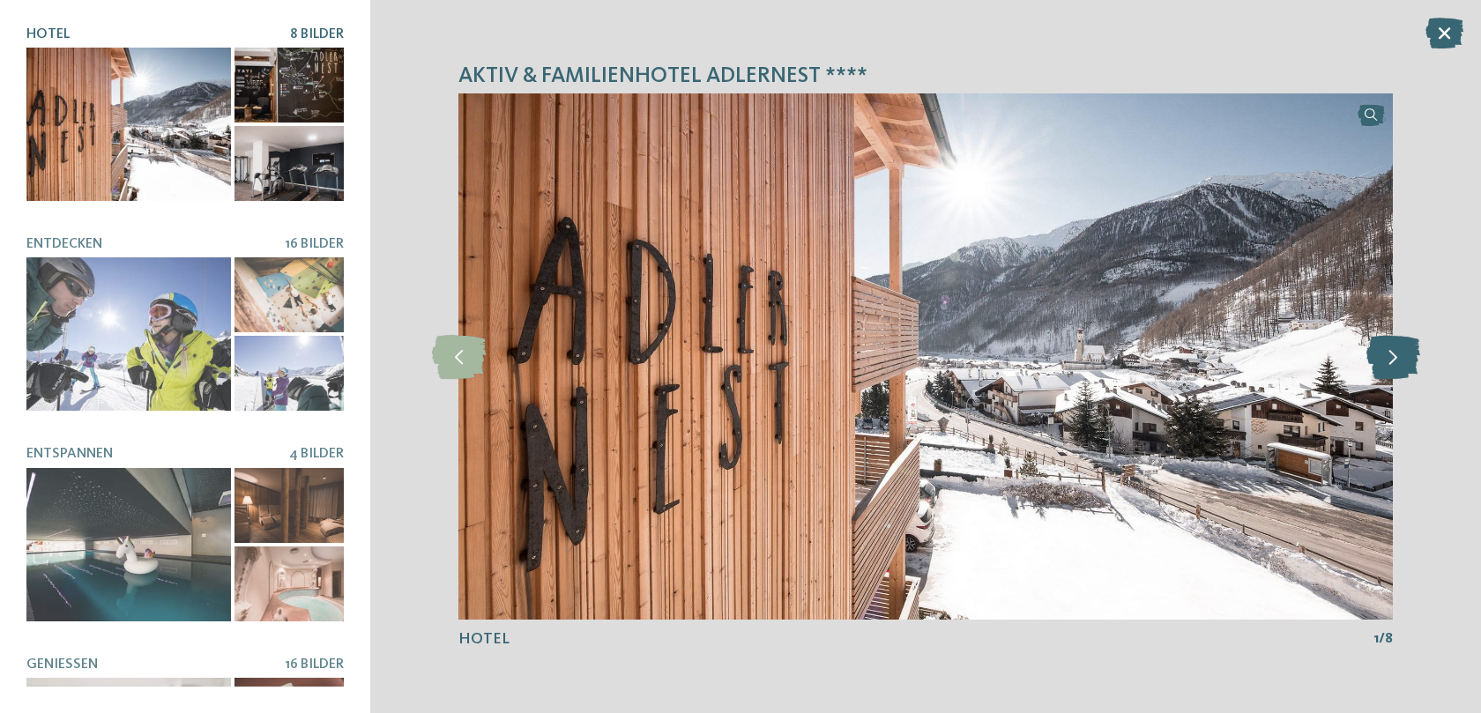
click at [1399, 361] on icon at bounding box center [1393, 357] width 54 height 44
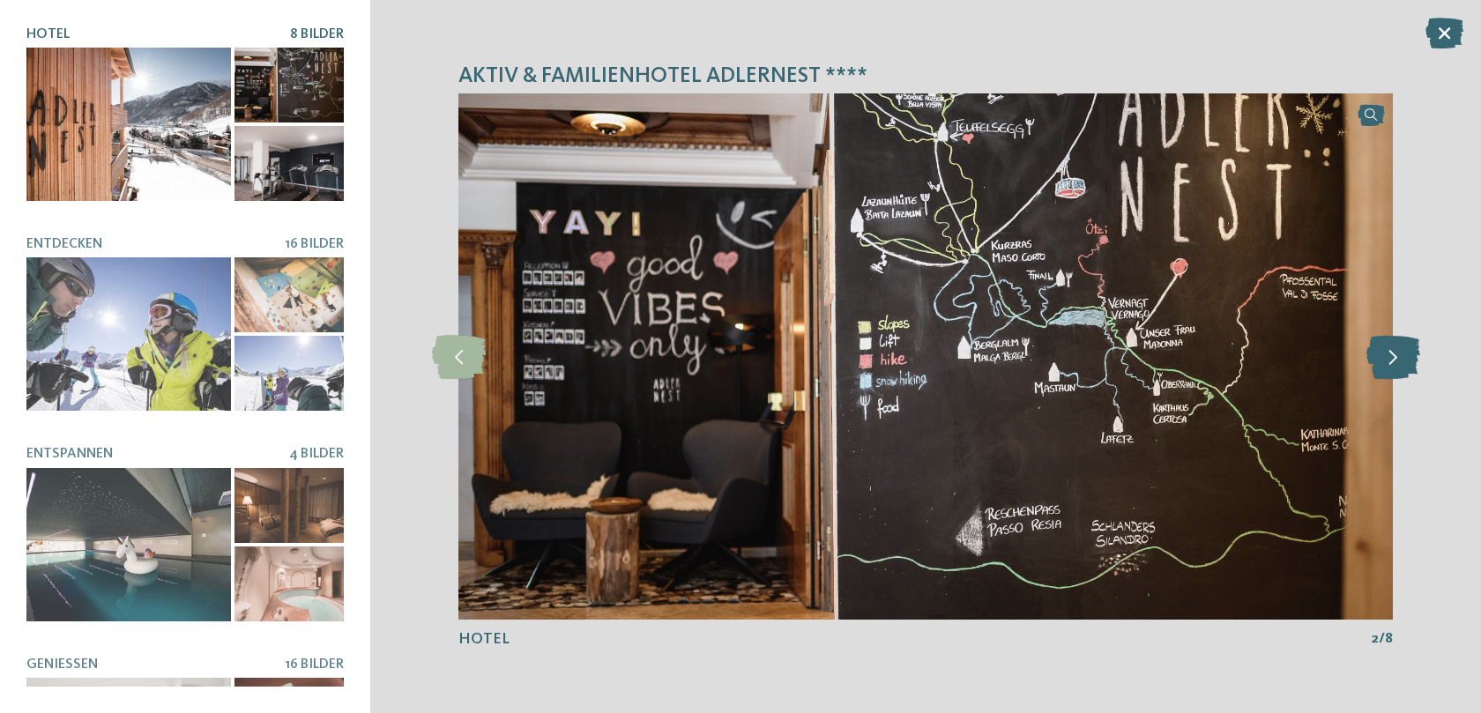
click at [1399, 361] on icon at bounding box center [1393, 357] width 54 height 44
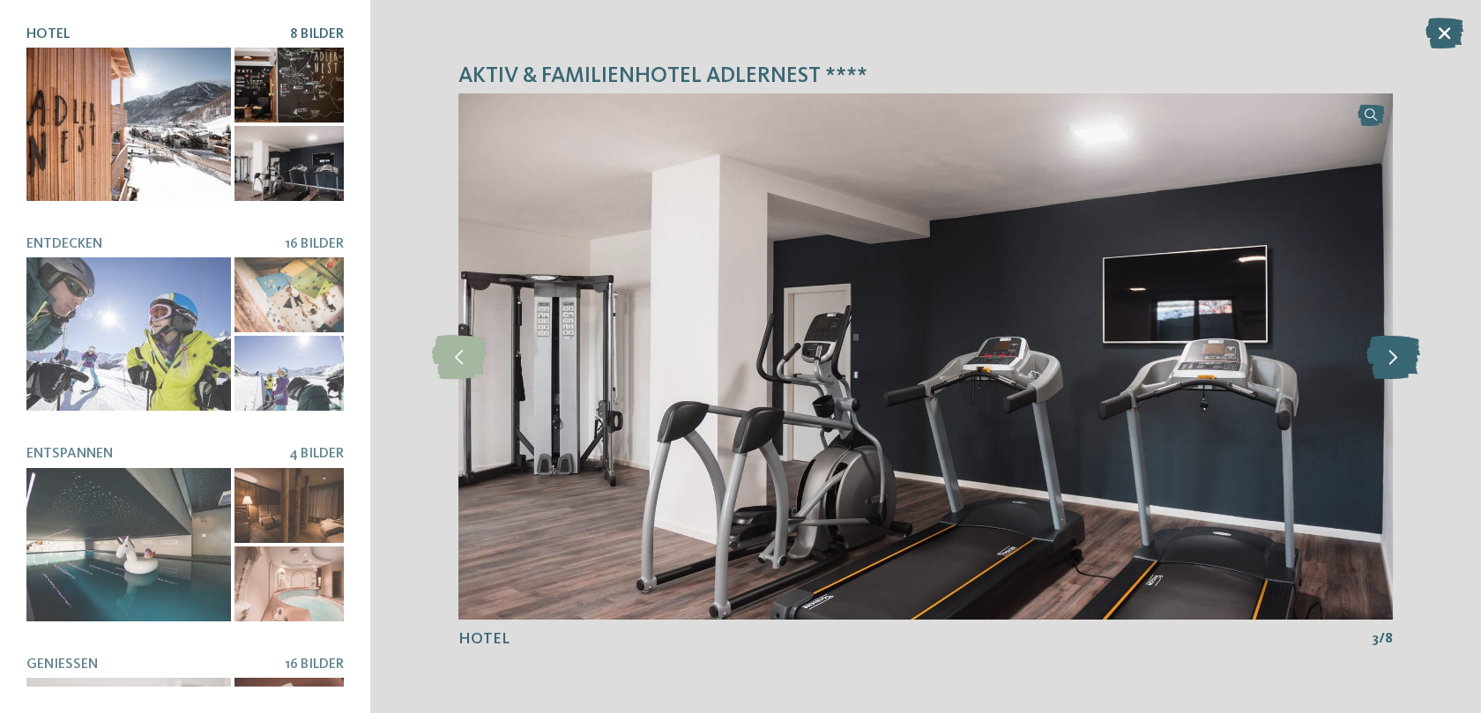
click at [1399, 361] on icon at bounding box center [1393, 357] width 54 height 44
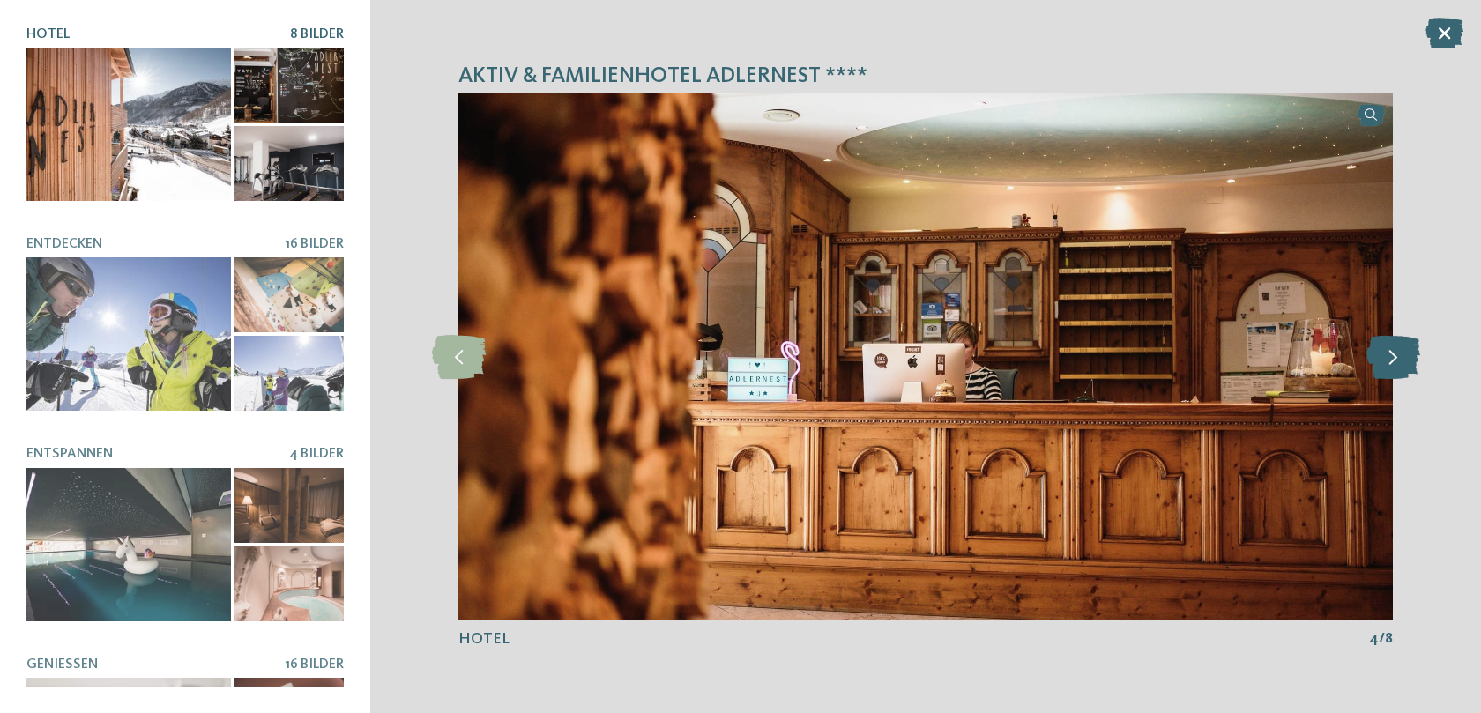
click at [1399, 361] on icon at bounding box center [1393, 357] width 54 height 44
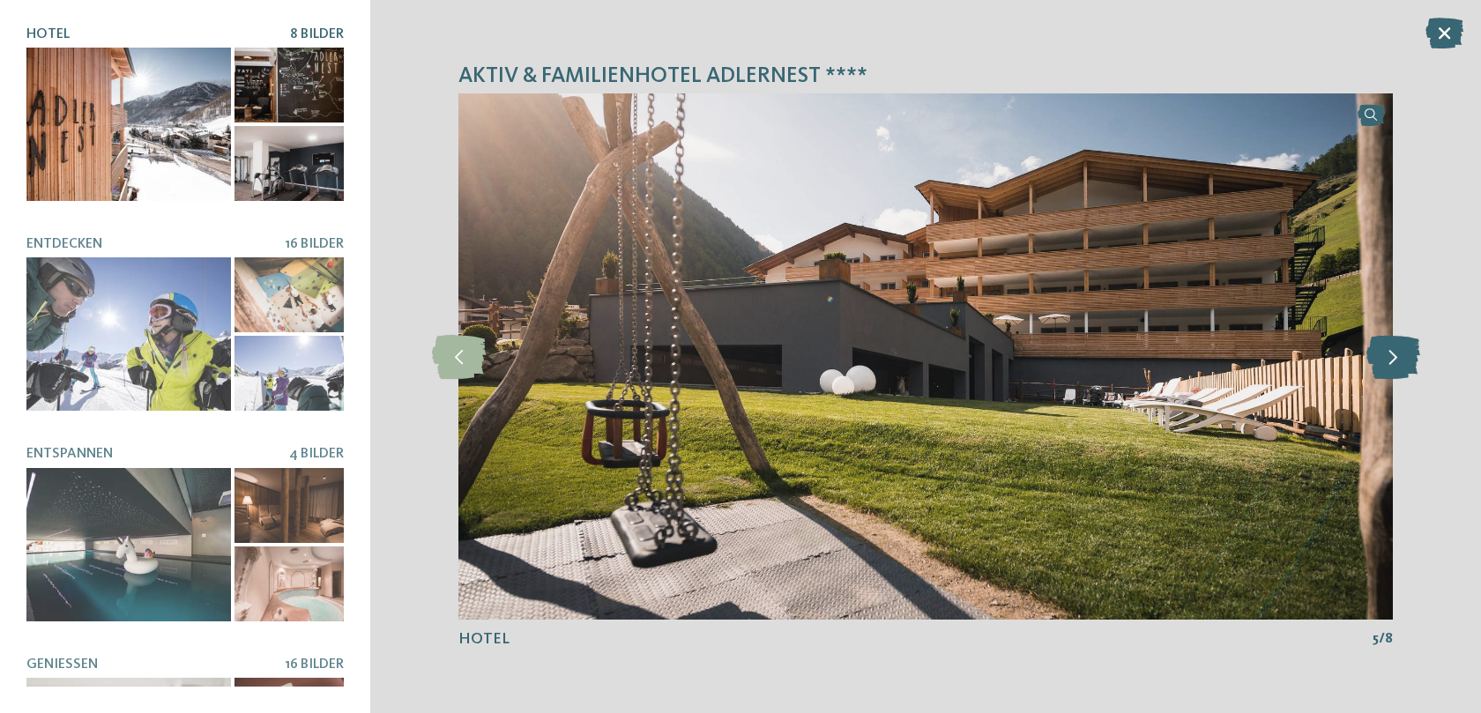
click at [1399, 361] on icon at bounding box center [1393, 357] width 54 height 44
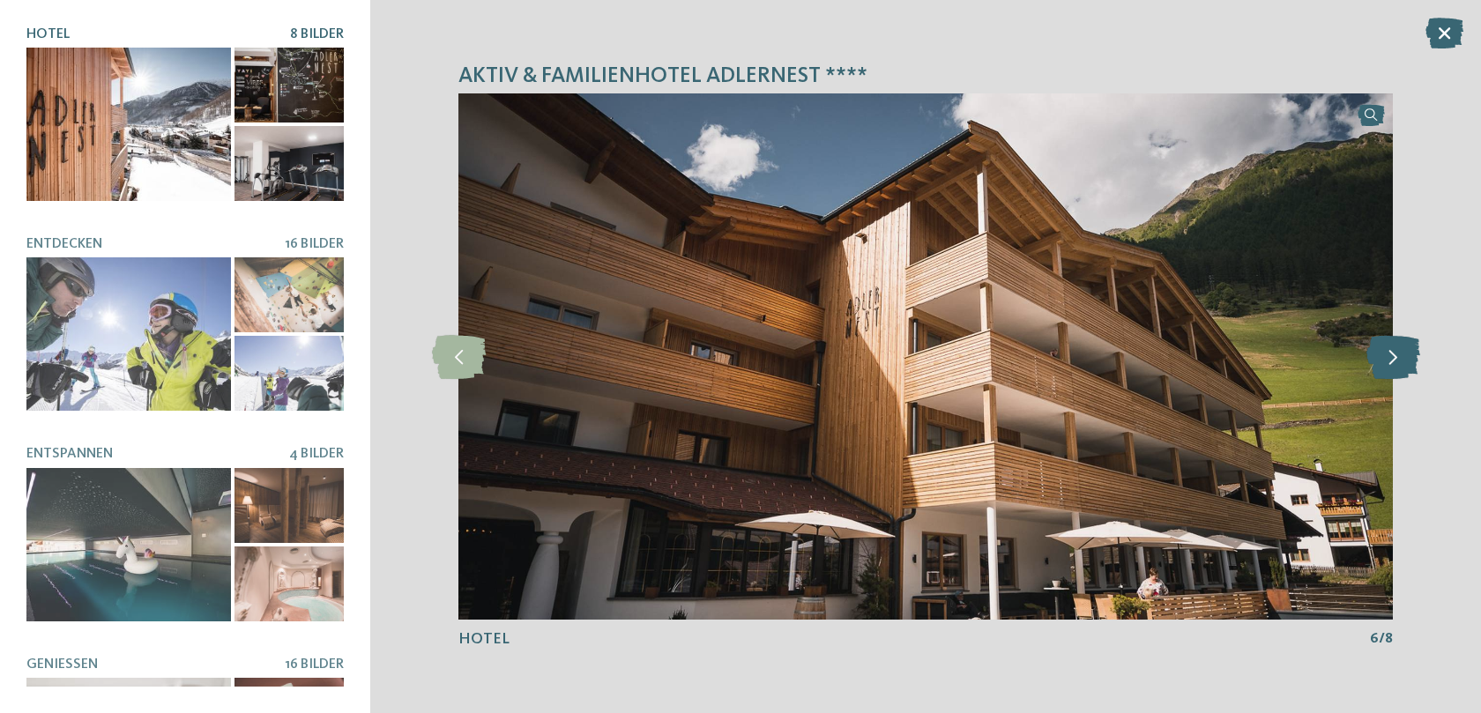
click at [1399, 361] on icon at bounding box center [1393, 357] width 54 height 44
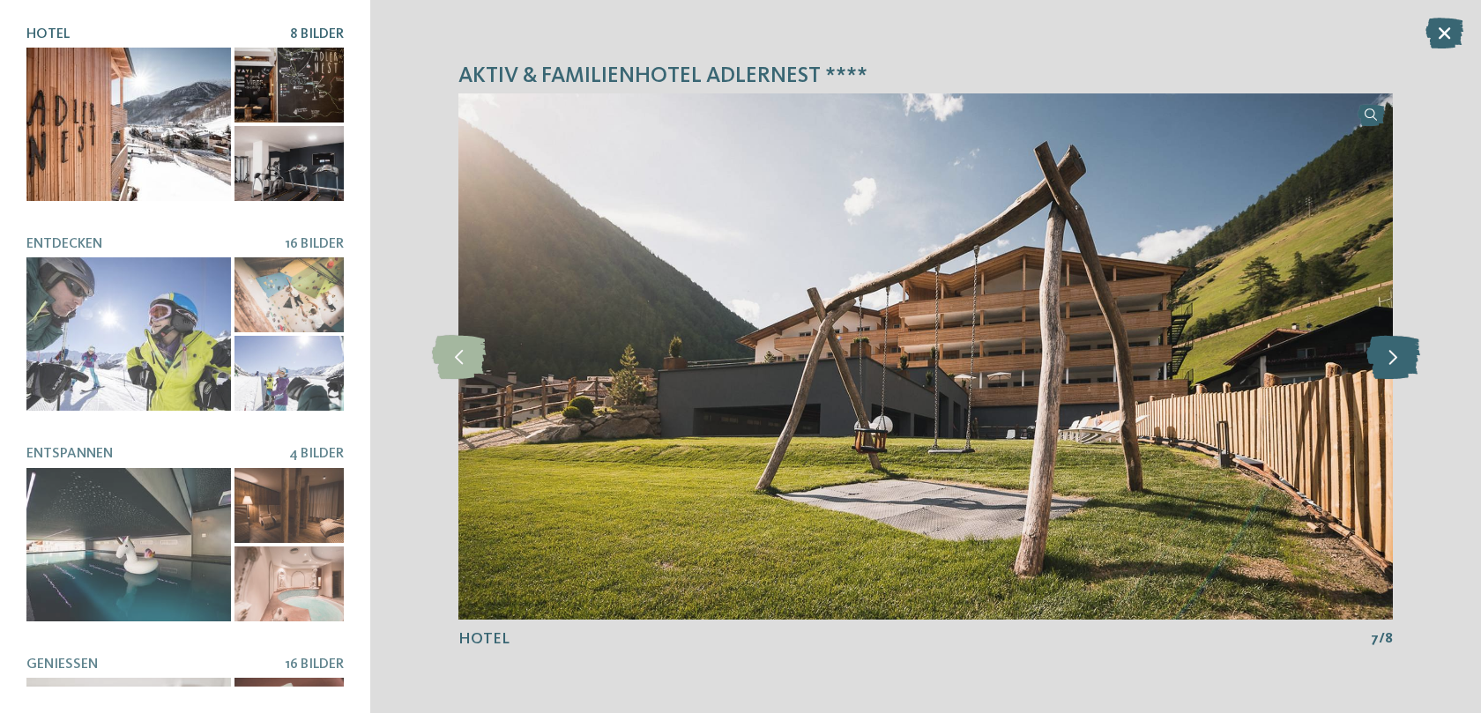
click at [1399, 361] on icon at bounding box center [1393, 357] width 54 height 44
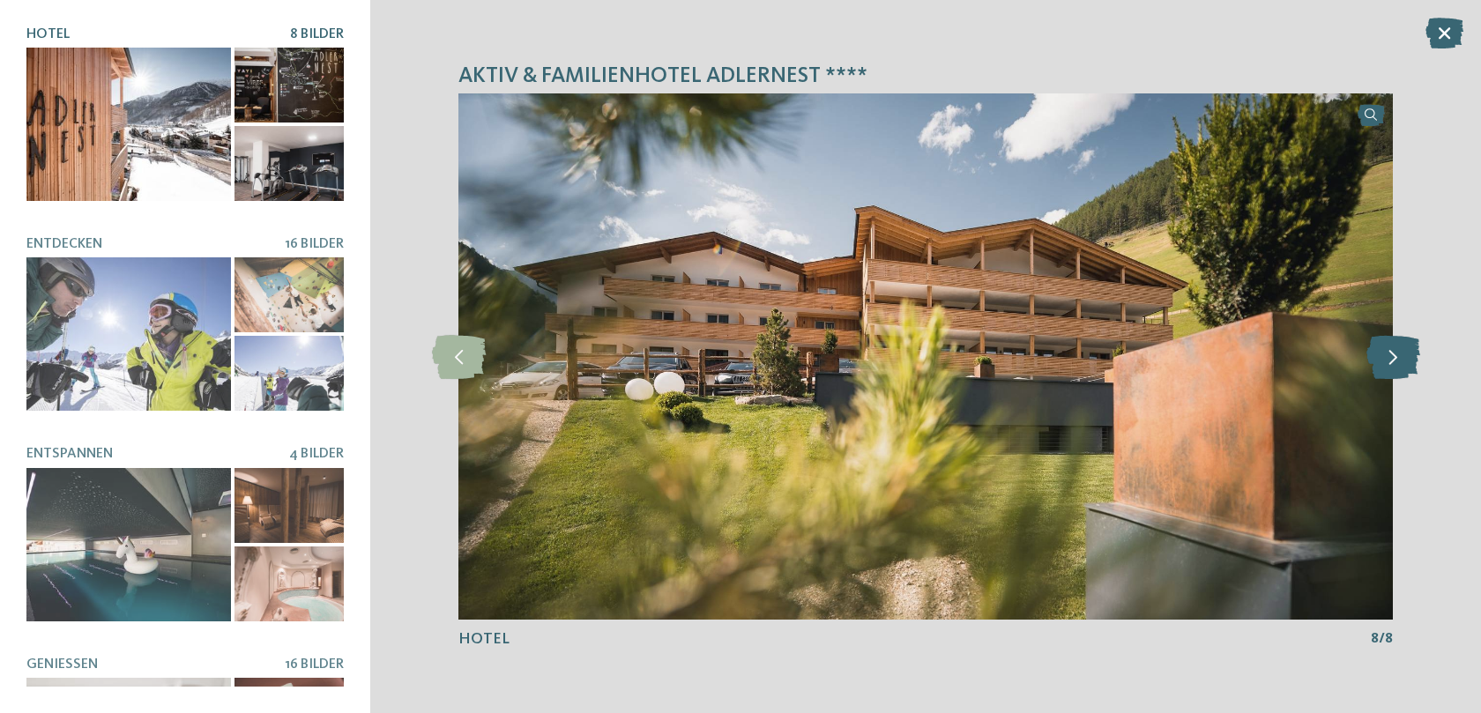
click at [1399, 361] on icon at bounding box center [1393, 357] width 54 height 44
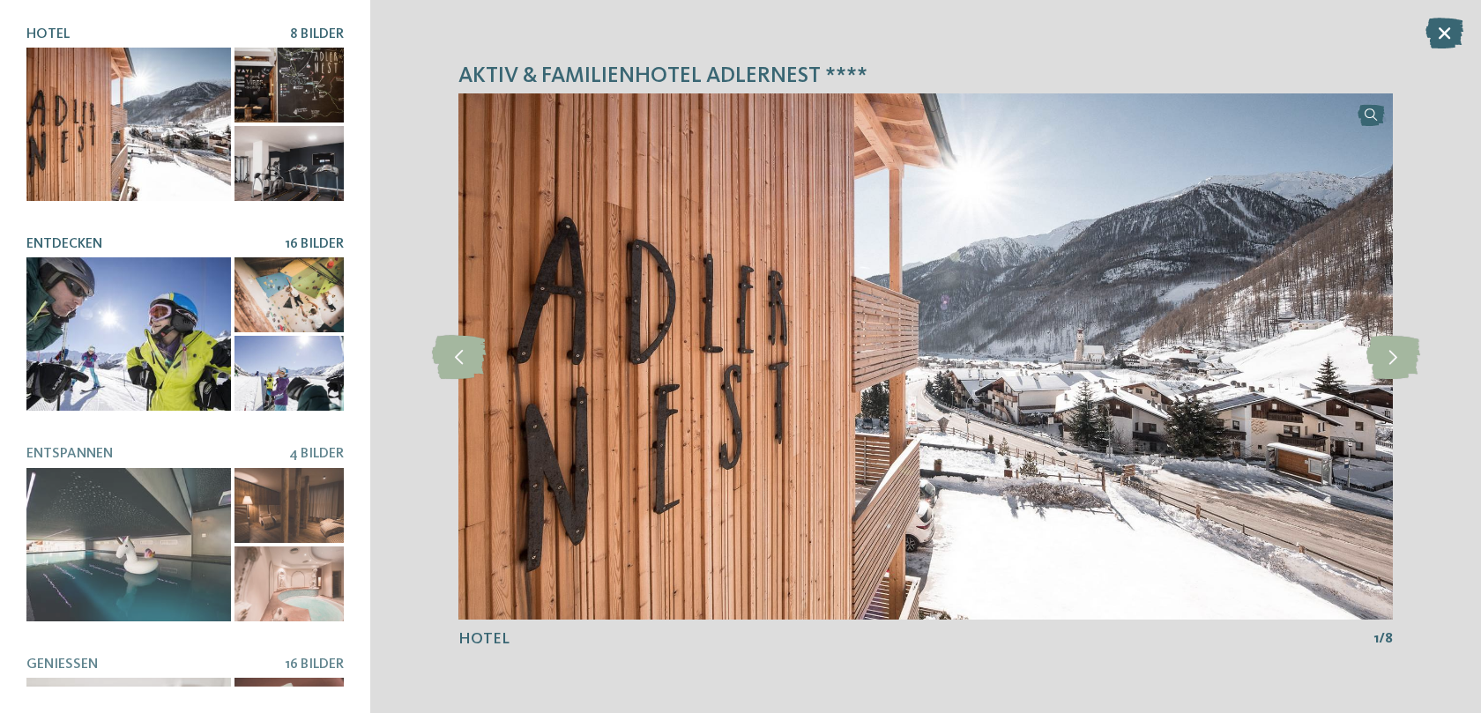
click at [170, 348] on div at bounding box center [128, 333] width 205 height 153
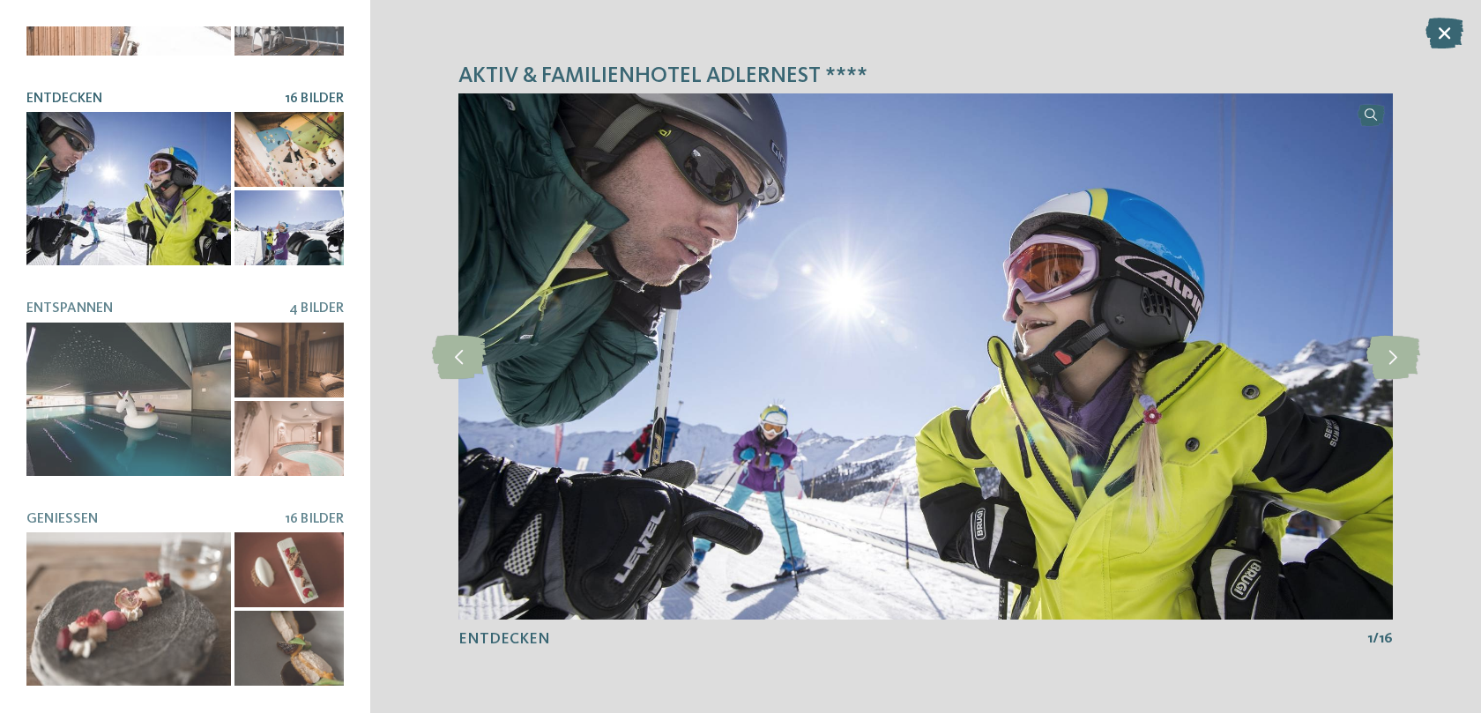
scroll to position [158, 0]
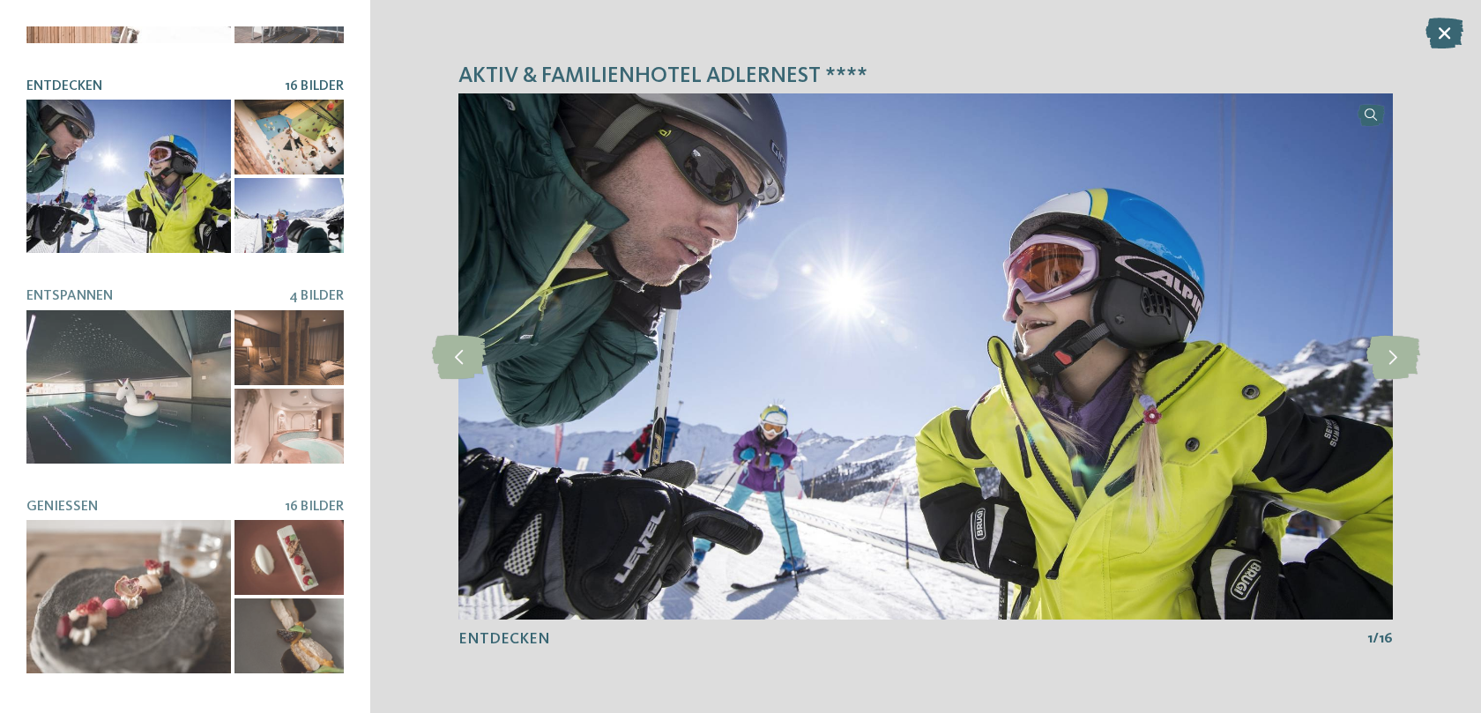
click at [170, 348] on div at bounding box center [128, 386] width 205 height 153
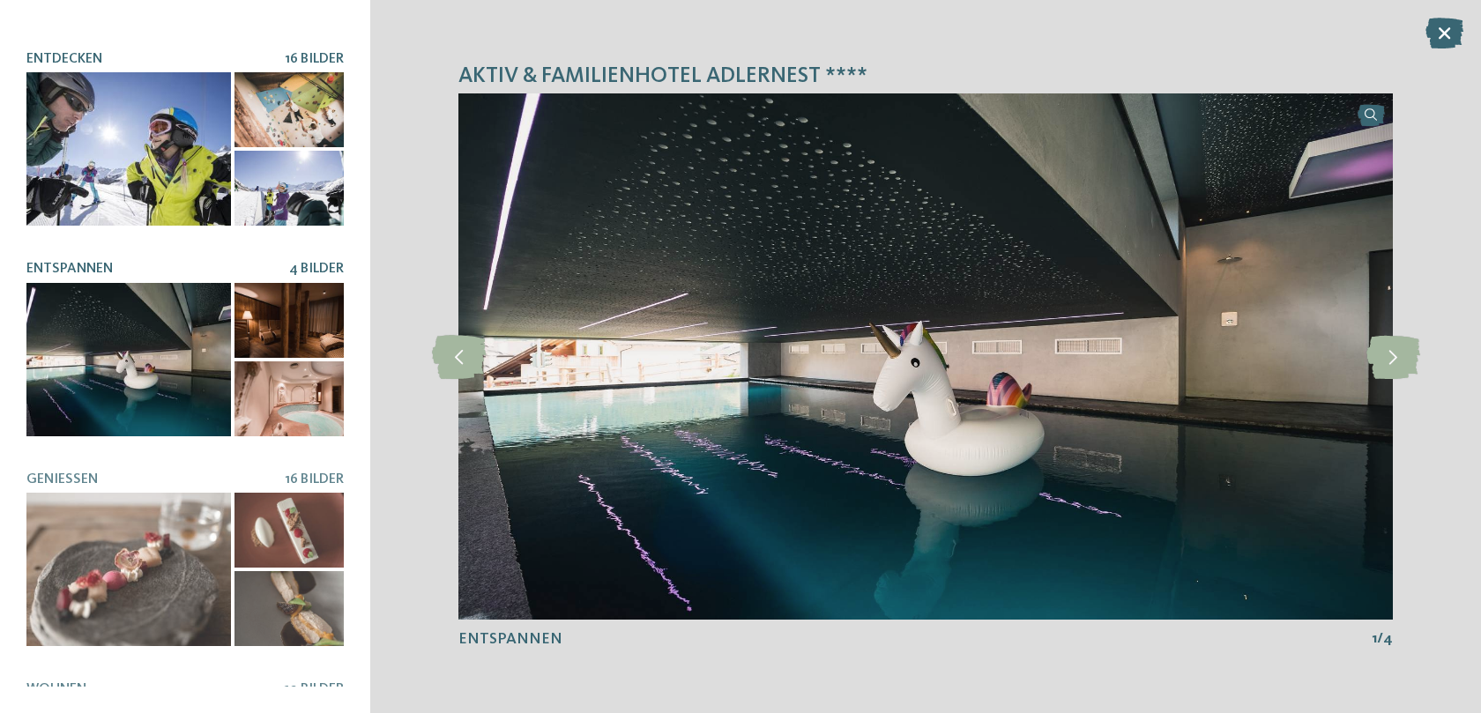
scroll to position [182, 0]
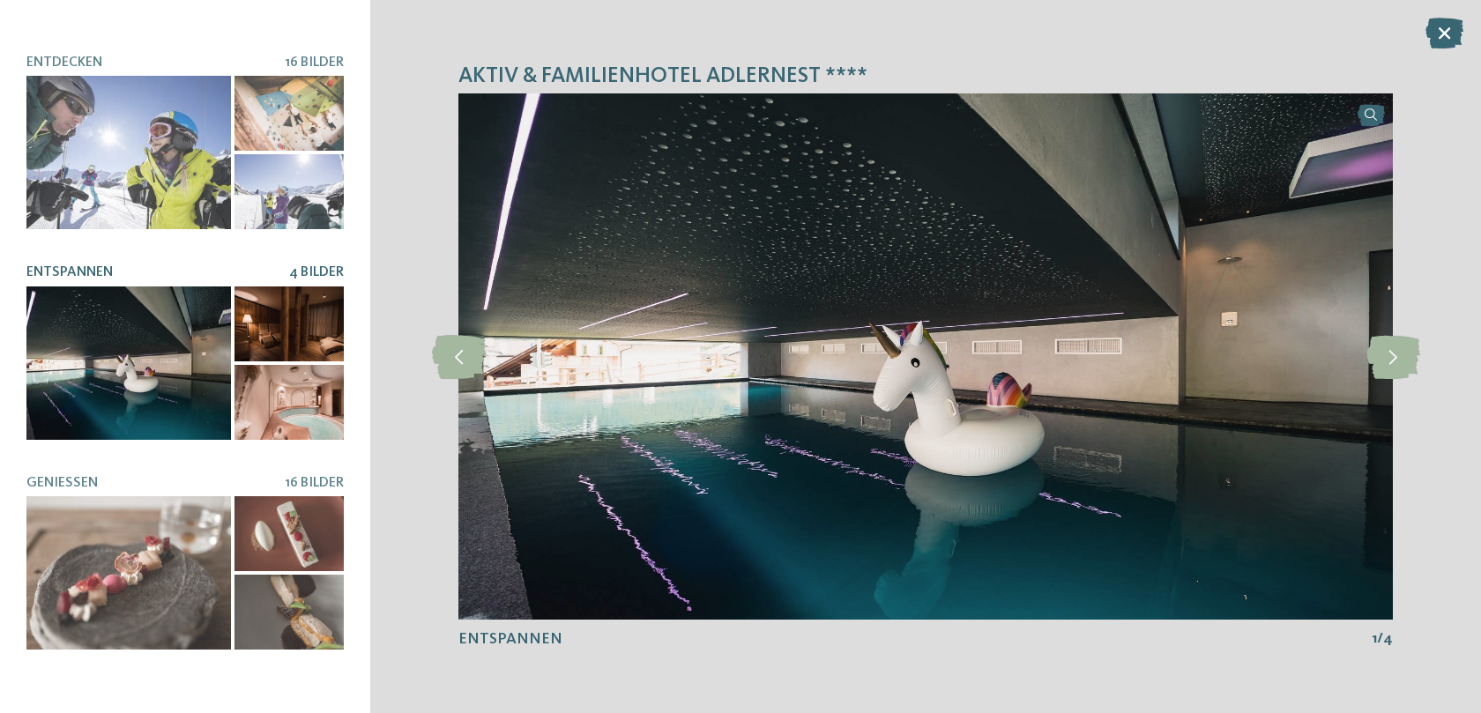
click at [281, 331] on div at bounding box center [289, 324] width 109 height 75
click at [1378, 344] on icon at bounding box center [1393, 357] width 54 height 44
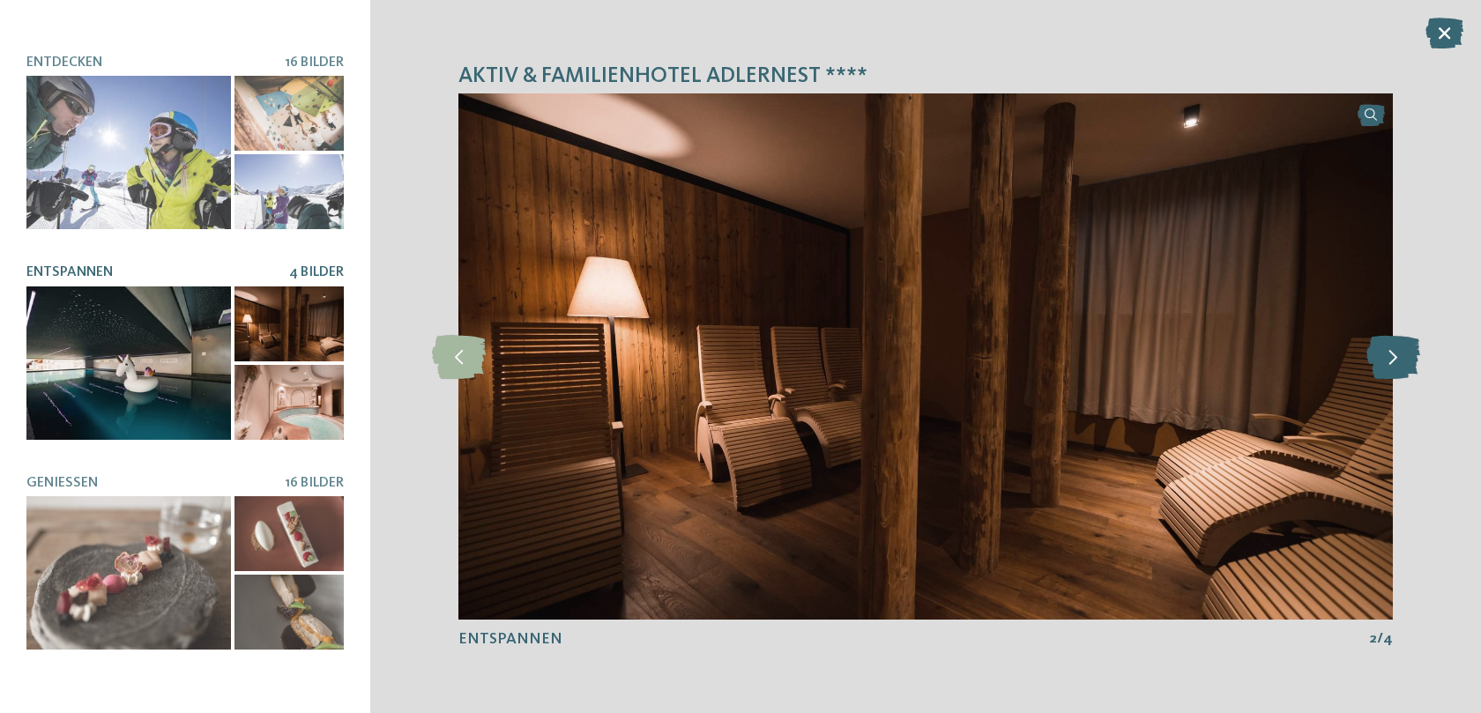
click at [1378, 344] on icon at bounding box center [1393, 357] width 54 height 44
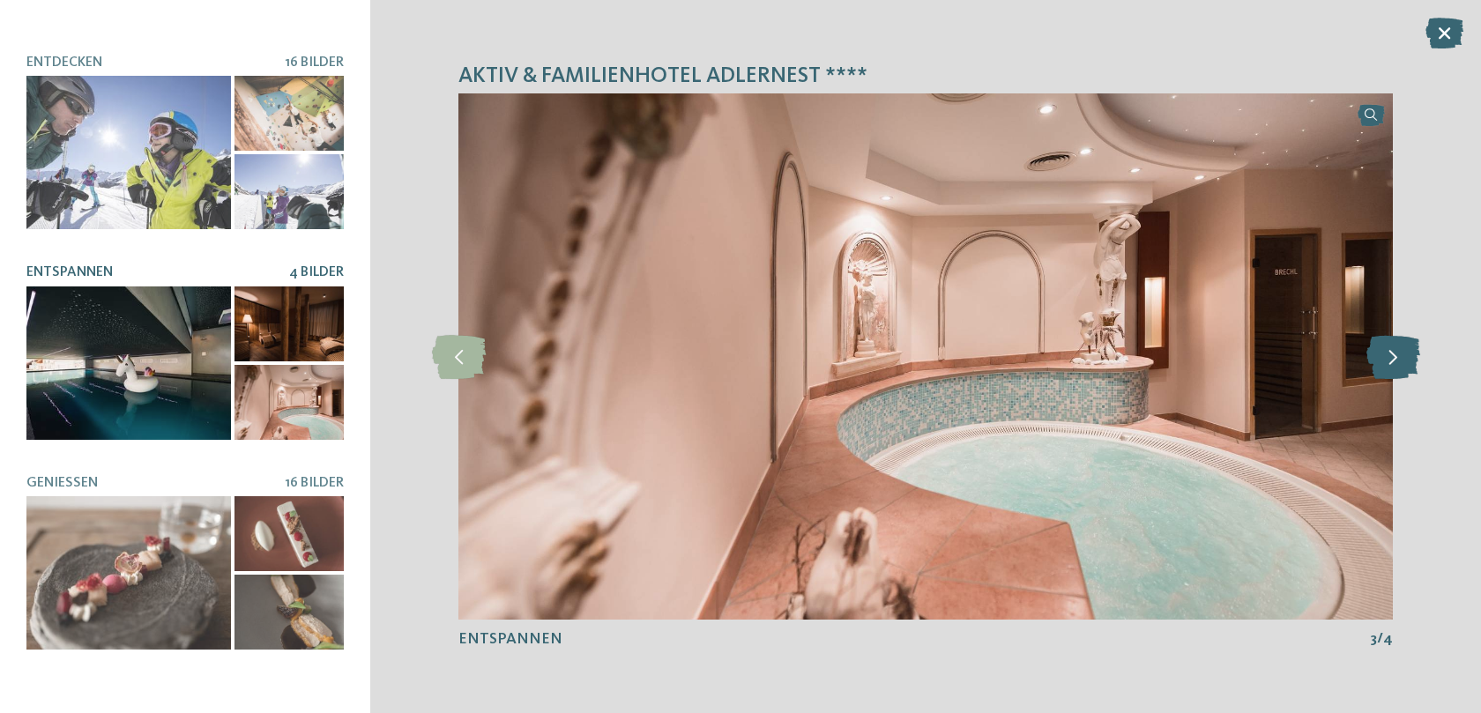
click at [1378, 344] on icon at bounding box center [1393, 357] width 54 height 44
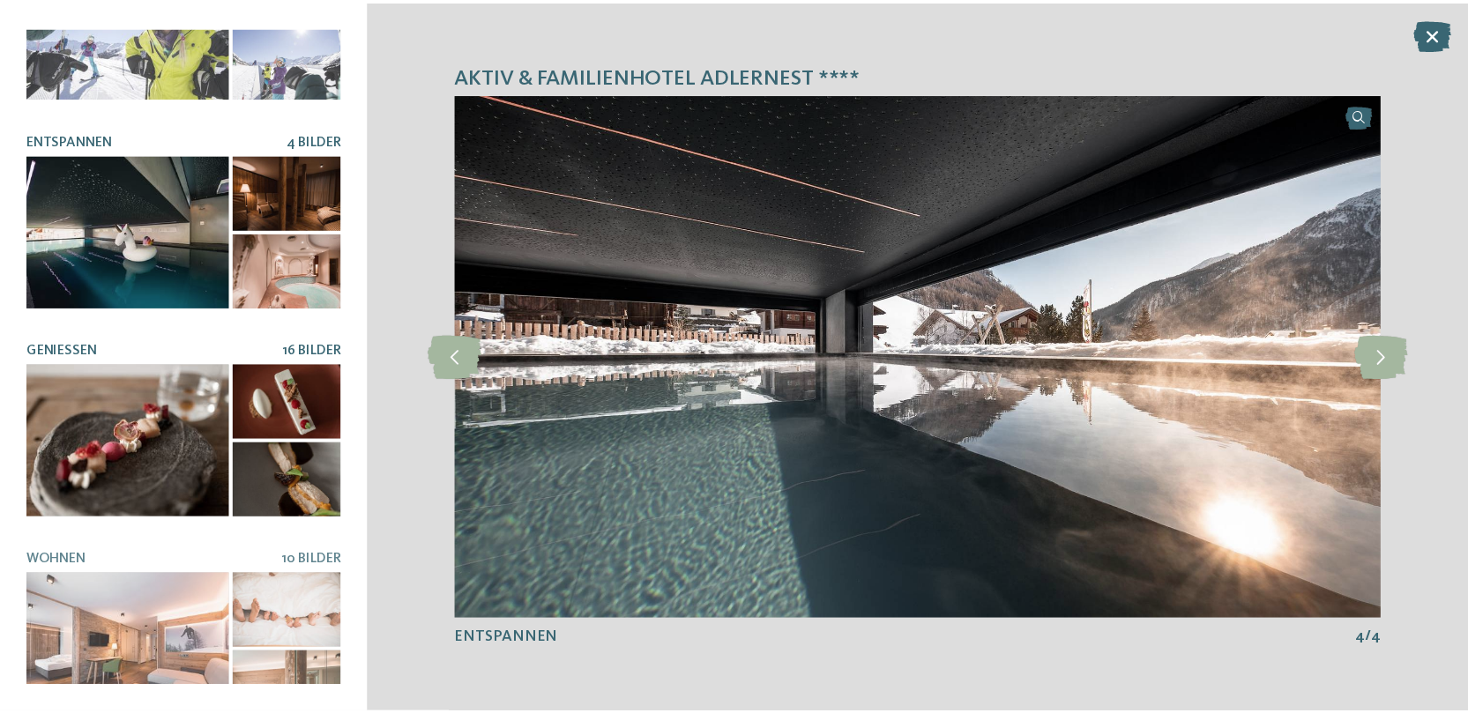
scroll to position [331, 0]
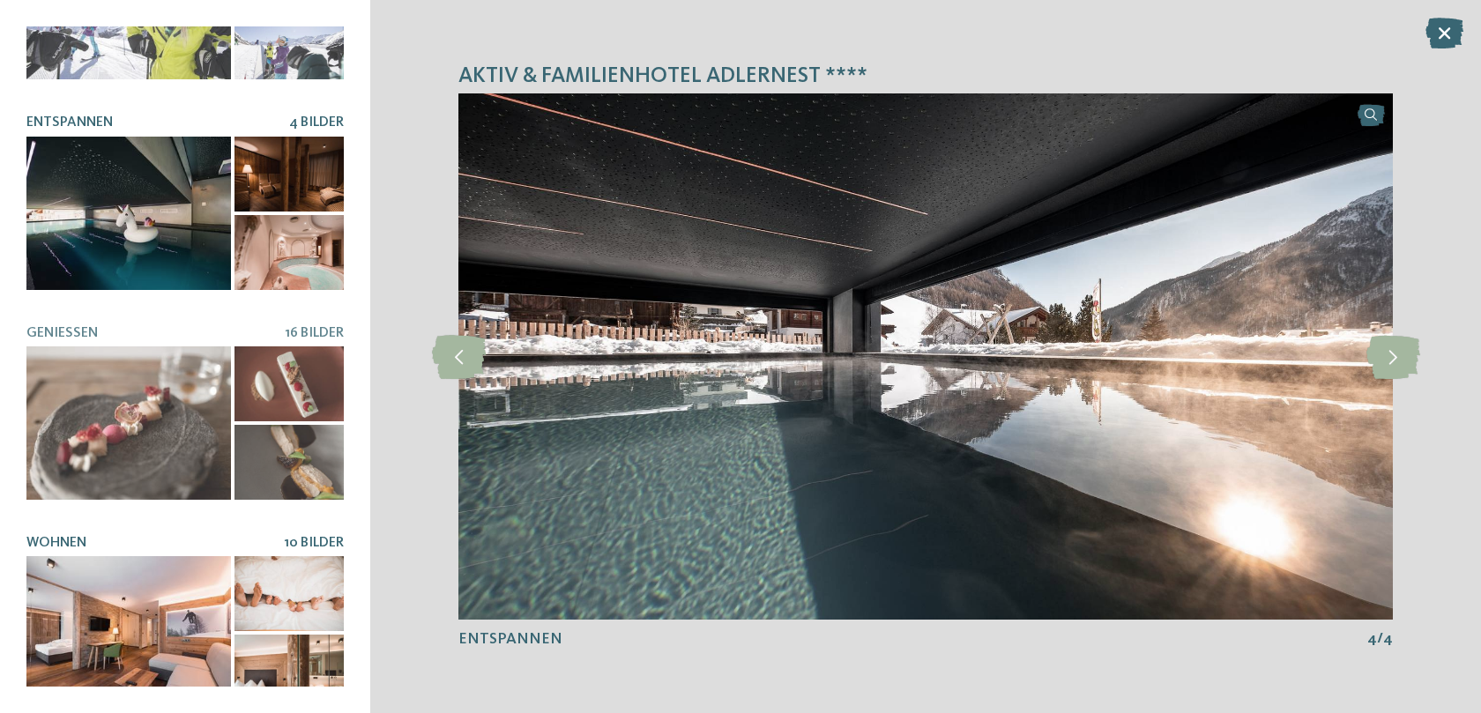
click at [150, 607] on div at bounding box center [128, 632] width 205 height 153
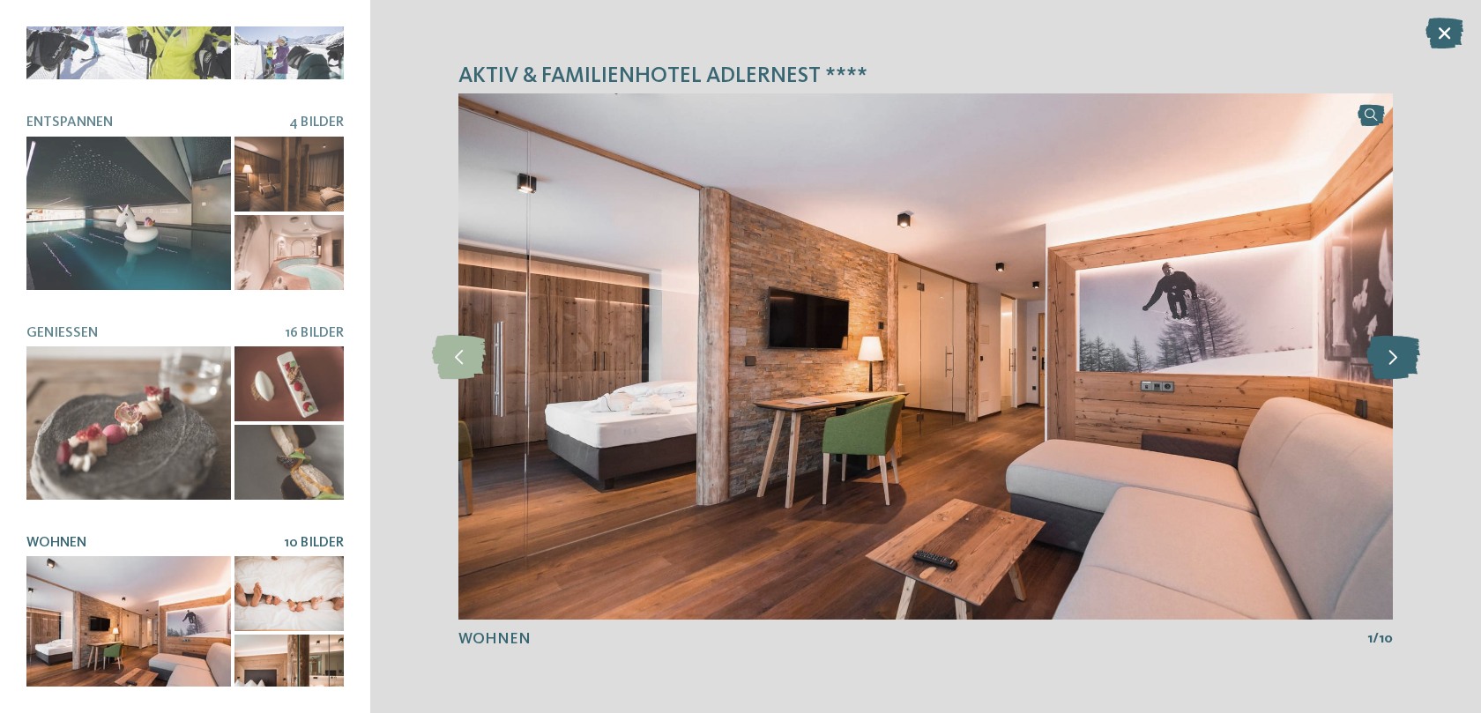
click at [1397, 359] on icon at bounding box center [1393, 357] width 54 height 44
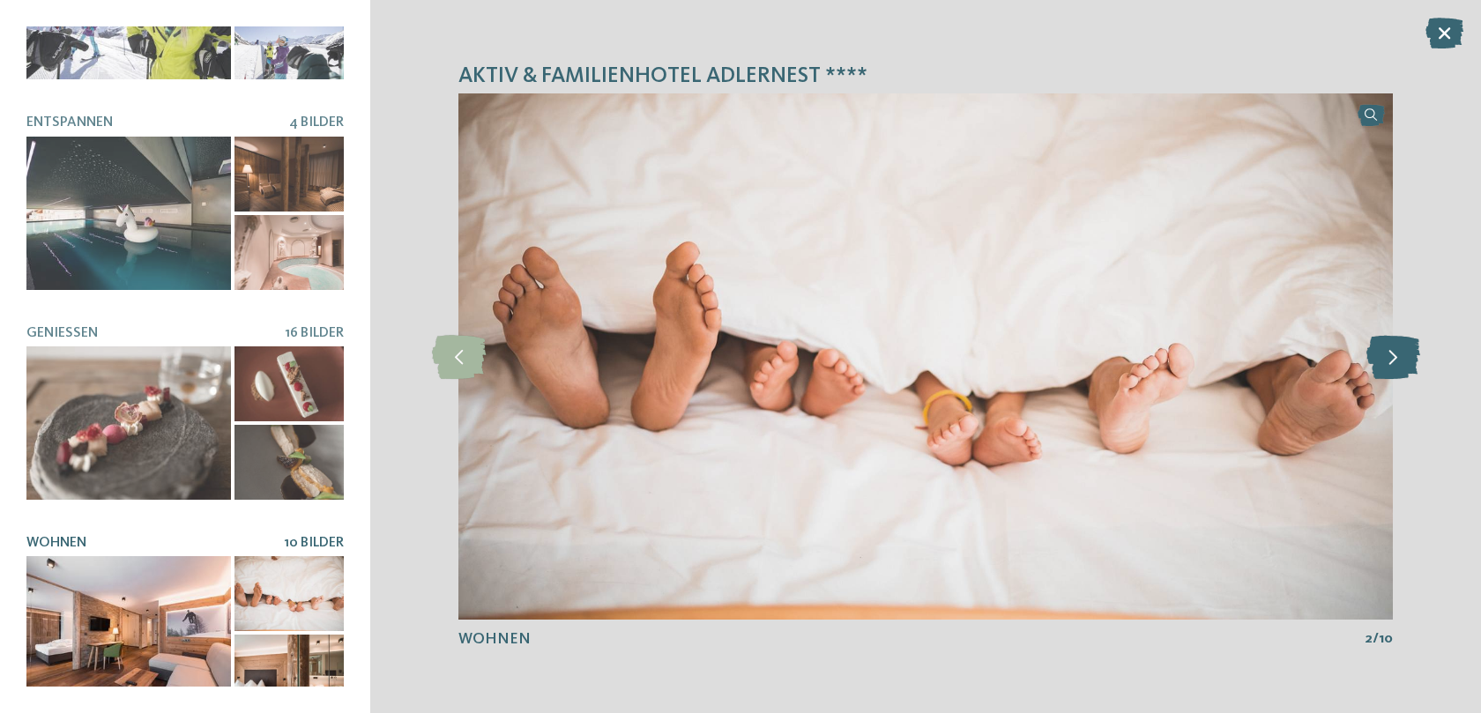
click at [1397, 359] on icon at bounding box center [1393, 357] width 54 height 44
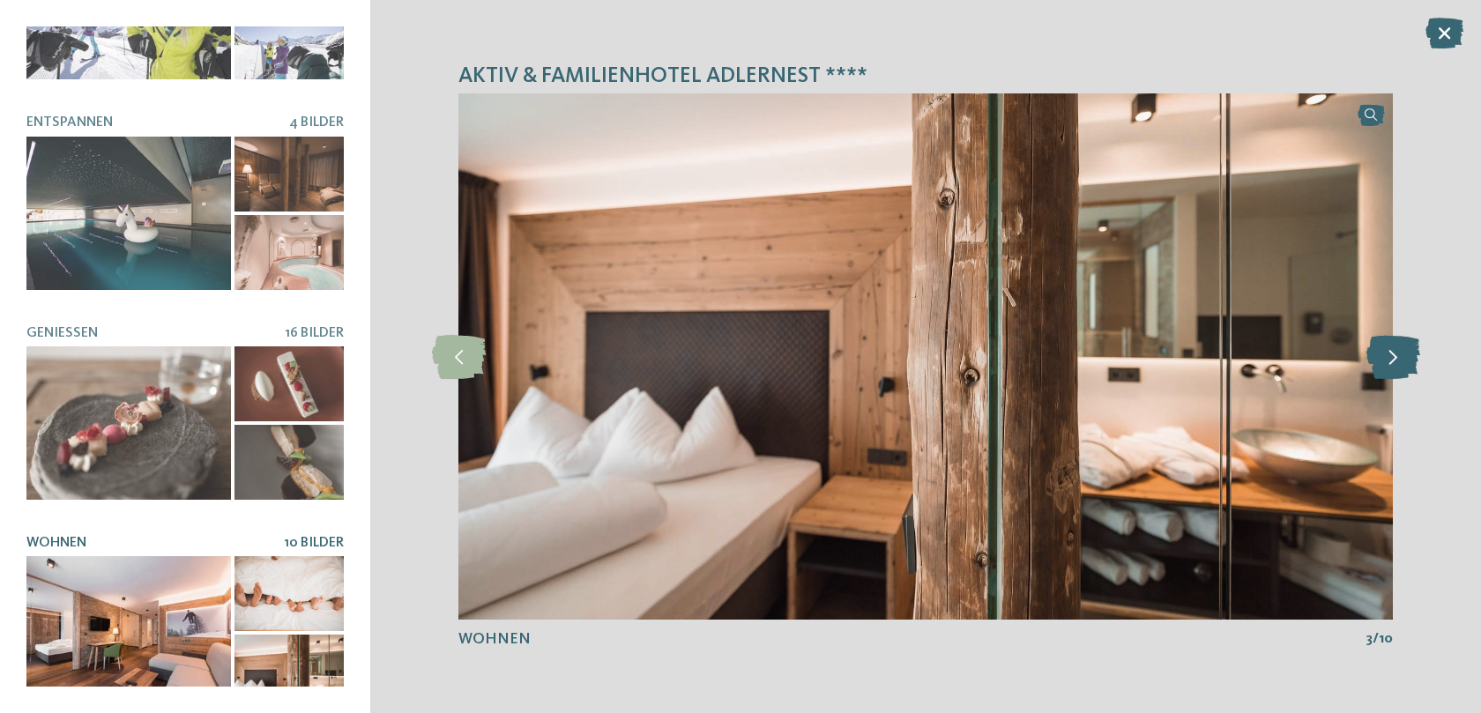
click at [1397, 359] on icon at bounding box center [1393, 357] width 54 height 44
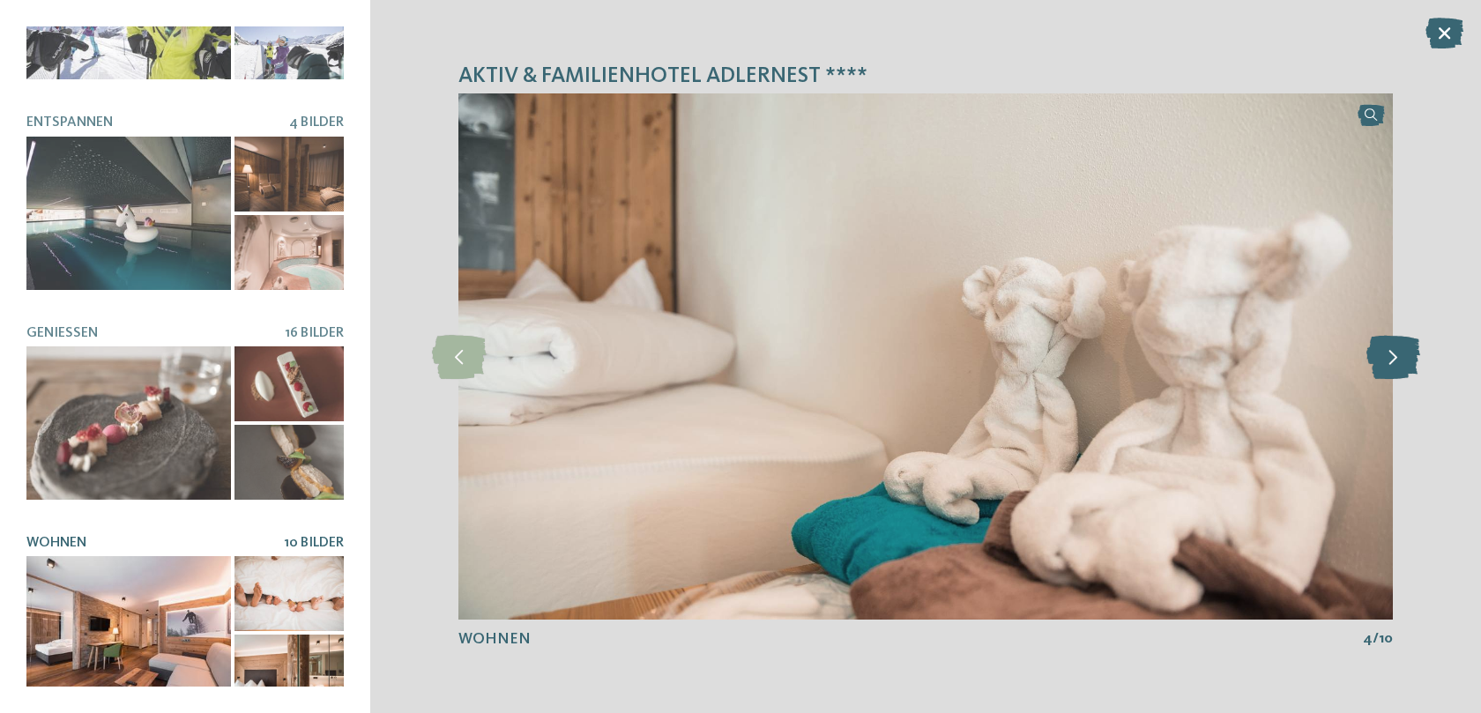
click at [1397, 359] on icon at bounding box center [1393, 357] width 54 height 44
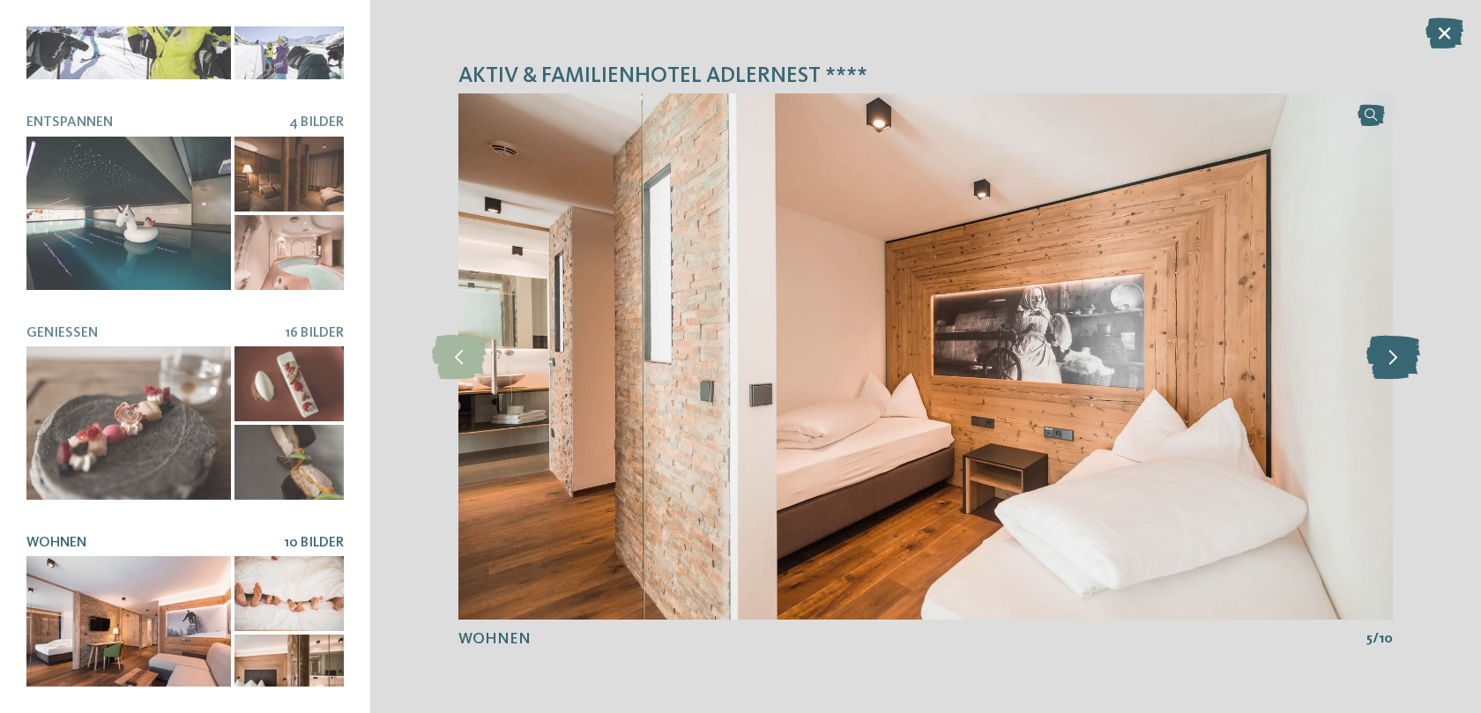
click at [1397, 359] on icon at bounding box center [1393, 357] width 54 height 44
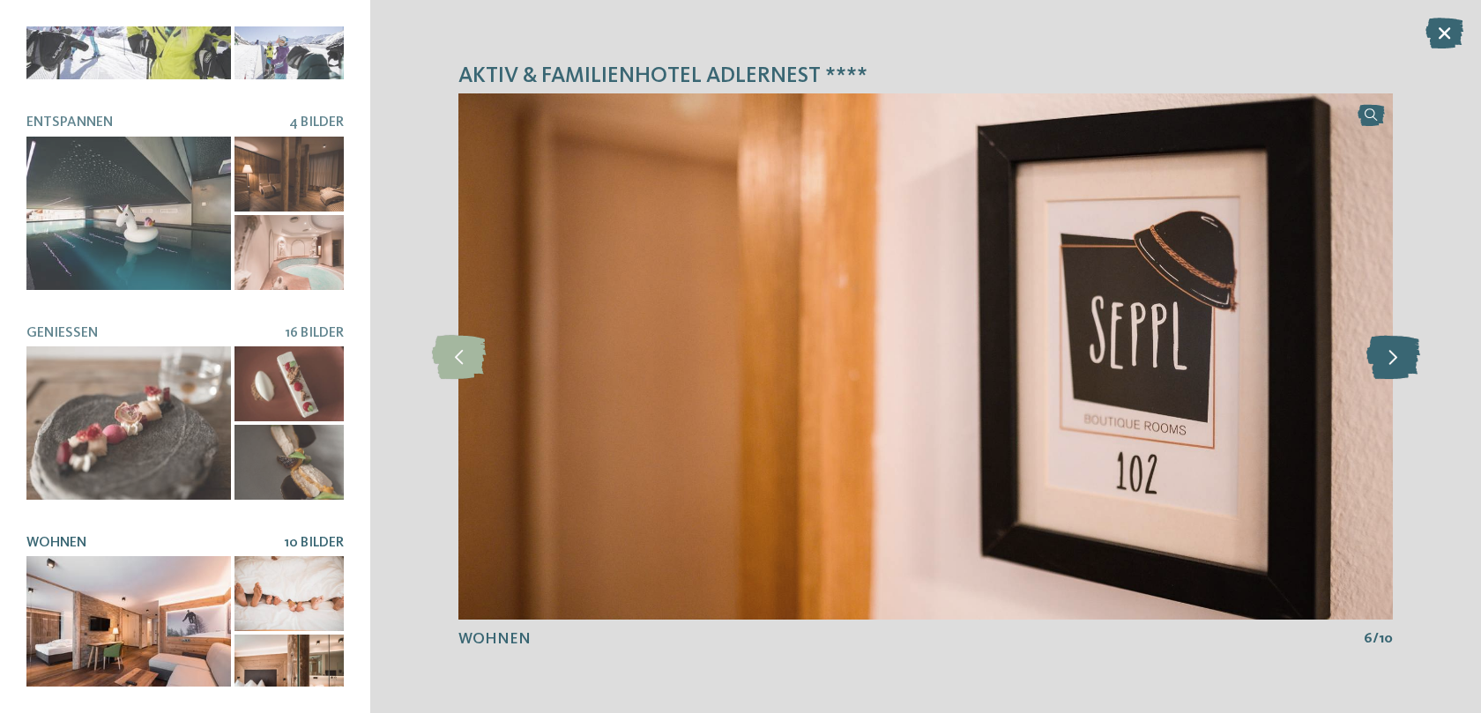
click at [1397, 359] on icon at bounding box center [1393, 357] width 54 height 44
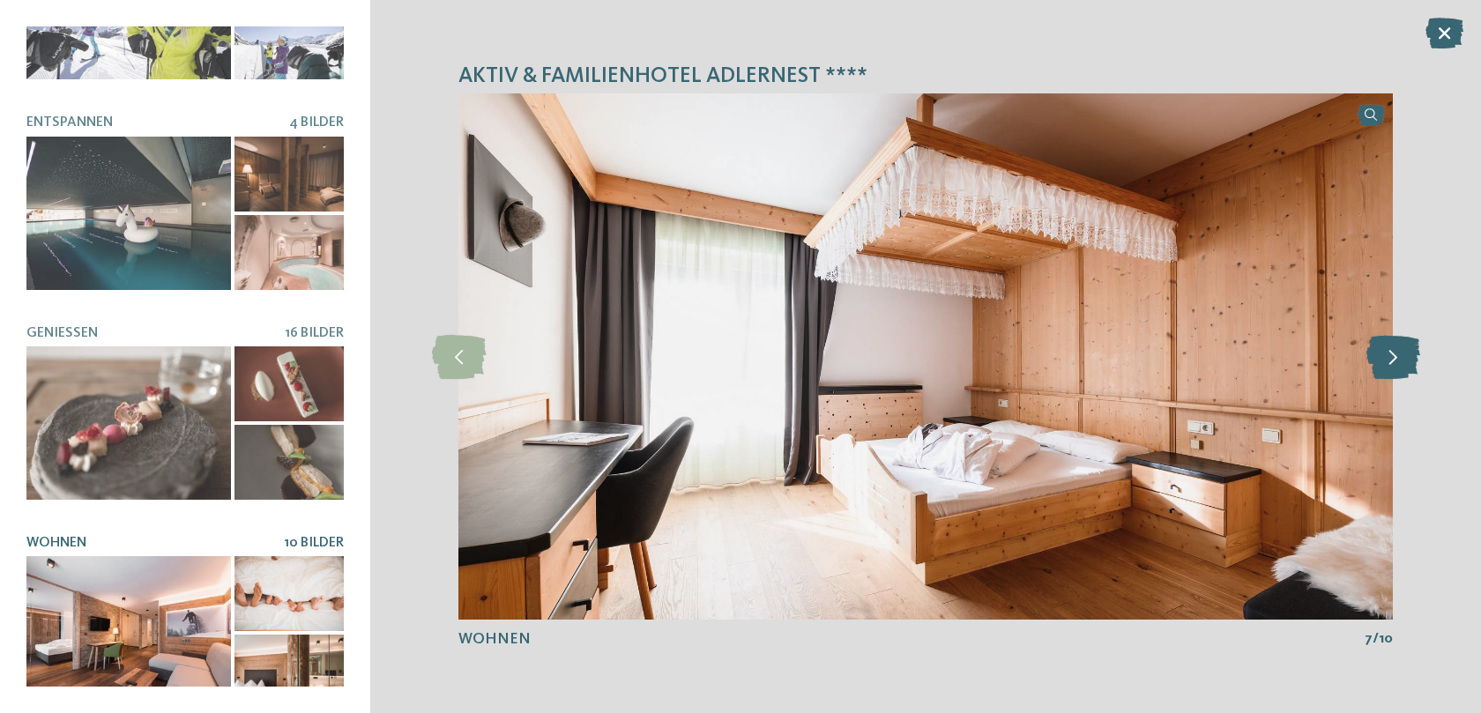
click at [1397, 359] on icon at bounding box center [1393, 357] width 54 height 44
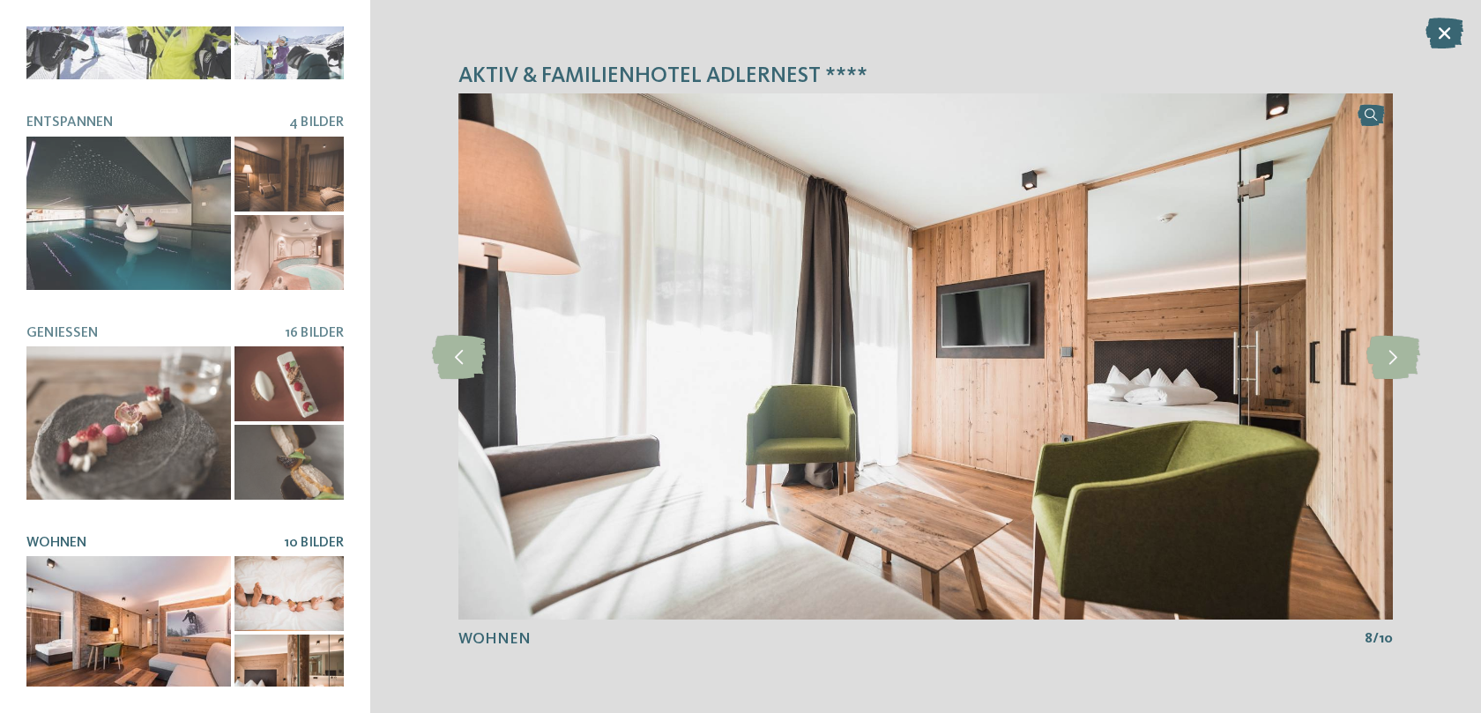
click at [449, 327] on div "Aktiv & Familienhotel Adlernest **** slide 1 of 8 1" at bounding box center [925, 356] width 1111 height 713
click at [452, 349] on icon at bounding box center [459, 357] width 54 height 44
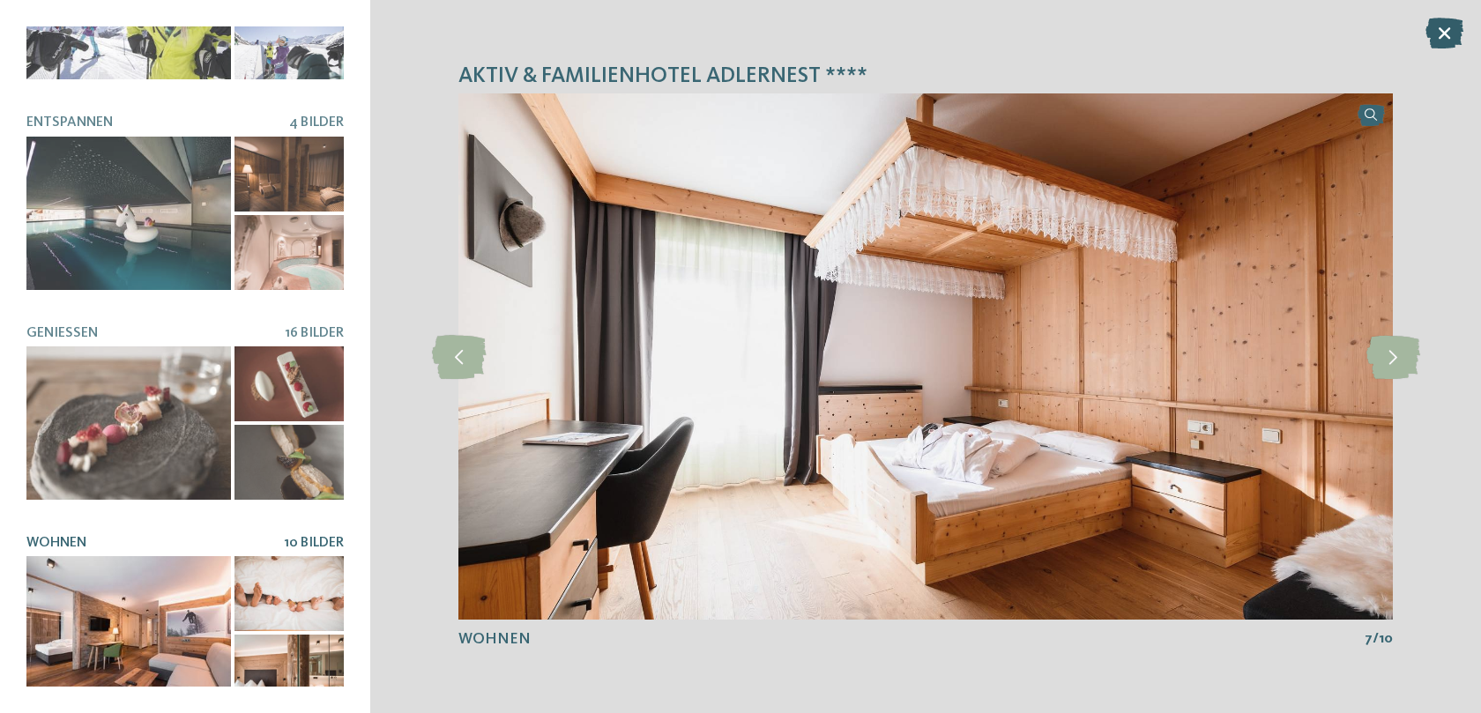
click at [1456, 33] on icon at bounding box center [1445, 33] width 38 height 31
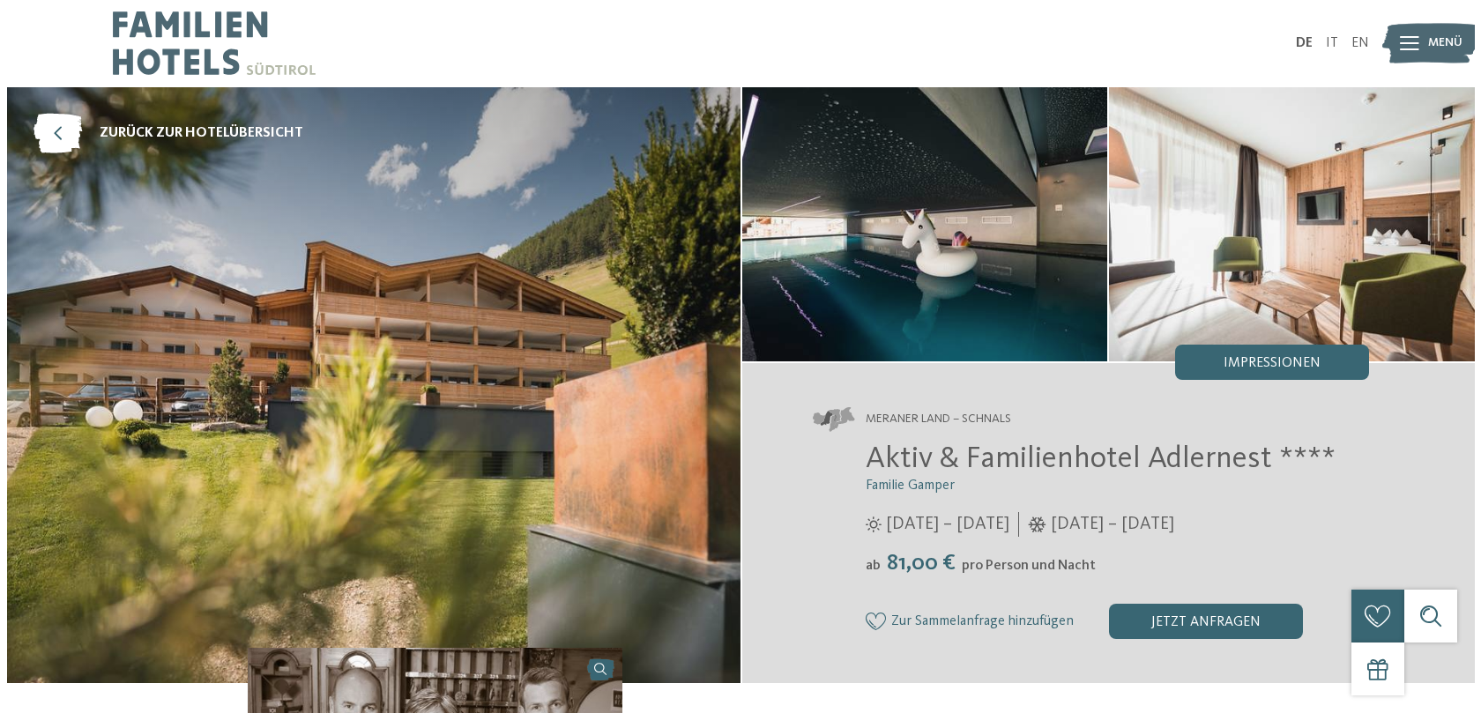
scroll to position [0, 0]
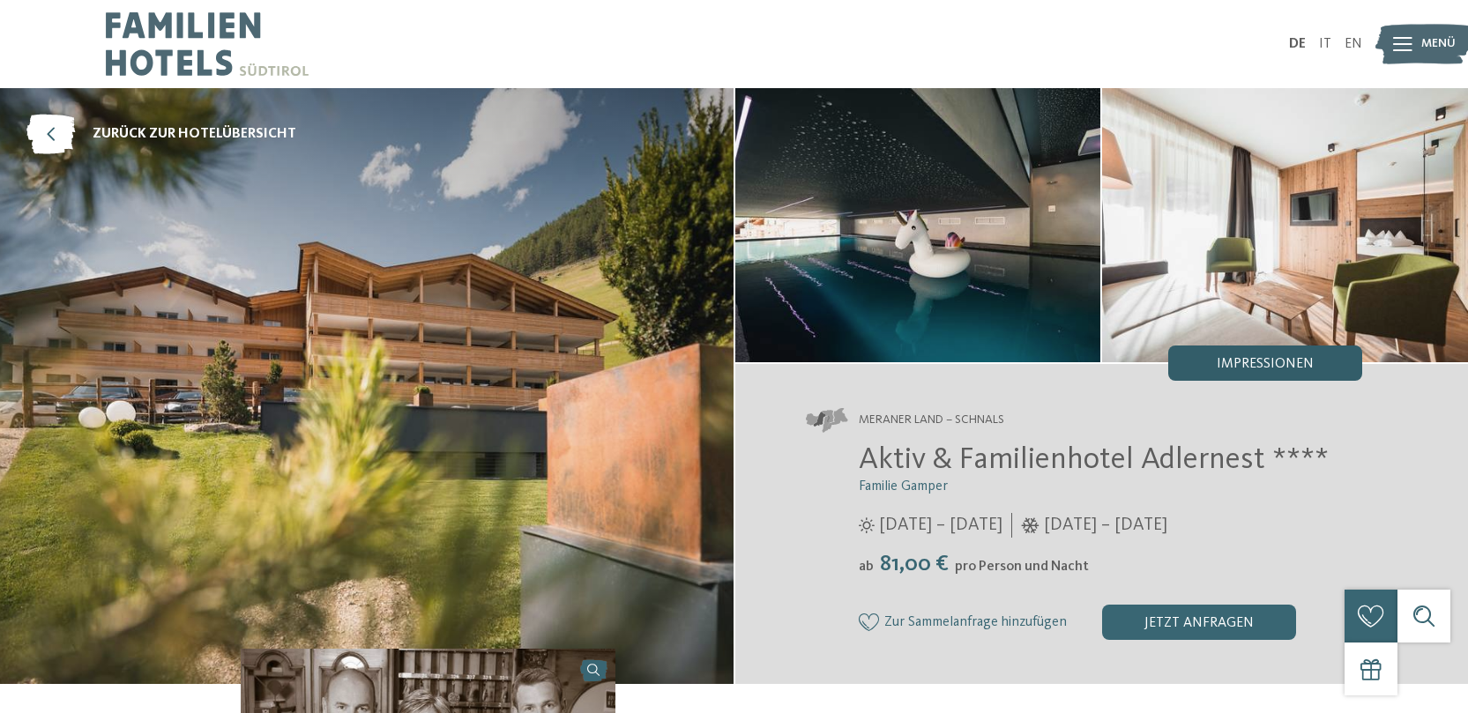
click at [1235, 378] on div "Impressionen" at bounding box center [1265, 363] width 194 height 35
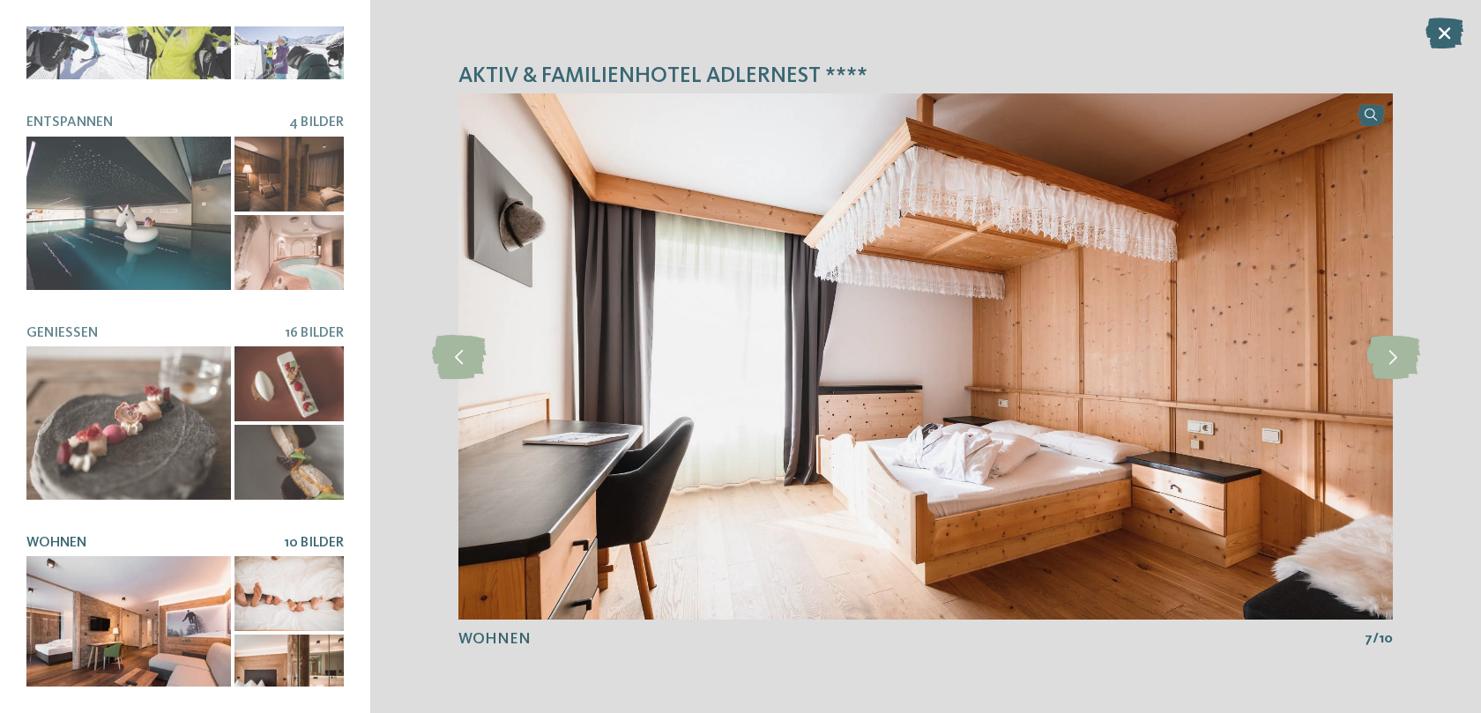
scroll to position [331, 0]
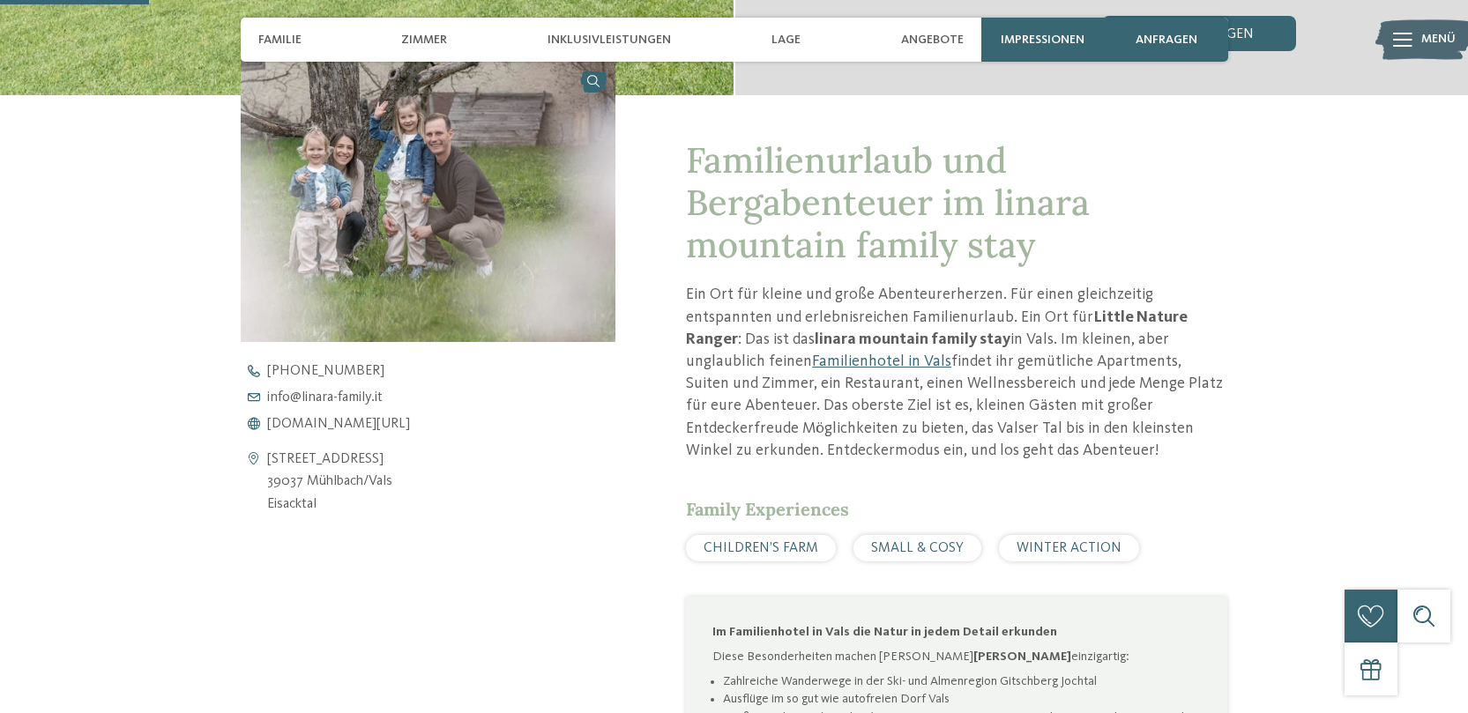
scroll to position [595, 0]
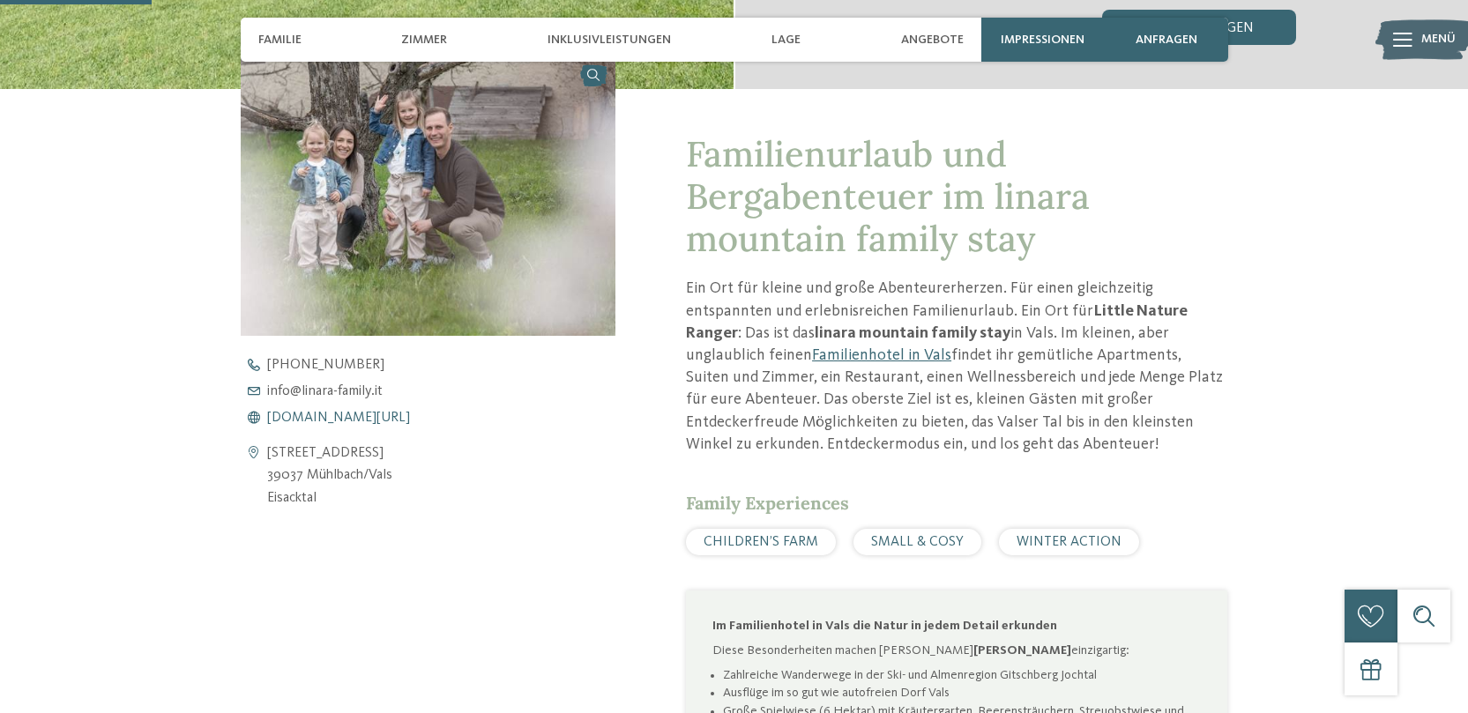
click at [375, 419] on span "www.linara-family.it/de" at bounding box center [338, 418] width 143 height 14
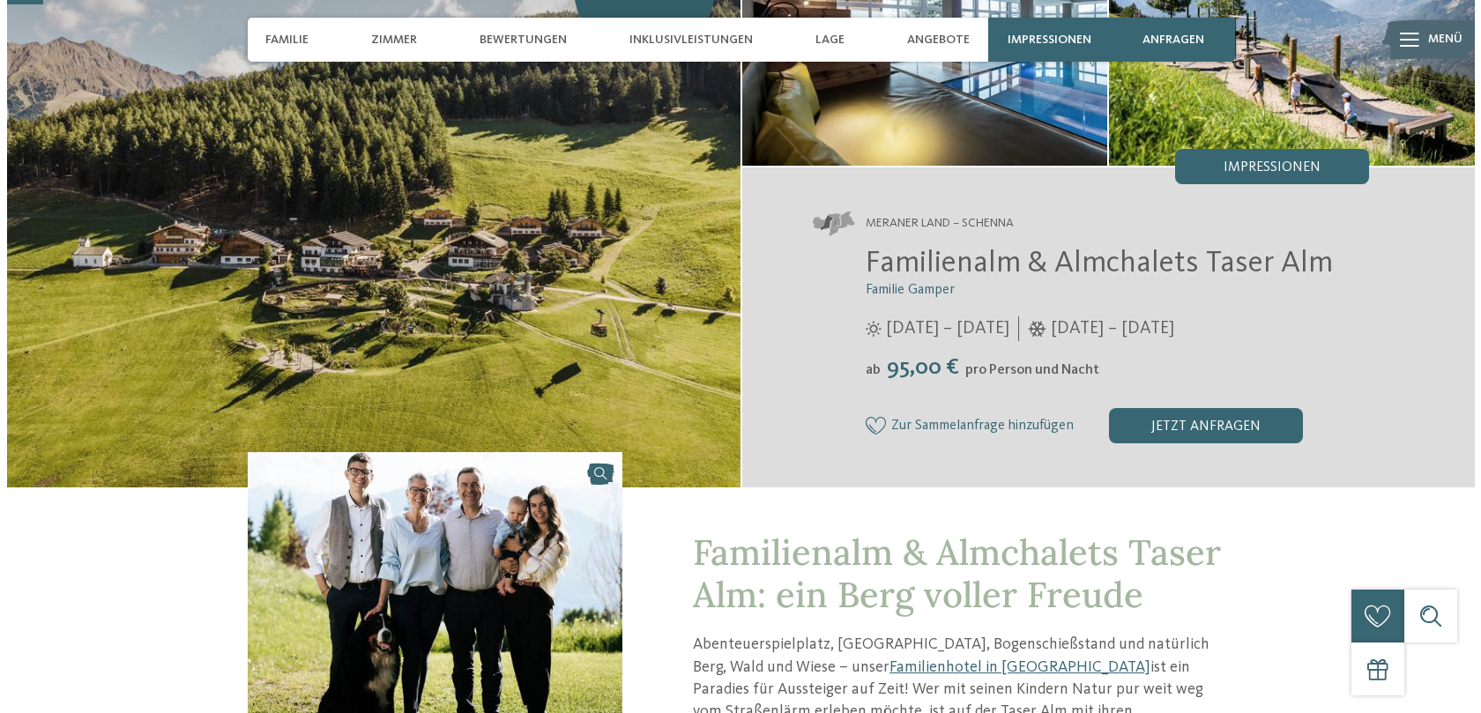
scroll to position [161, 0]
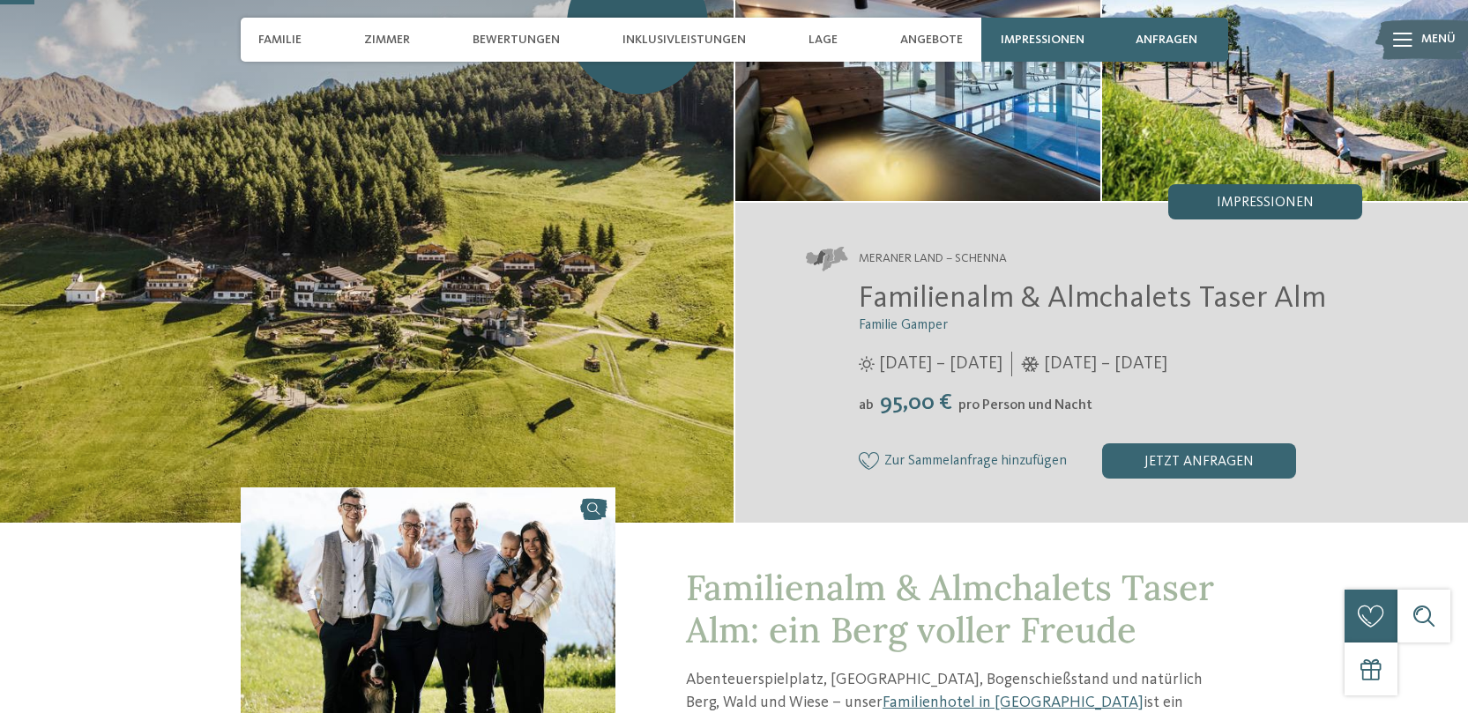
click at [1255, 201] on span "Impressionen" at bounding box center [1265, 203] width 97 height 14
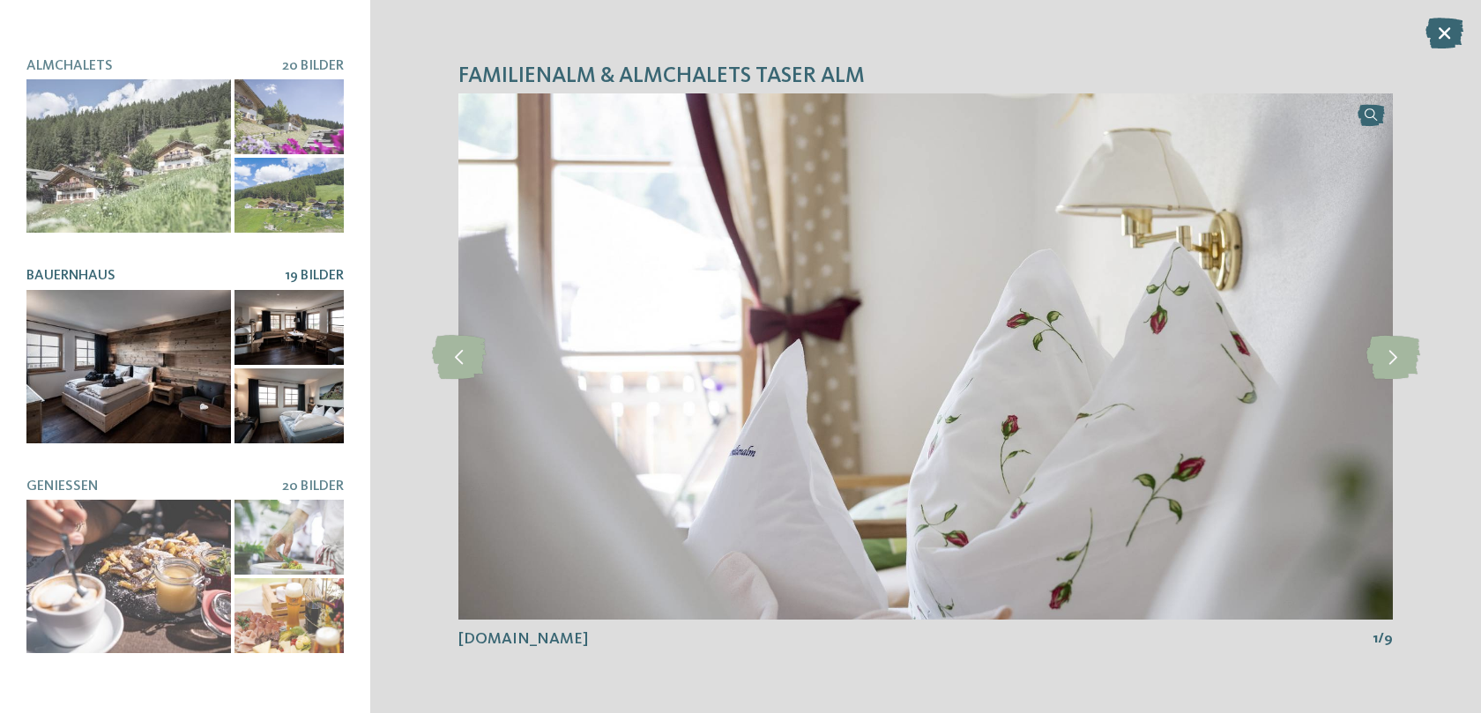
scroll to position [186, 0]
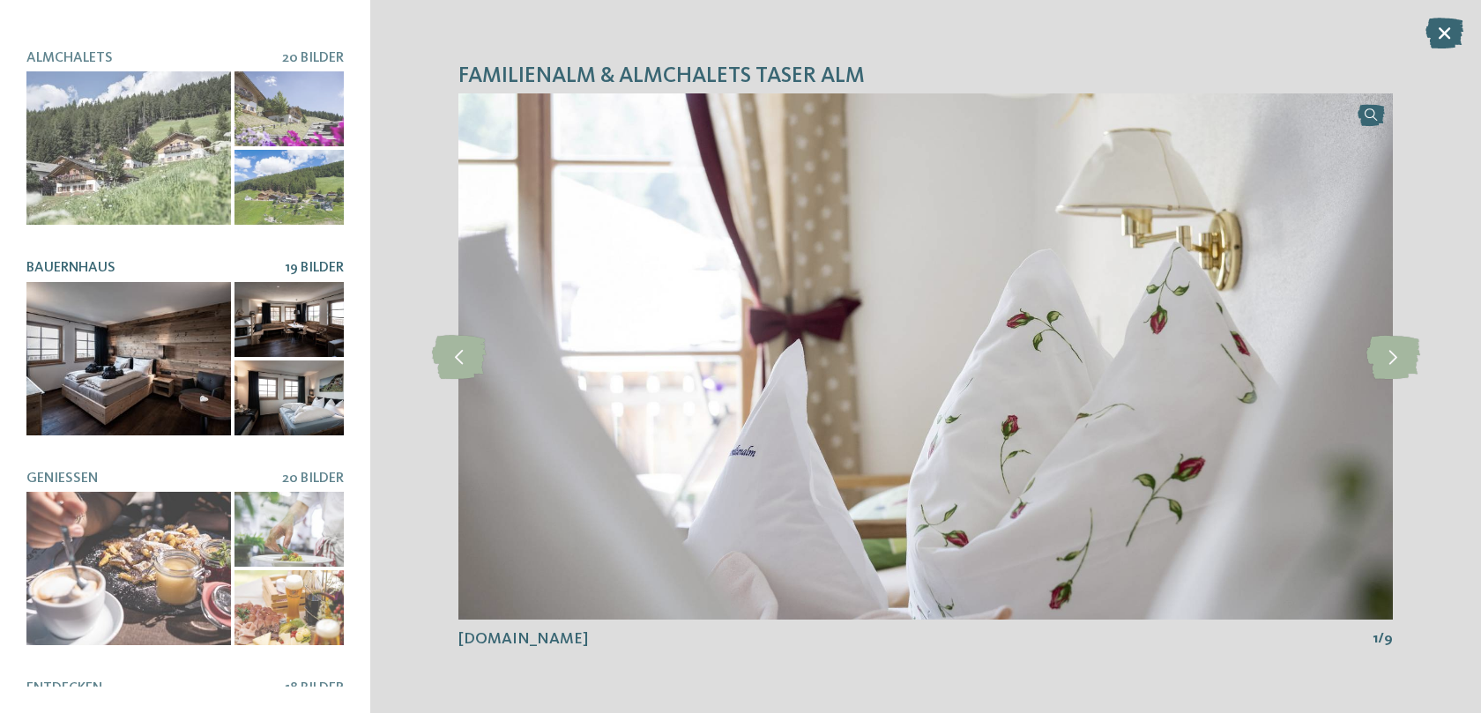
click at [172, 314] on div at bounding box center [128, 358] width 205 height 153
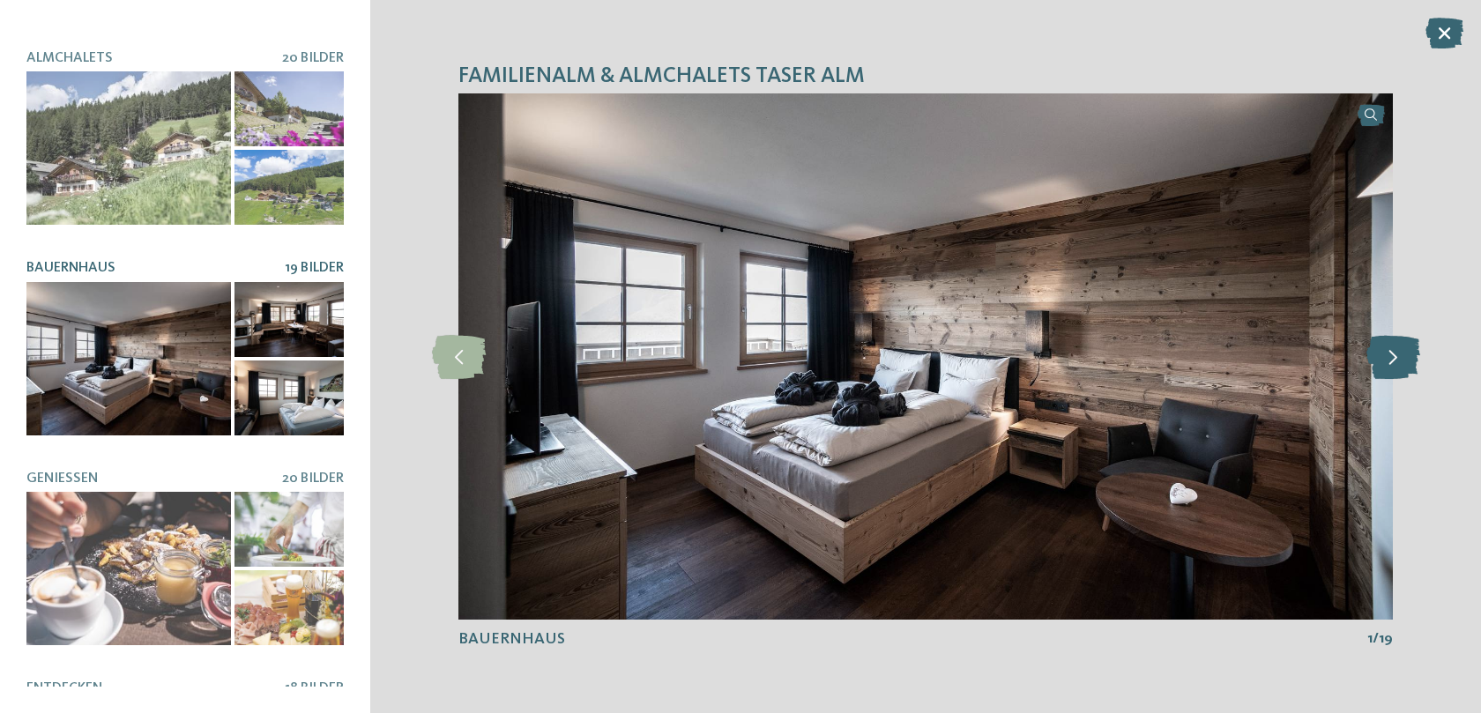
click at [1394, 369] on icon at bounding box center [1393, 357] width 54 height 44
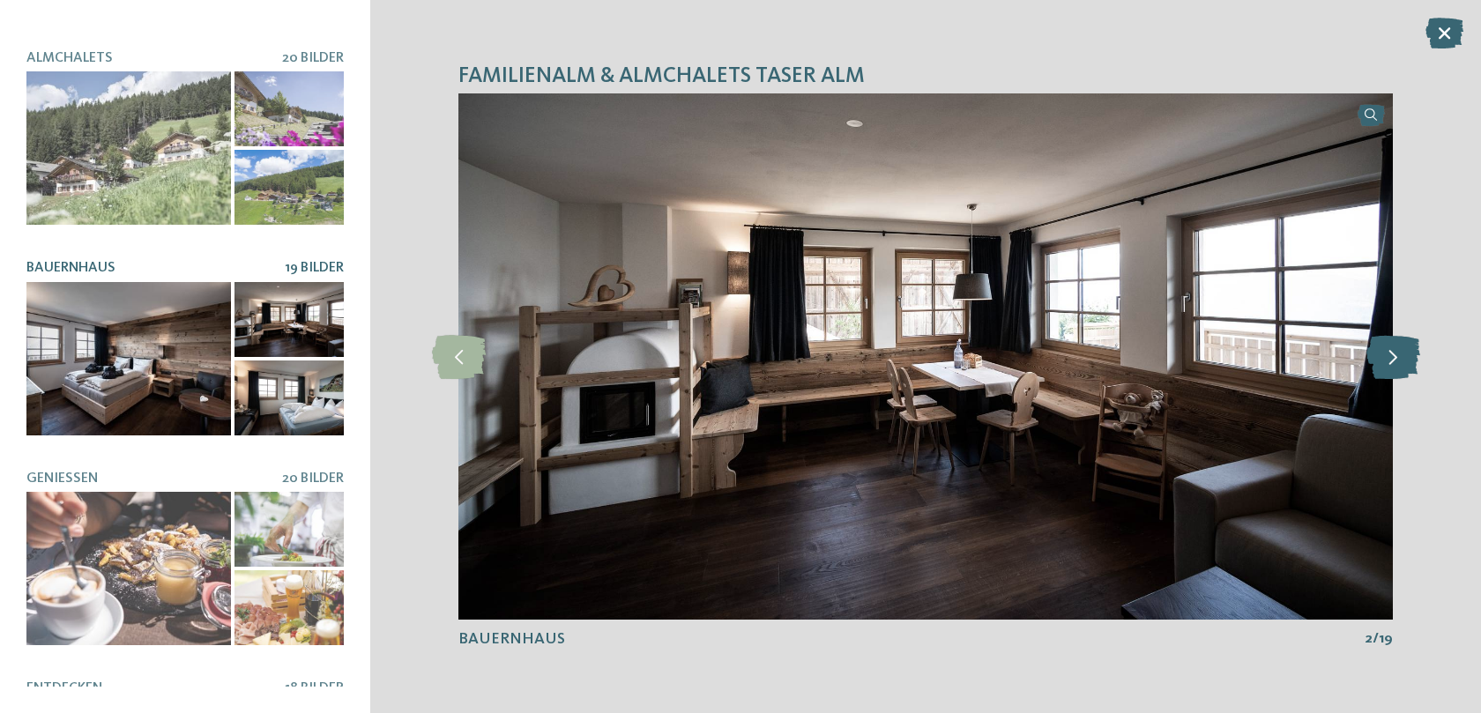
click at [1394, 369] on icon at bounding box center [1393, 357] width 54 height 44
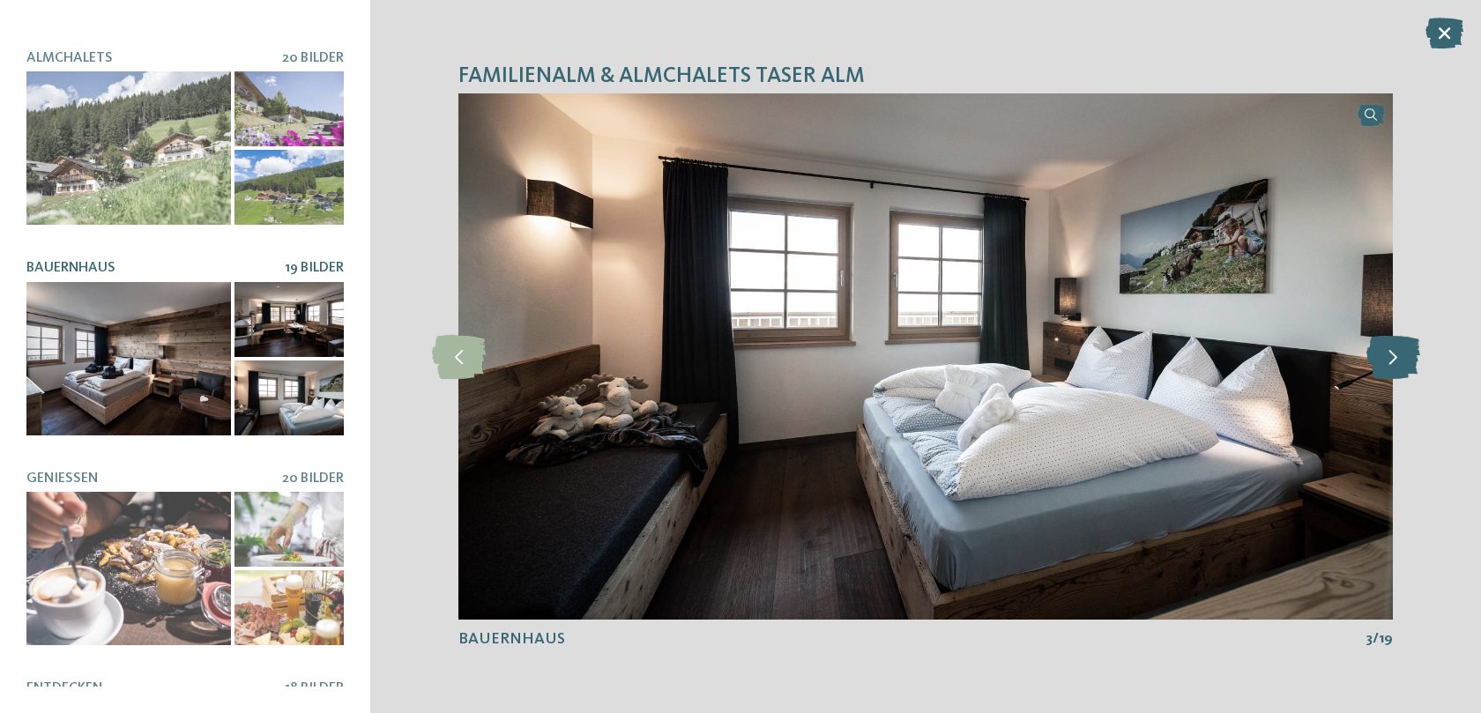
click at [1394, 369] on icon at bounding box center [1393, 357] width 54 height 44
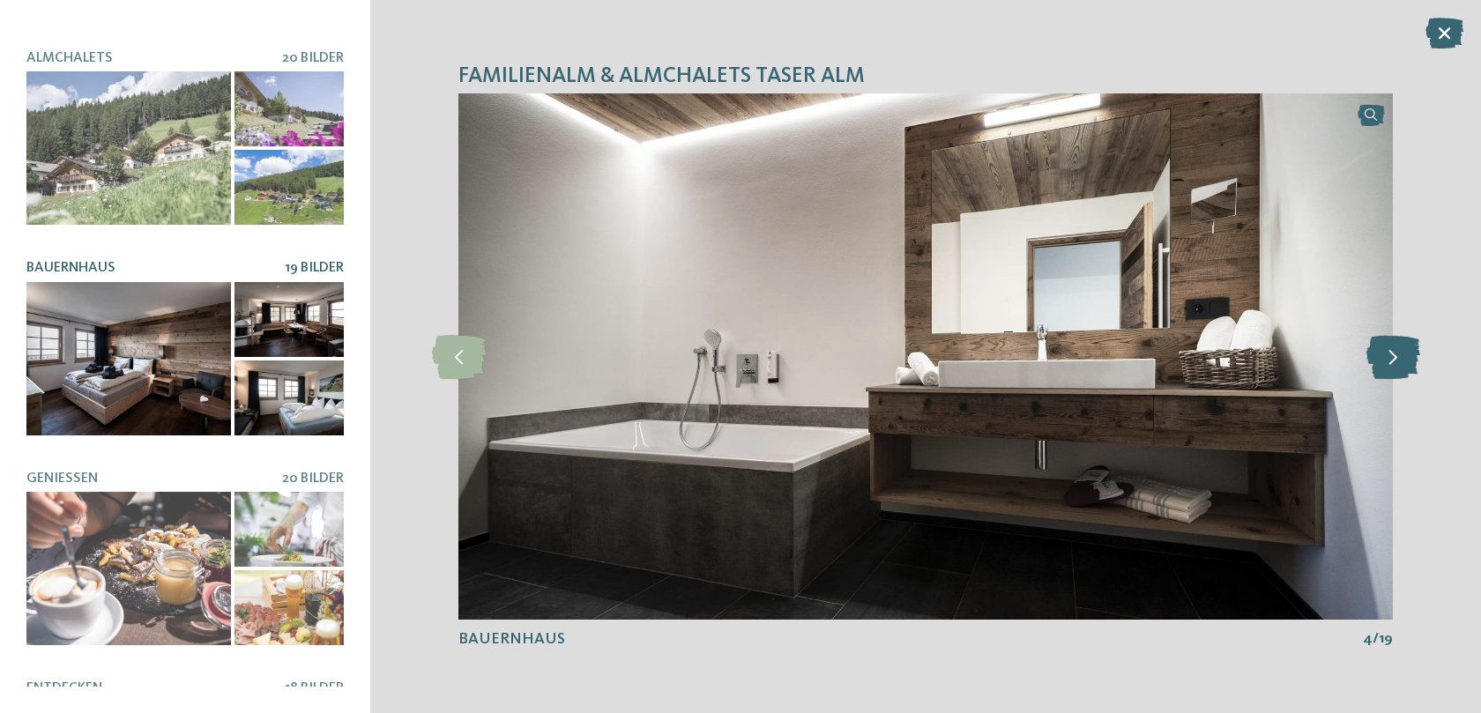
click at [1394, 369] on icon at bounding box center [1393, 357] width 54 height 44
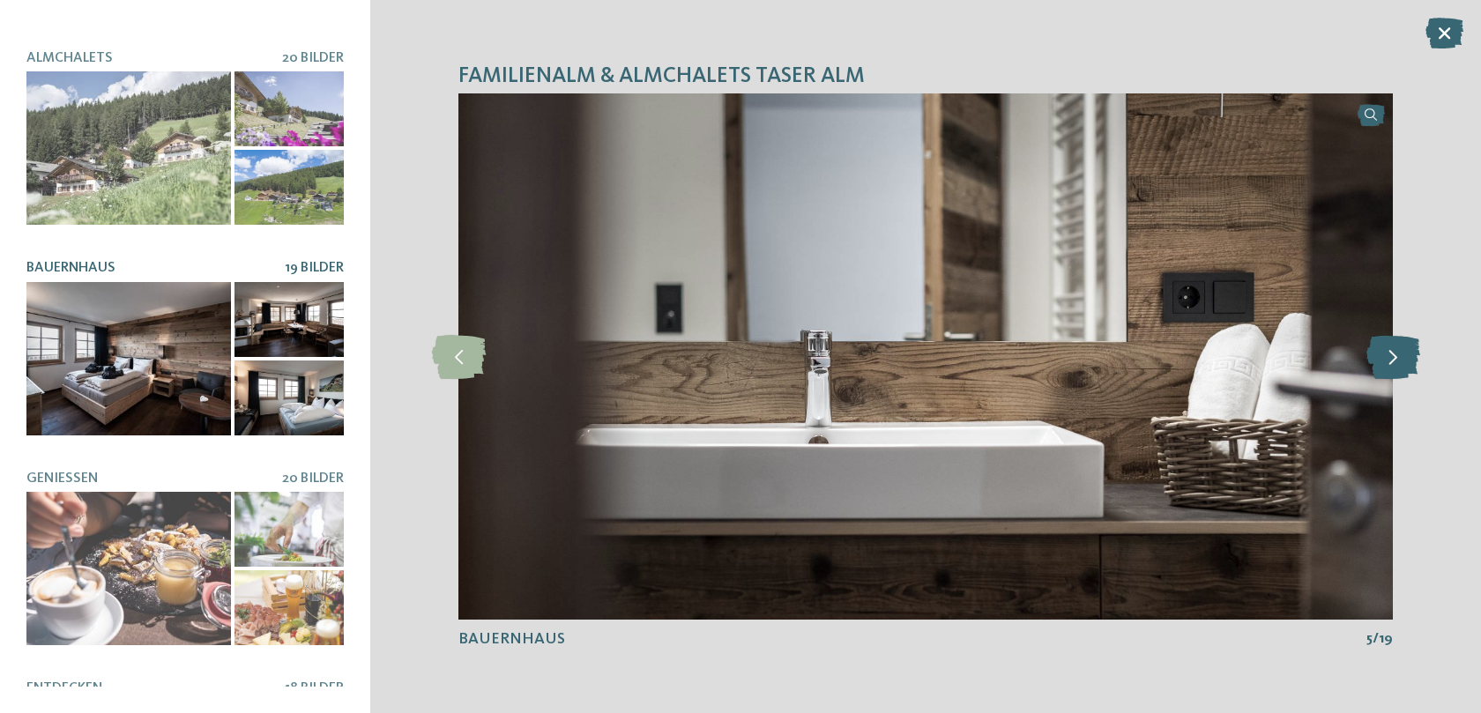
click at [1394, 369] on icon at bounding box center [1393, 357] width 54 height 44
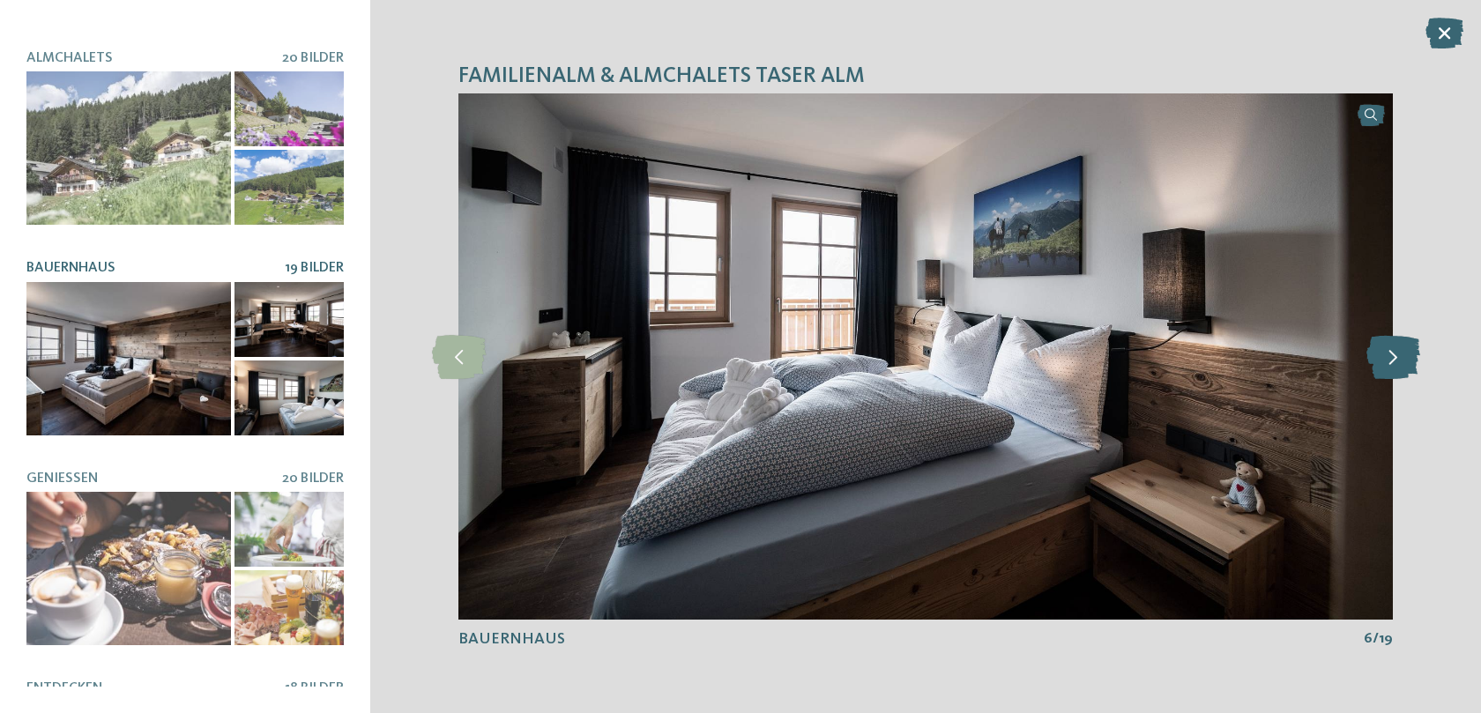
click at [1394, 369] on icon at bounding box center [1393, 357] width 54 height 44
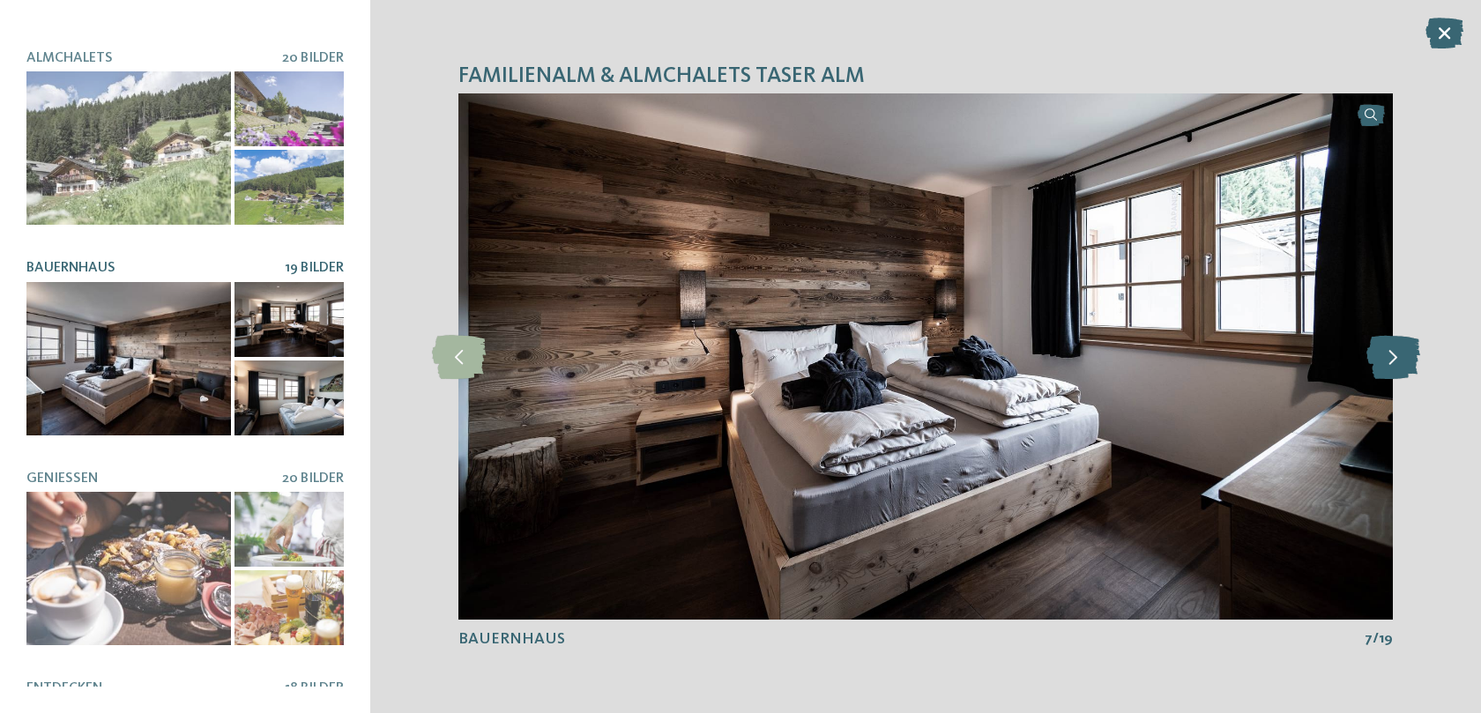
click at [1394, 369] on icon at bounding box center [1393, 357] width 54 height 44
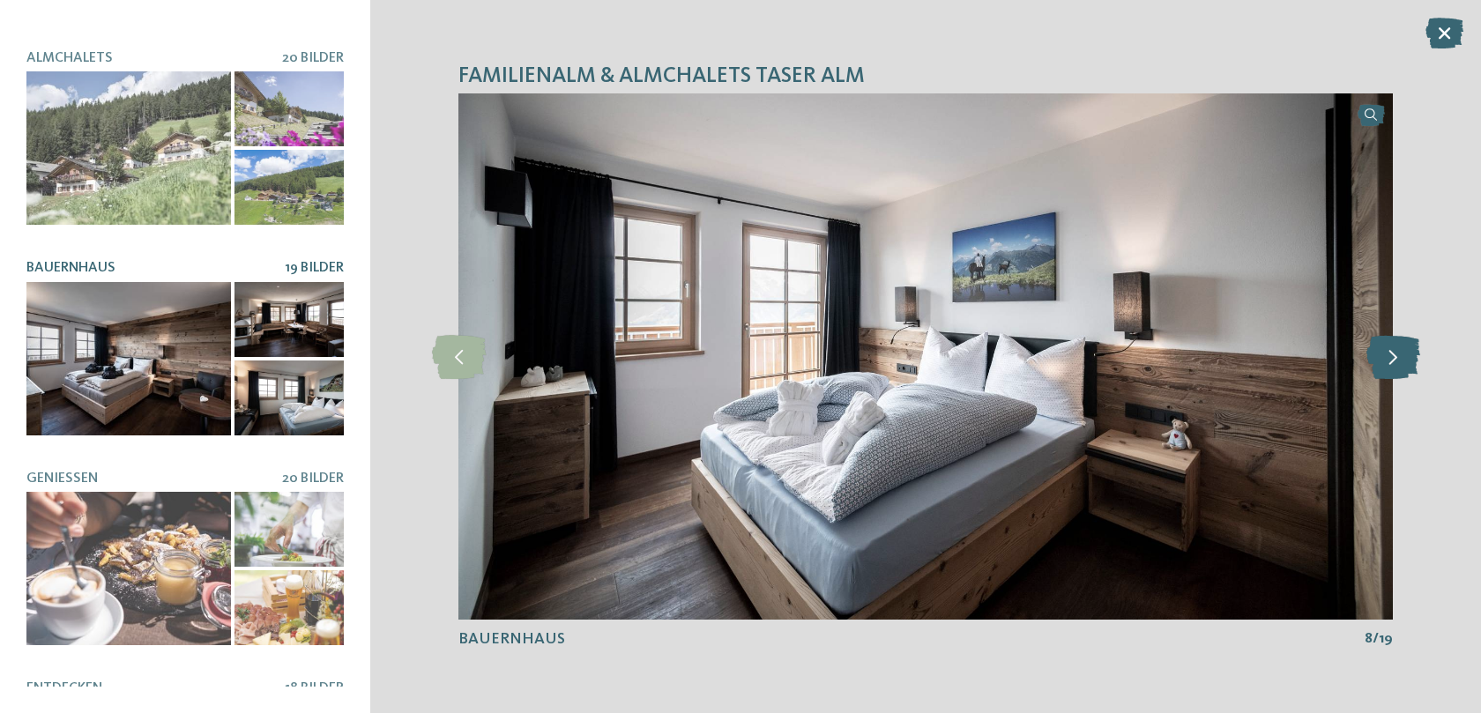
click at [1394, 369] on icon at bounding box center [1393, 357] width 54 height 44
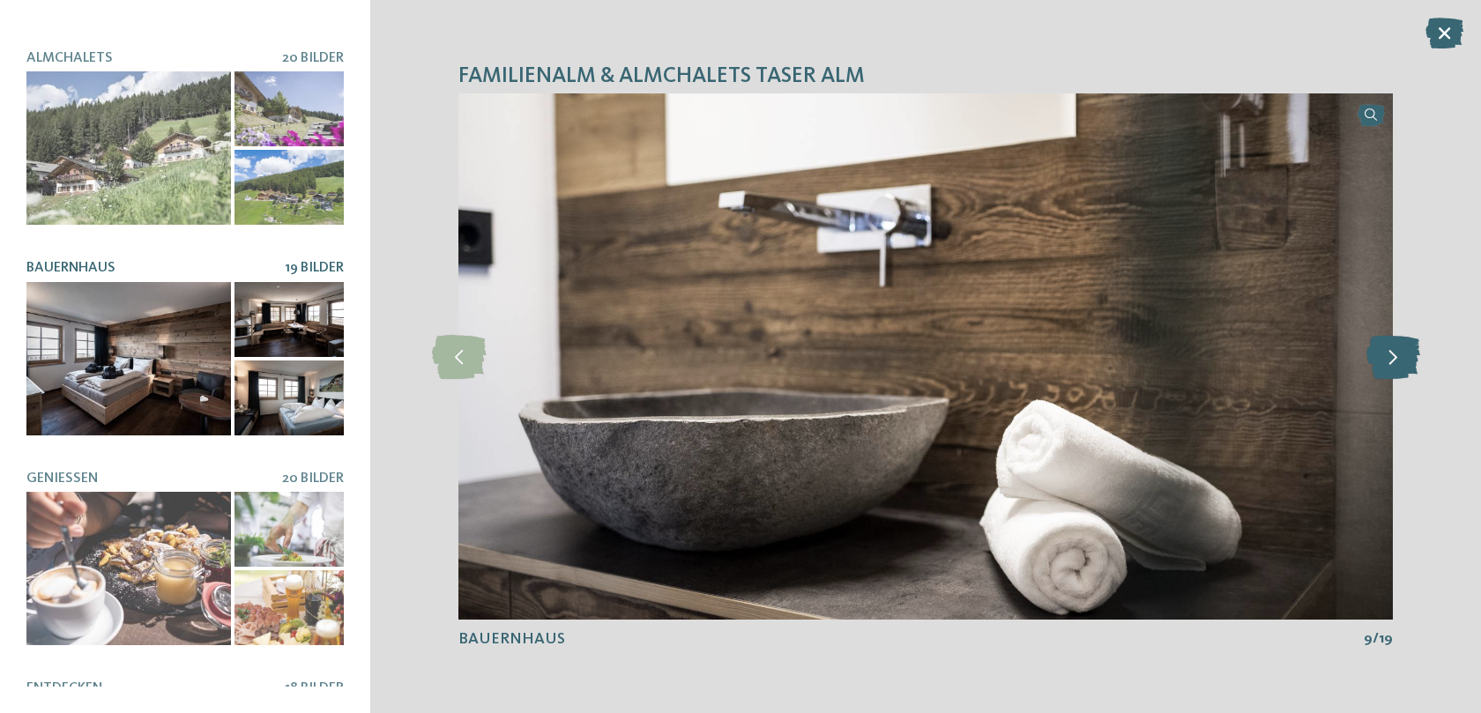
click at [1394, 369] on icon at bounding box center [1393, 357] width 54 height 44
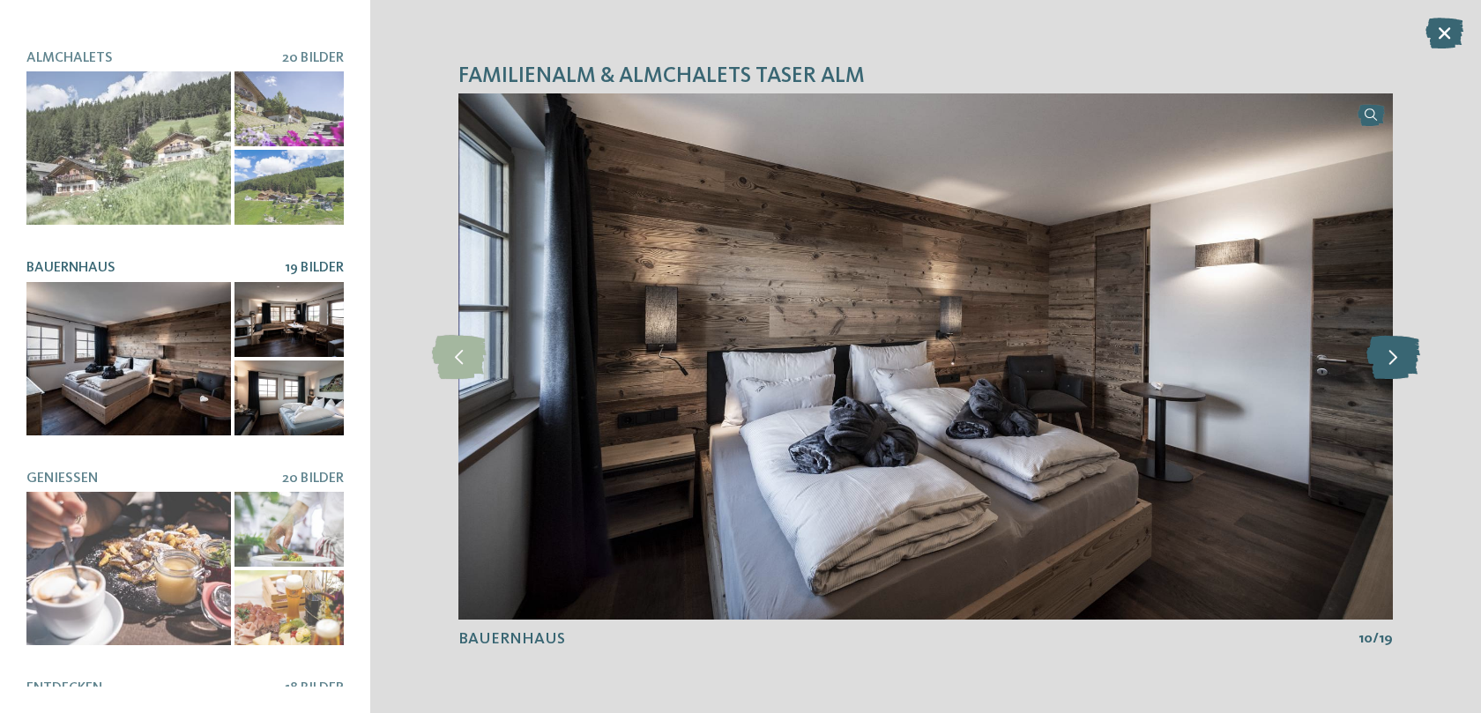
click at [1394, 369] on icon at bounding box center [1393, 357] width 54 height 44
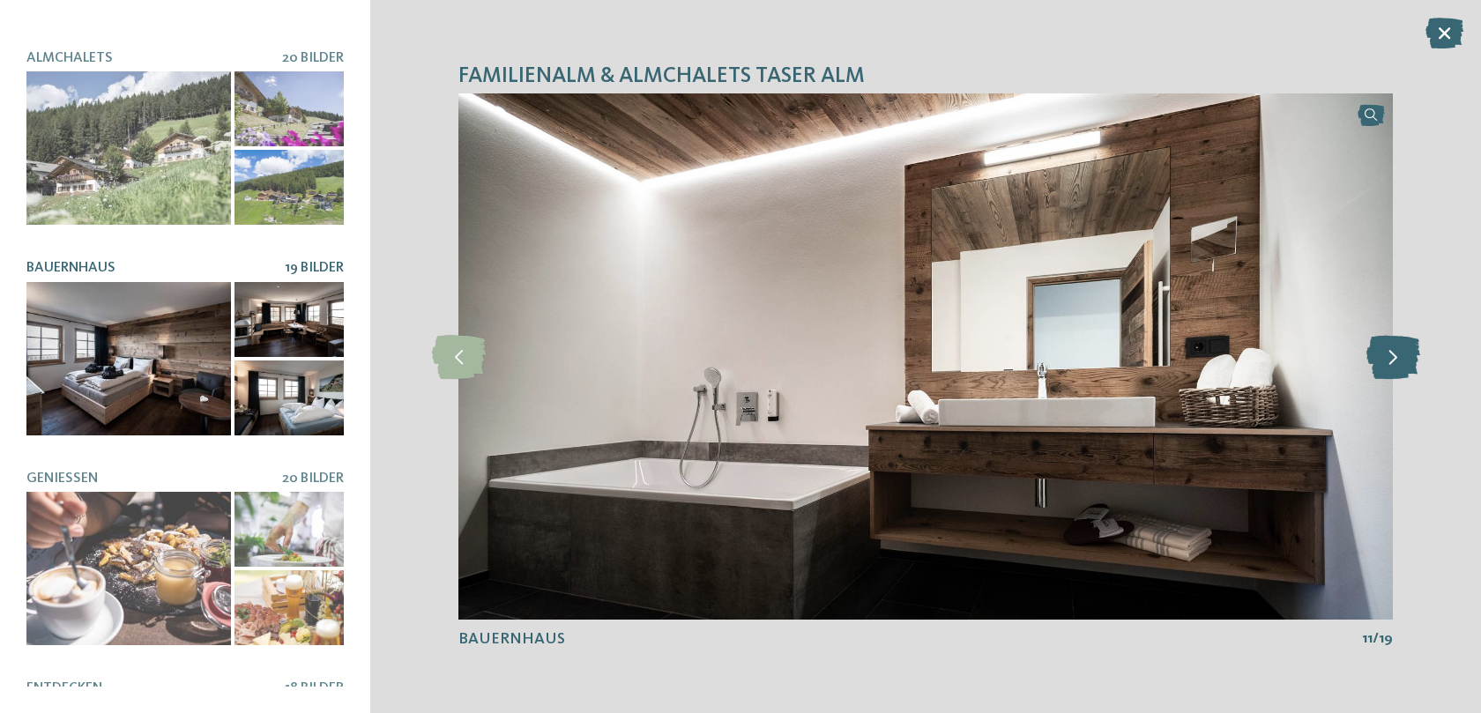
click at [1394, 369] on icon at bounding box center [1393, 357] width 54 height 44
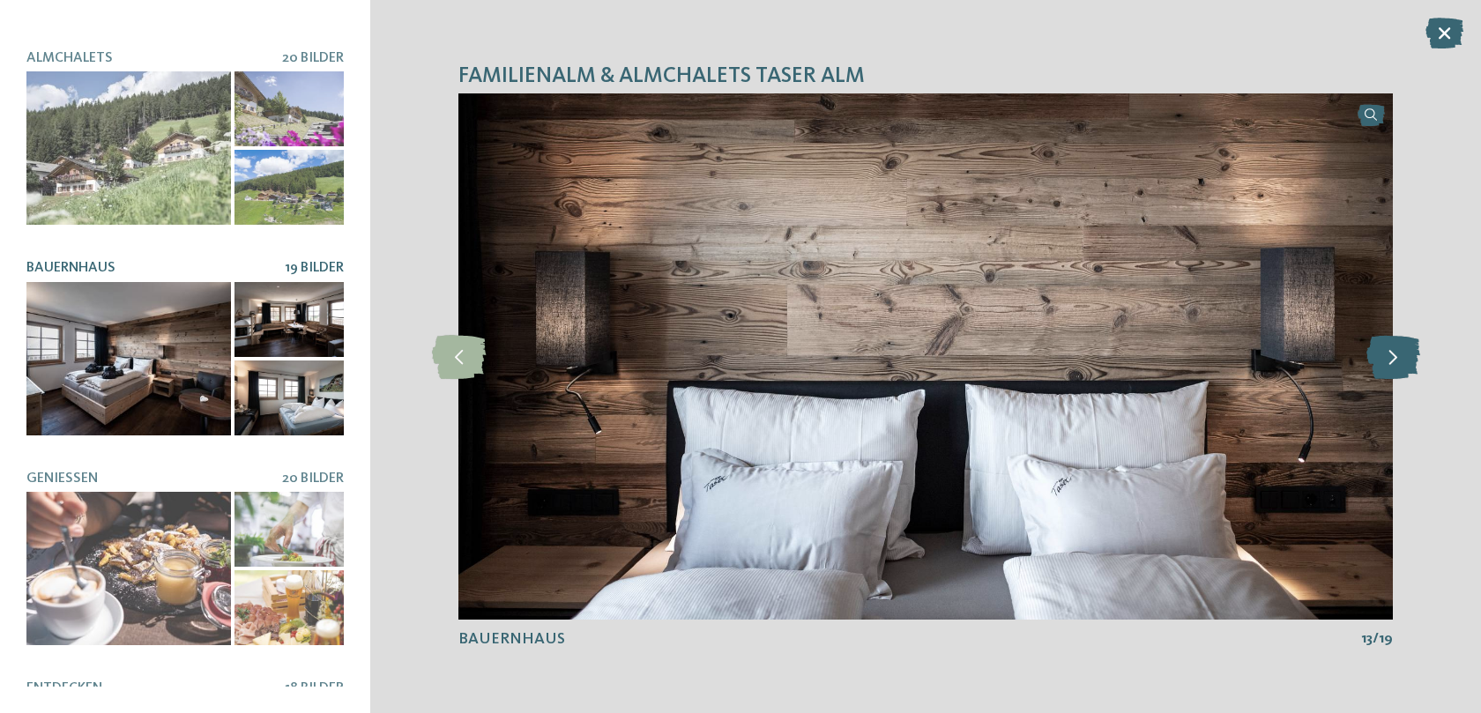
click at [1394, 369] on icon at bounding box center [1393, 357] width 54 height 44
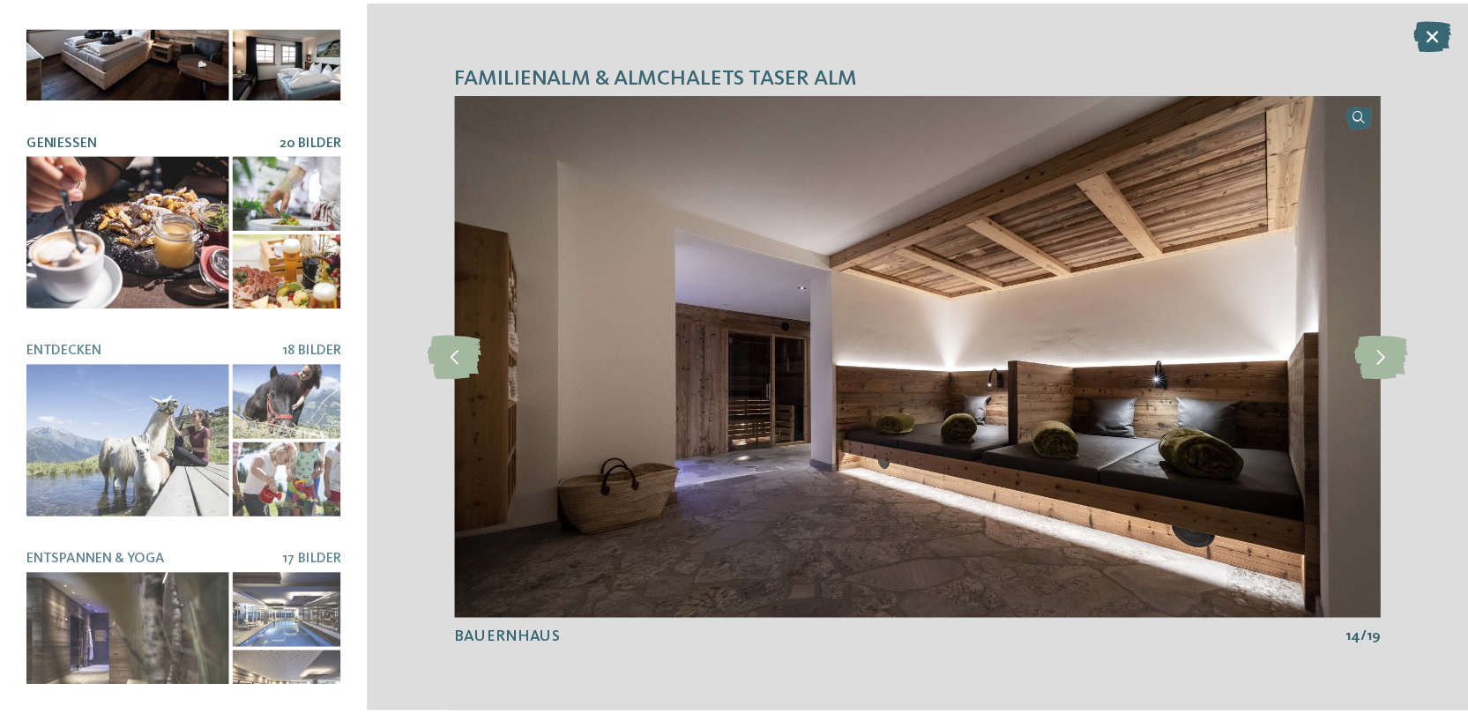
scroll to position [537, 0]
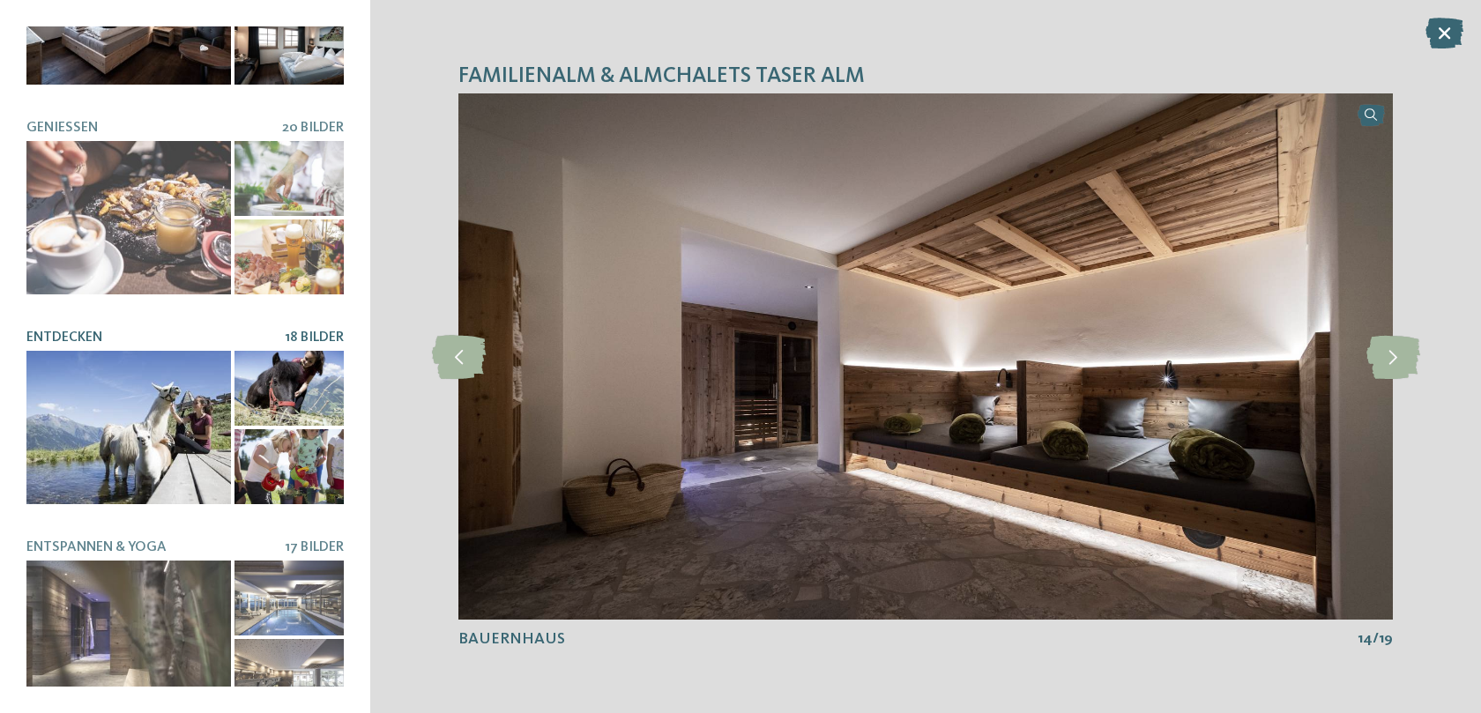
click at [144, 411] on div at bounding box center [128, 427] width 205 height 153
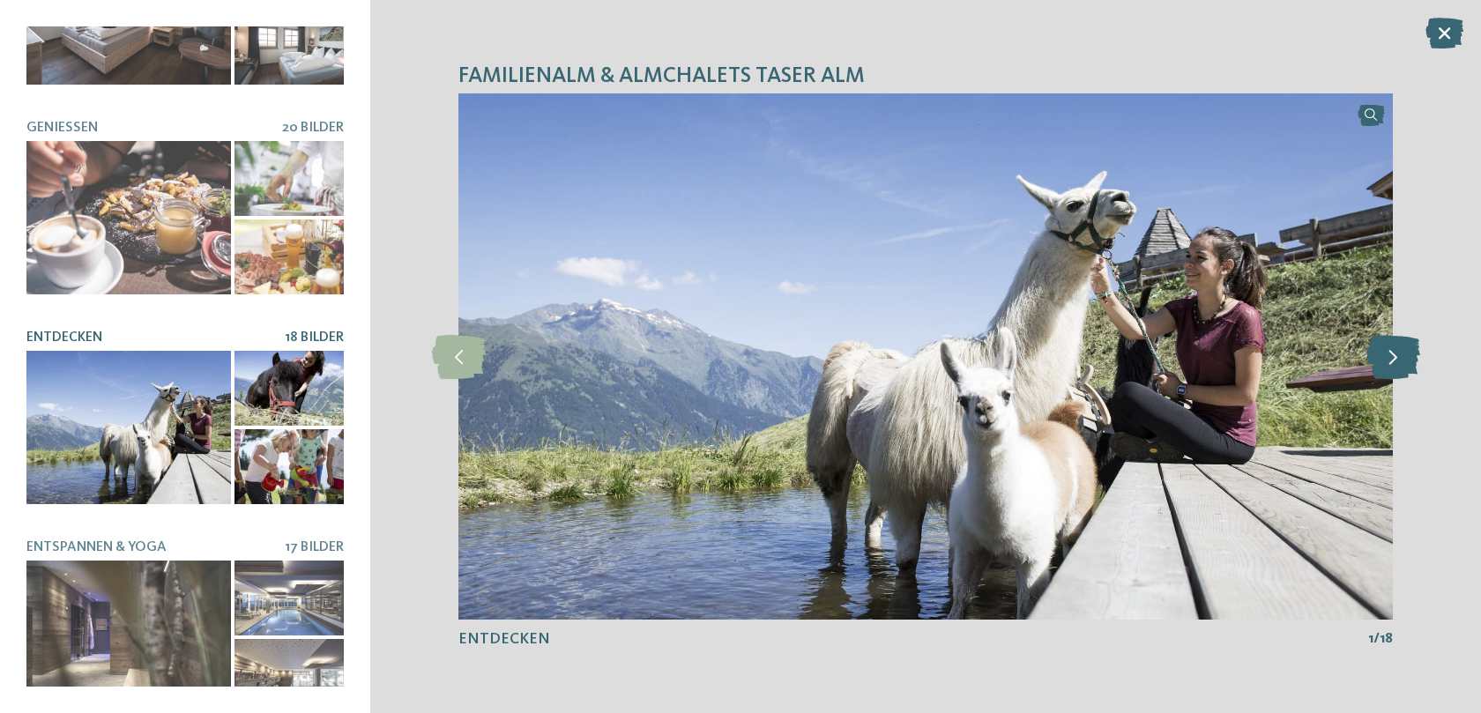
click at [1389, 357] on icon at bounding box center [1393, 357] width 54 height 44
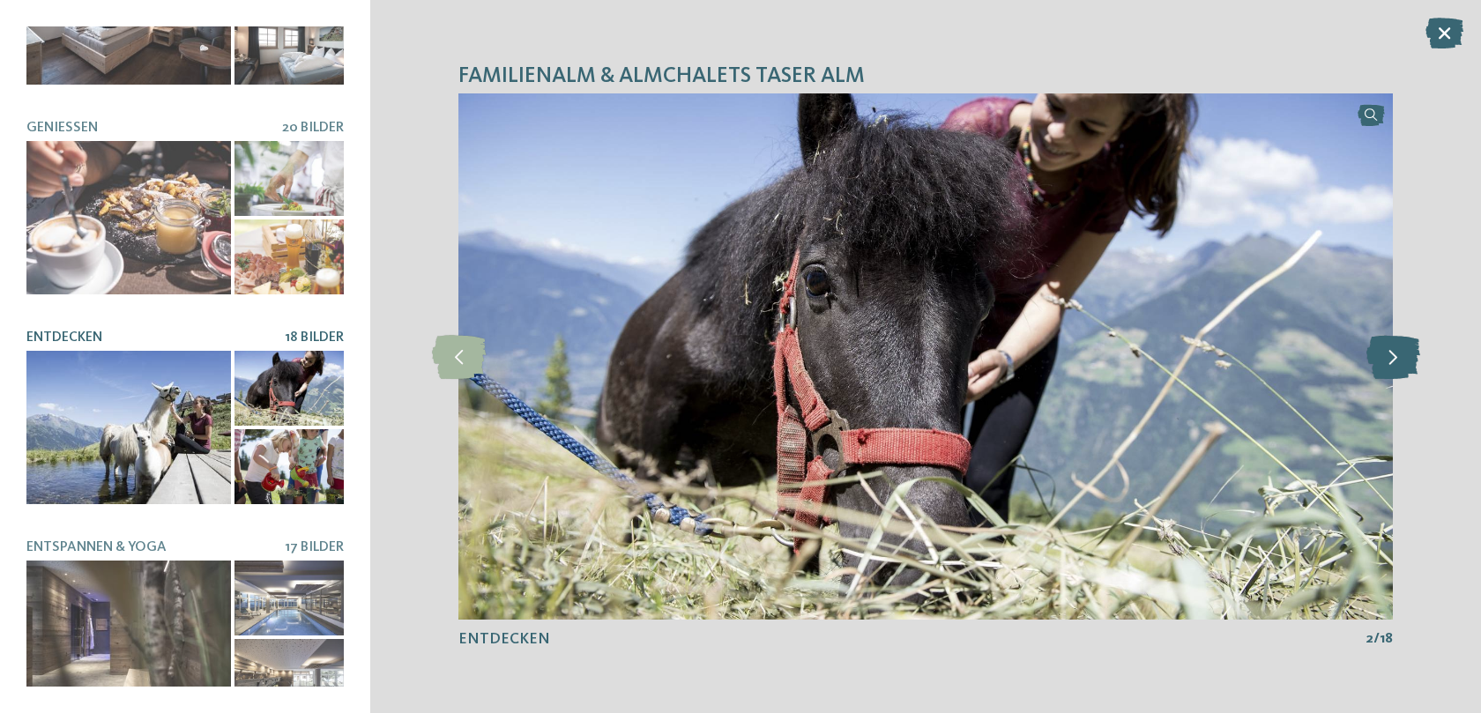
click at [1389, 357] on icon at bounding box center [1393, 357] width 54 height 44
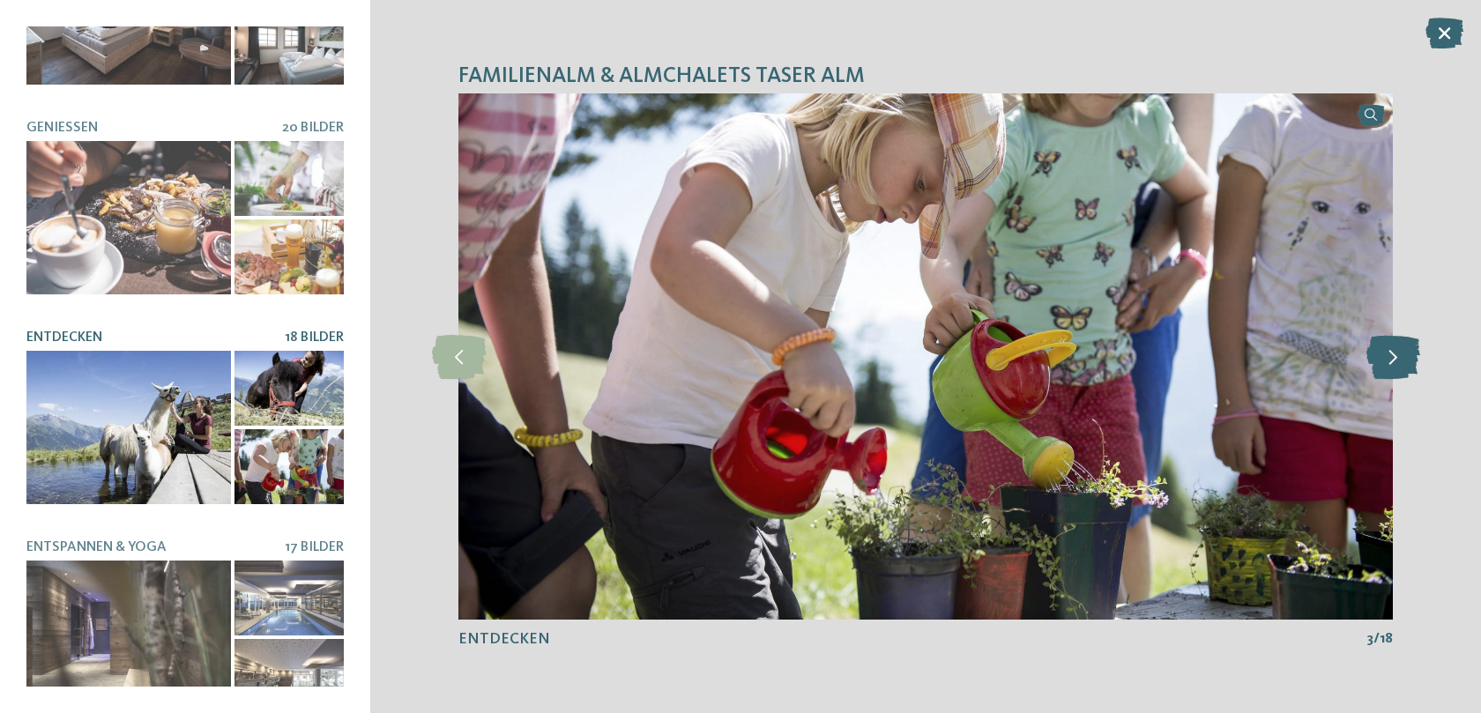
click at [1389, 357] on icon at bounding box center [1393, 357] width 54 height 44
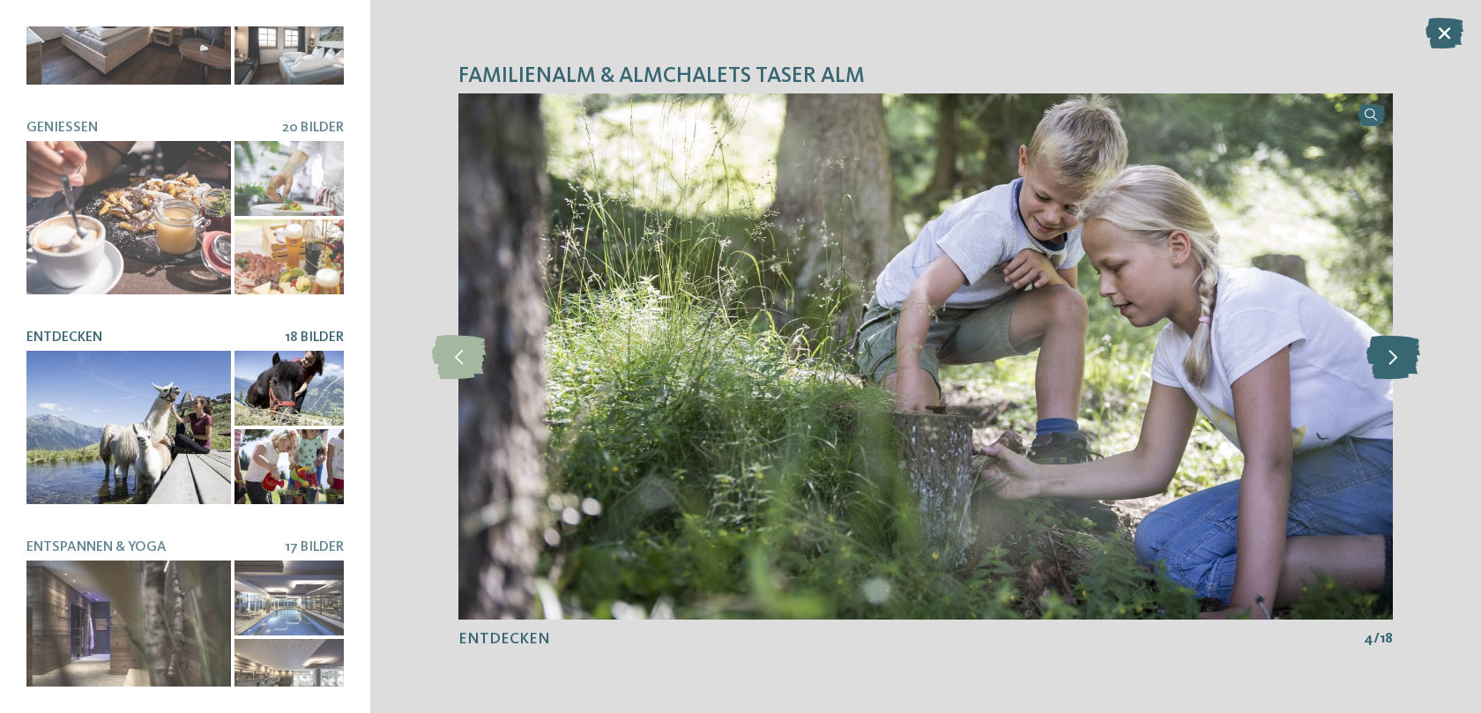
click at [1389, 357] on icon at bounding box center [1393, 357] width 54 height 44
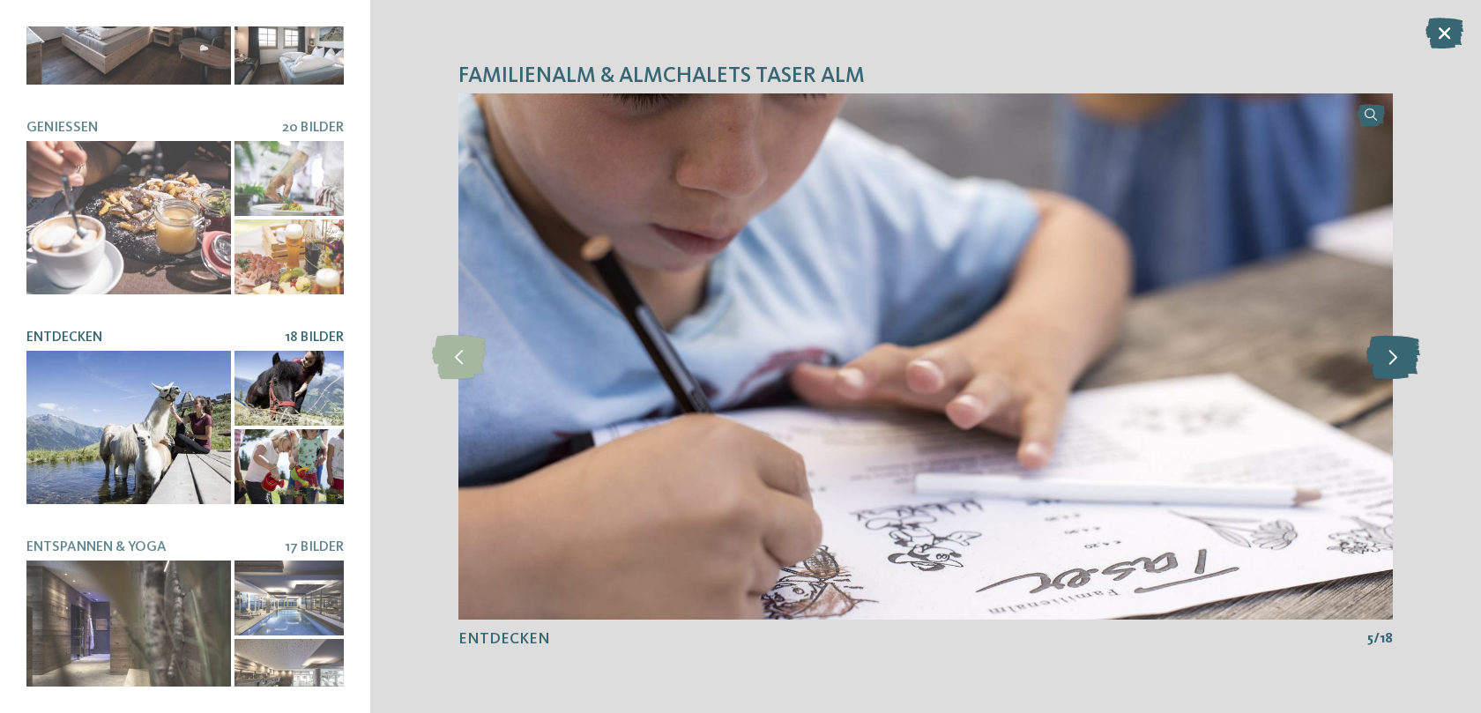
click at [1389, 357] on icon at bounding box center [1393, 357] width 54 height 44
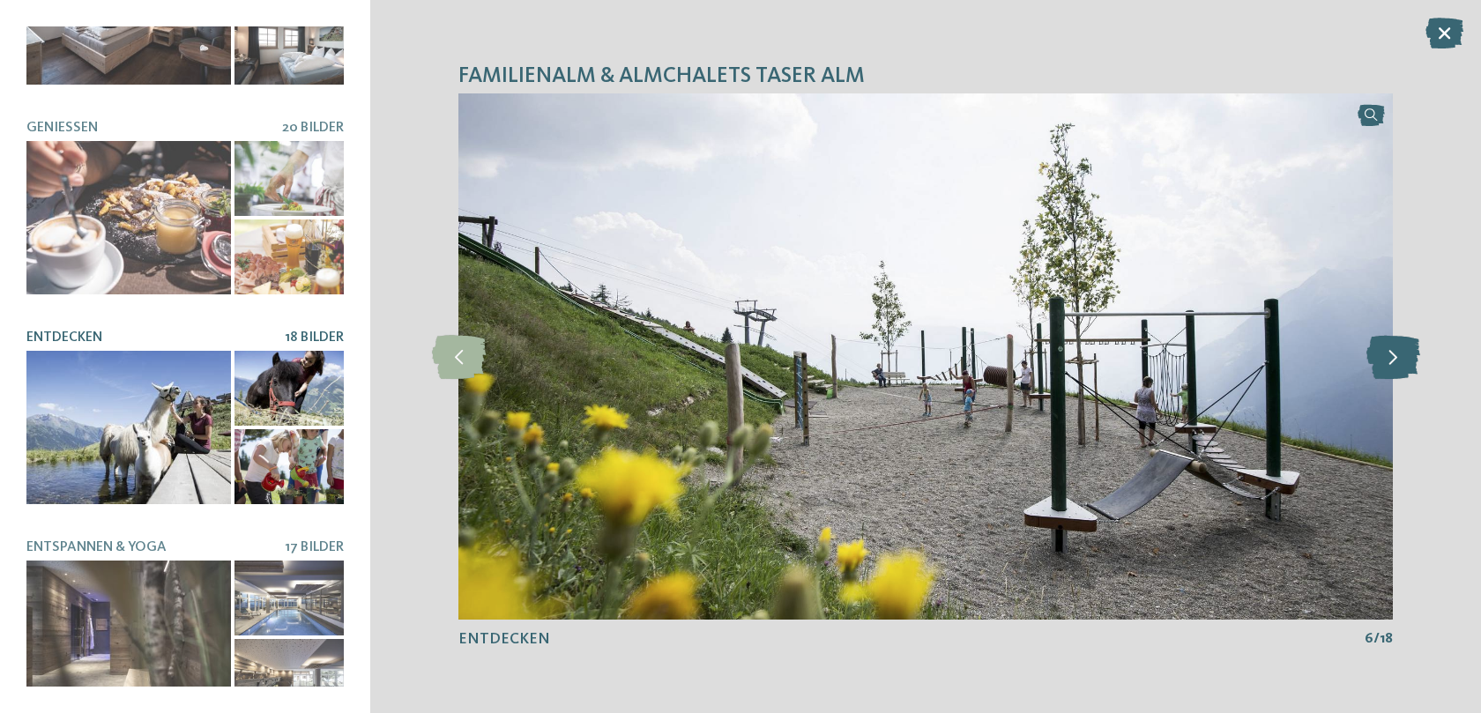
click at [1389, 357] on icon at bounding box center [1393, 357] width 54 height 44
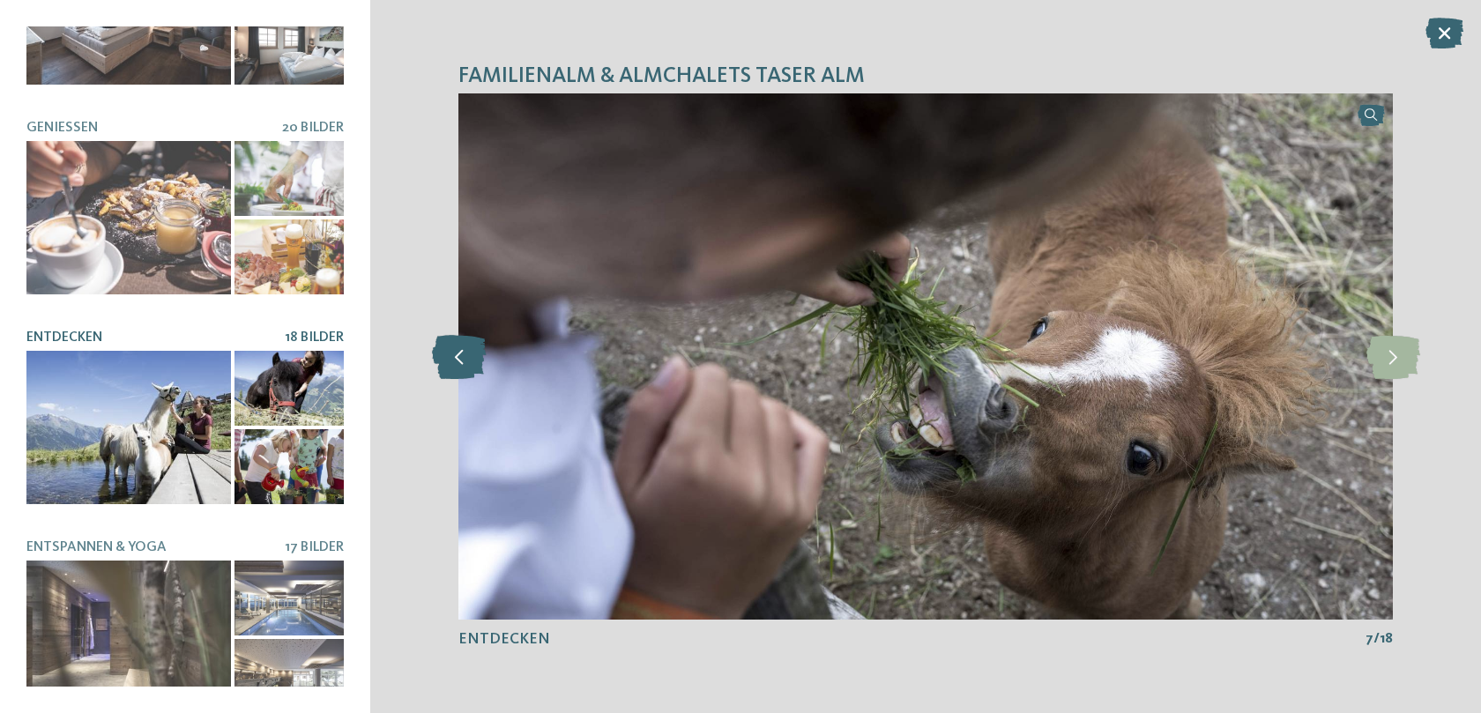
click at [461, 361] on icon at bounding box center [459, 357] width 54 height 44
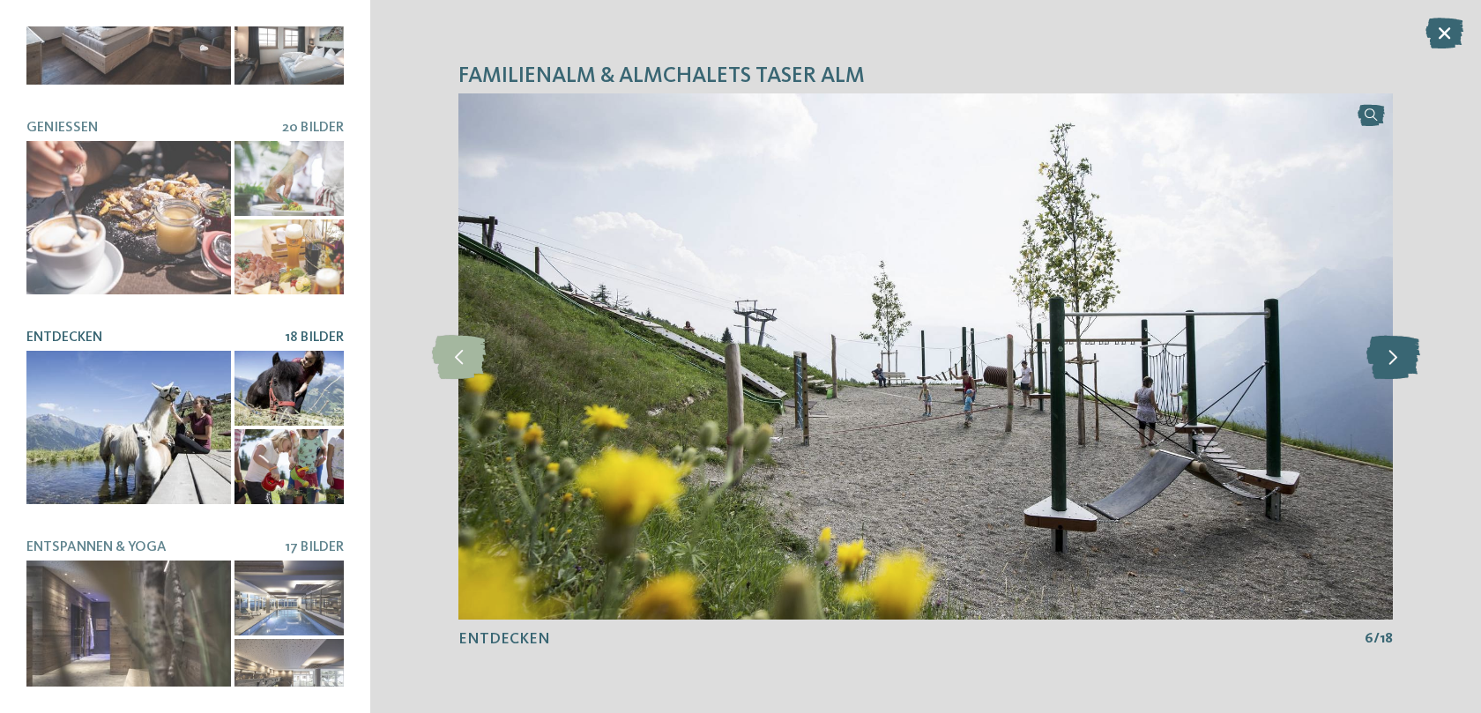
click at [1373, 363] on icon at bounding box center [1393, 357] width 54 height 44
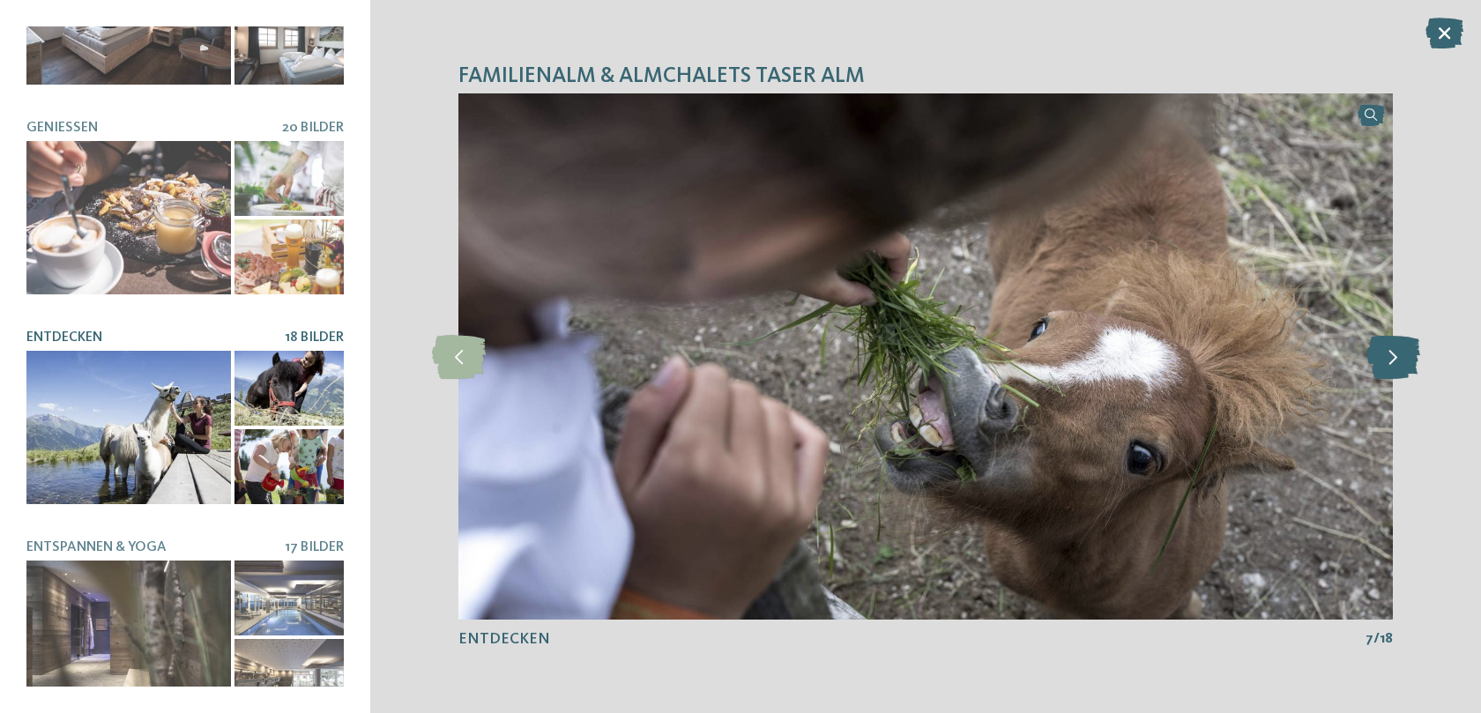
click at [1373, 363] on icon at bounding box center [1393, 357] width 54 height 44
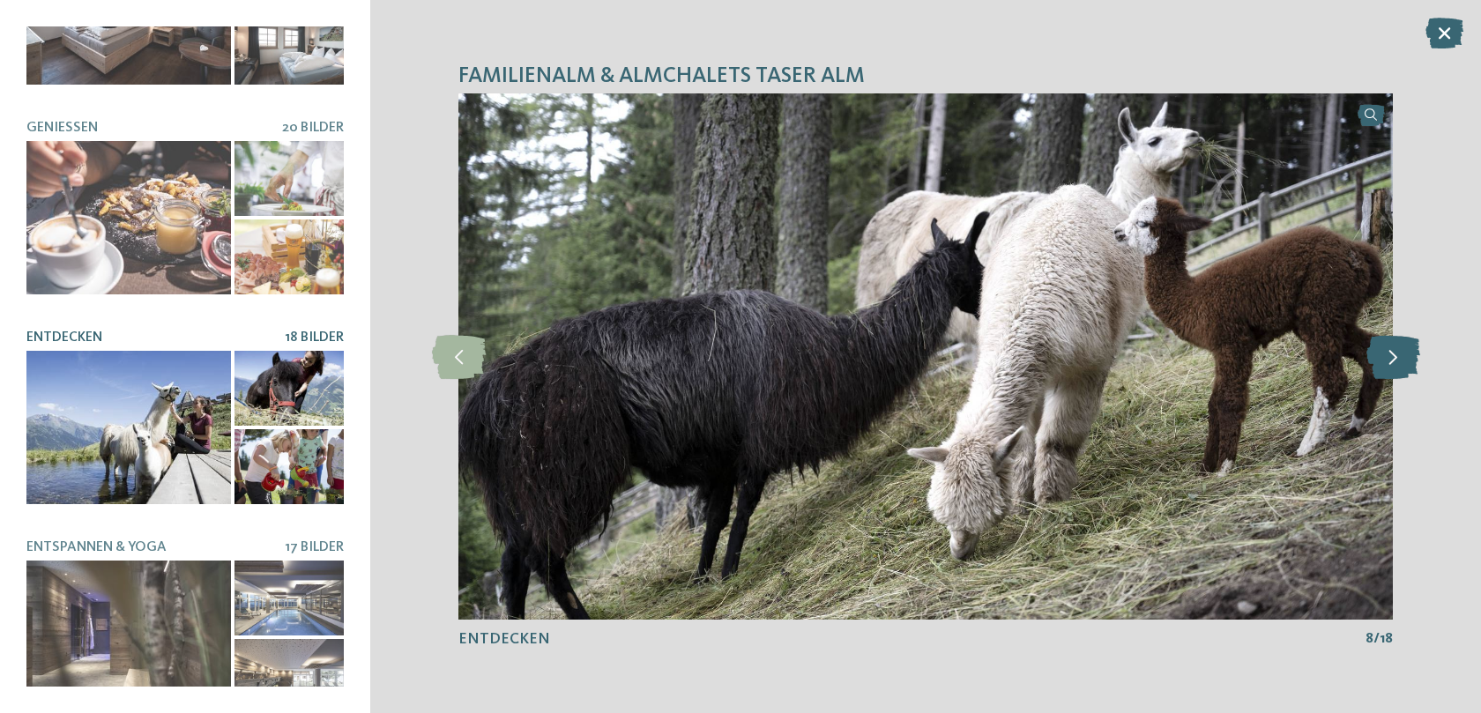
click at [1373, 363] on icon at bounding box center [1393, 357] width 54 height 44
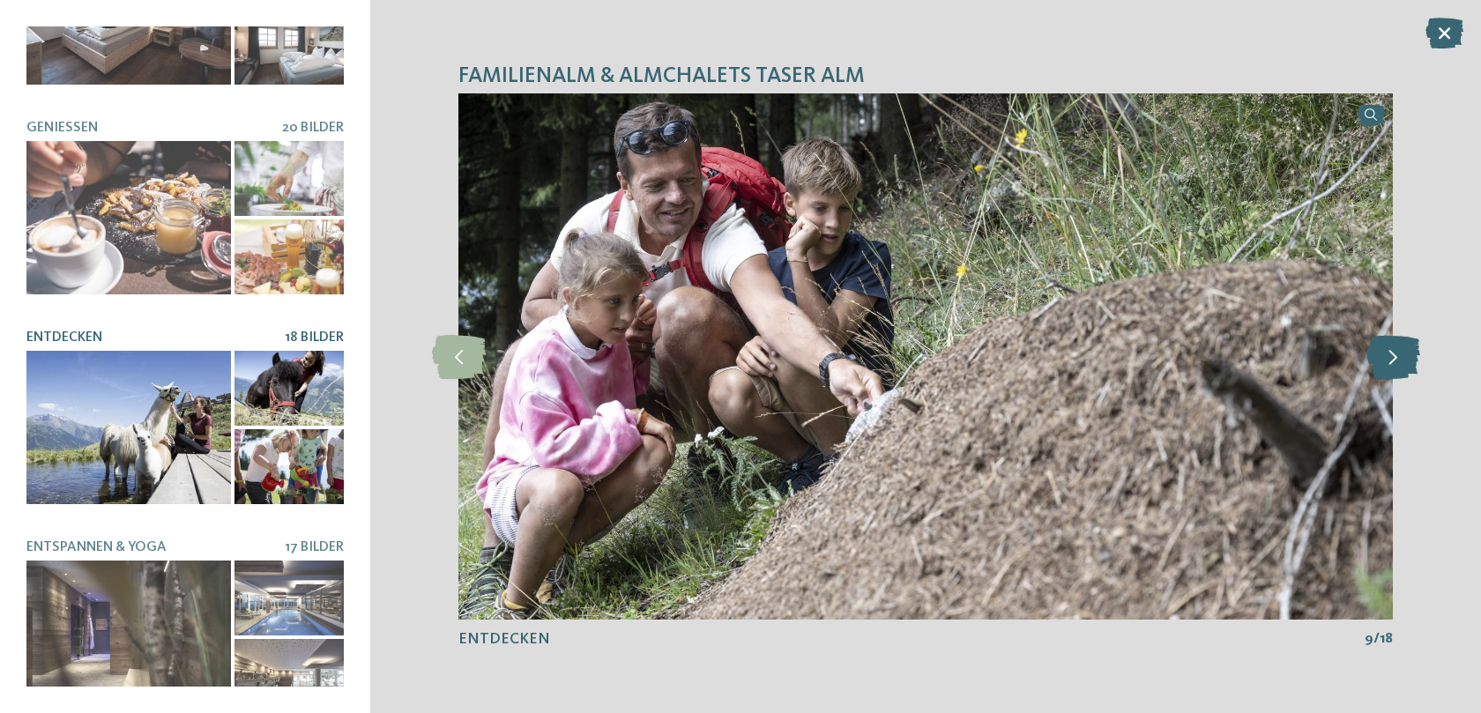
click at [1373, 363] on icon at bounding box center [1393, 357] width 54 height 44
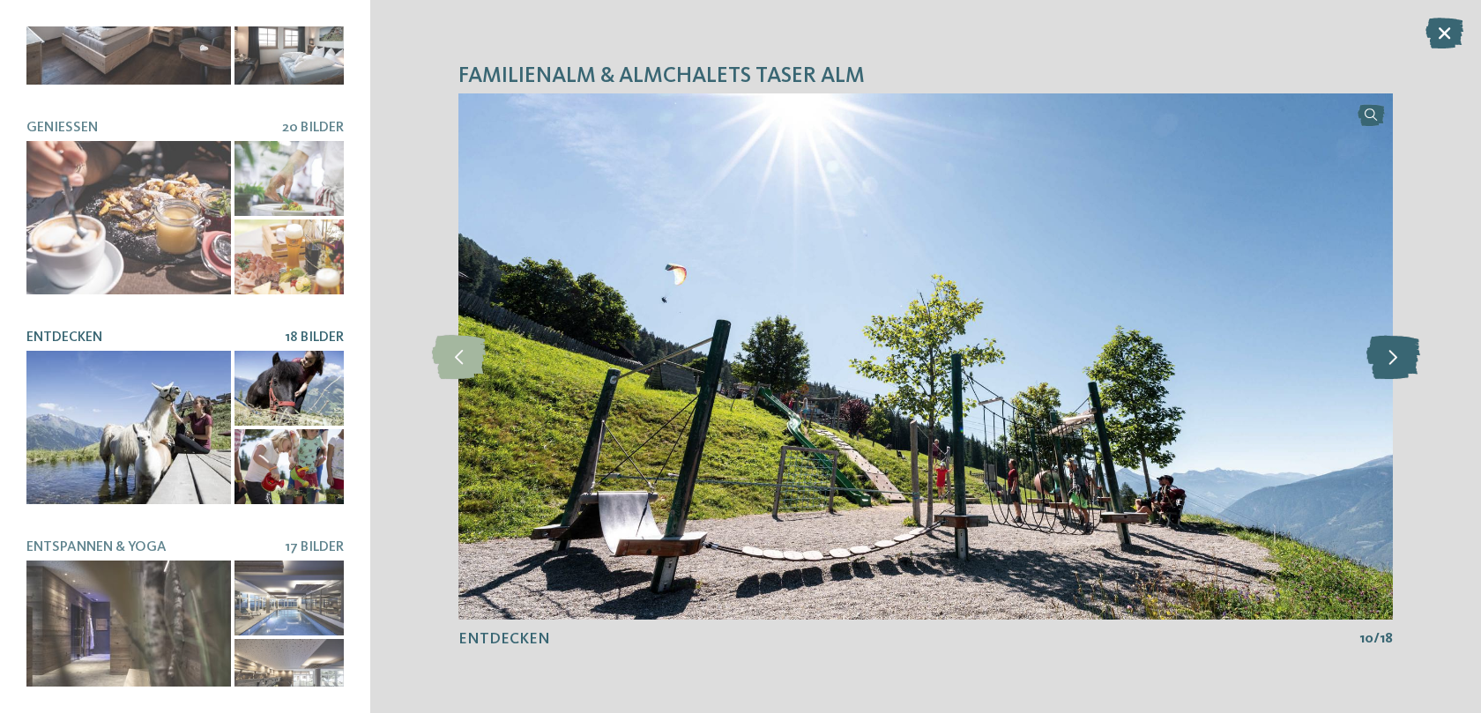
click at [1373, 363] on icon at bounding box center [1393, 357] width 54 height 44
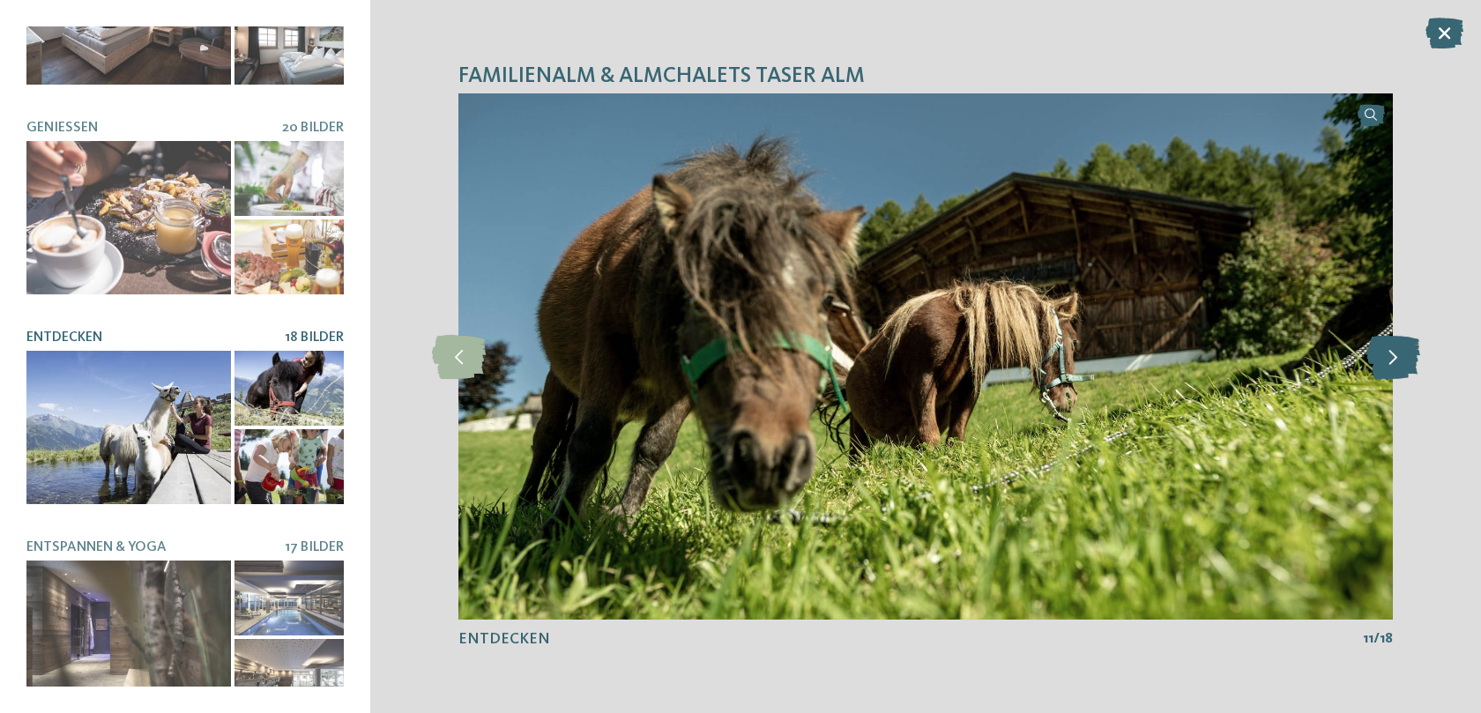
click at [1373, 363] on icon at bounding box center [1393, 357] width 54 height 44
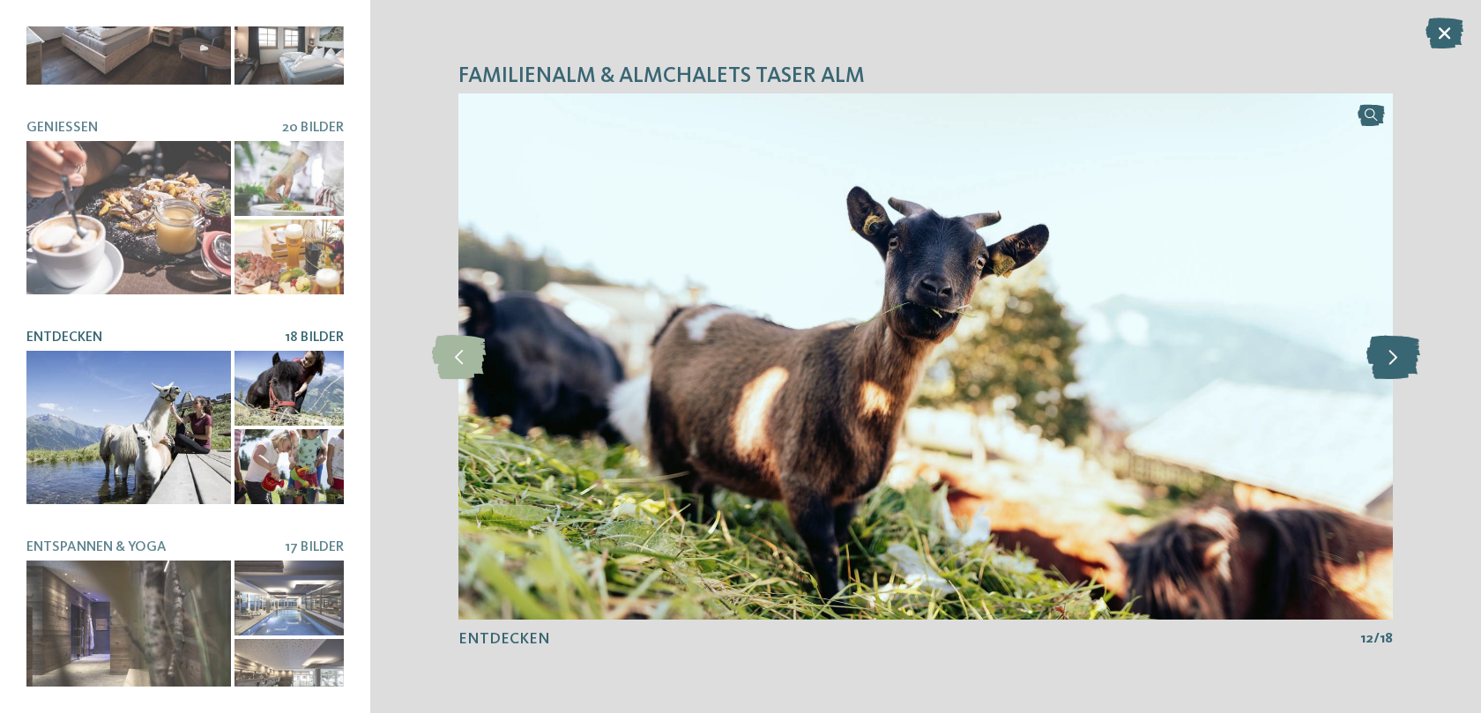
click at [1373, 363] on icon at bounding box center [1393, 357] width 54 height 44
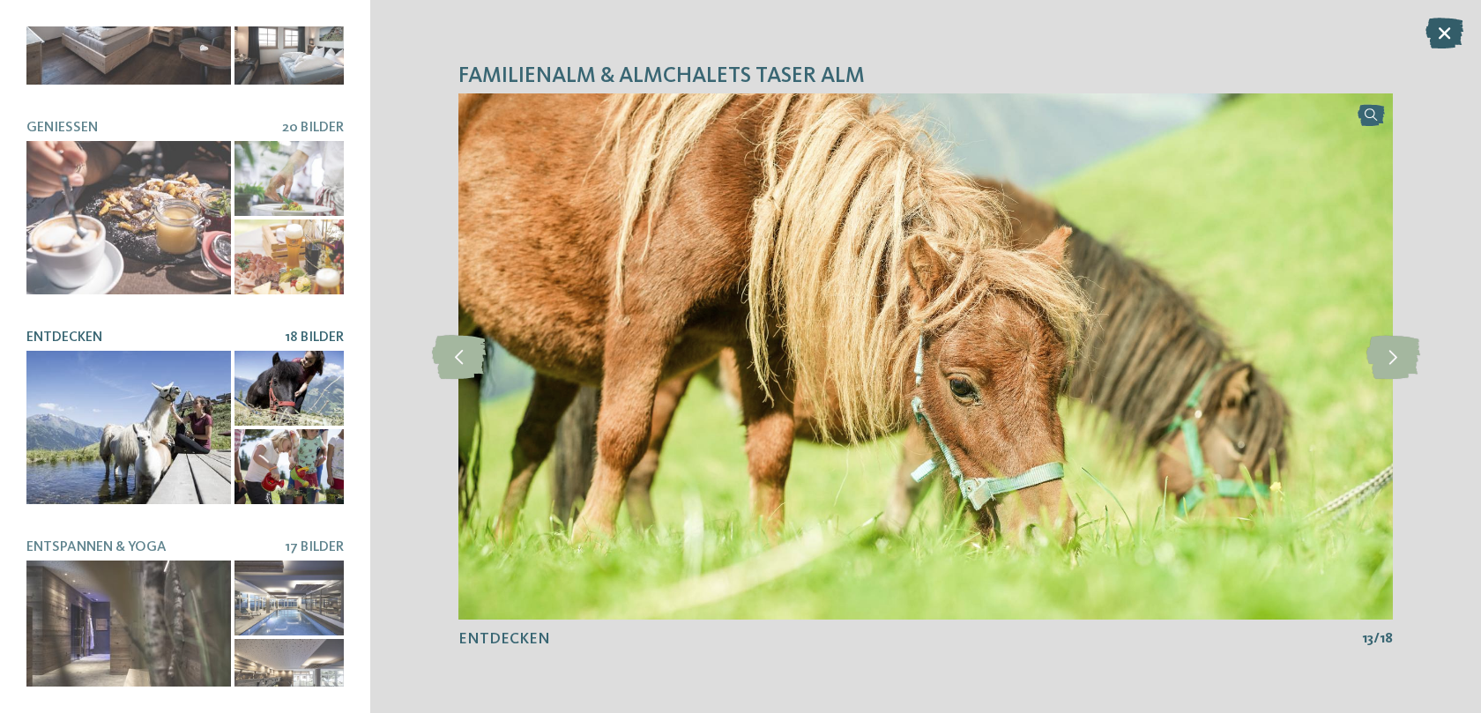
click at [1431, 32] on icon at bounding box center [1445, 33] width 38 height 31
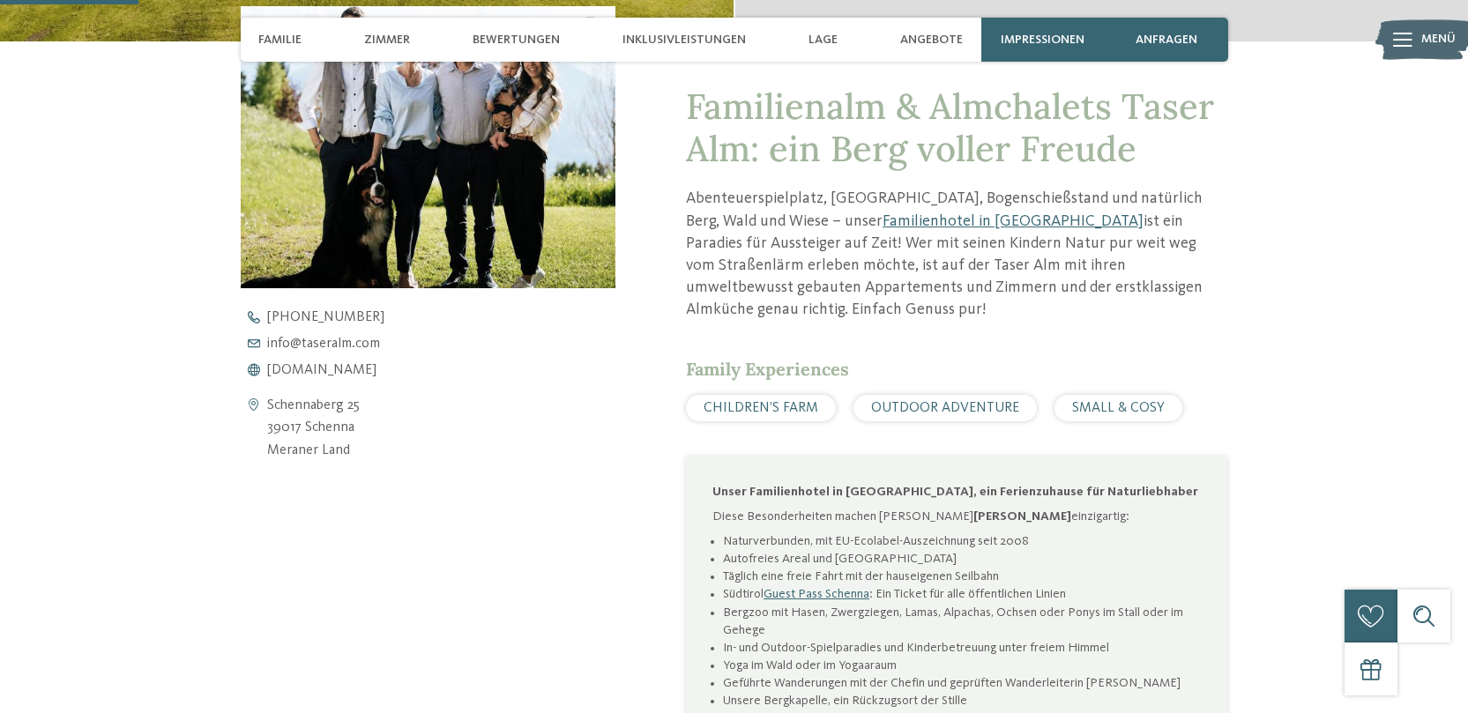
scroll to position [636, 0]
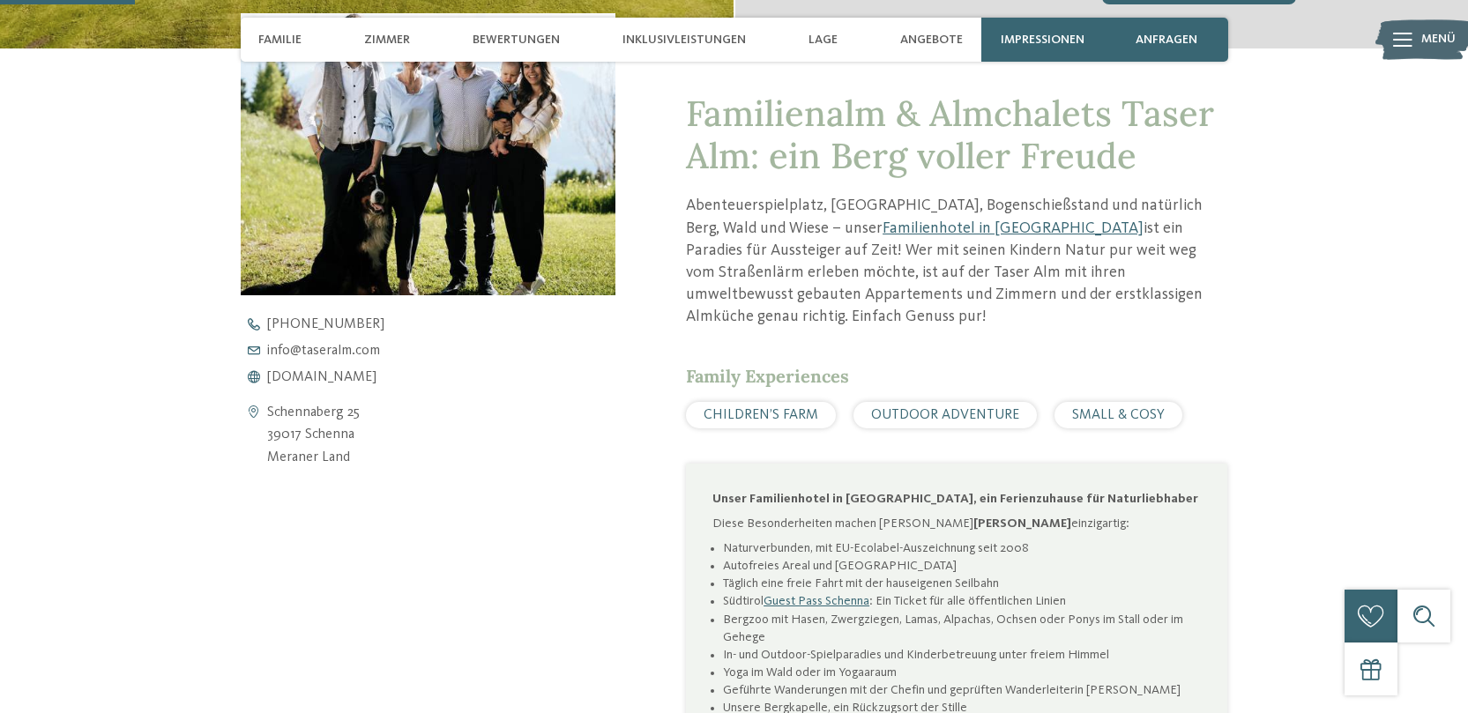
click at [319, 369] on div "+39 0473 945 615 info@ no-spam. taseralm. no-spam. com www.taseralm.com" at bounding box center [444, 350] width 406 height 67
click at [319, 377] on span "www.taseralm.com" at bounding box center [321, 377] width 109 height 14
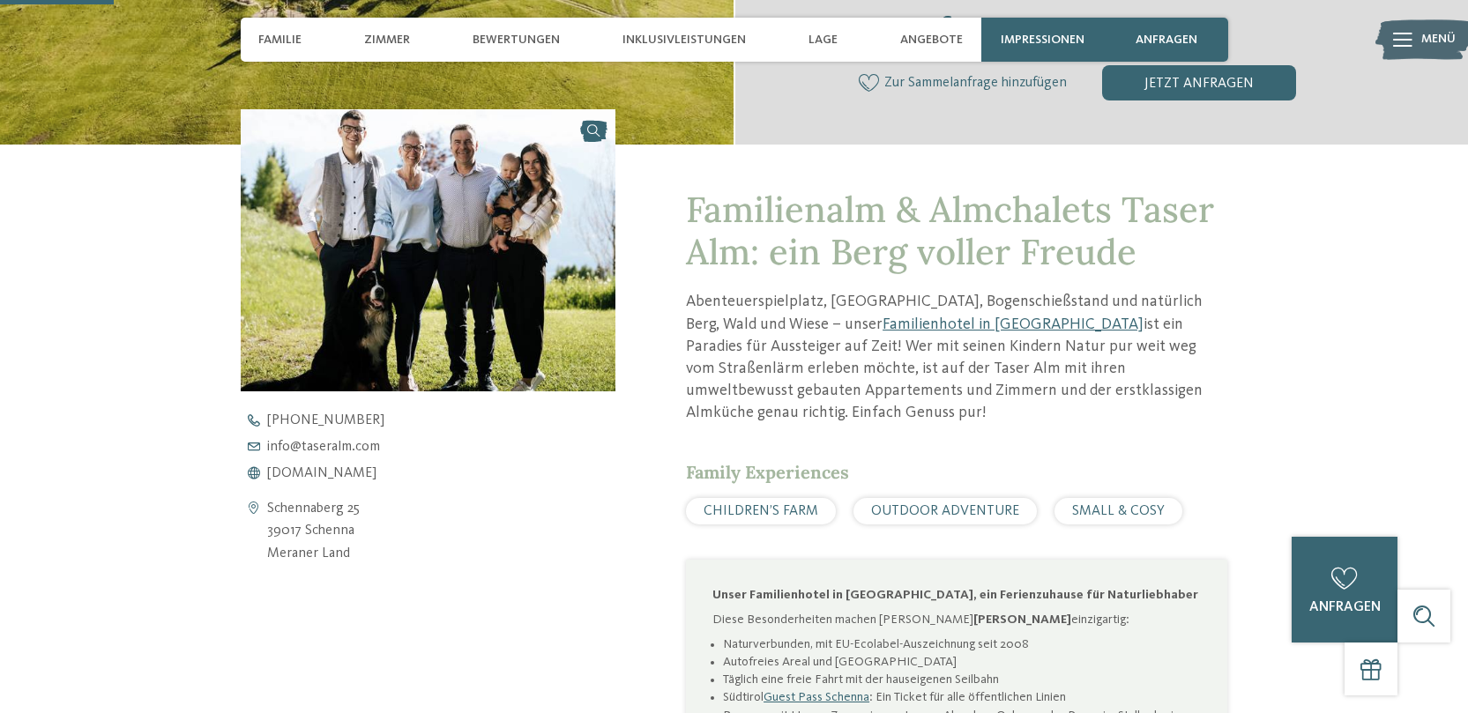
scroll to position [526, 0]
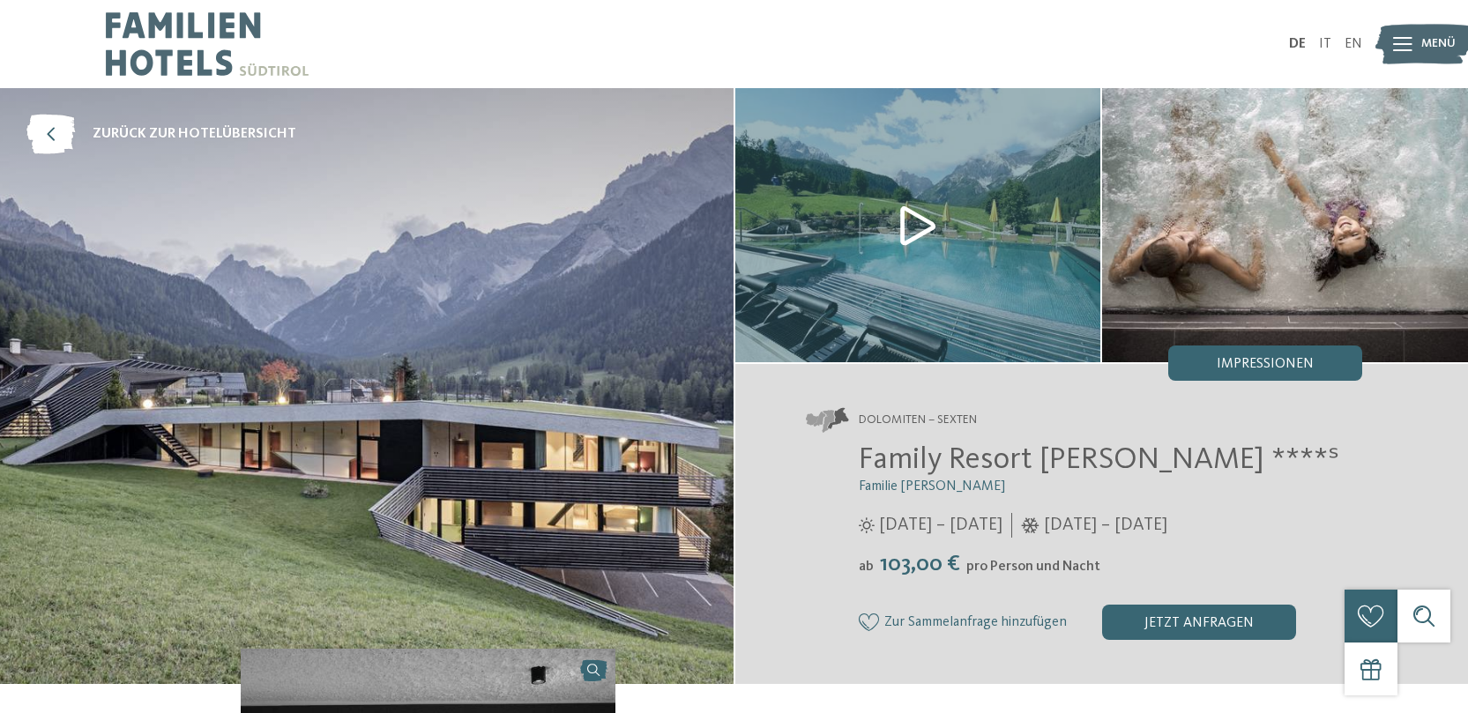
click at [569, 272] on img at bounding box center [366, 386] width 733 height 596
click at [877, 224] on img at bounding box center [918, 225] width 366 height 274
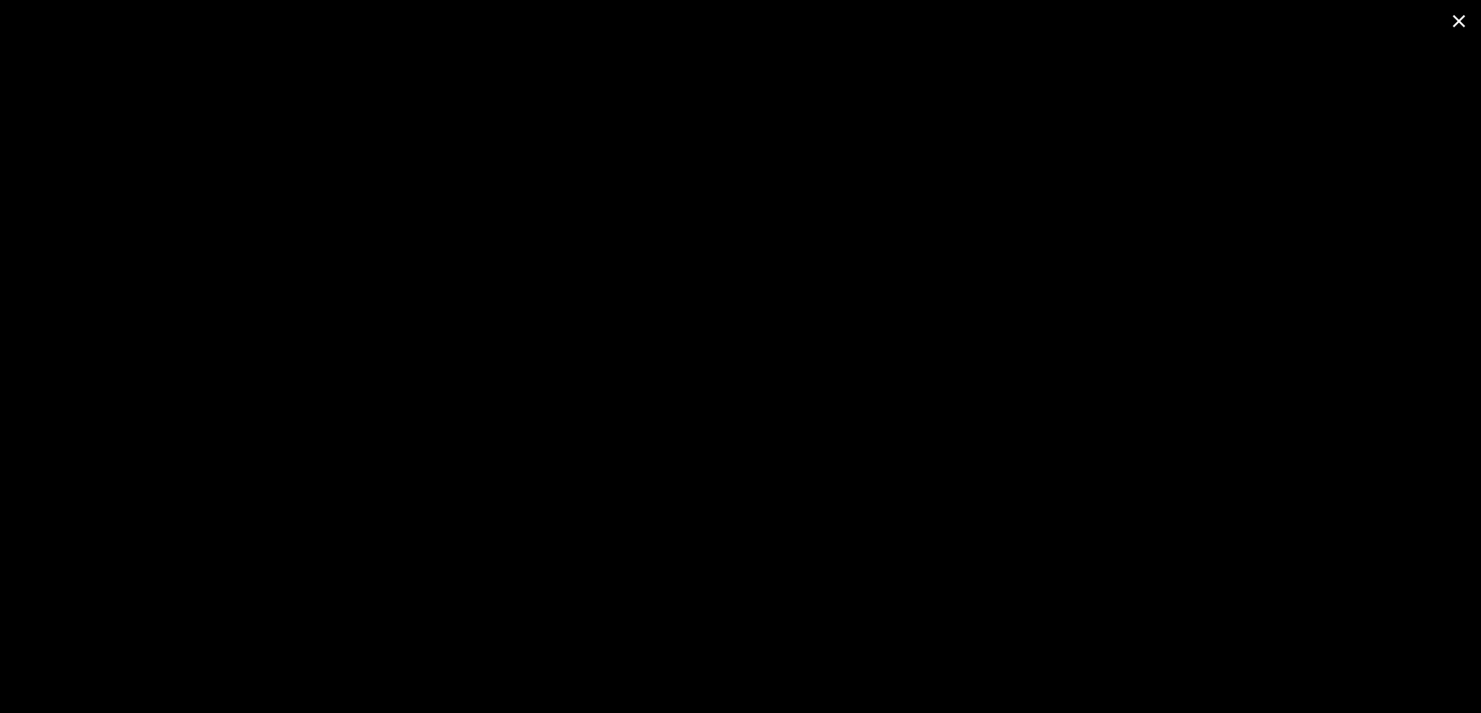
click at [1457, 26] on span at bounding box center [1459, 20] width 44 height 41
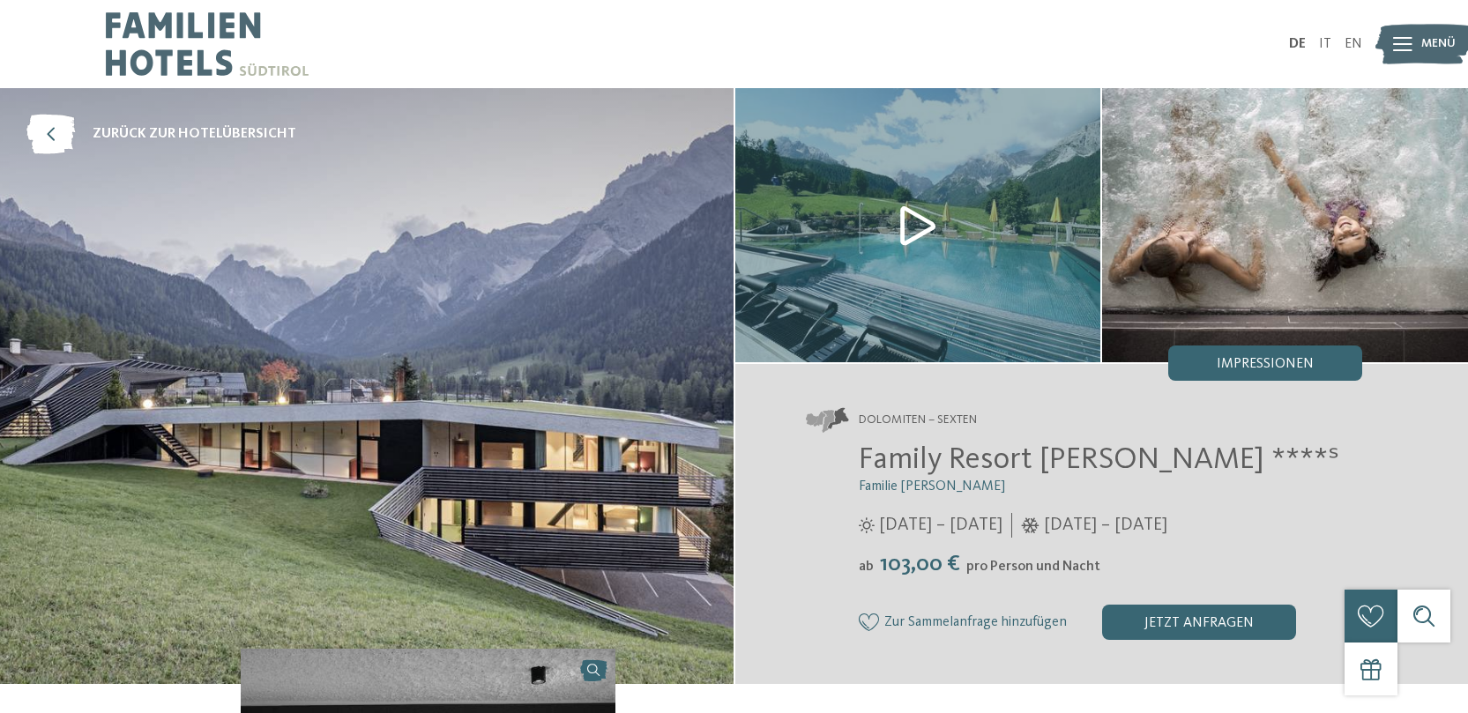
click at [1278, 324] on img at bounding box center [1285, 225] width 366 height 274
click at [1272, 357] on div "Impressionen" at bounding box center [1265, 363] width 194 height 35
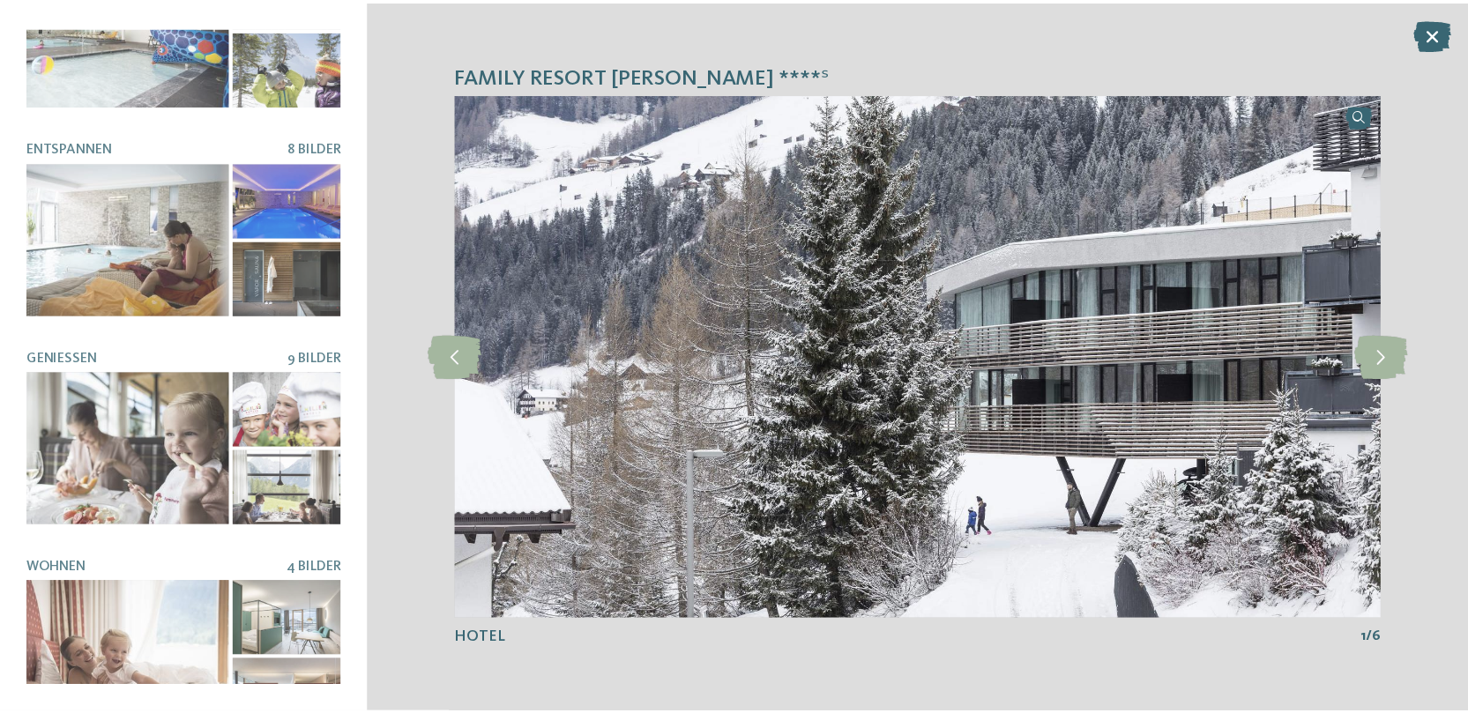
scroll to position [331, 0]
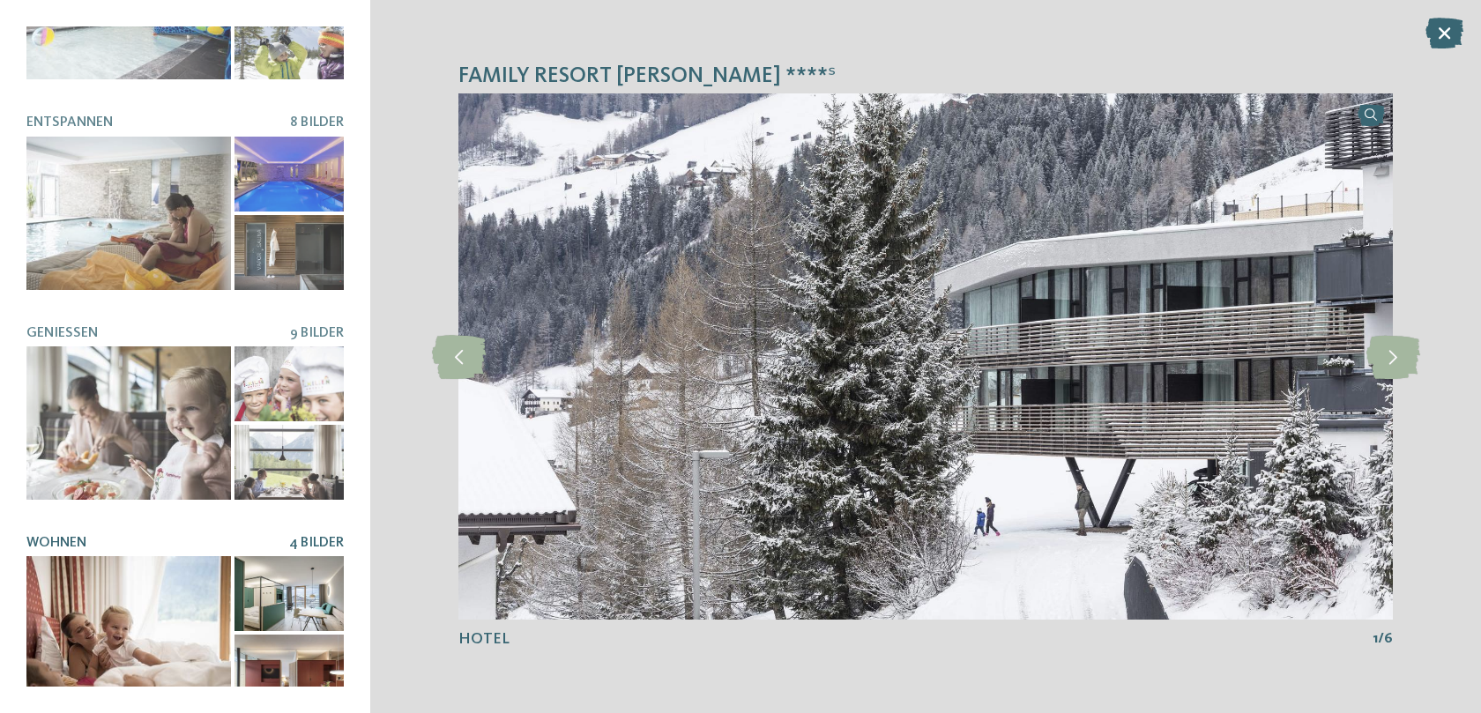
click at [197, 629] on div at bounding box center [128, 632] width 205 height 153
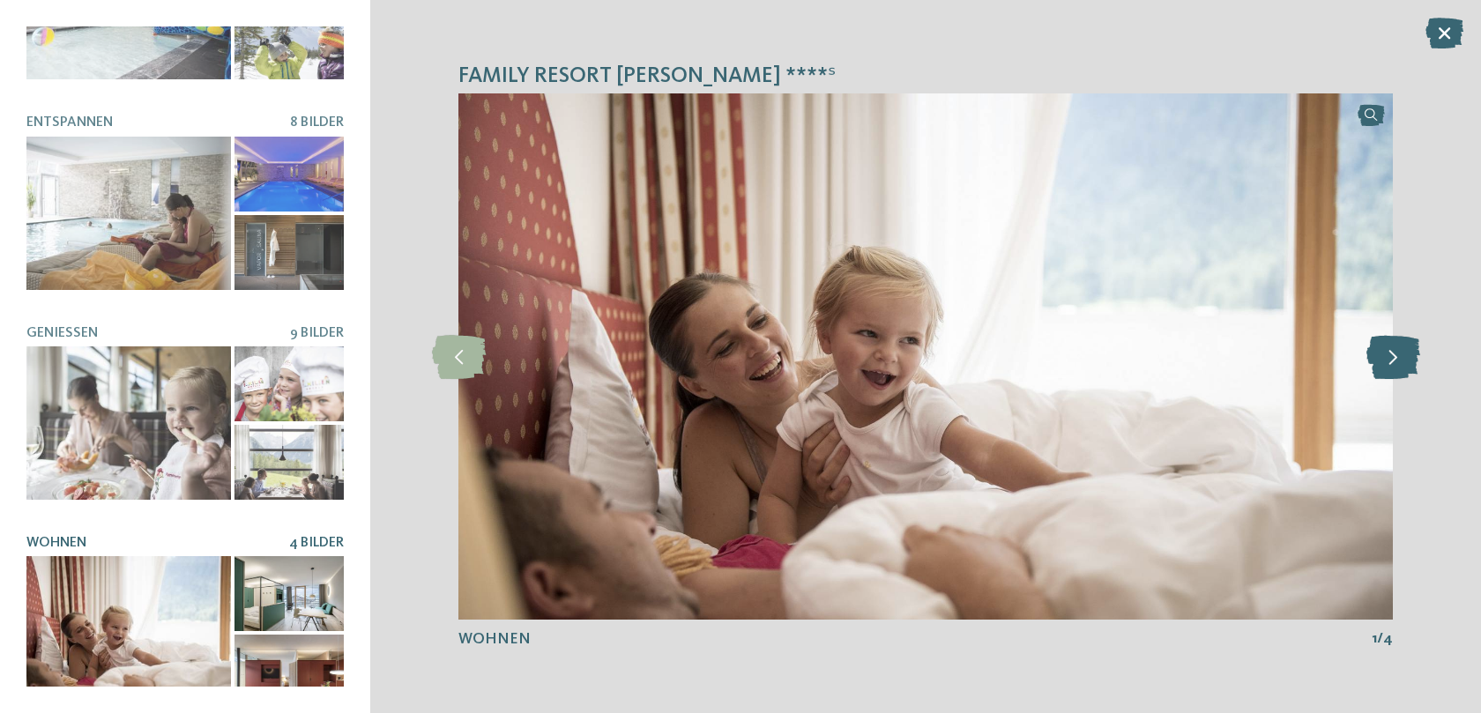
click at [1398, 354] on icon at bounding box center [1393, 357] width 54 height 44
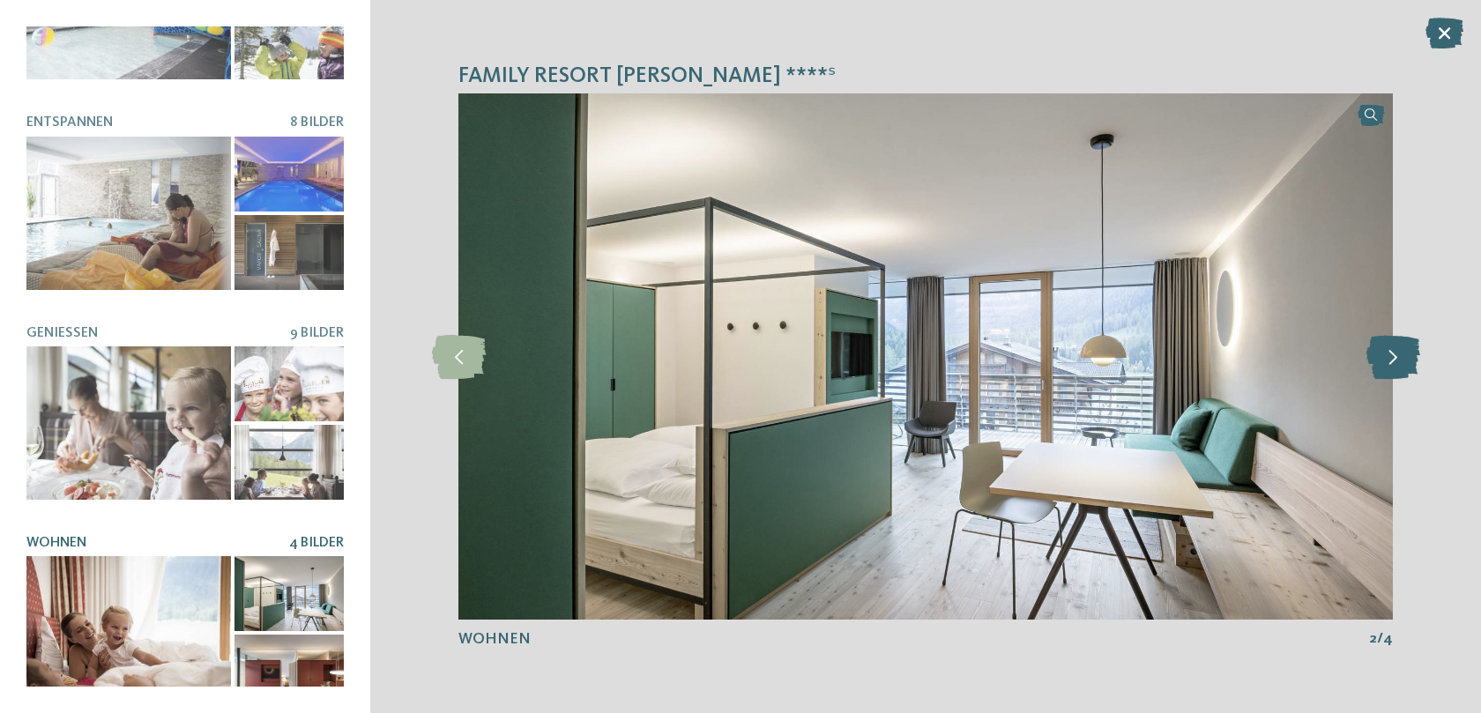
click at [1398, 354] on icon at bounding box center [1393, 357] width 54 height 44
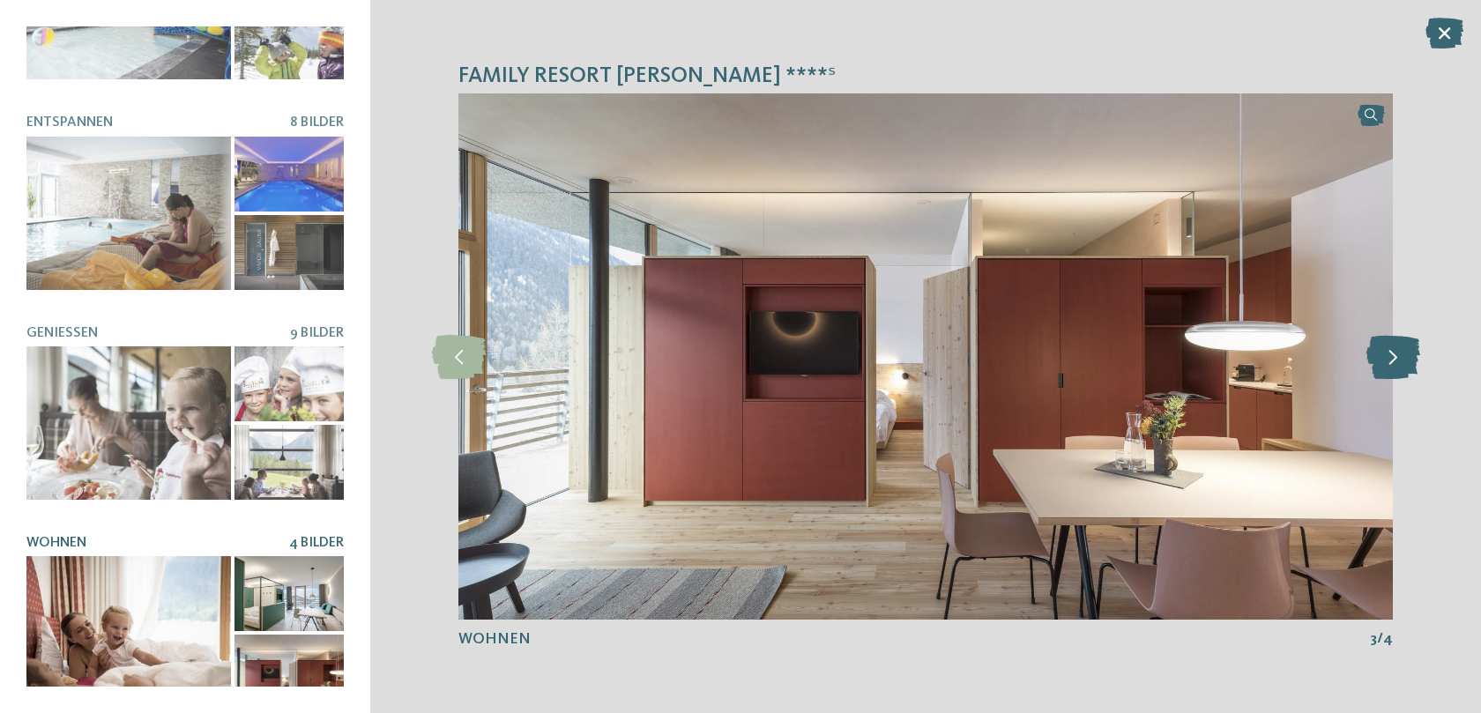
click at [1398, 354] on icon at bounding box center [1393, 357] width 54 height 44
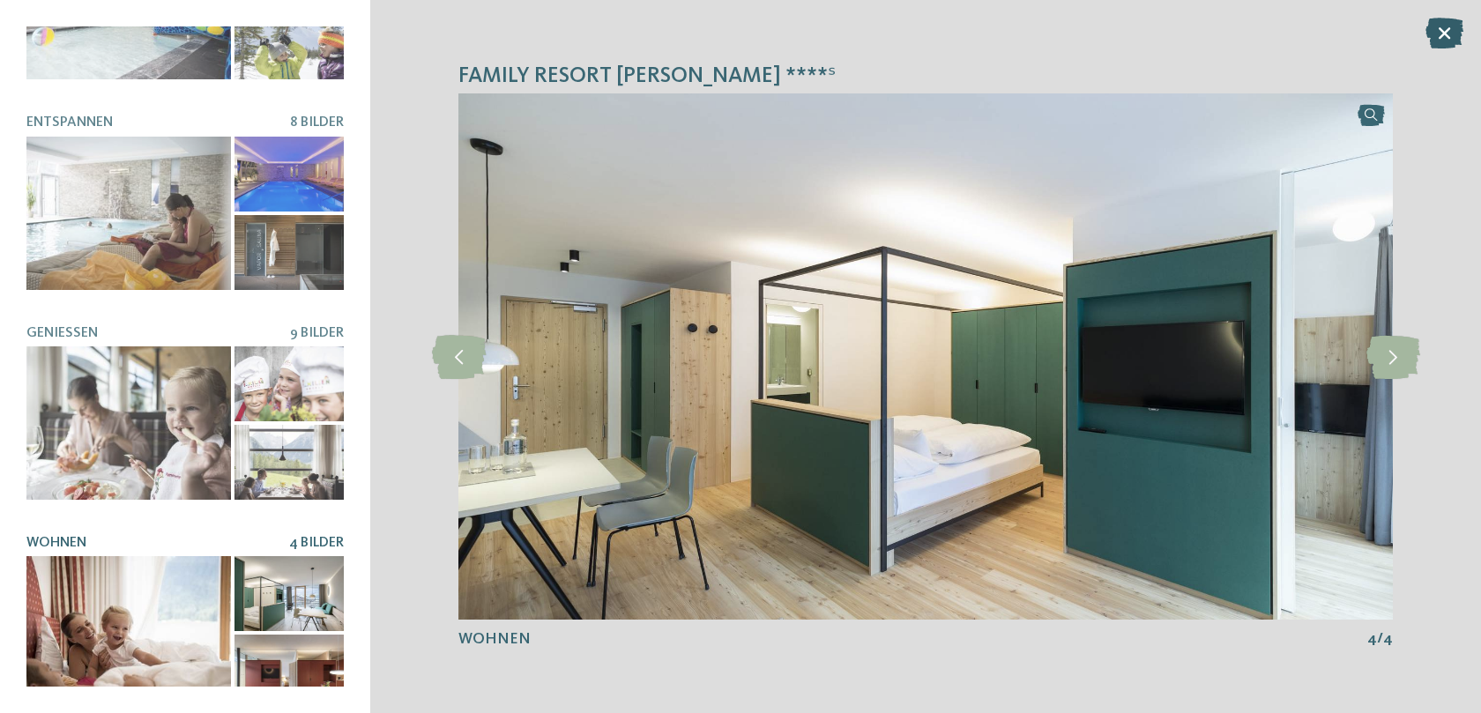
click at [1457, 35] on icon at bounding box center [1445, 33] width 38 height 31
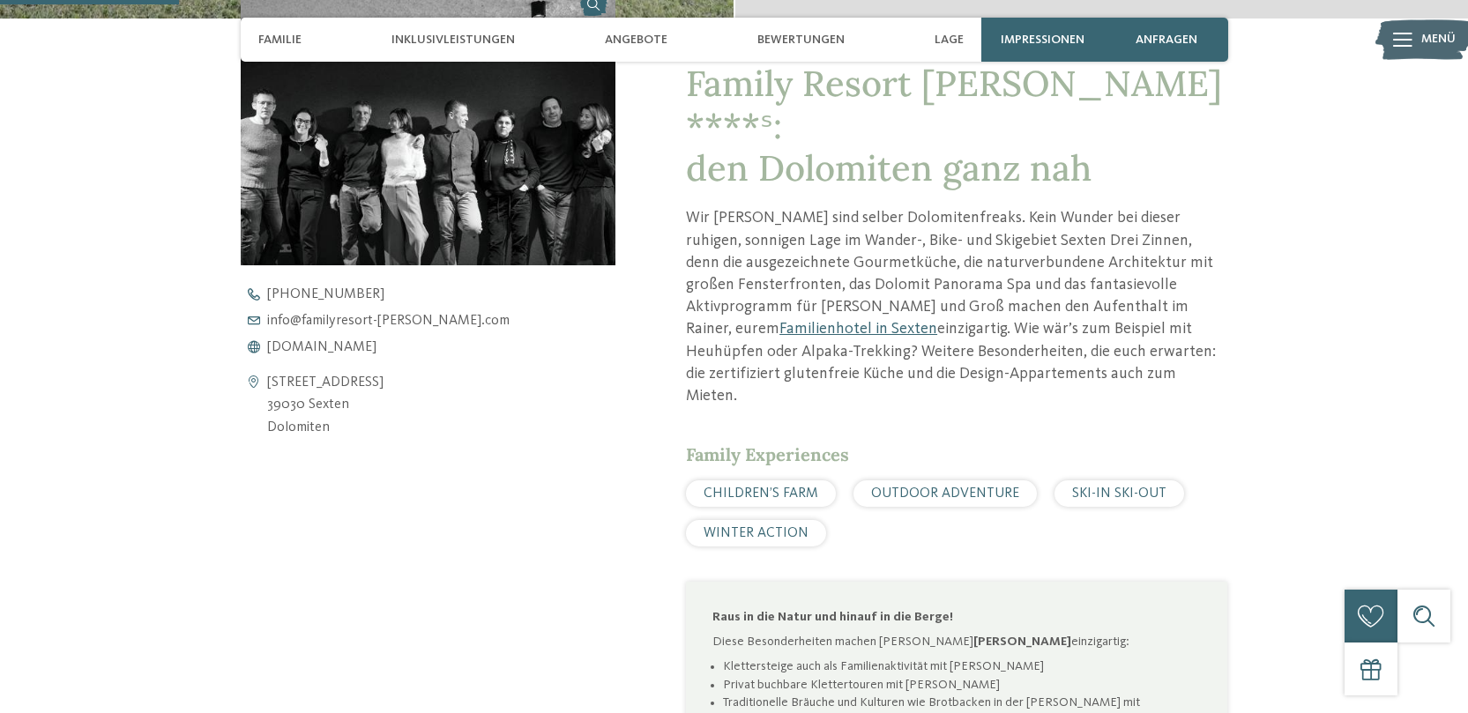
scroll to position [641, 0]
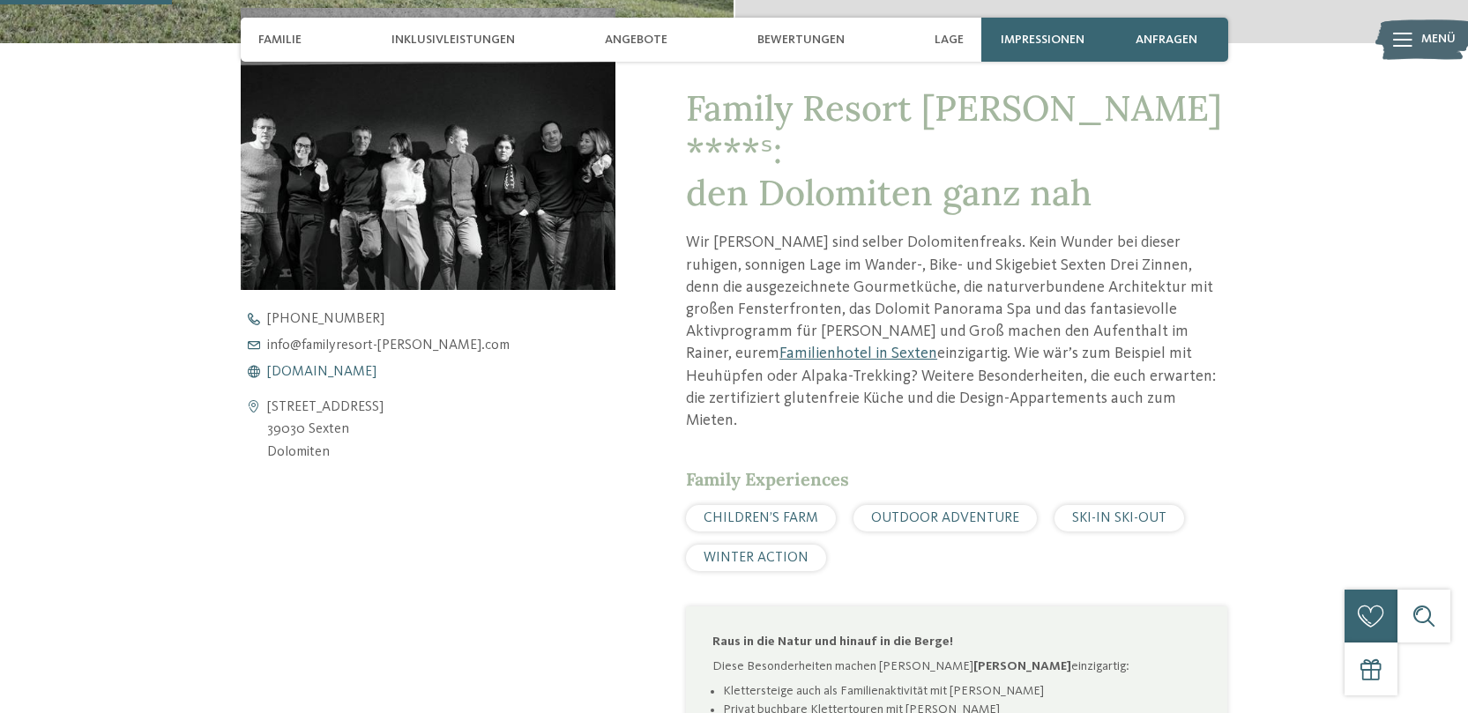
click at [376, 370] on span "www.familyresort-rainer.com" at bounding box center [321, 372] width 109 height 14
